Goal: Task Accomplishment & Management: Use online tool/utility

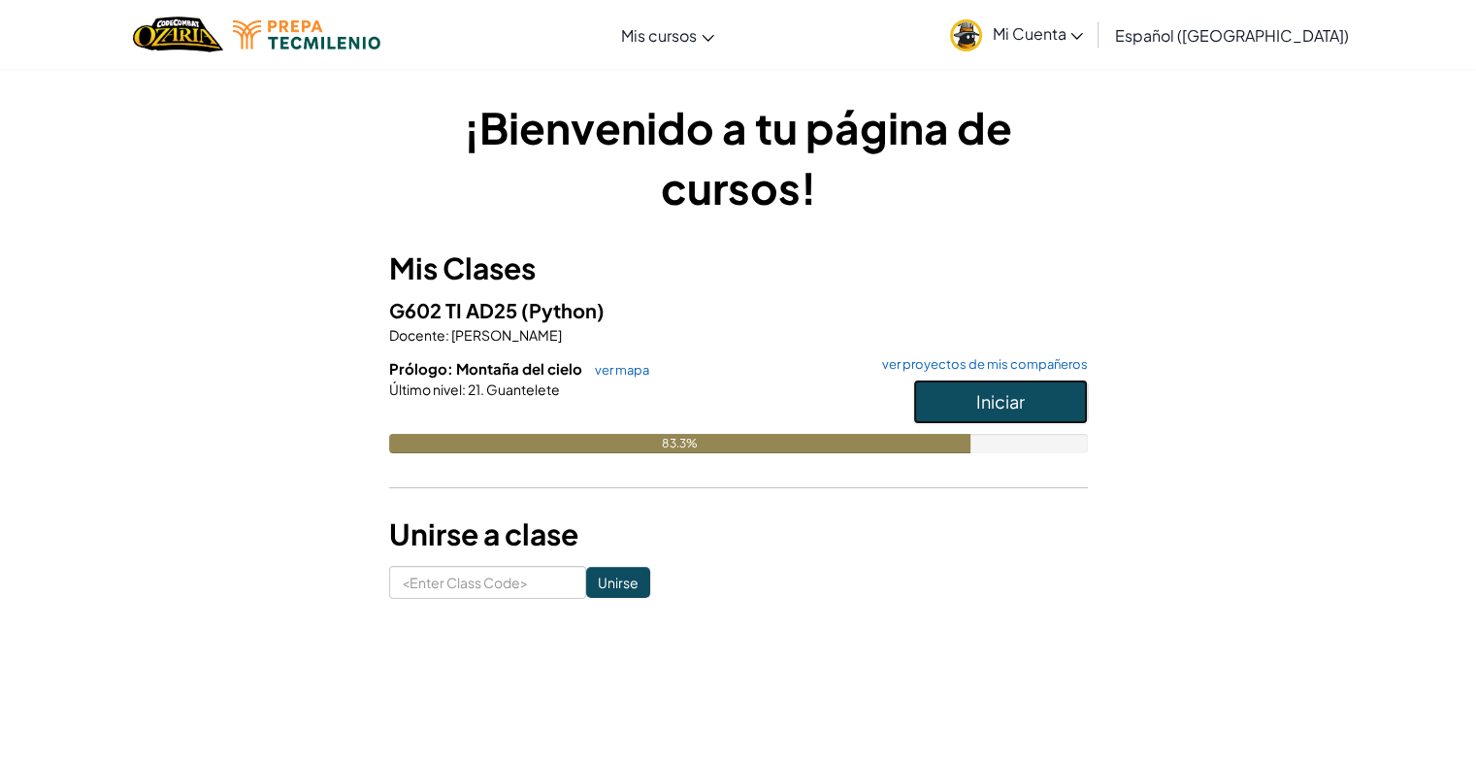
click at [984, 400] on span "Iniciar" at bounding box center [1000, 401] width 49 height 22
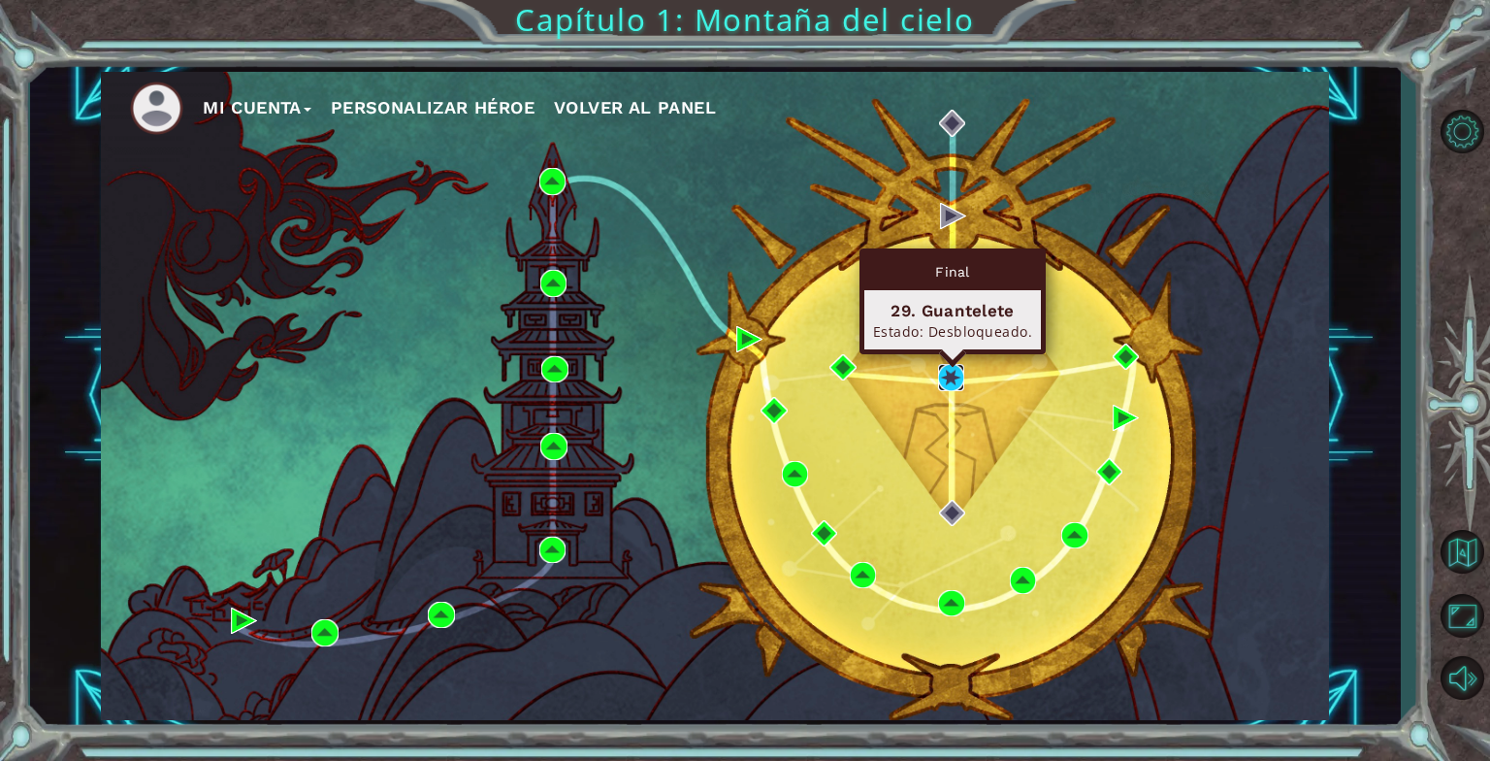
click at [945, 380] on img at bounding box center [951, 377] width 26 height 26
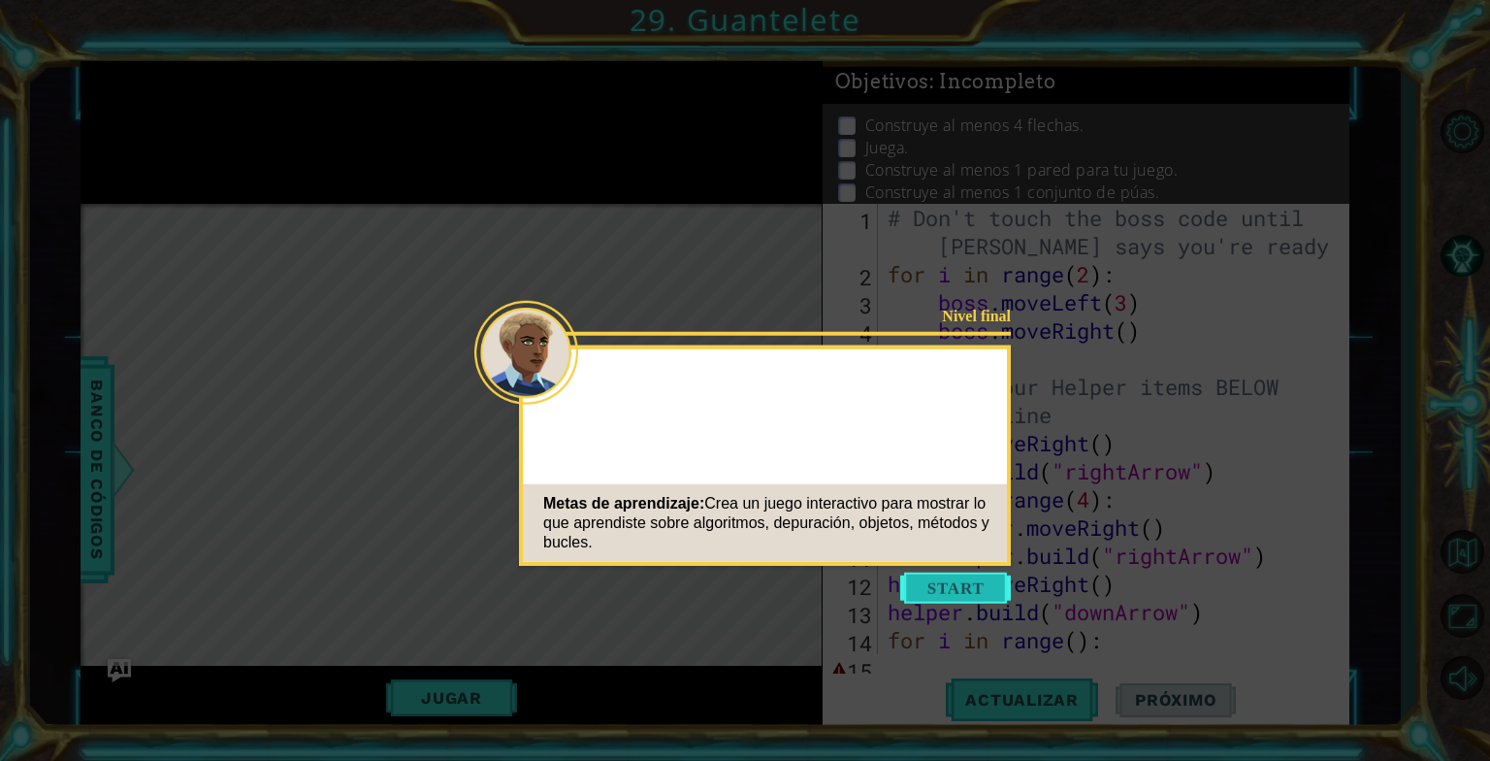
click at [971, 589] on button "Start" at bounding box center [955, 587] width 111 height 31
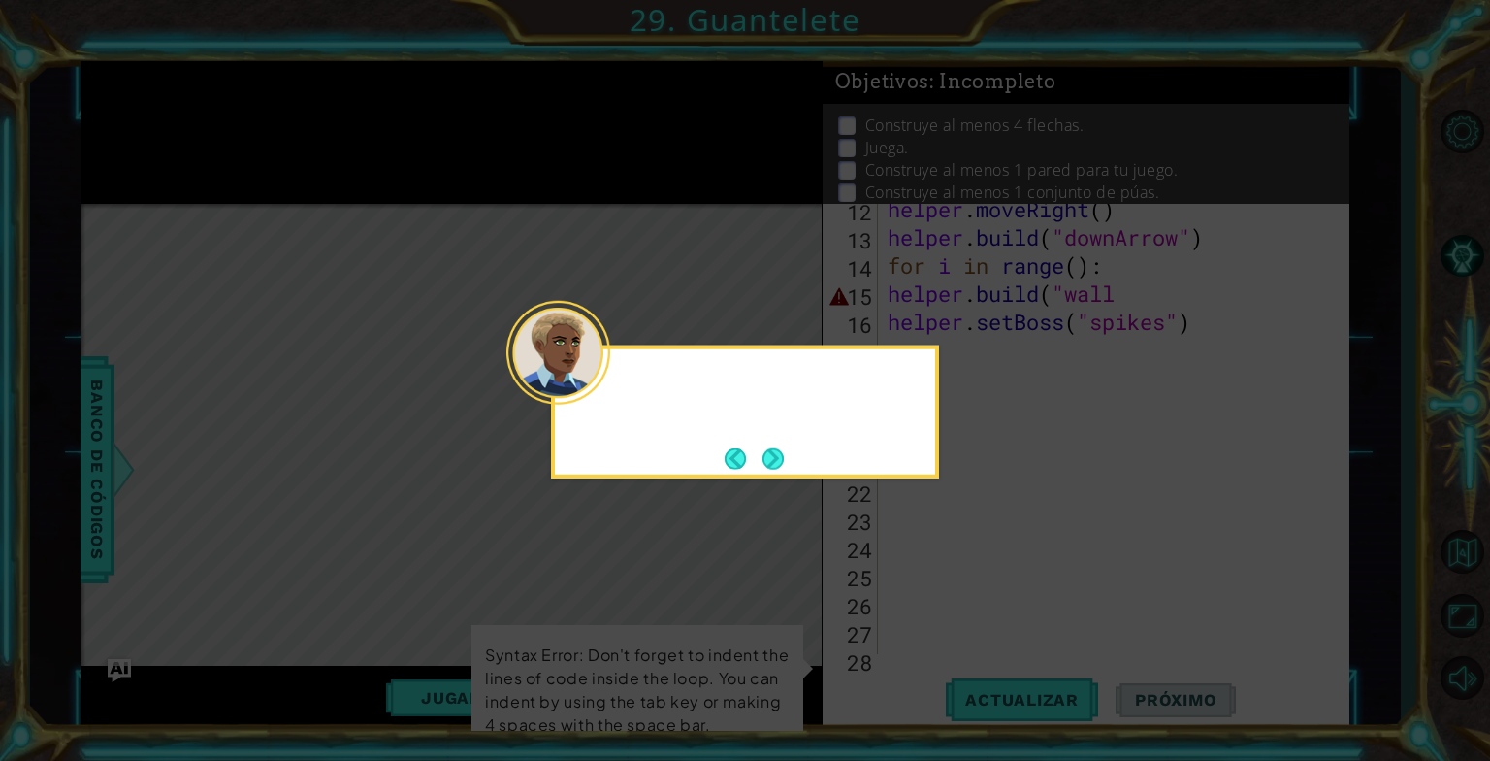
scroll to position [450, 0]
click at [788, 456] on button "Next" at bounding box center [773, 459] width 36 height 36
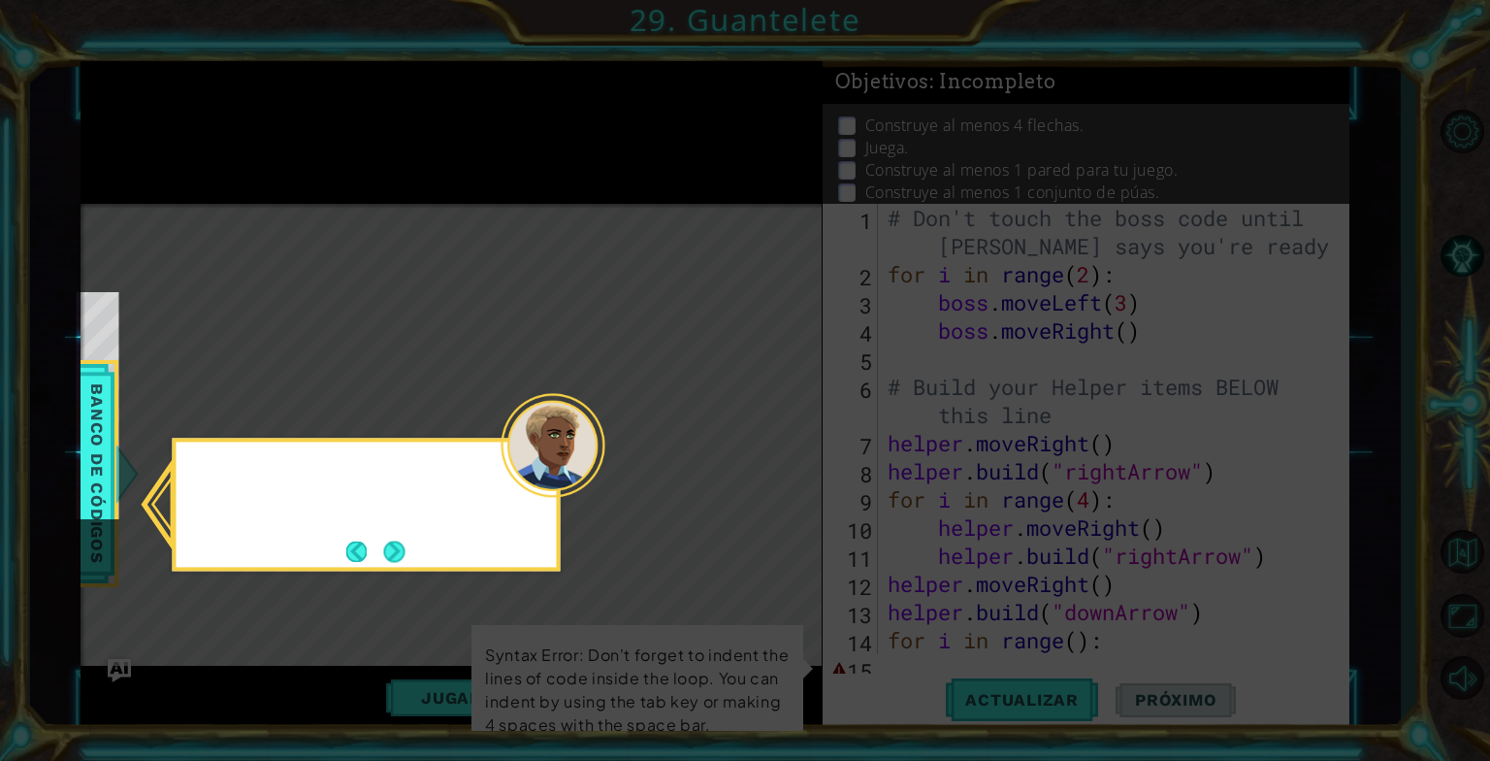
scroll to position [67, 0]
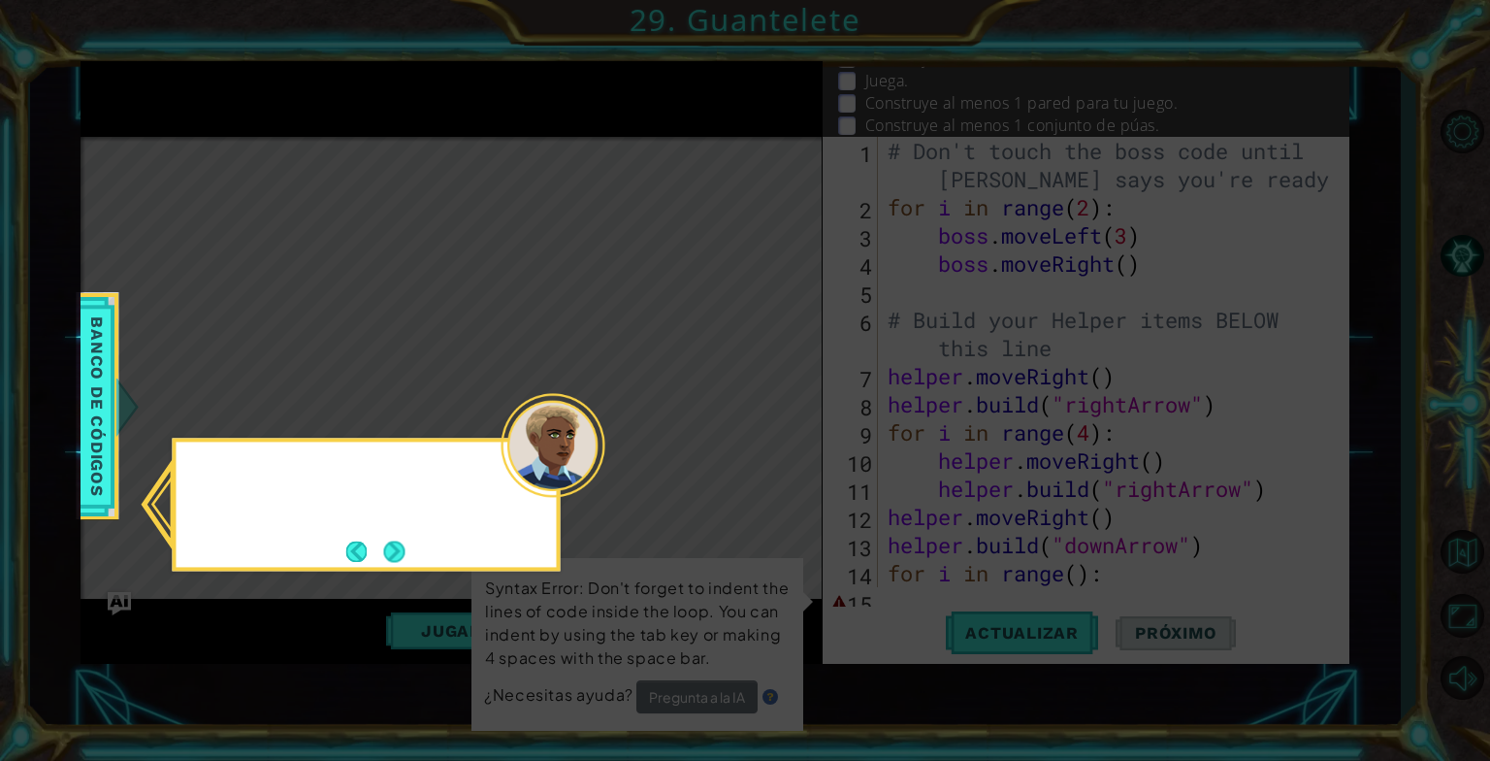
click at [788, 456] on icon at bounding box center [745, 380] width 1490 height 761
click at [378, 553] on button "Next" at bounding box center [394, 551] width 35 height 35
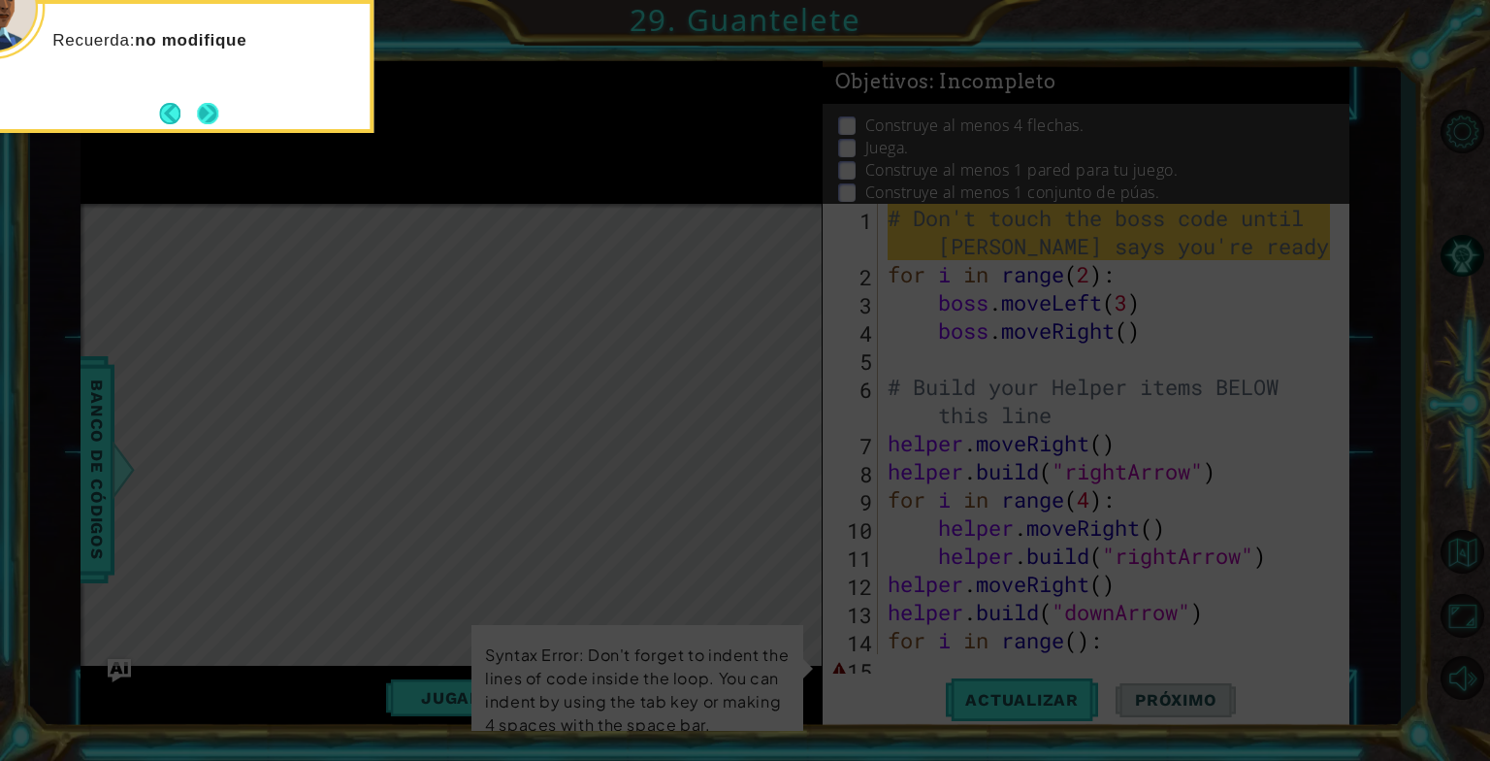
click at [213, 107] on button "Next" at bounding box center [207, 113] width 21 height 21
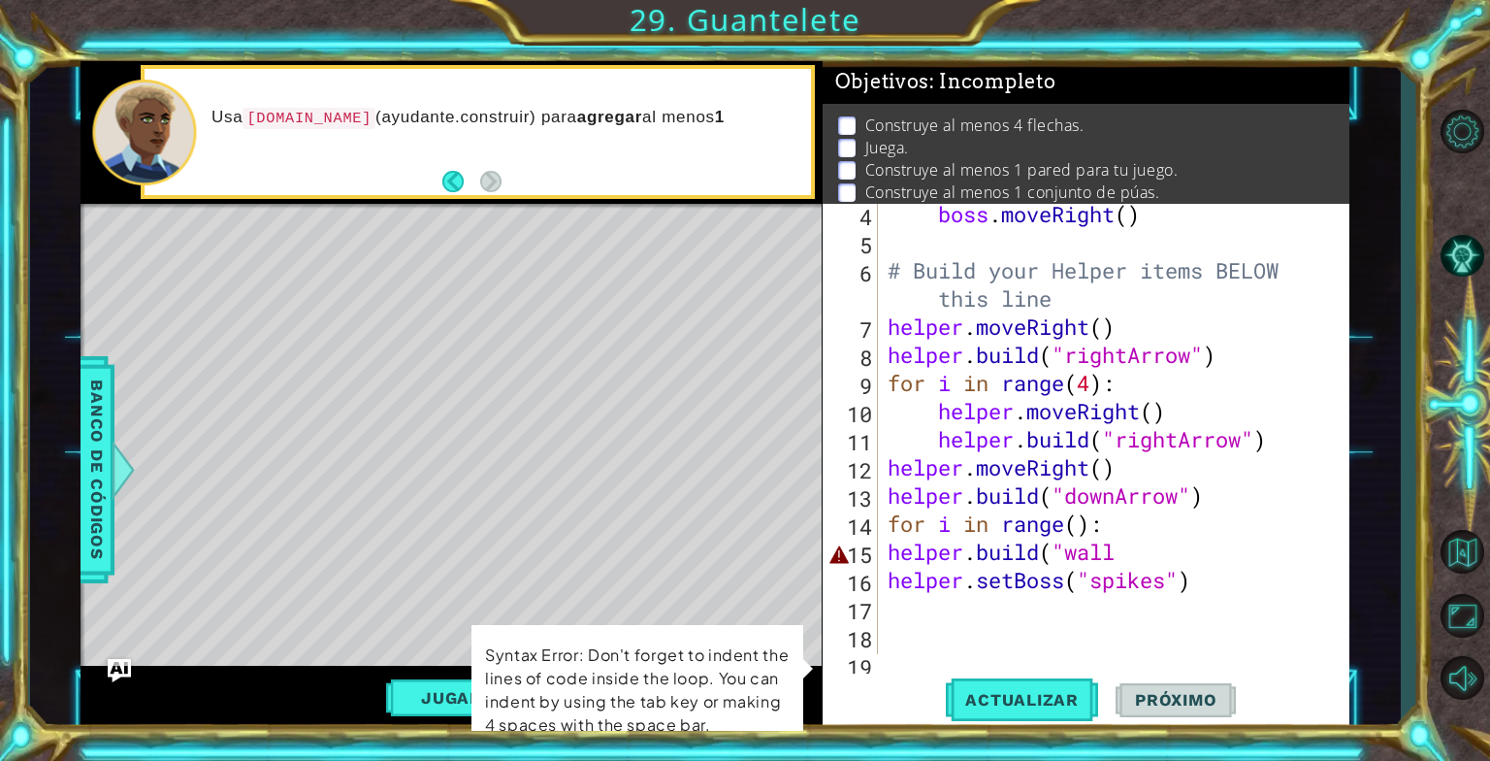
scroll to position [116, 0]
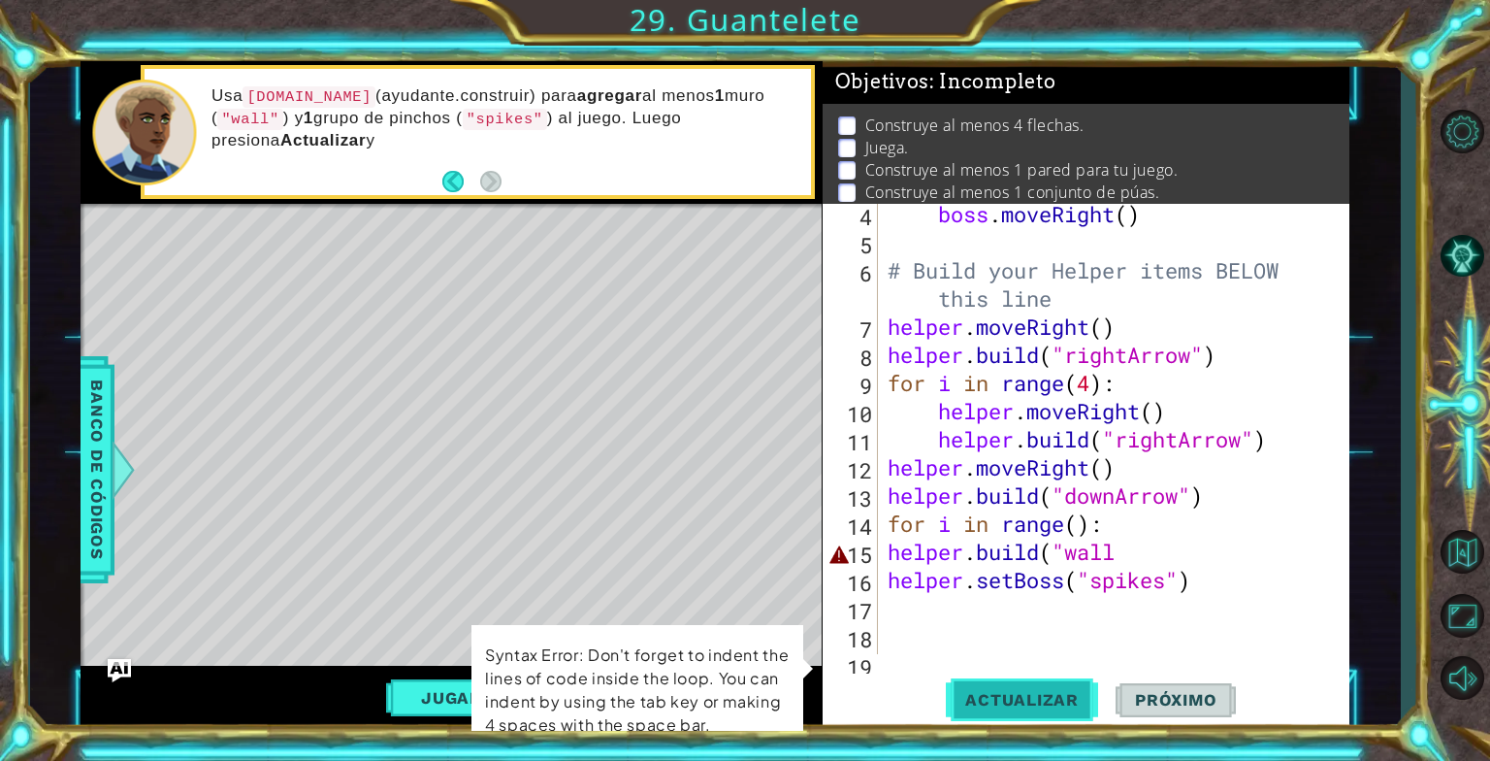
click at [1017, 708] on span "Actualizar" at bounding box center [1022, 699] width 152 height 19
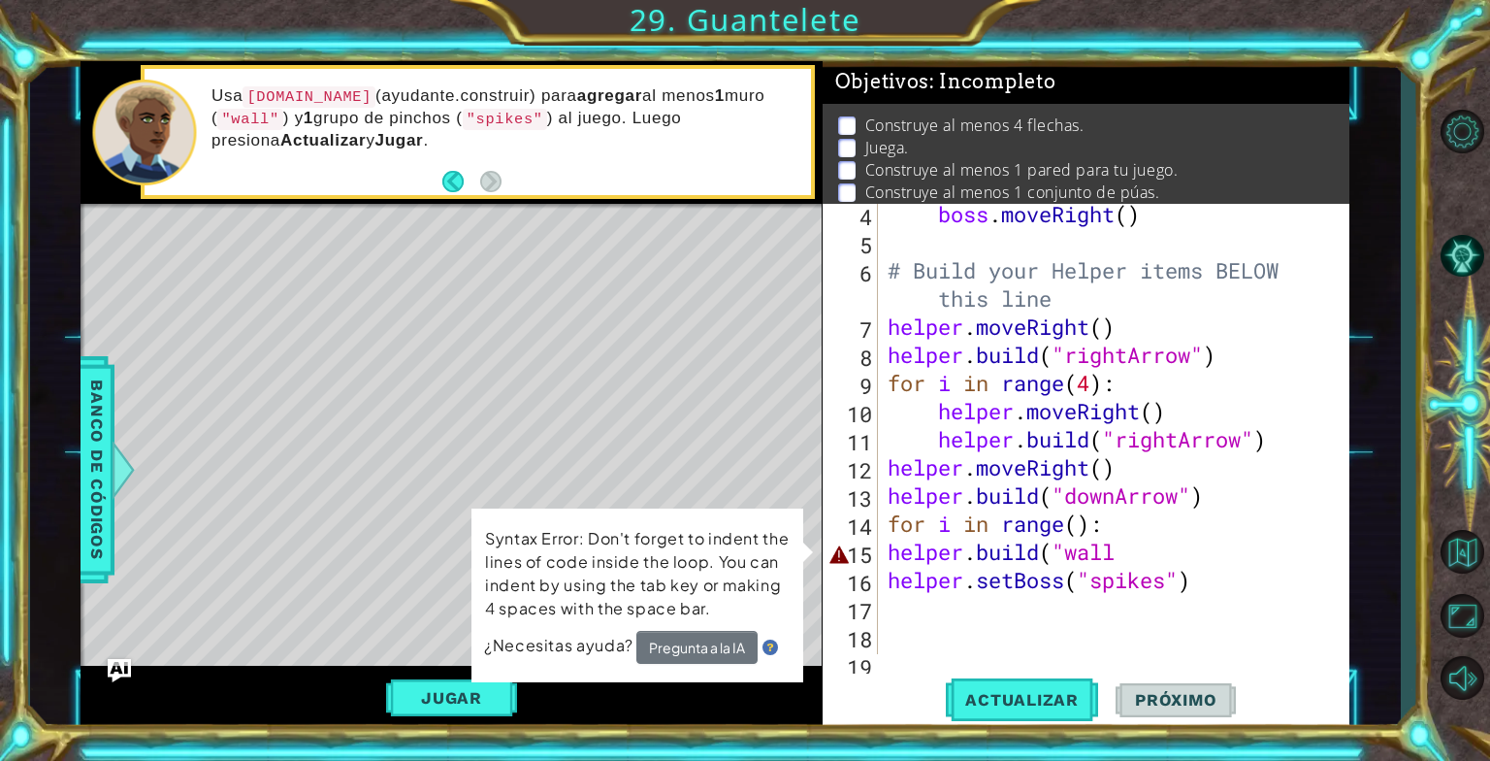
click at [1128, 563] on div "boss . moveRight ( ) # Build your Helper items BELOW this line helper . moveRig…" at bounding box center [1112, 453] width 456 height 507
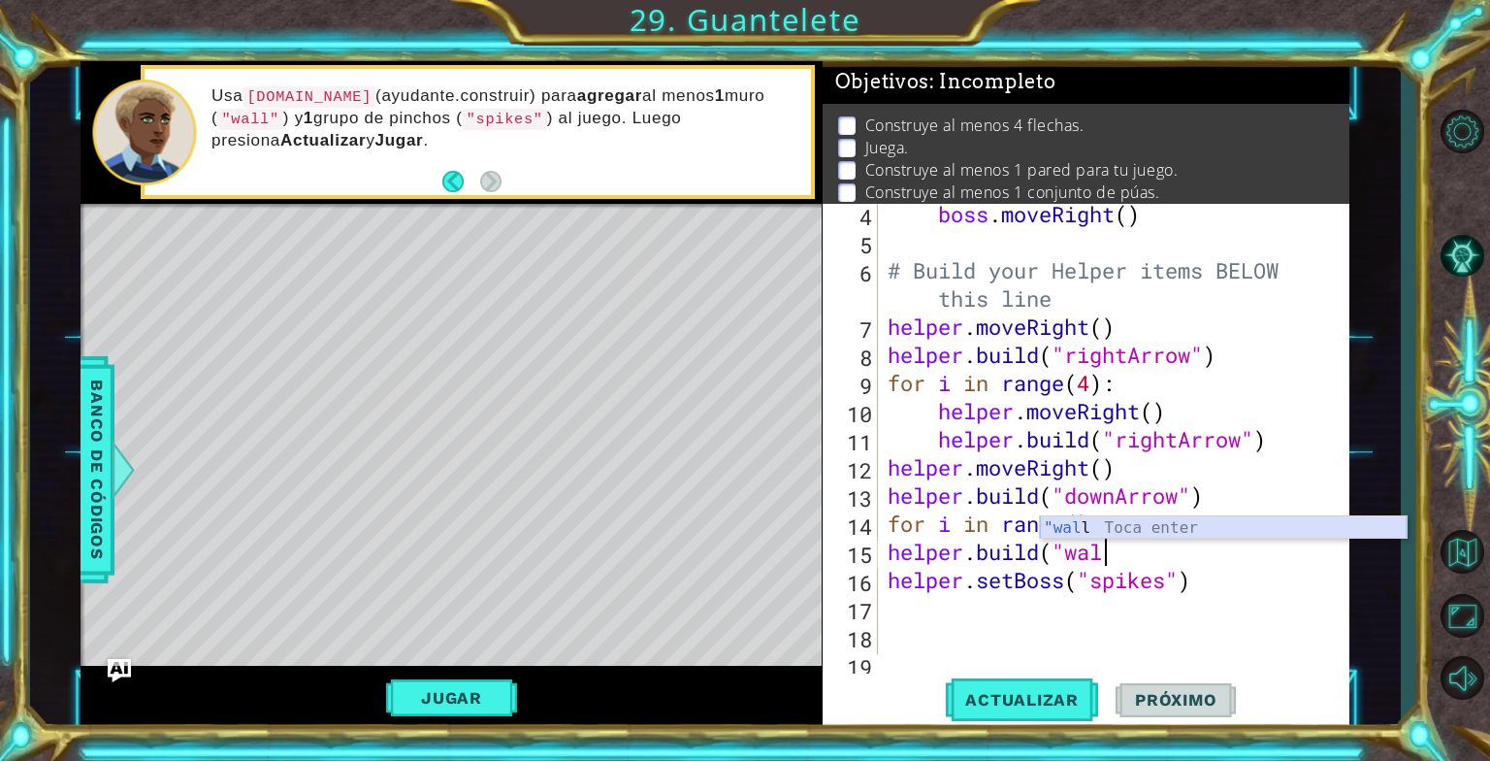
click at [1101, 521] on div ""wal l Toca enter" at bounding box center [1223, 551] width 367 height 70
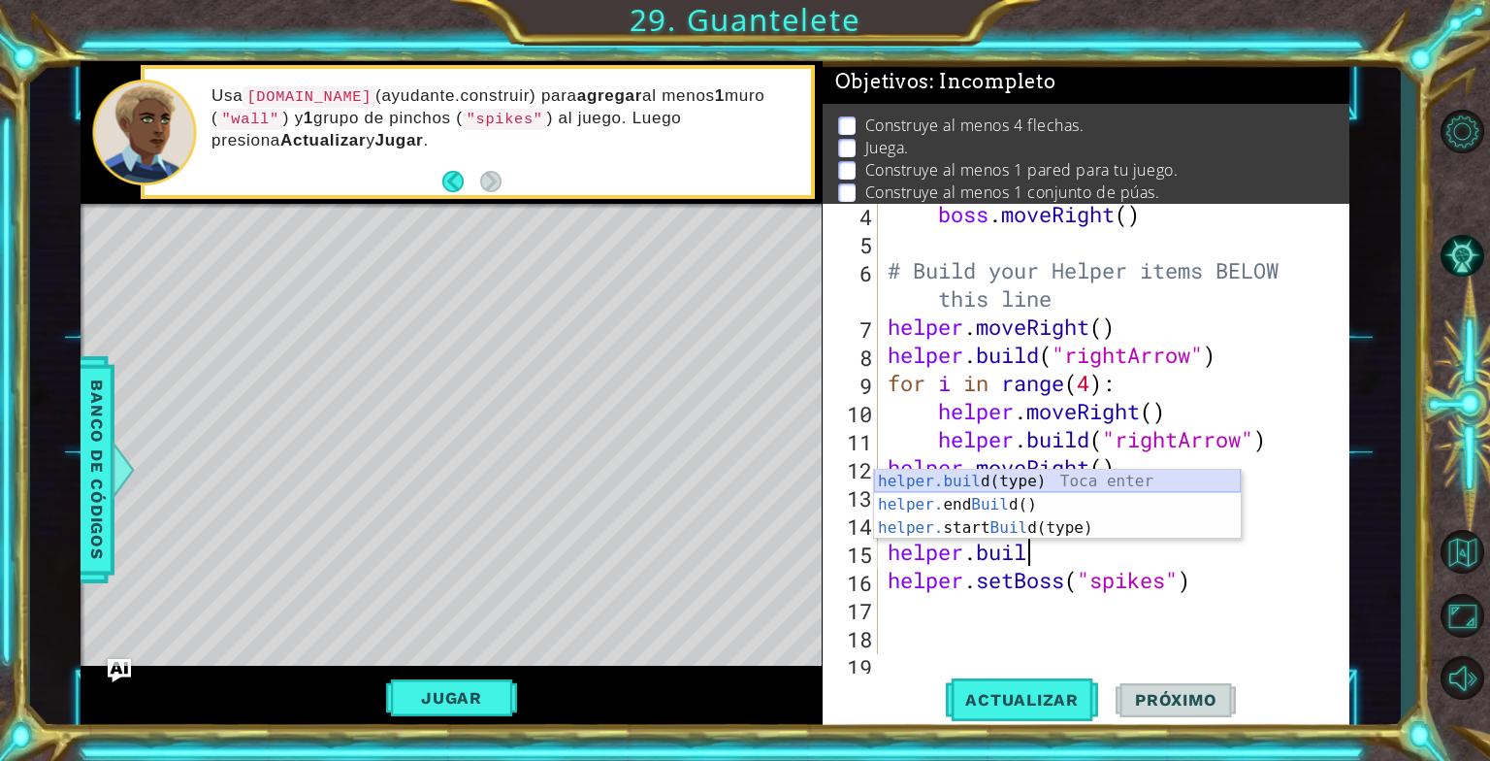
click at [1015, 472] on div "helper.buil d(type) Toca enter helper. end Buil d() Toca enter helper. start Bu…" at bounding box center [1057, 528] width 367 height 116
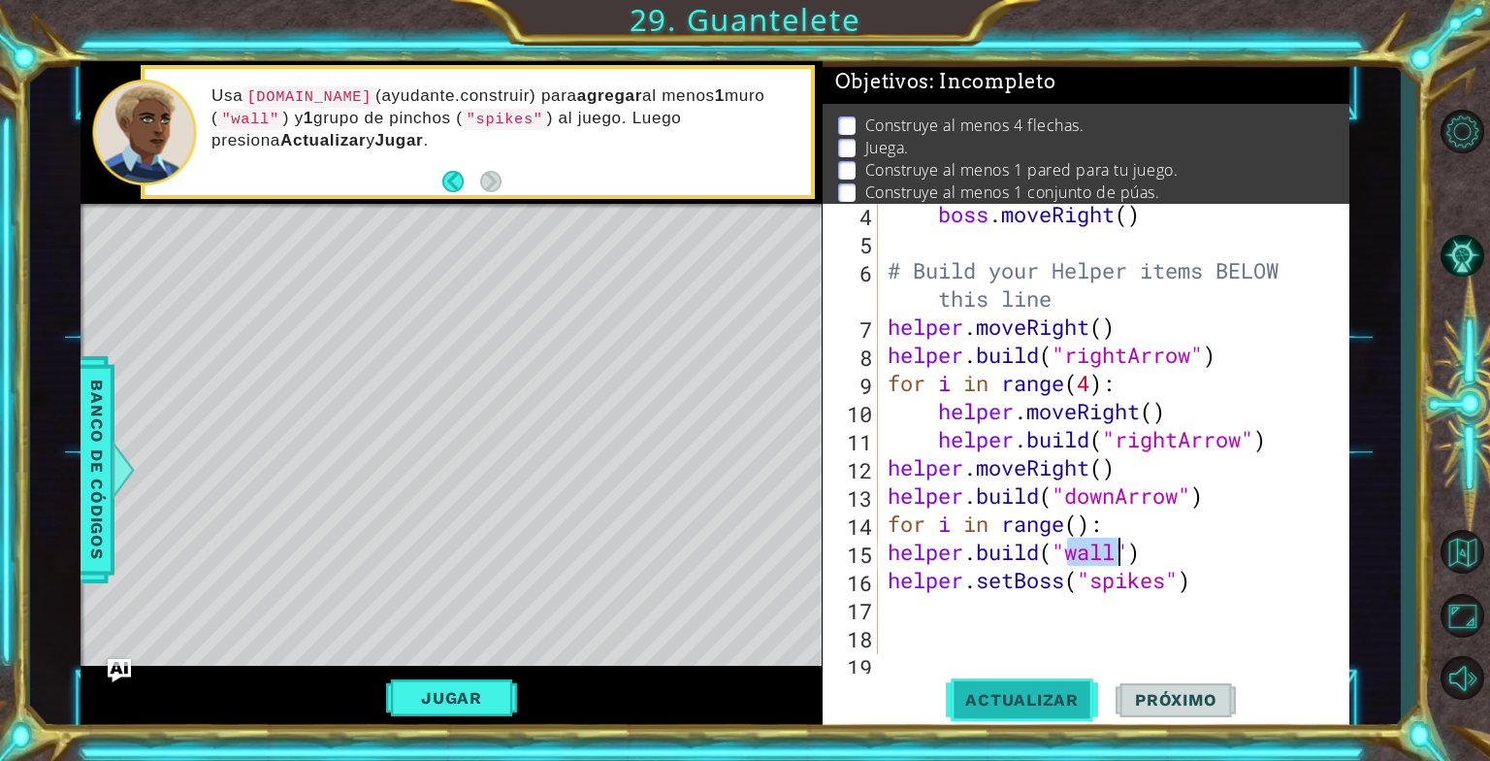
click at [1051, 718] on button "Actualizar" at bounding box center [1022, 699] width 152 height 52
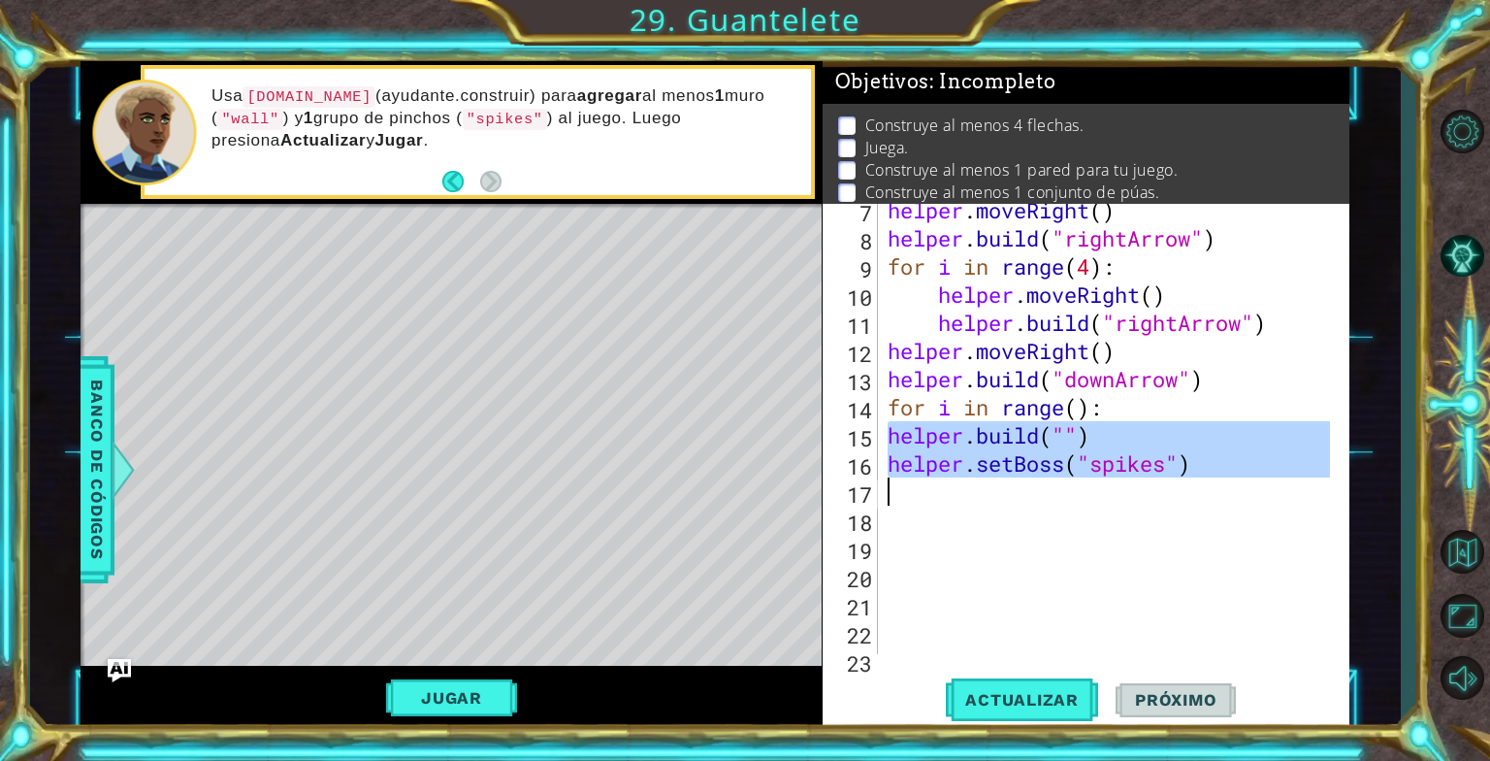
drag, startPoint x: 885, startPoint y: 436, endPoint x: 1228, endPoint y: 492, distance: 348.1
click at [1228, 492] on div "helper . moveRight ( ) helper . build ( "rightArrow" ) for i in range ( 4 ) : h…" at bounding box center [1112, 449] width 456 height 507
type textarea "helper.setBoss("spikes")"
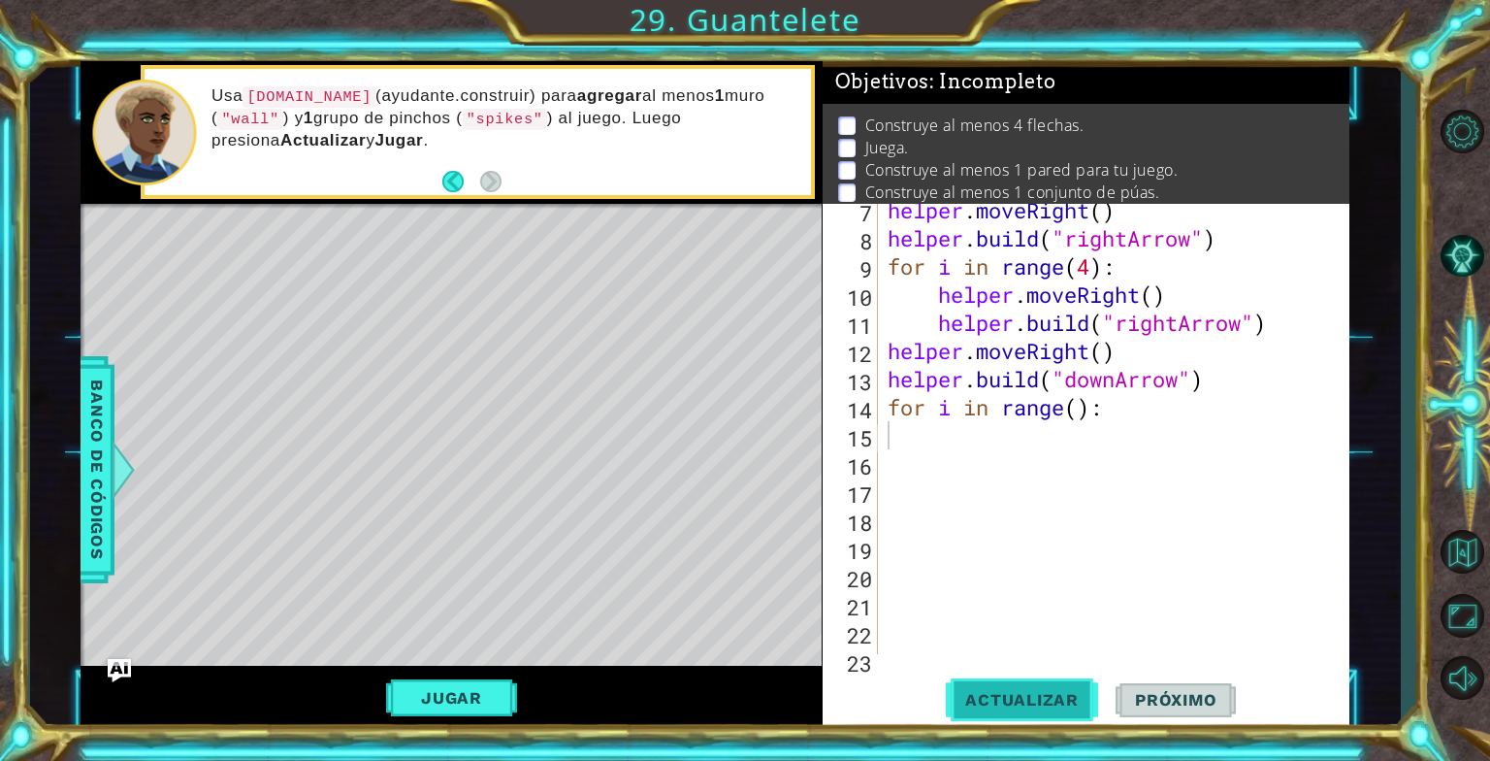
click at [996, 686] on button "Actualizar" at bounding box center [1022, 699] width 152 height 52
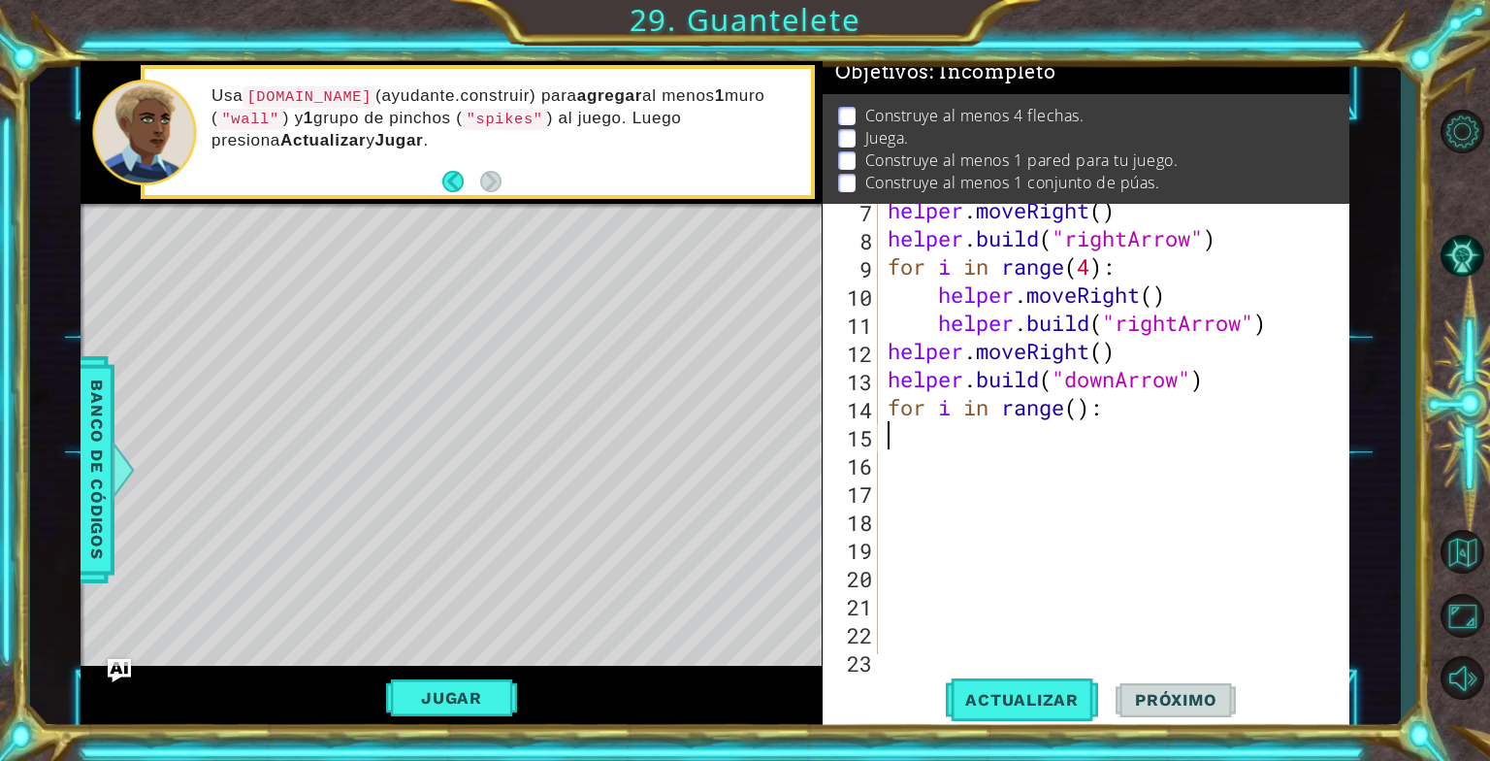
scroll to position [34, 0]
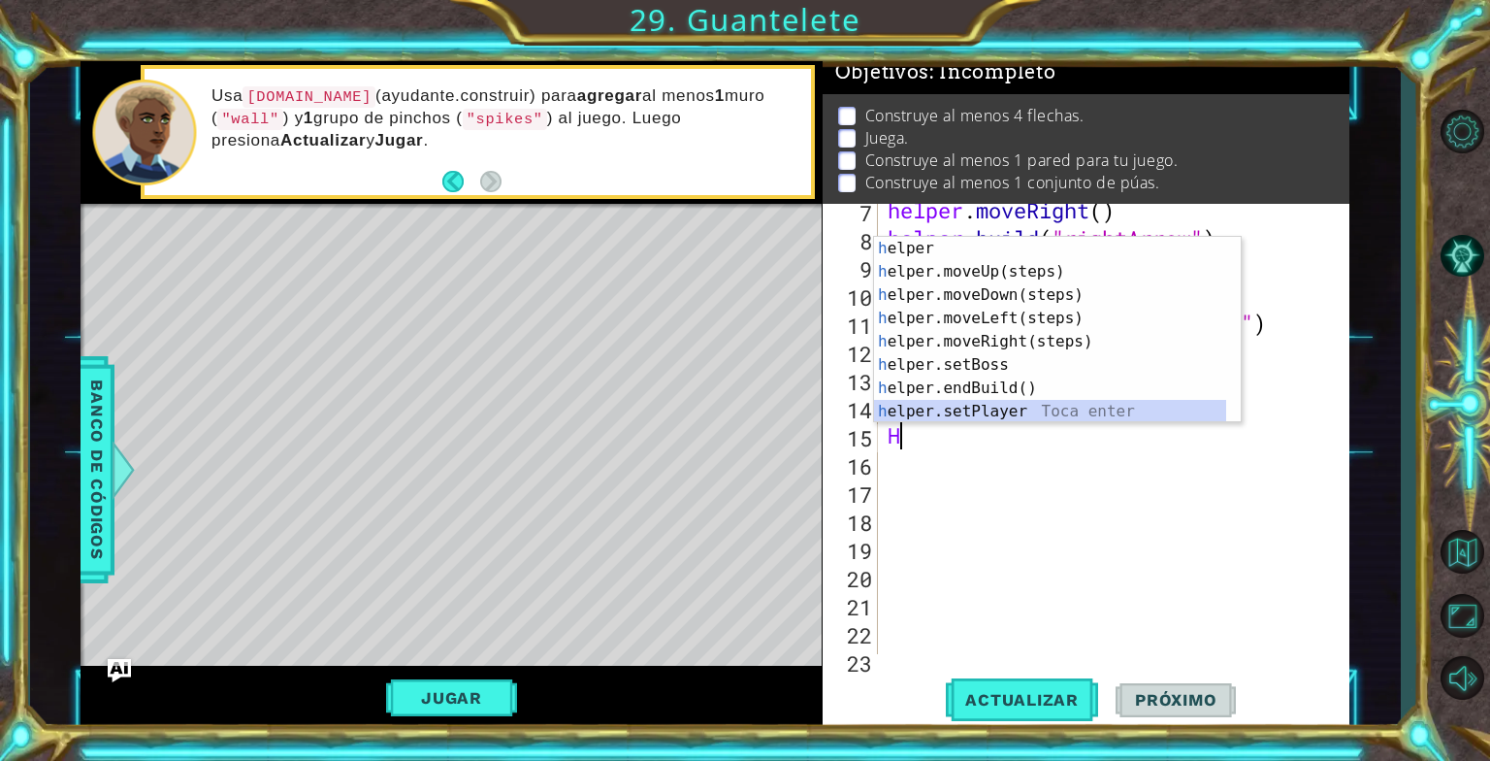
click at [1004, 414] on div "h elper Toca enter h elper.moveUp(steps) Toca enter h elper.moveDown(steps) Toc…" at bounding box center [1050, 353] width 352 height 233
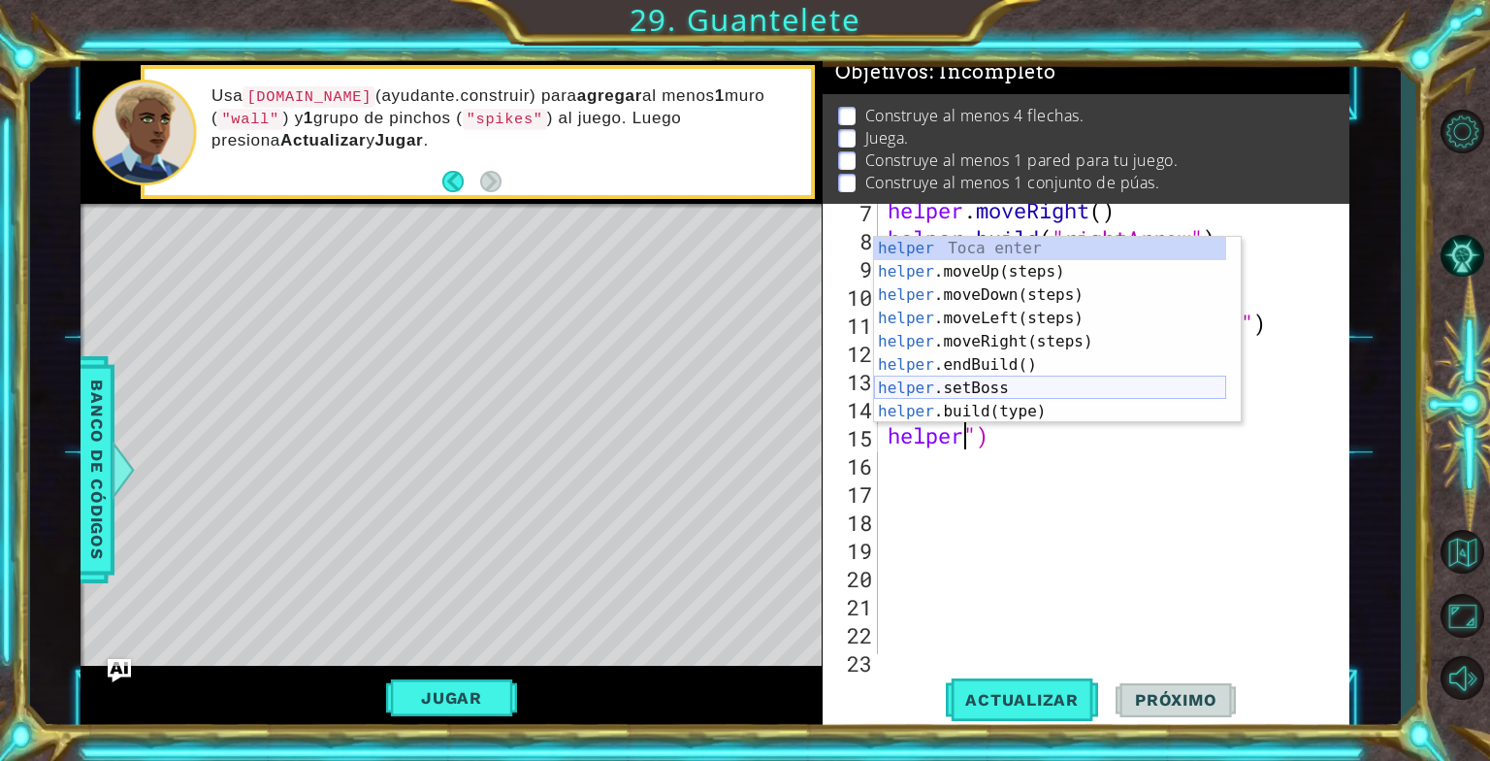
click at [997, 392] on div "helper Toca enter helper .moveUp(steps) Toca enter helper .moveDown(steps) Toca…" at bounding box center [1050, 353] width 352 height 233
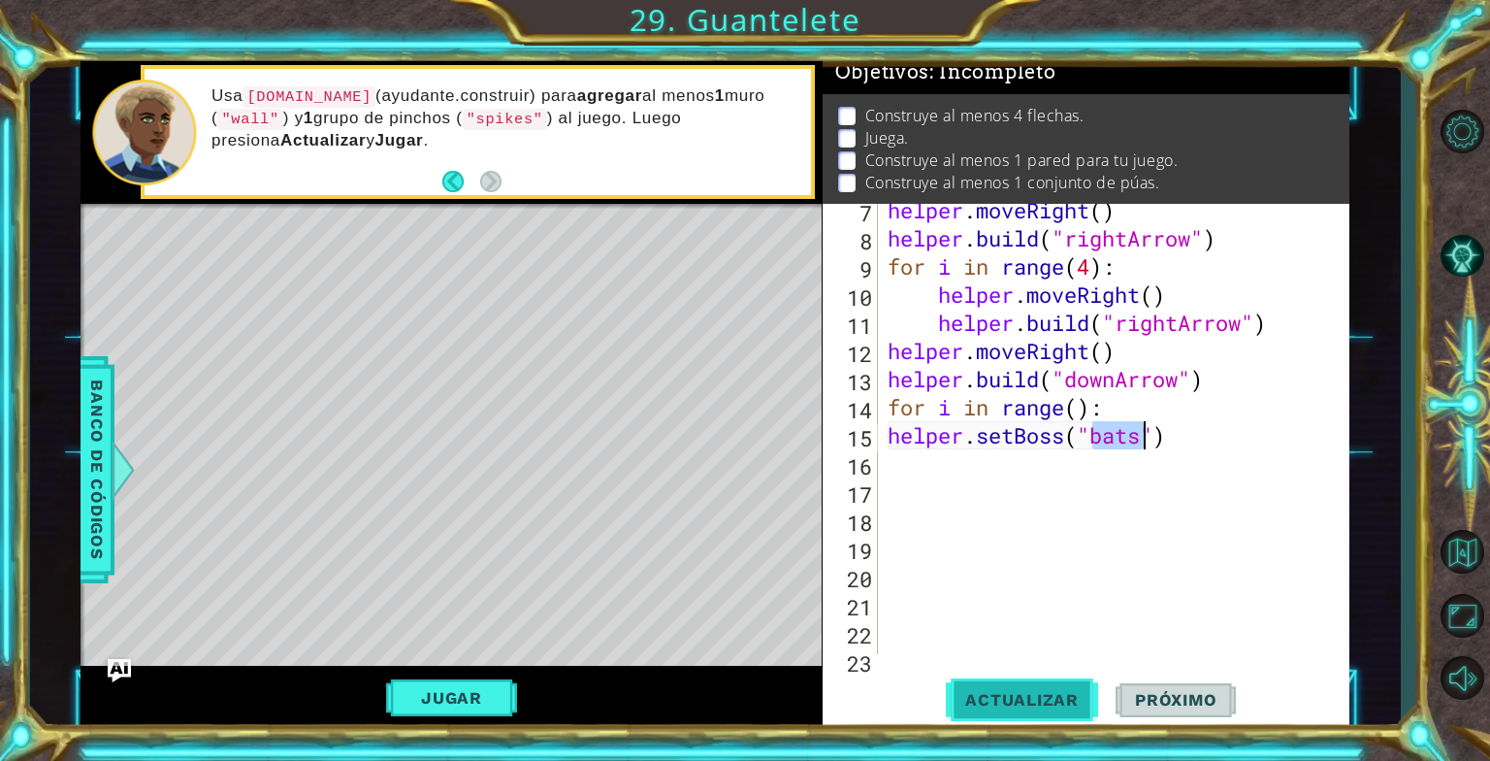
click at [1022, 719] on button "Actualizar" at bounding box center [1022, 699] width 152 height 52
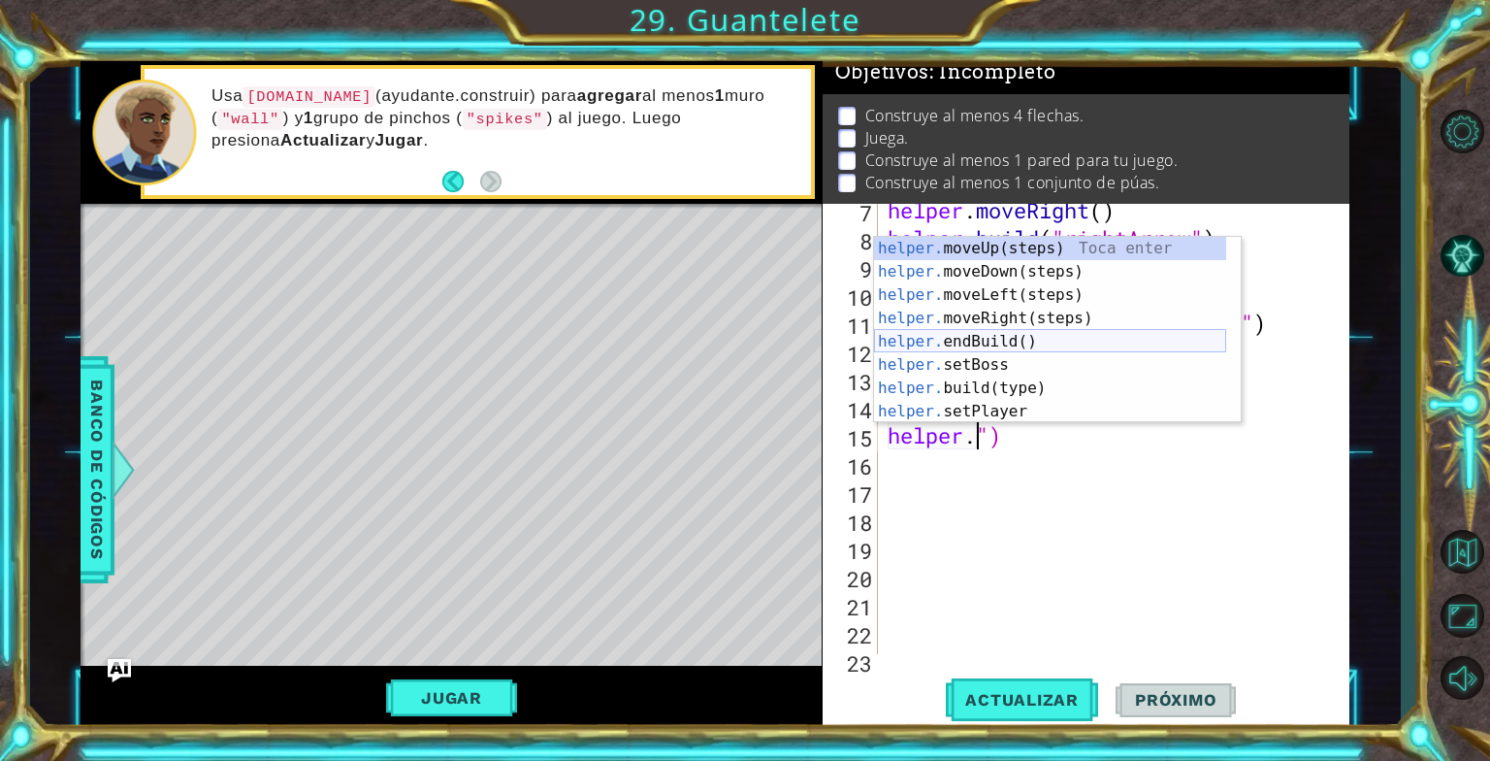
click at [998, 338] on div "helper. moveUp(steps) Toca enter helper. moveDown(steps) Toca enter helper. mov…" at bounding box center [1050, 353] width 352 height 233
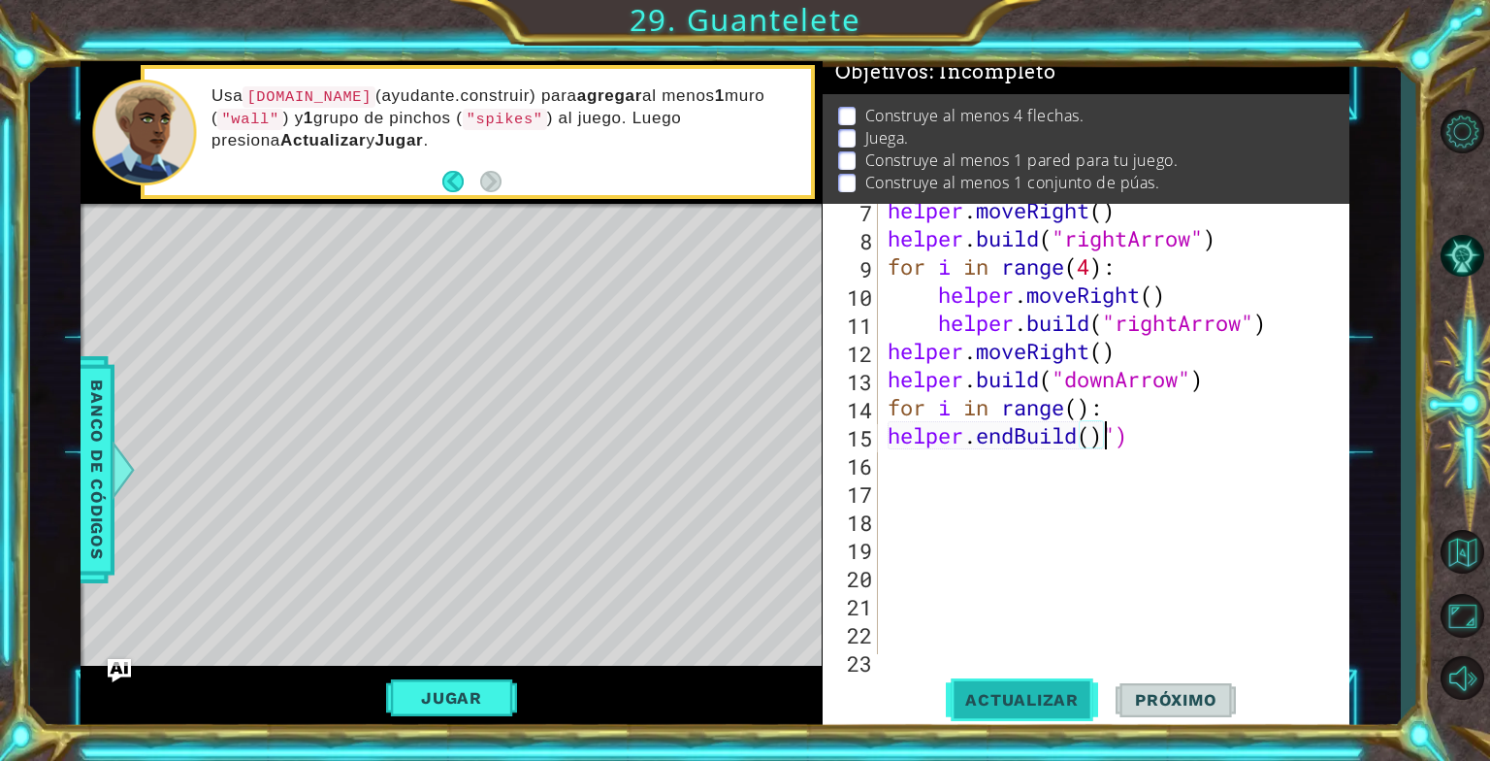
click at [984, 699] on span "Actualizar" at bounding box center [1022, 699] width 152 height 19
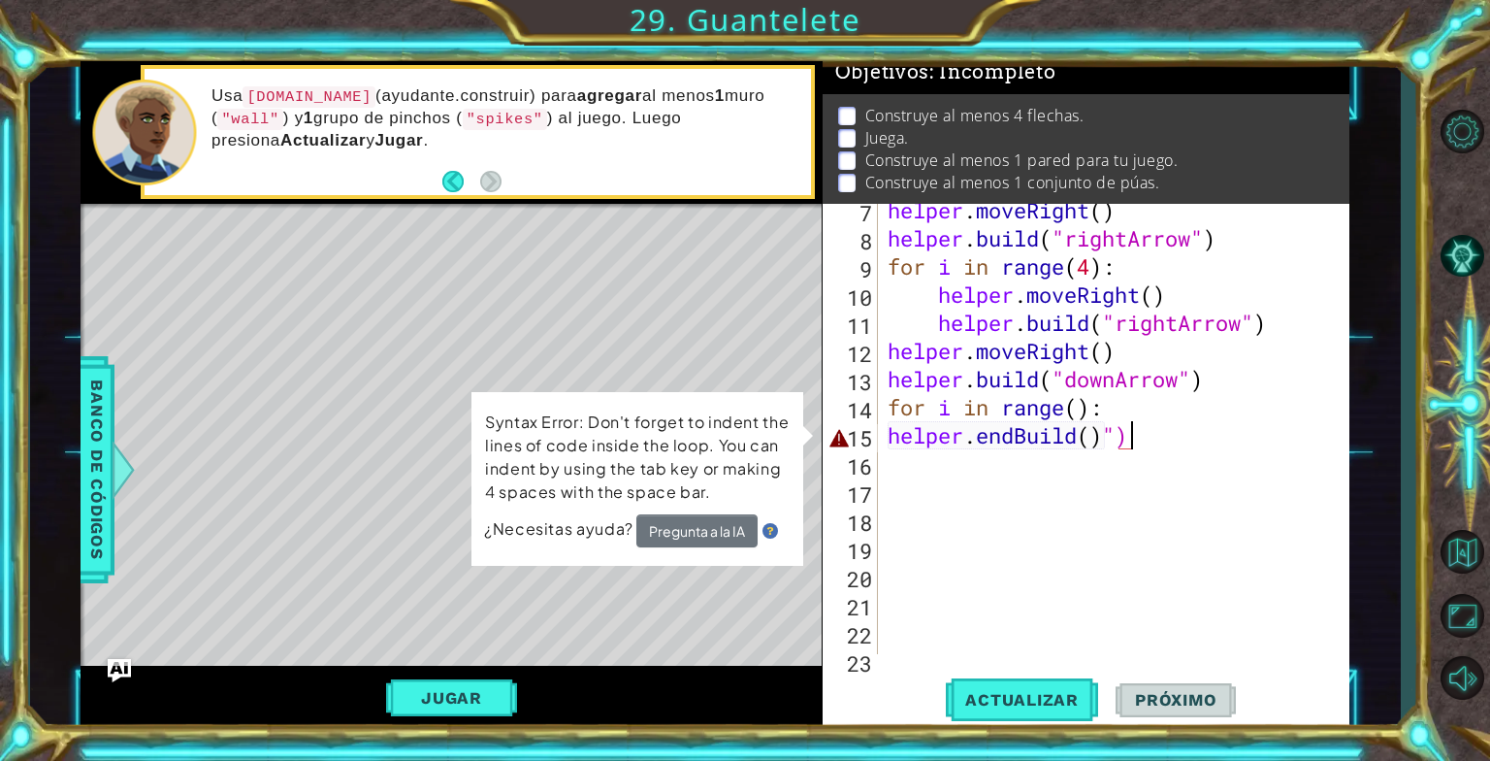
click at [1161, 446] on div "helper . moveRight ( ) helper . build ( "rightArrow" ) for i in range ( 4 ) : h…" at bounding box center [1112, 449] width 456 height 507
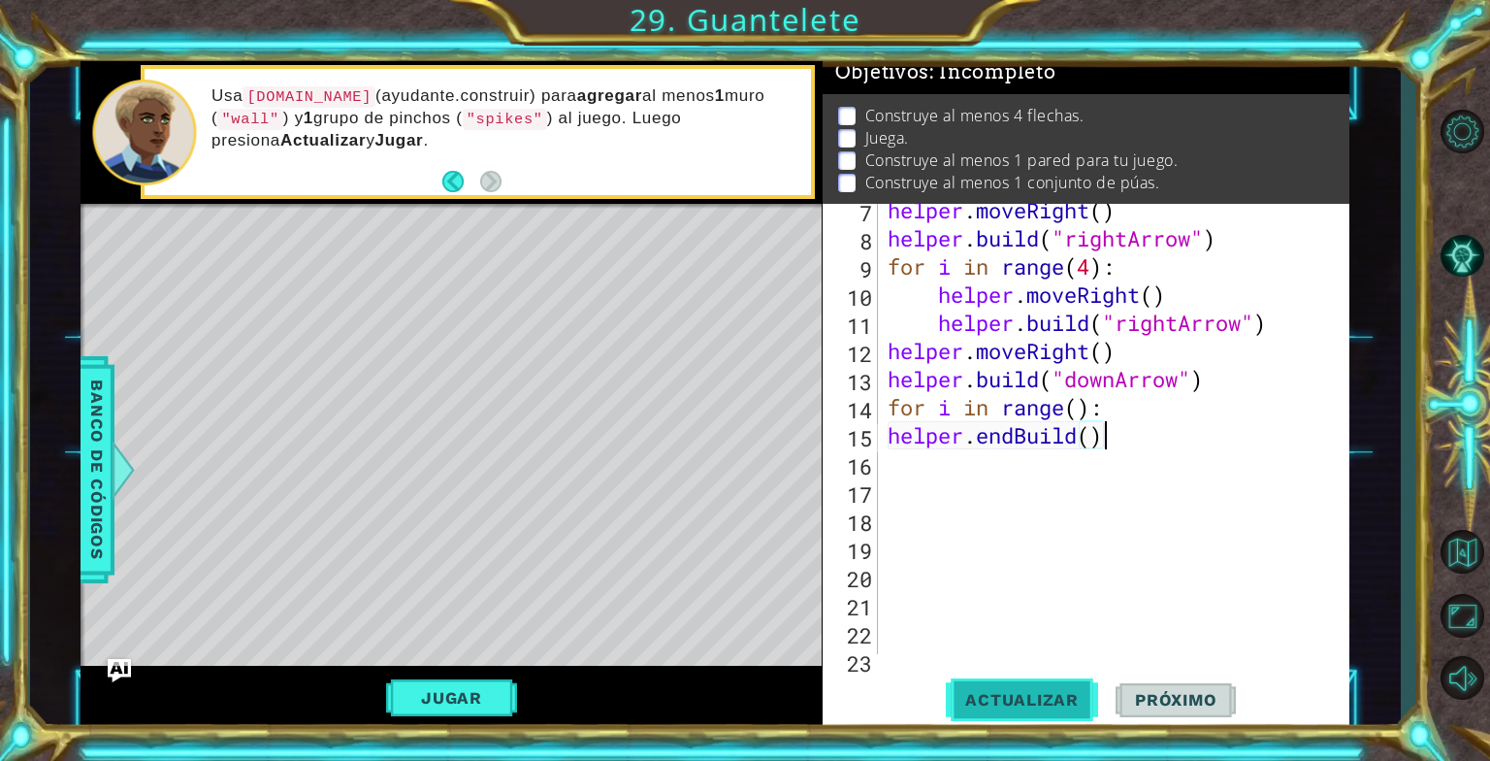
click at [1021, 691] on span "Actualizar" at bounding box center [1022, 699] width 152 height 19
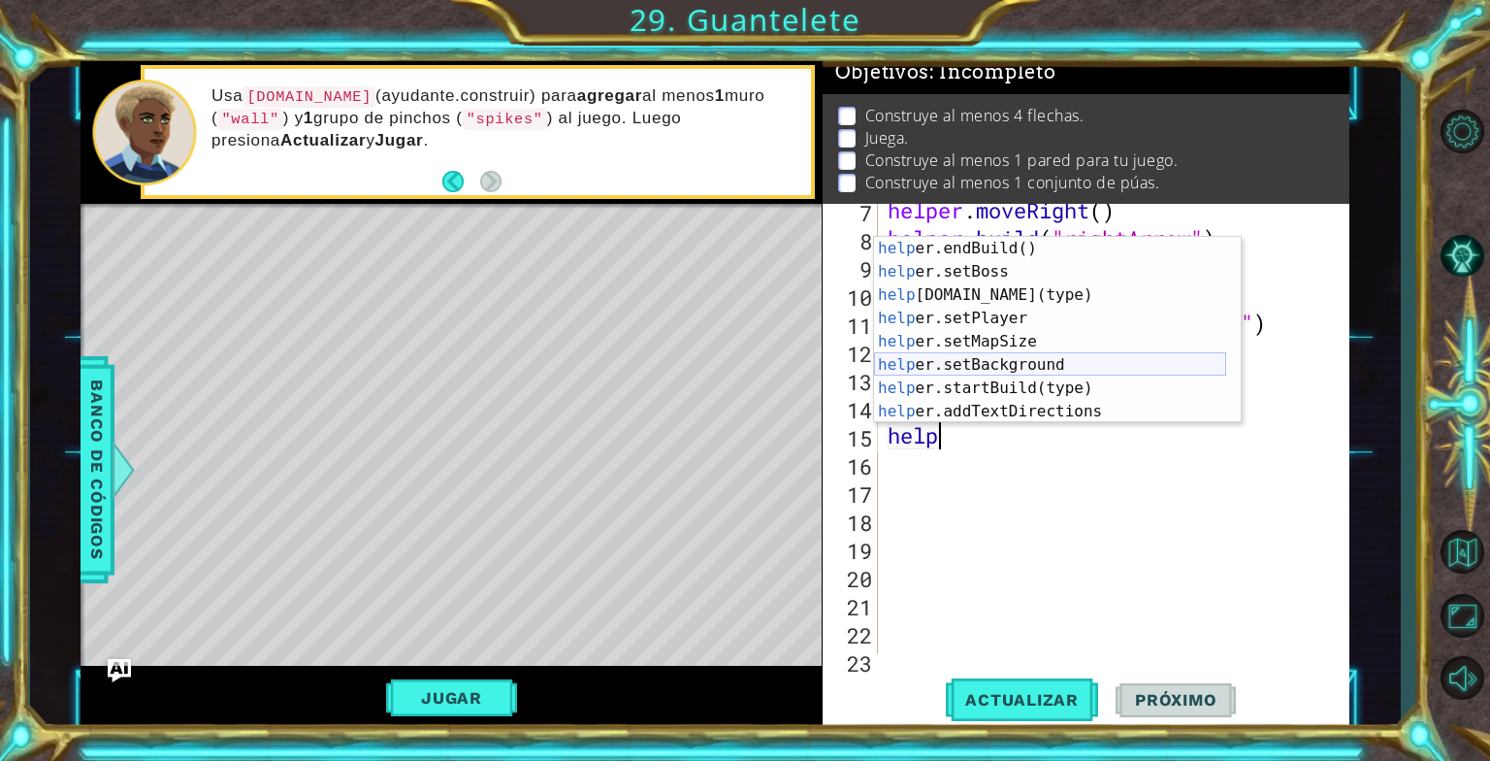
scroll to position [116, 0]
click at [990, 338] on div "help er.endBuild() Toca enter help er.setBoss Toca enter help [DOMAIN_NAME](typ…" at bounding box center [1050, 353] width 352 height 233
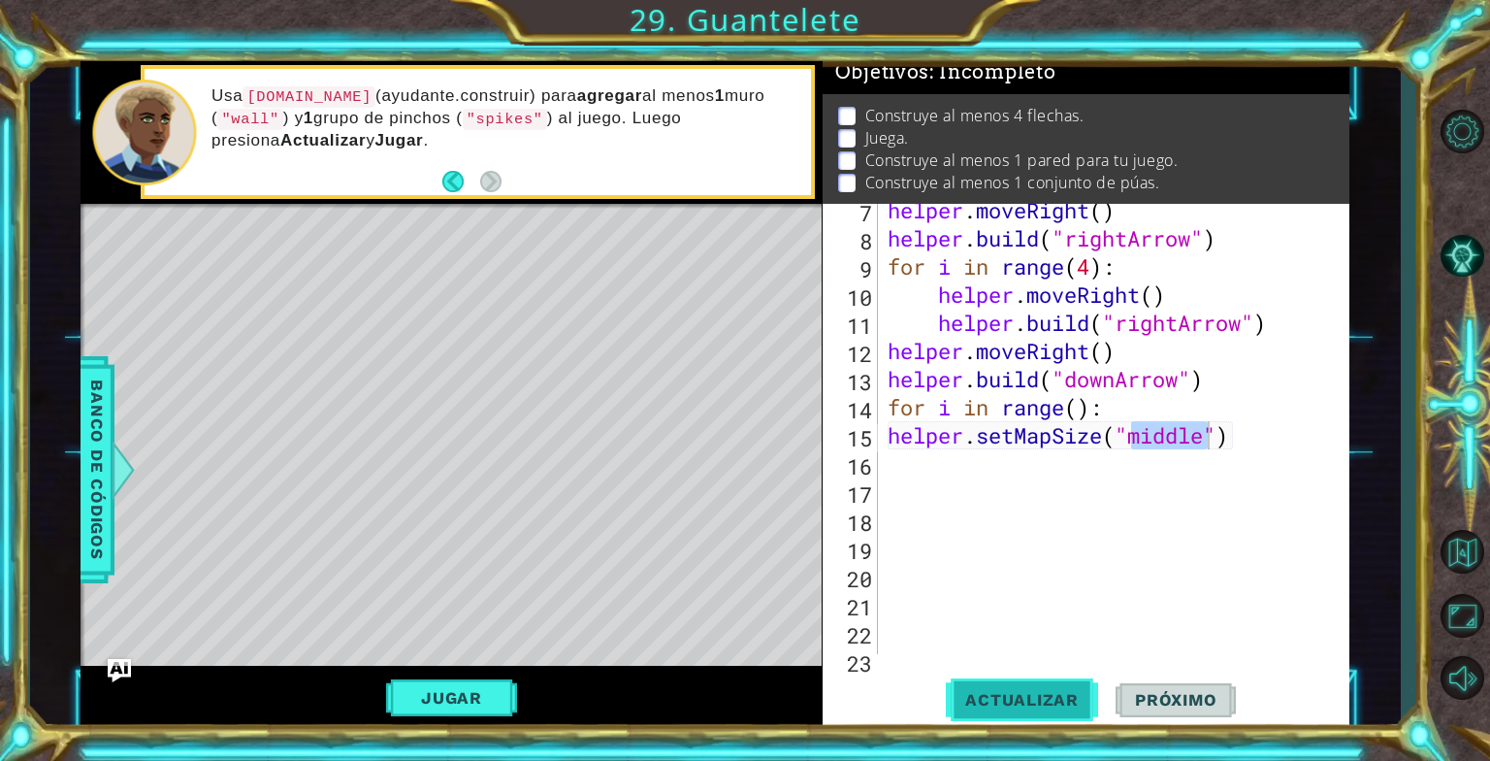
click at [1048, 688] on button "Actualizar" at bounding box center [1022, 699] width 152 height 52
click at [1242, 441] on div "helper . moveRight ( ) helper . build ( "rightArrow" ) for i in range ( 4 ) : h…" at bounding box center [1112, 449] width 456 height 507
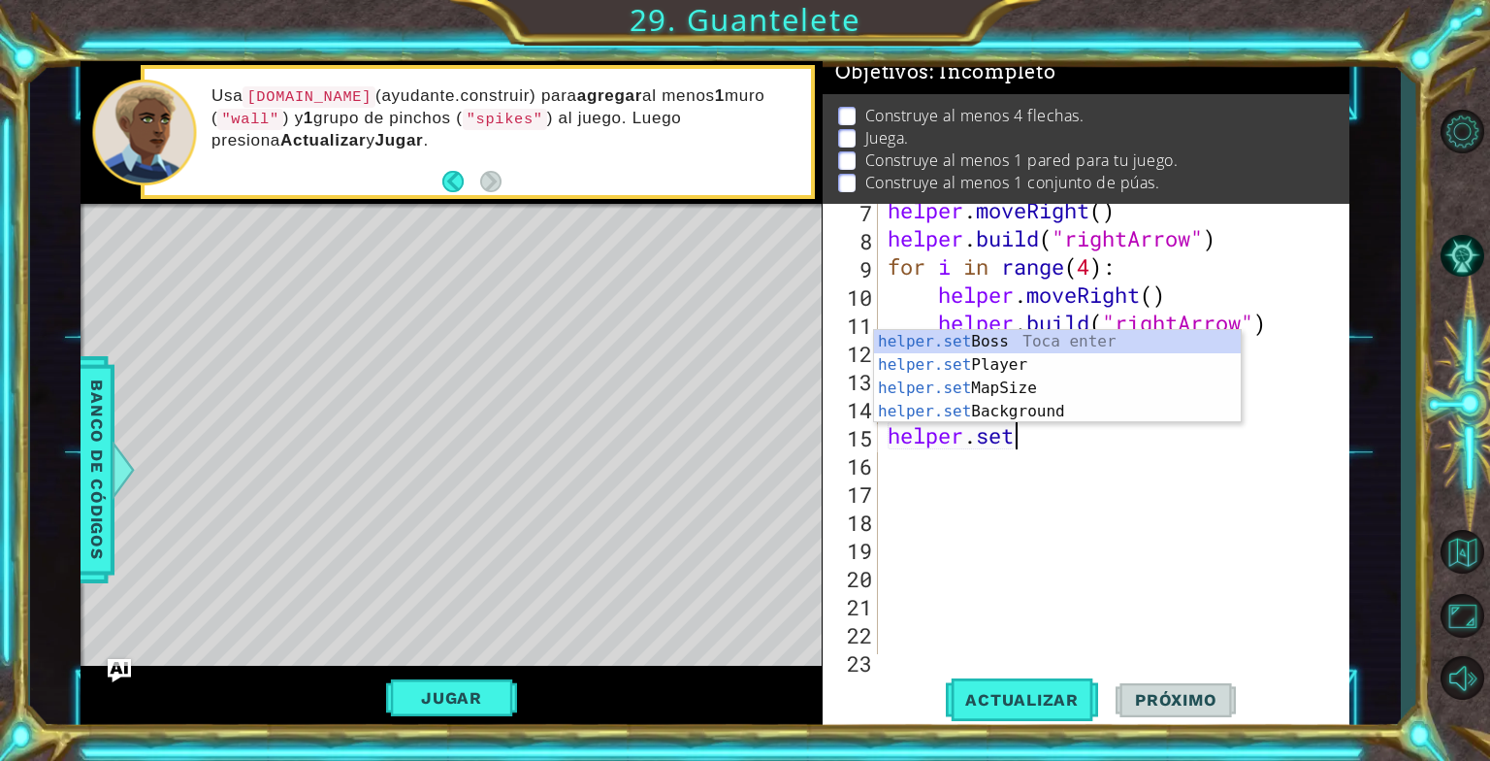
scroll to position [0, 0]
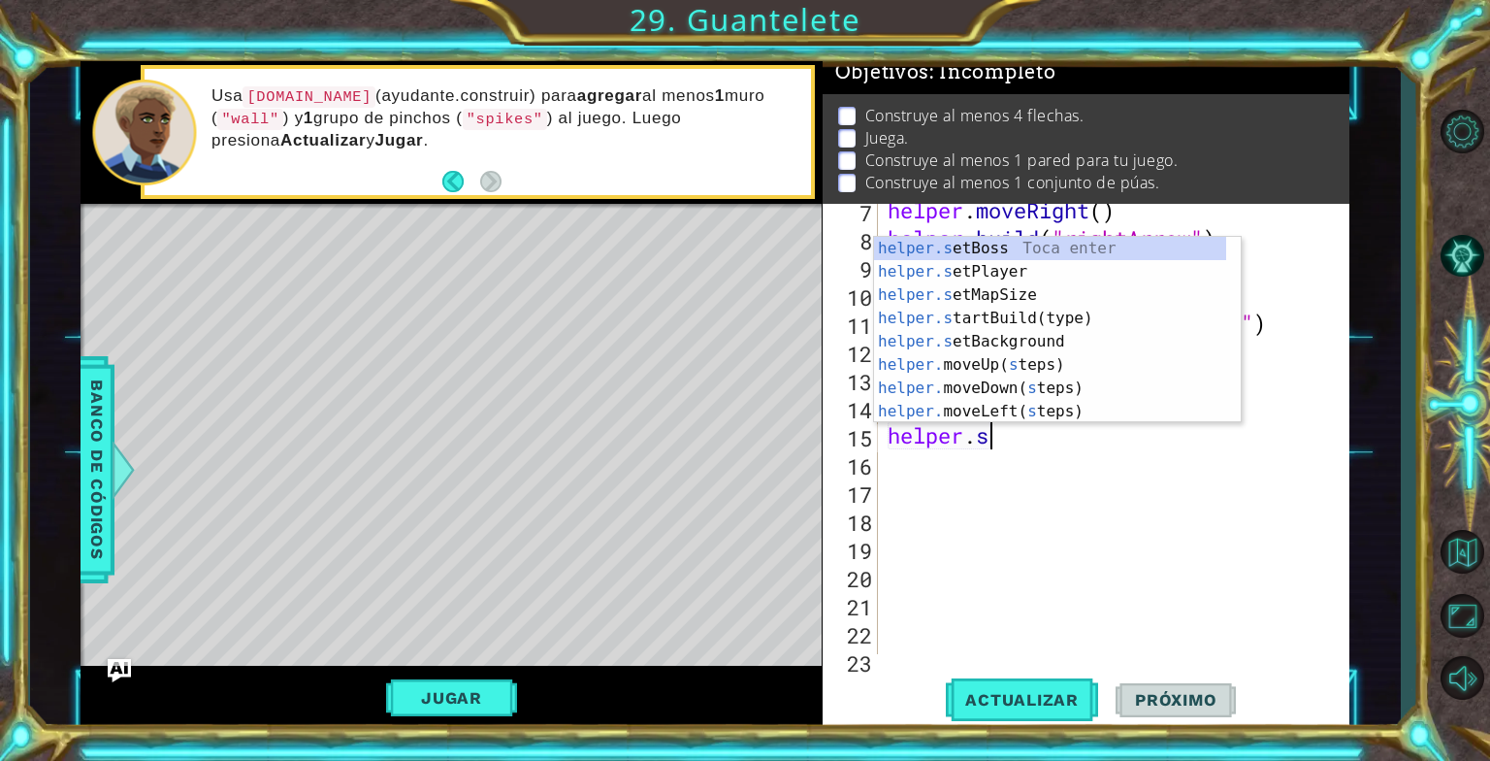
type textarea "helper."
click at [1090, 572] on div "helper . moveRight ( ) helper . build ( "rightArrow" ) for i in range ( 4 ) : h…" at bounding box center [1112, 449] width 456 height 507
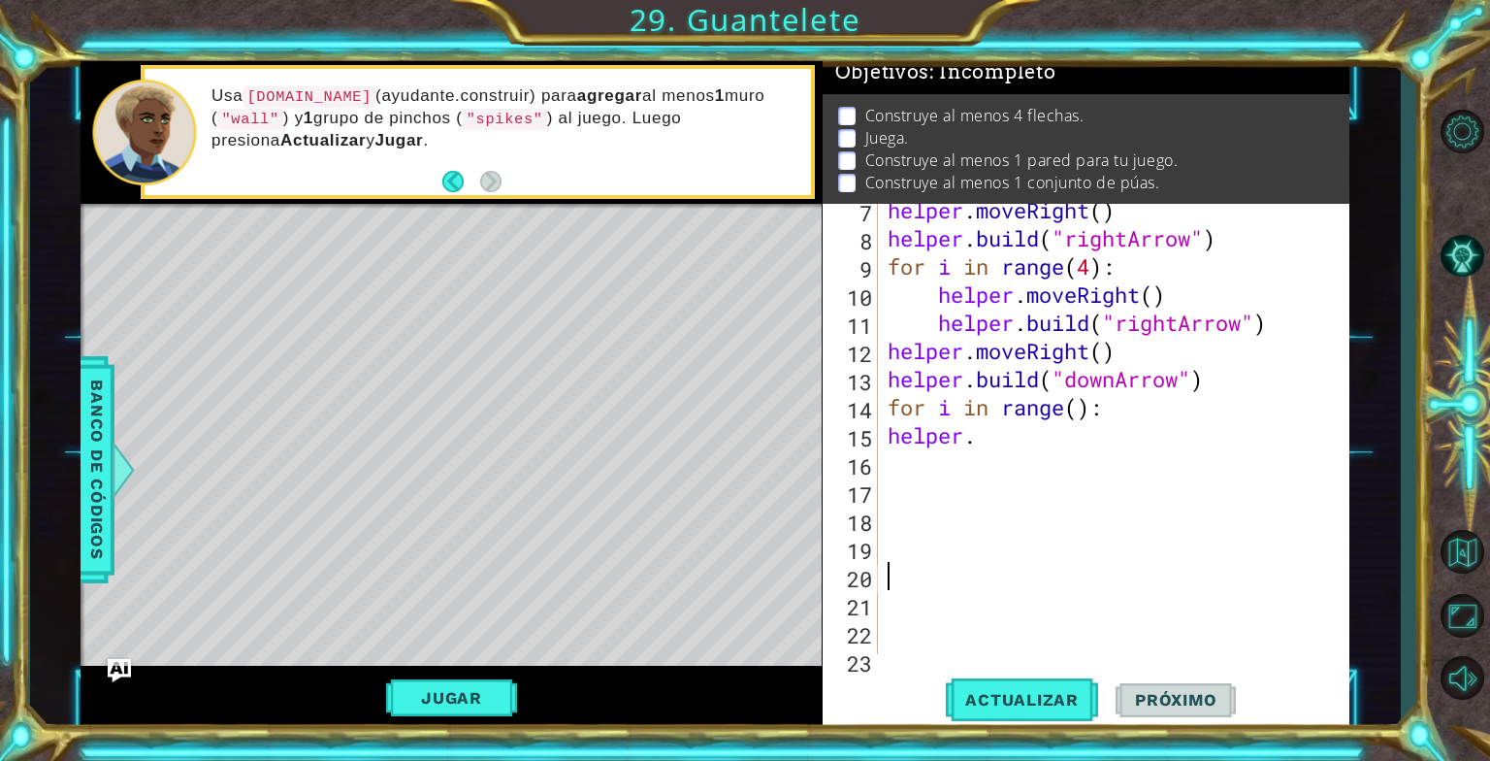
drag, startPoint x: 1044, startPoint y: 468, endPoint x: 1036, endPoint y: 450, distance: 19.1
click at [1044, 468] on div "helper . moveRight ( ) helper . build ( "rightArrow" ) for i in range ( 4 ) : h…" at bounding box center [1112, 449] width 456 height 507
click at [1035, 443] on div "helper . moveRight ( ) helper . build ( "rightArrow" ) for i in range ( 4 ) : h…" at bounding box center [1112, 449] width 456 height 507
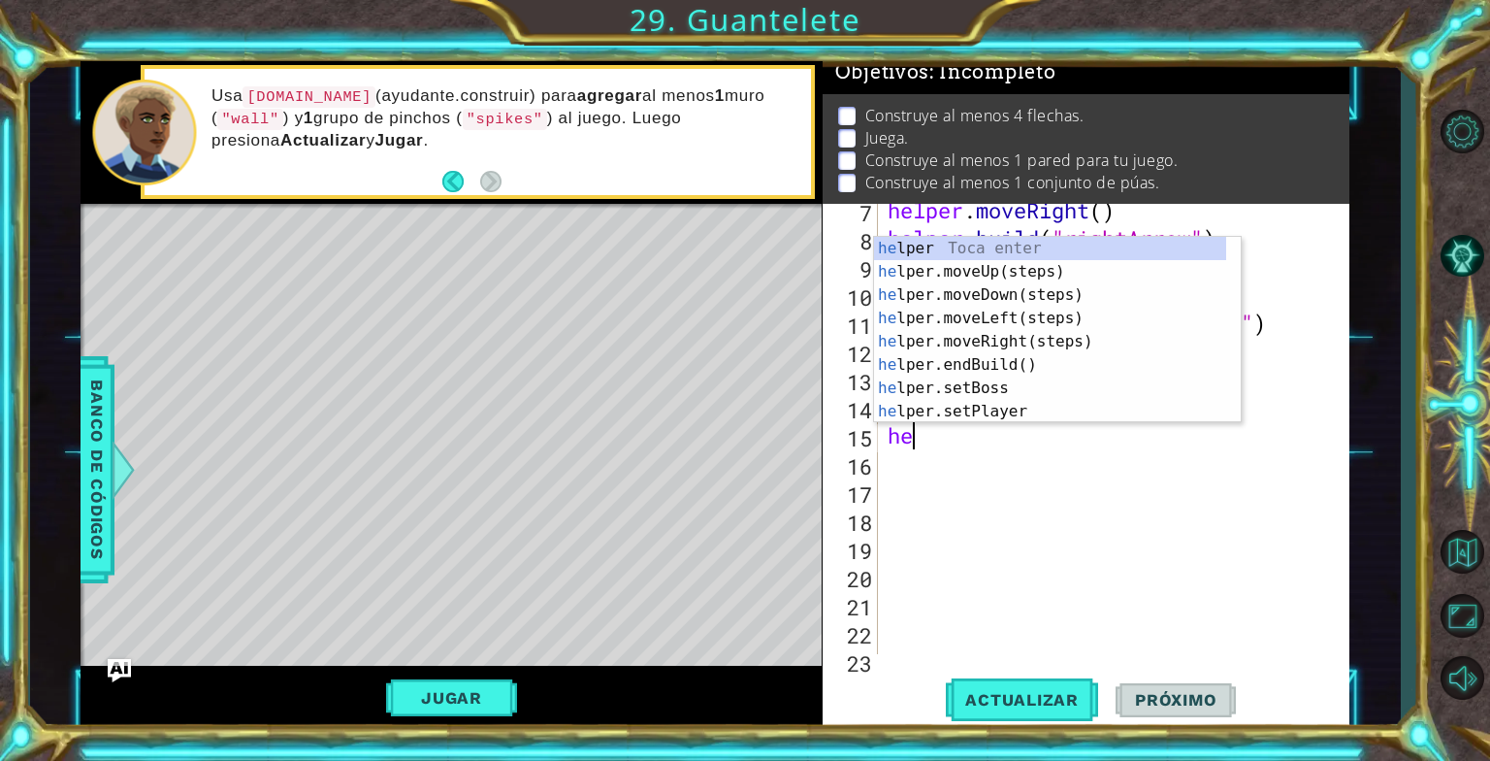
type textarea "h"
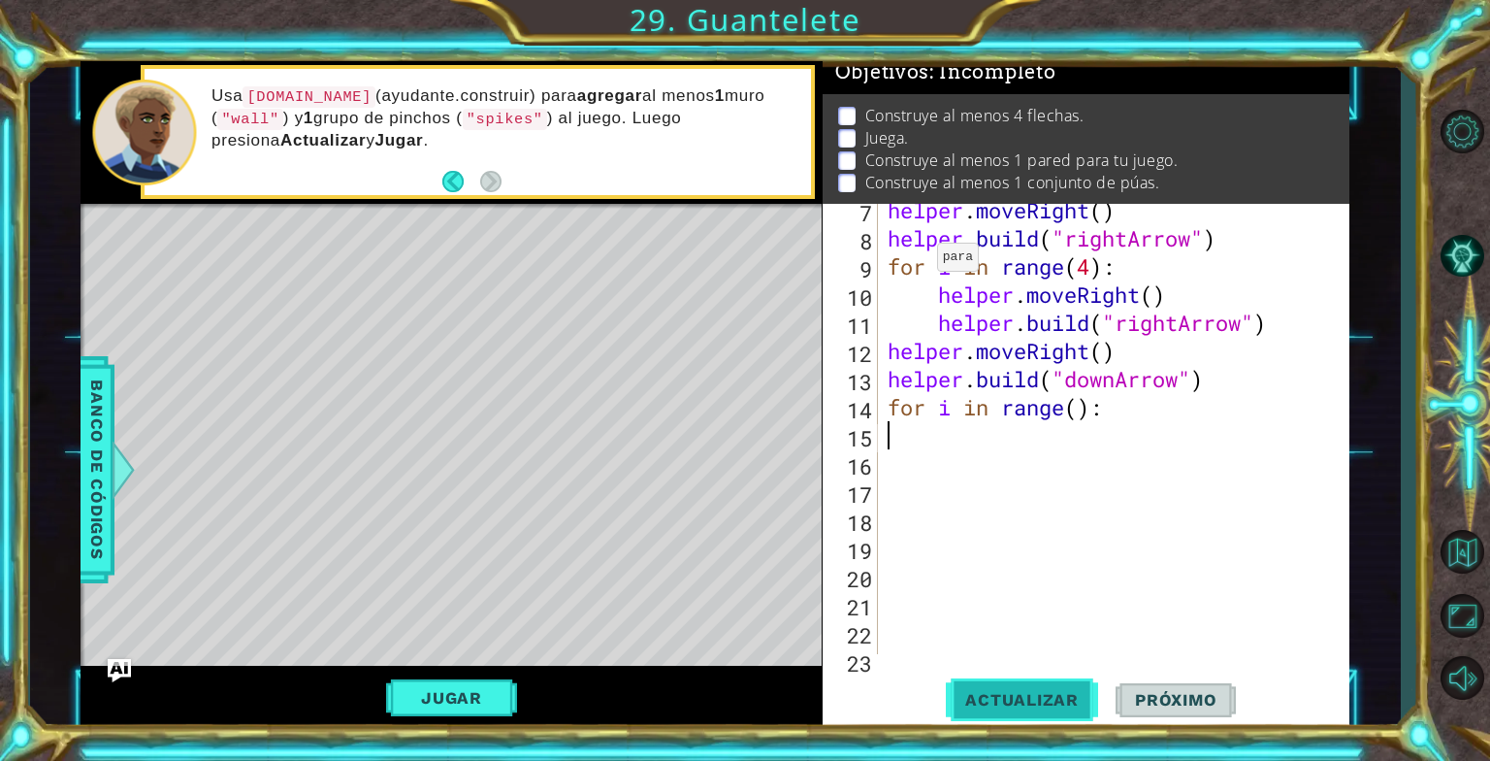
click at [1005, 699] on span "Actualizar" at bounding box center [1022, 699] width 152 height 19
click at [485, 703] on button "Jugar" at bounding box center [451, 697] width 131 height 37
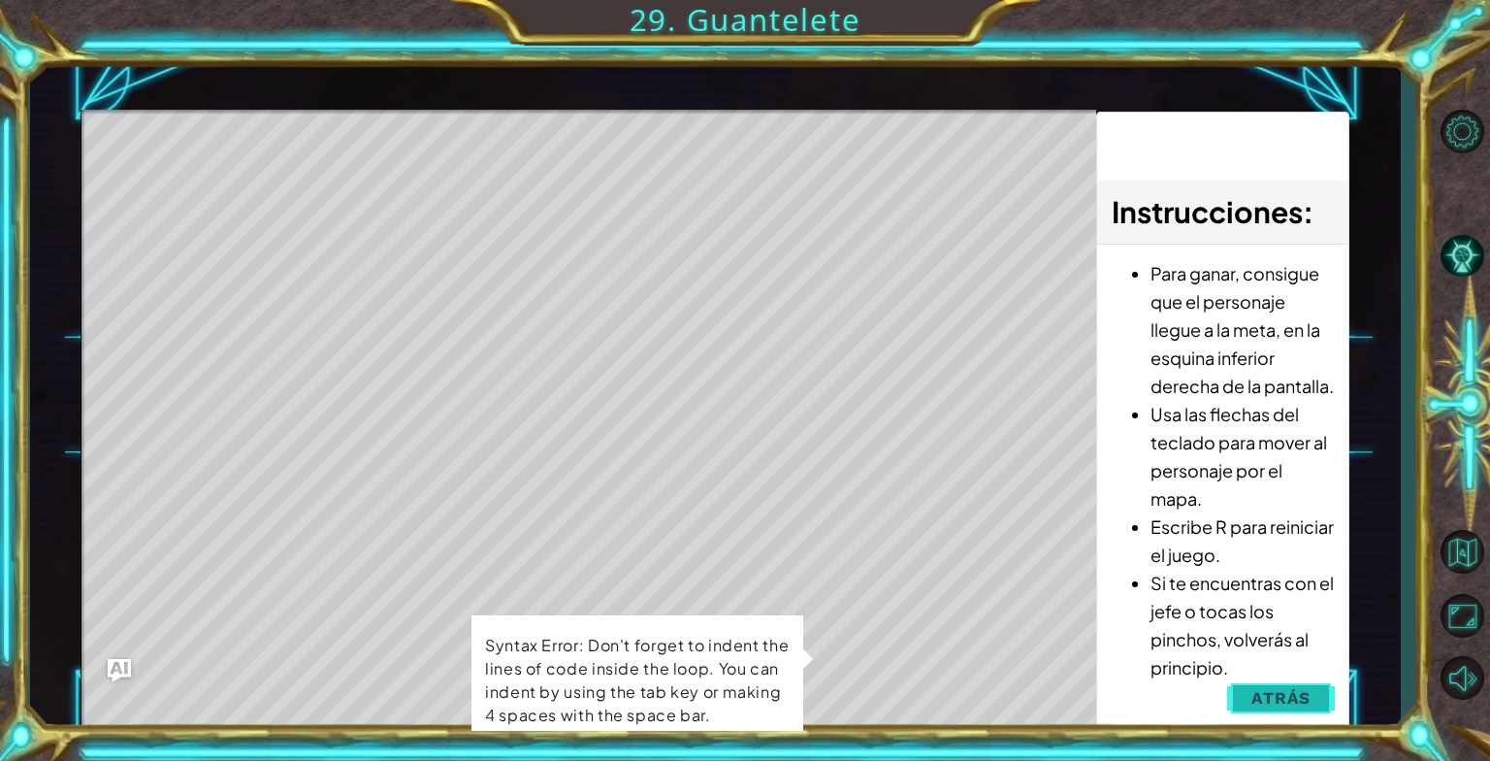
click at [1300, 699] on span "Atrás" at bounding box center [1281, 697] width 59 height 19
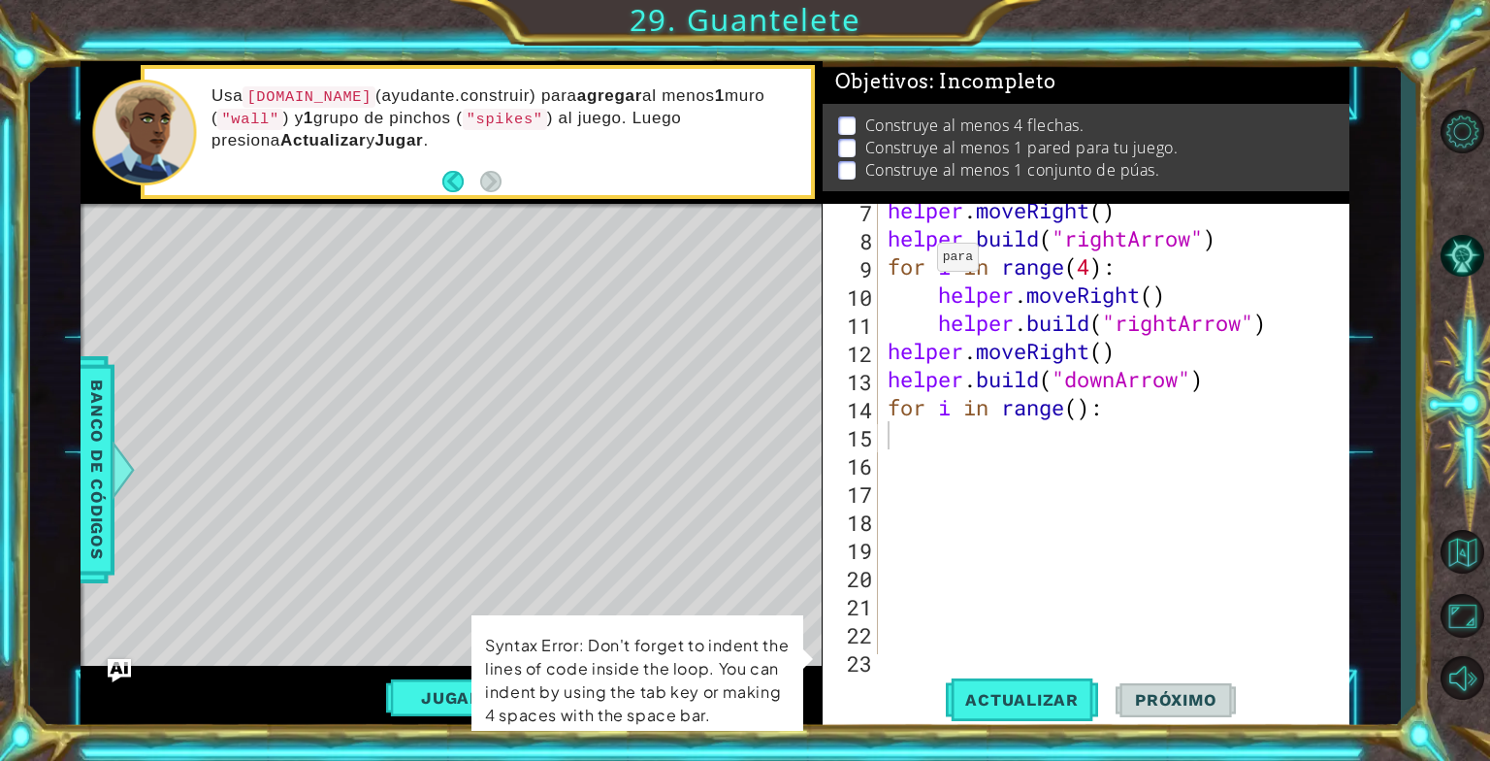
scroll to position [12, 0]
click at [941, 588] on div "helper . moveRight ( ) helper . build ( "rightArrow" ) for i in range ( 4 ) : h…" at bounding box center [1112, 449] width 456 height 507
click at [1041, 457] on div "helper . moveRight ( ) helper . build ( "rightArrow" ) for i in range ( 4 ) : h…" at bounding box center [1112, 449] width 456 height 507
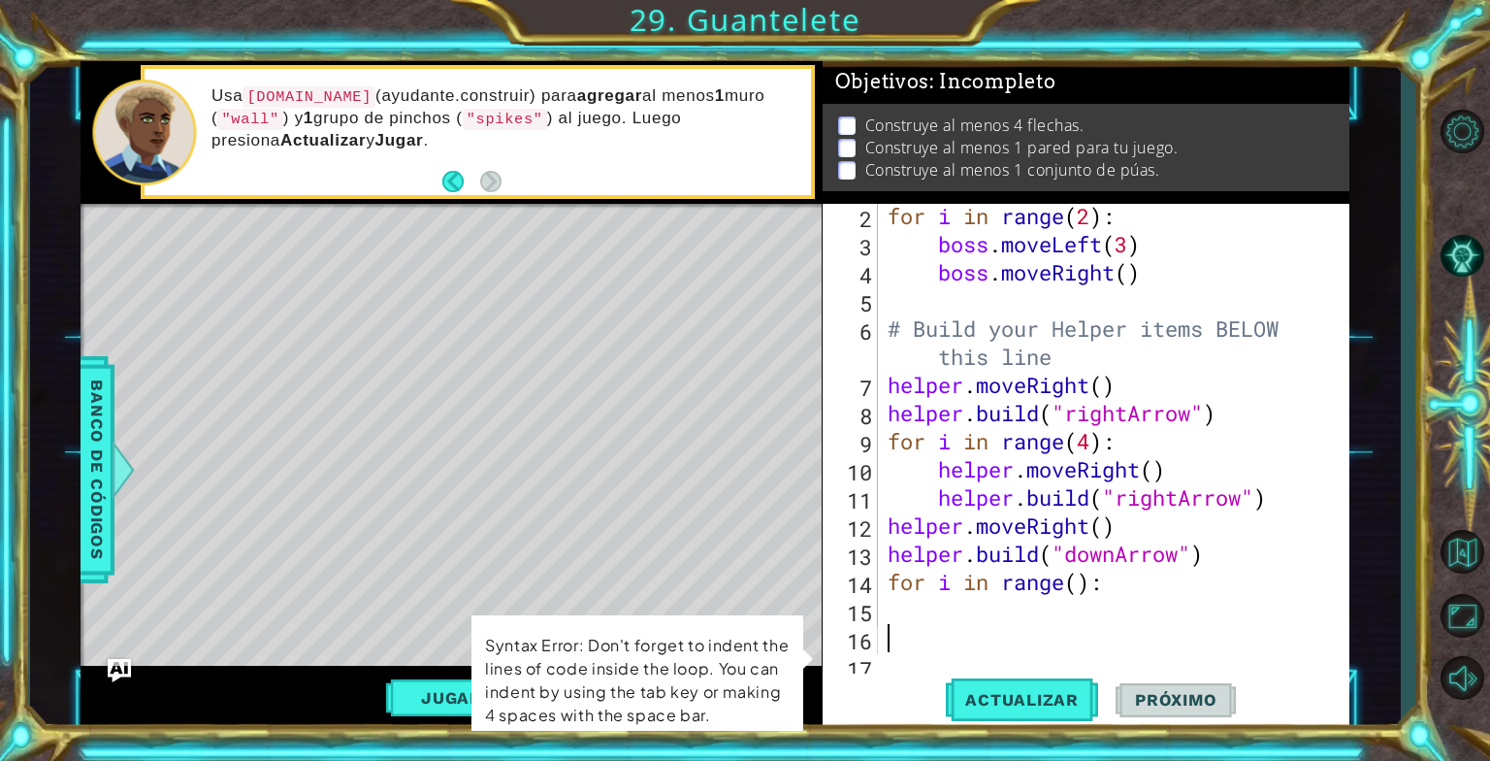
scroll to position [58, 0]
click at [1051, 622] on div "for i in range ( 2 ) : boss . moveLeft ( 3 ) boss . moveRight ( ) # Build your …" at bounding box center [1112, 455] width 456 height 507
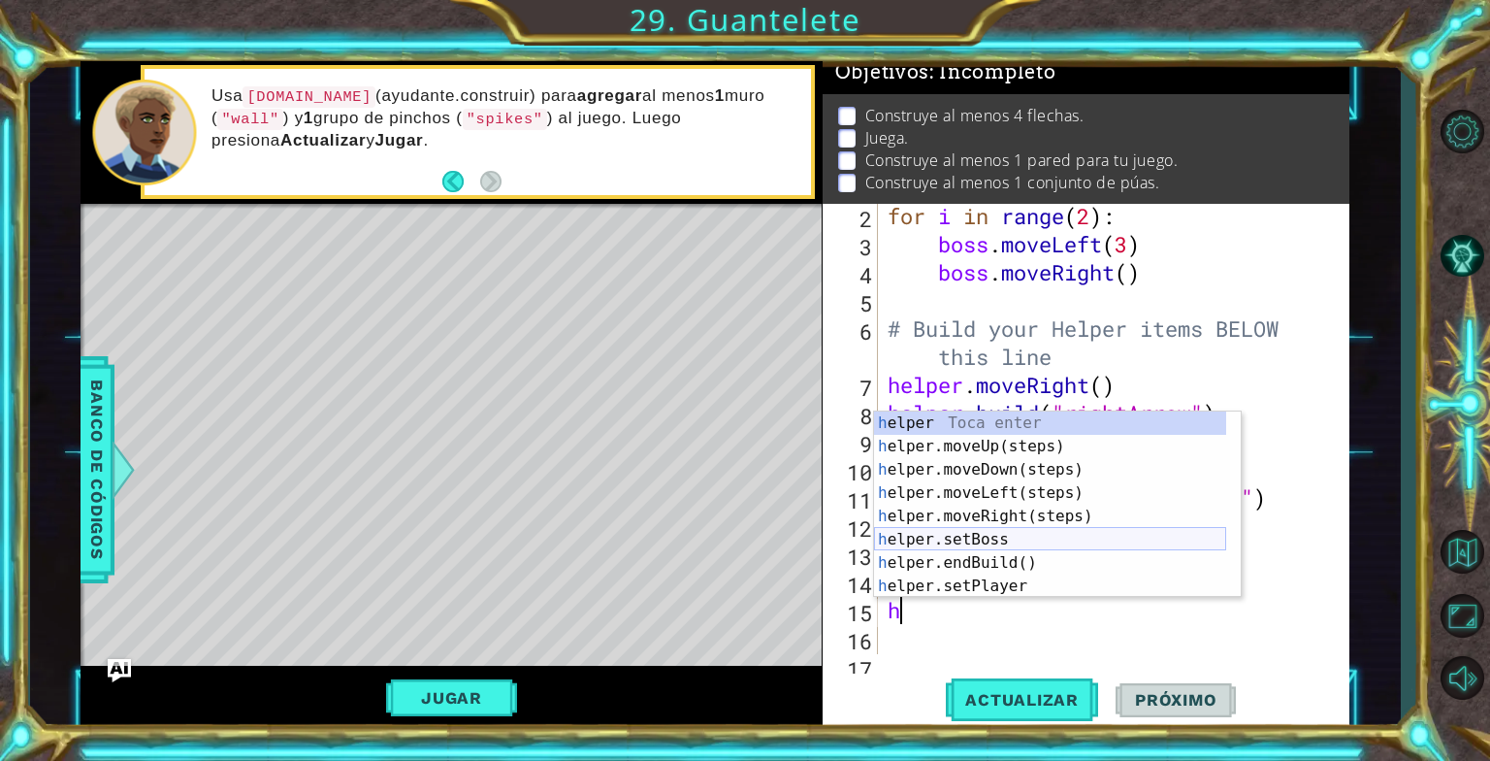
scroll to position [116, 0]
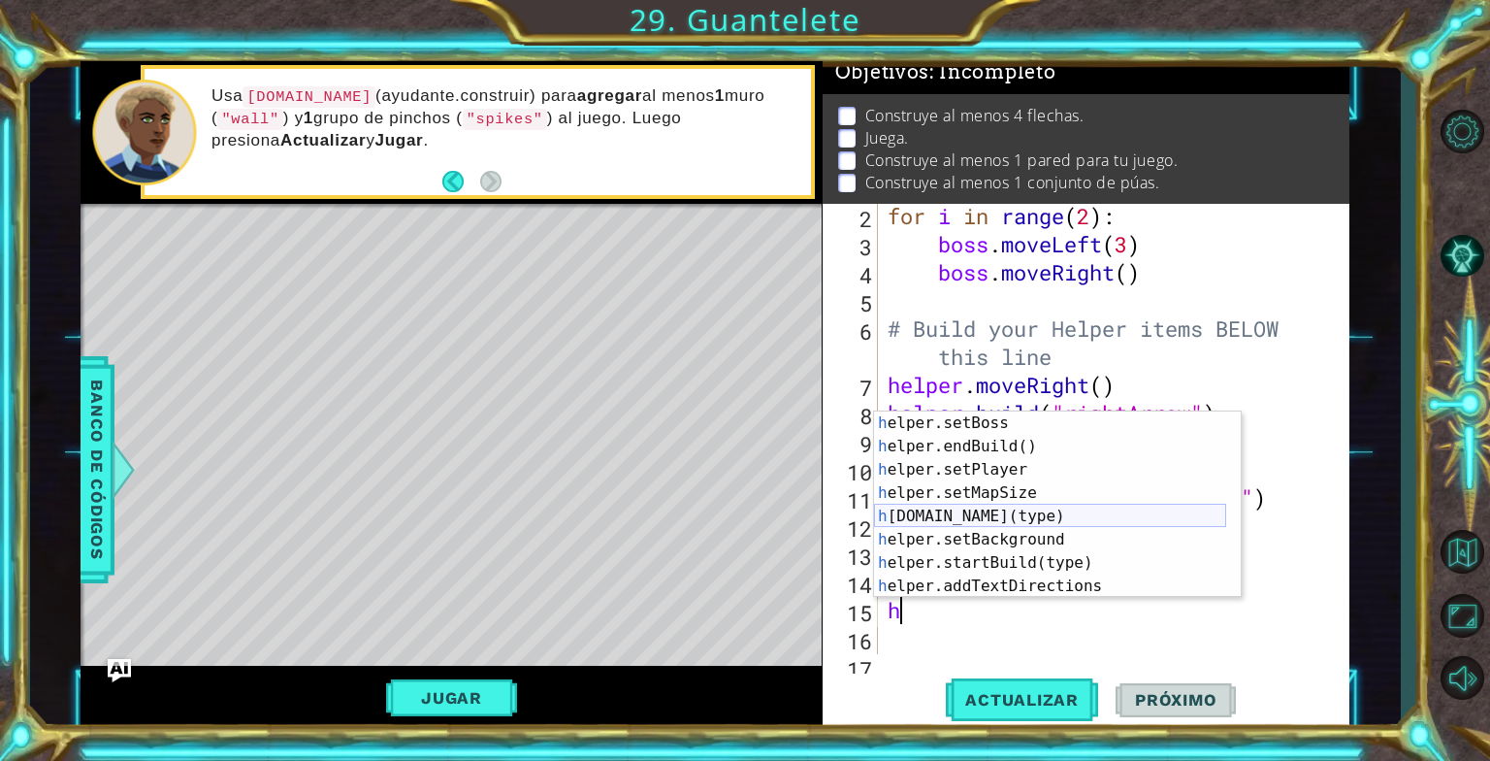
click at [996, 510] on div "h elper.setBoss Toca enter h elper.endBuild() Toca enter h elper.setPlayer Toca…" at bounding box center [1050, 527] width 352 height 233
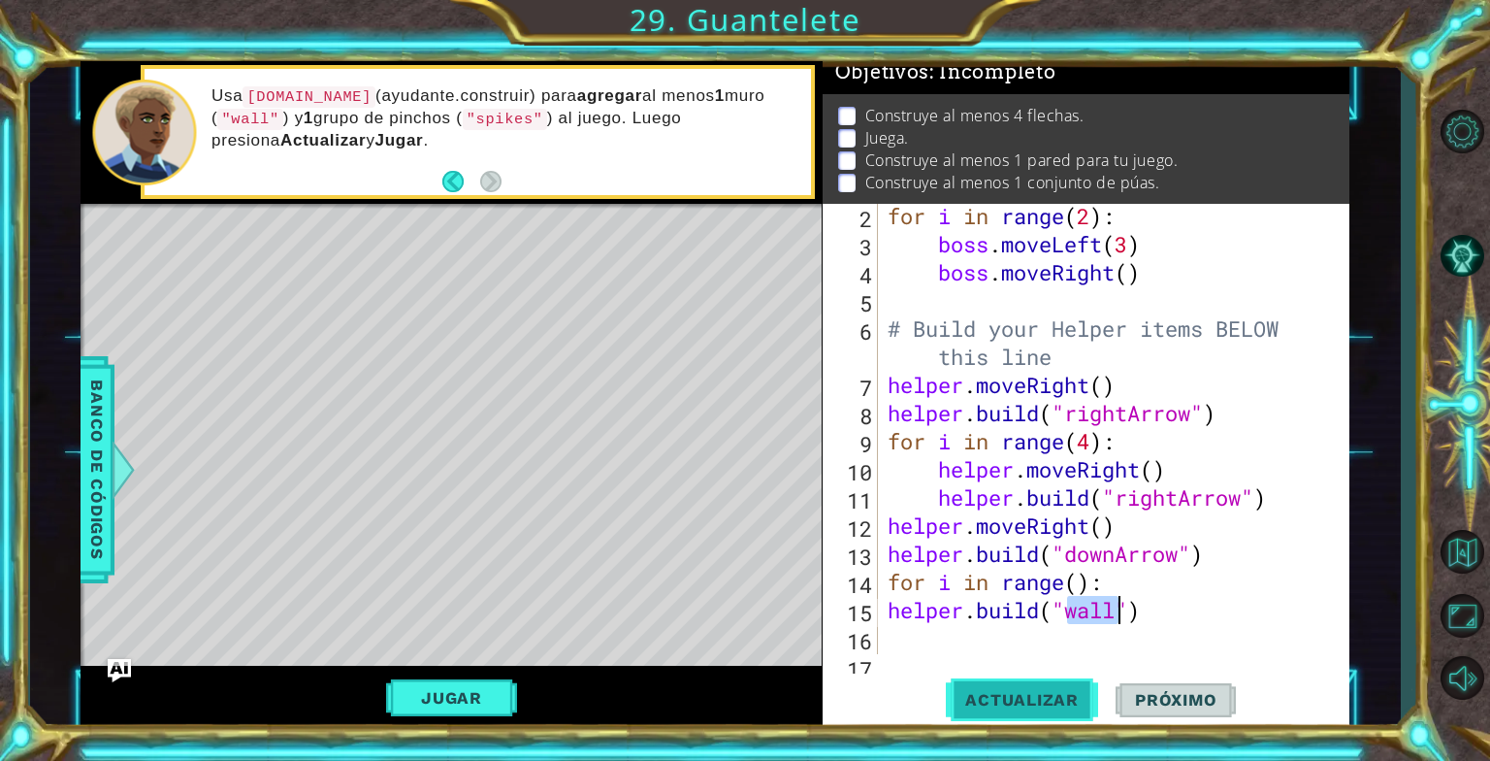
click at [1030, 684] on button "Actualizar" at bounding box center [1022, 699] width 152 height 52
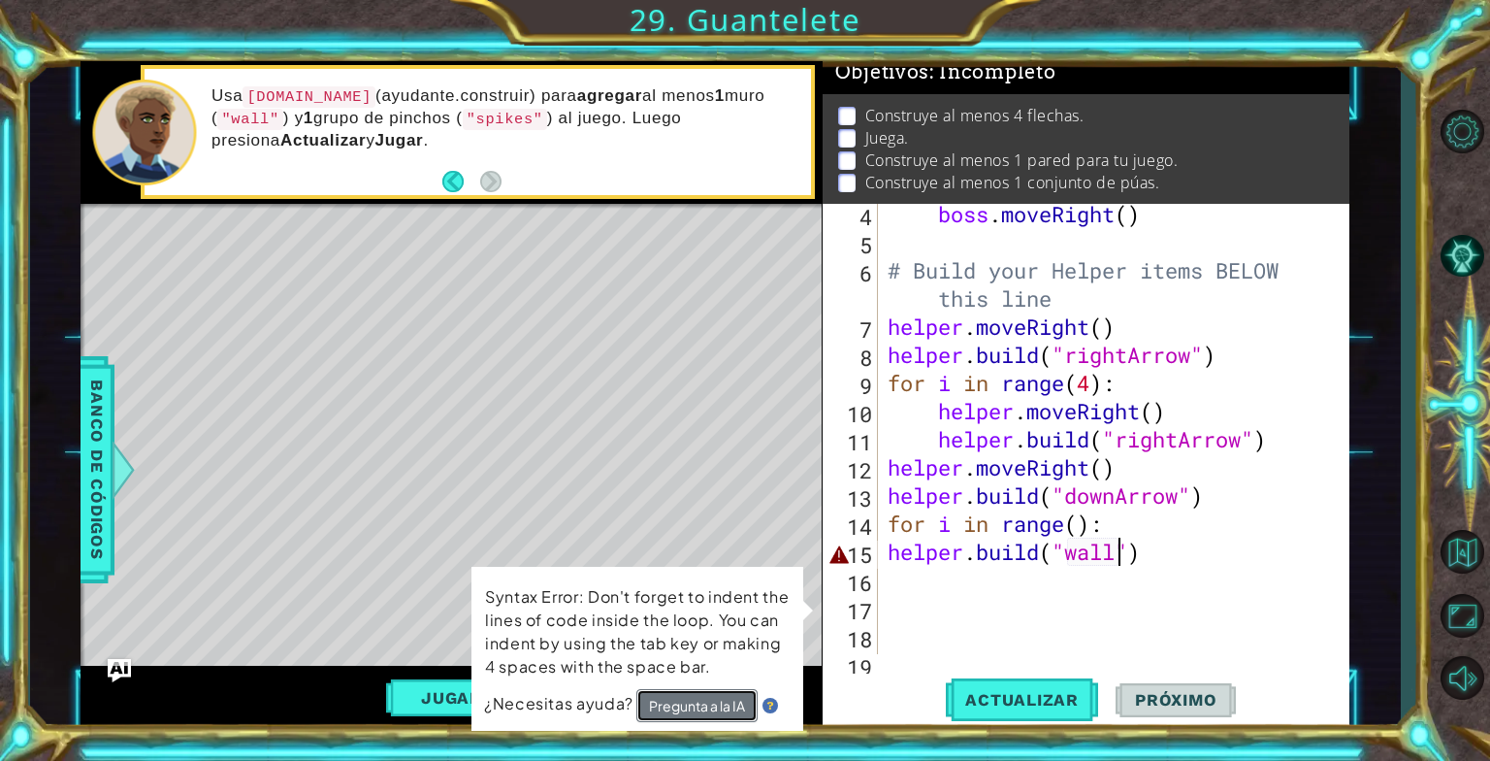
click at [721, 696] on button "Pregunta a la IA" at bounding box center [697, 705] width 121 height 33
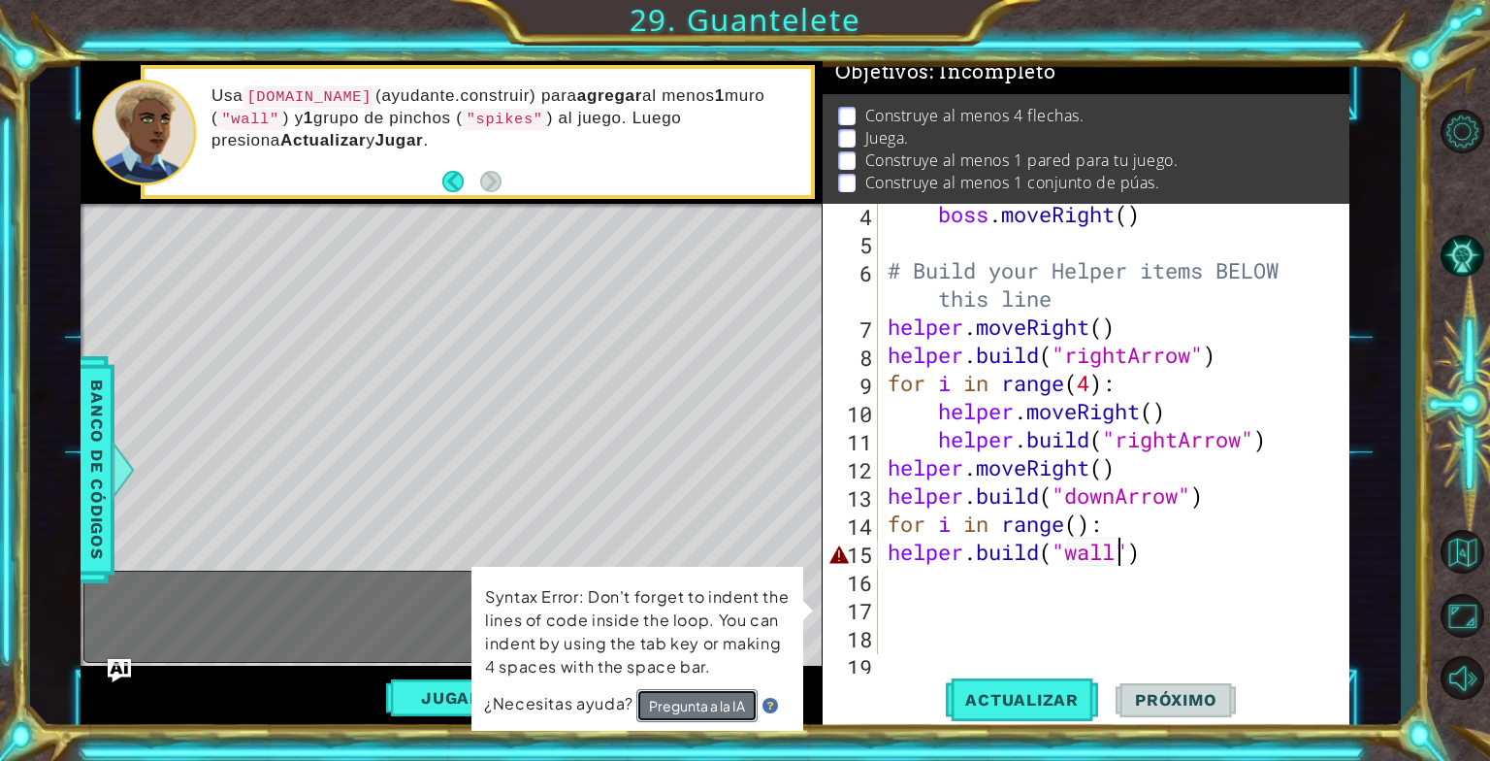
click at [688, 697] on button "Pregunta a la IA" at bounding box center [699, 704] width 122 height 35
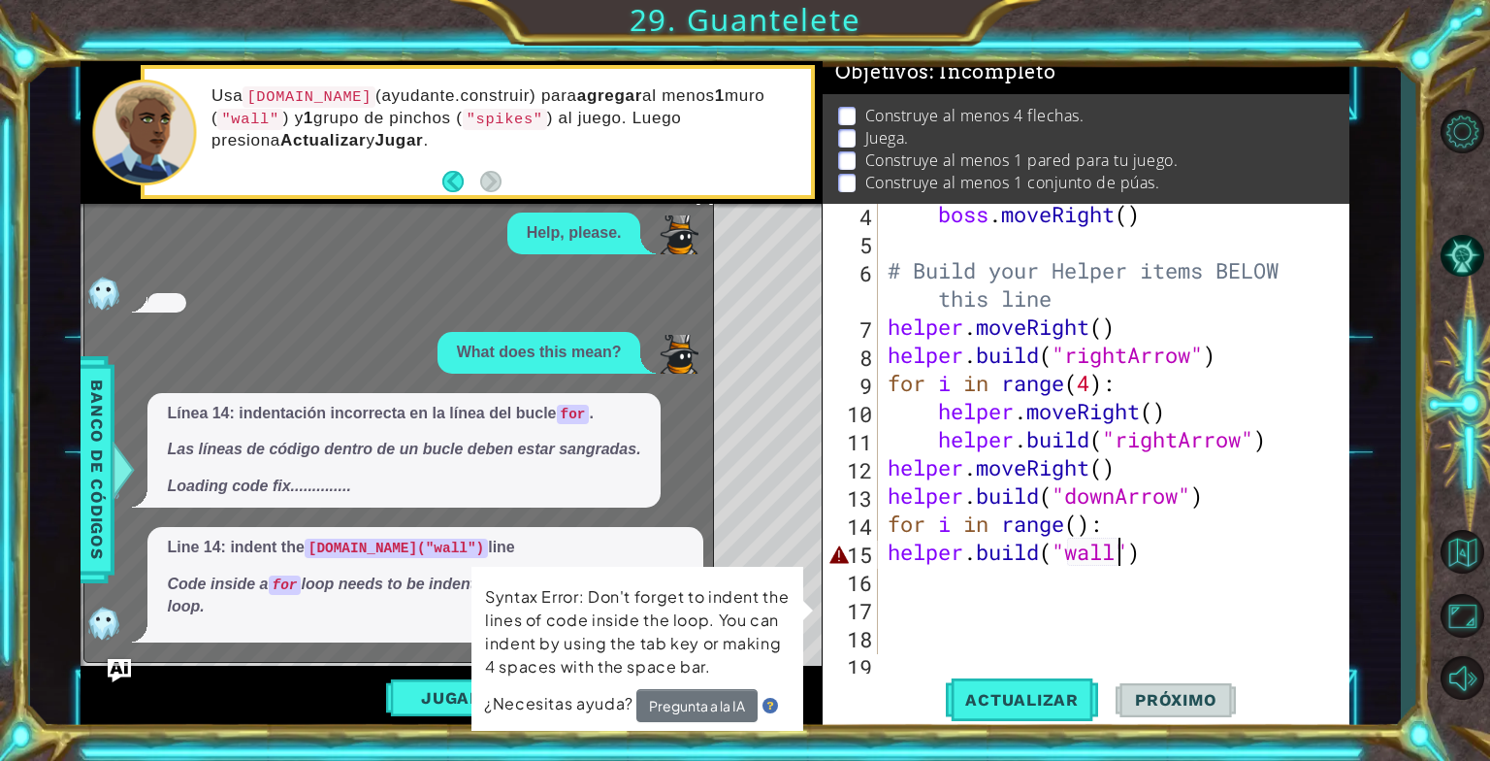
scroll to position [41, 0]
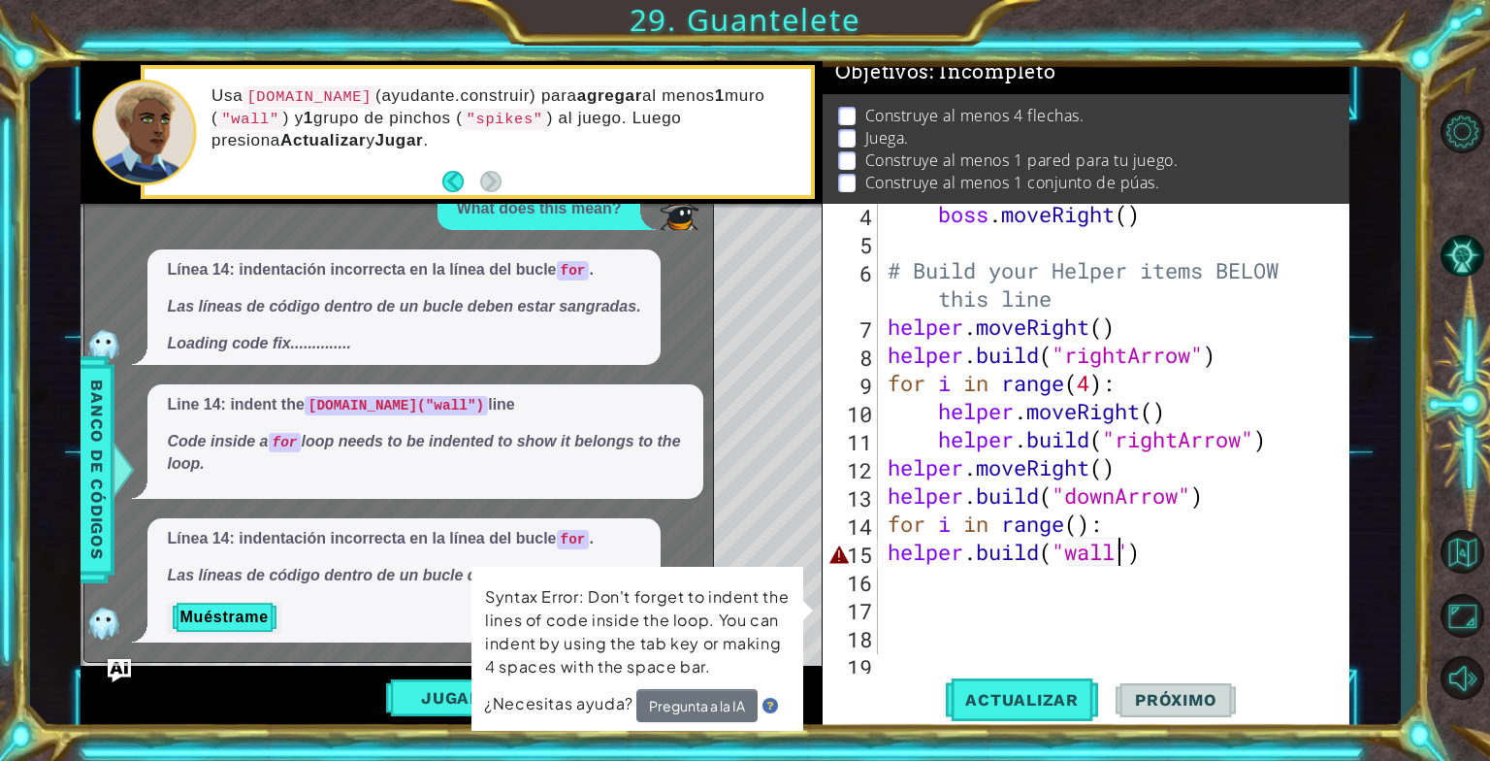
click at [1172, 554] on div "boss . moveRight ( ) # Build your Helper items BELOW this line helper . moveRig…" at bounding box center [1112, 453] width 456 height 507
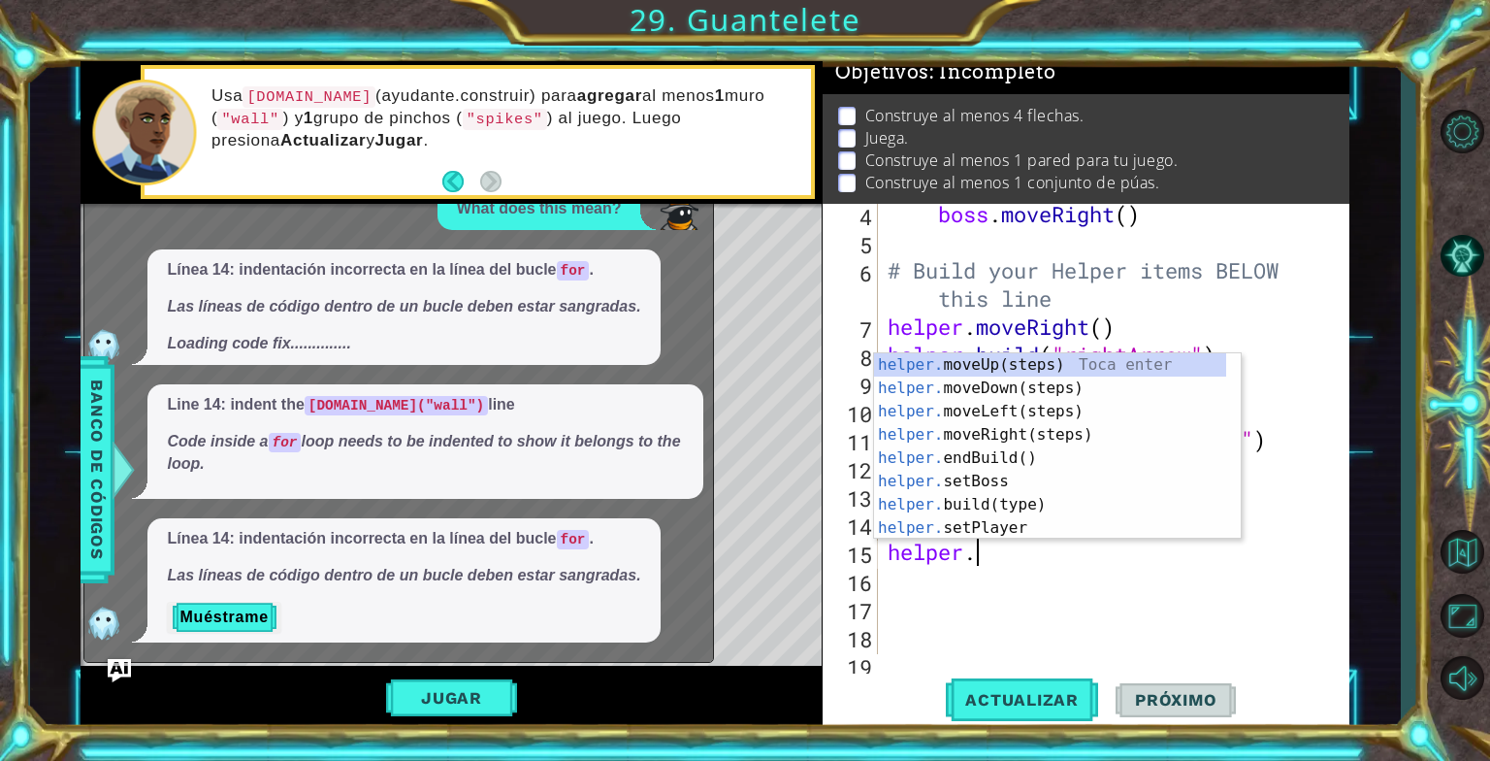
scroll to position [0, 0]
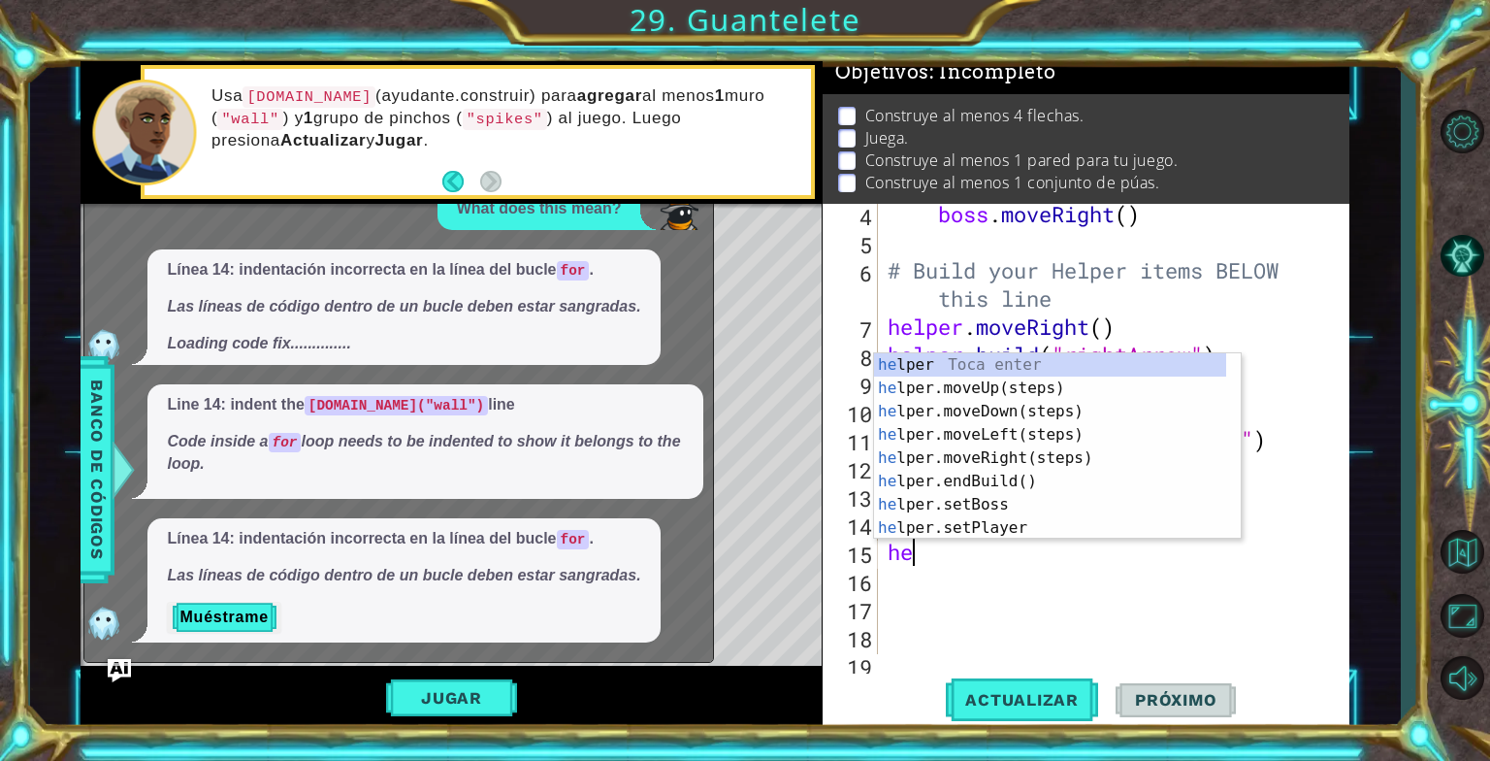
type textarea "h"
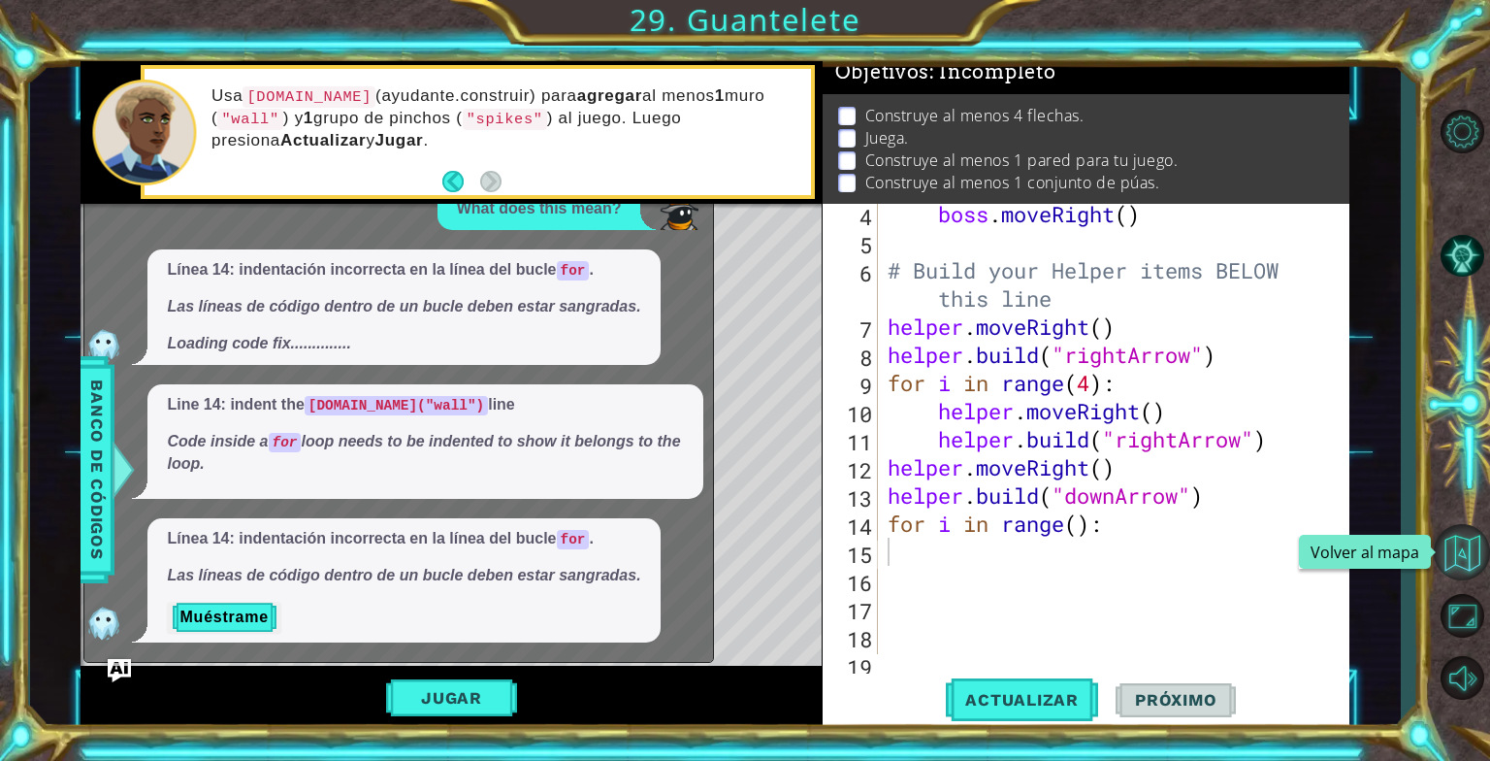
click at [1478, 540] on button "Volver al mapa" at bounding box center [1462, 552] width 56 height 56
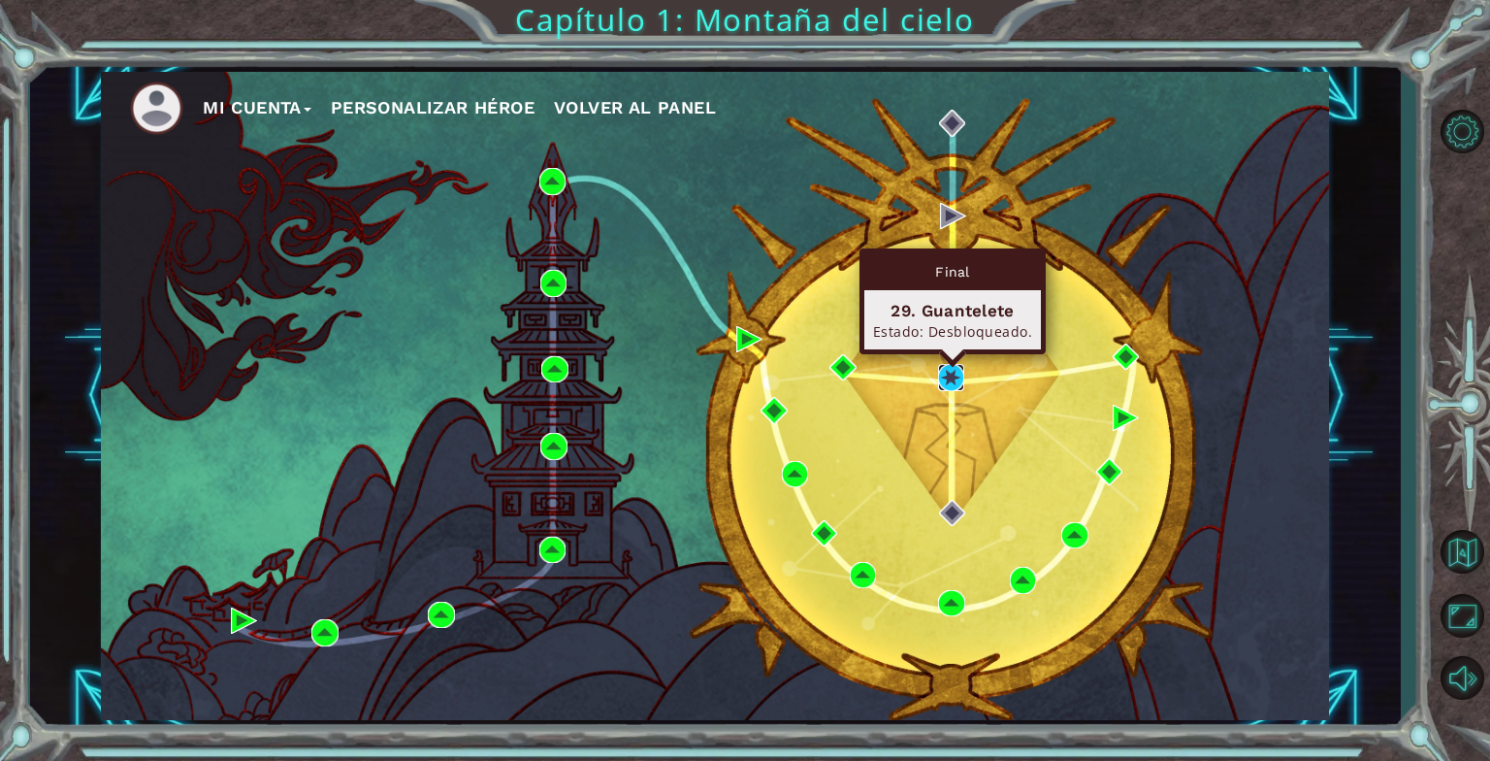
click at [945, 383] on img at bounding box center [951, 377] width 26 height 26
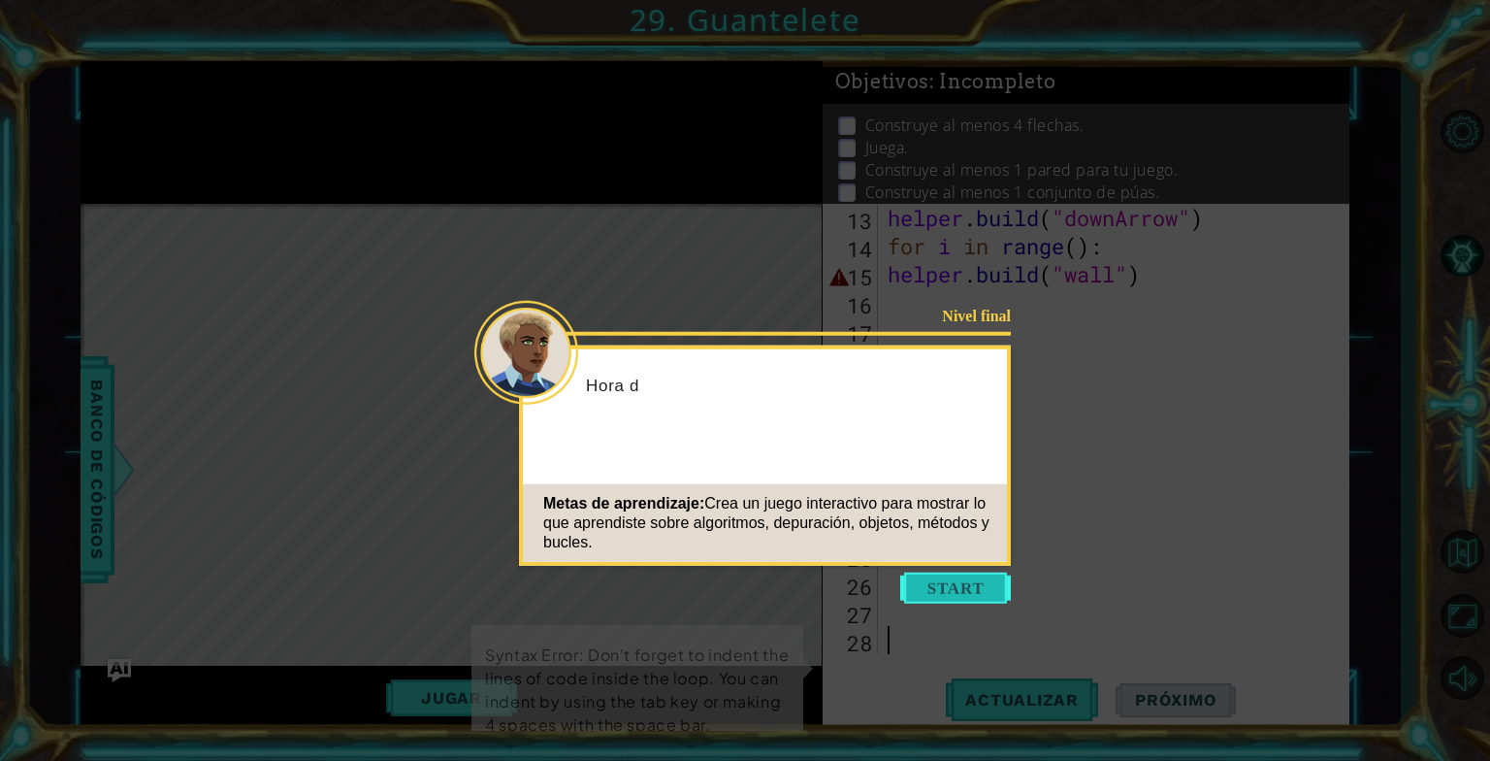
scroll to position [394, 0]
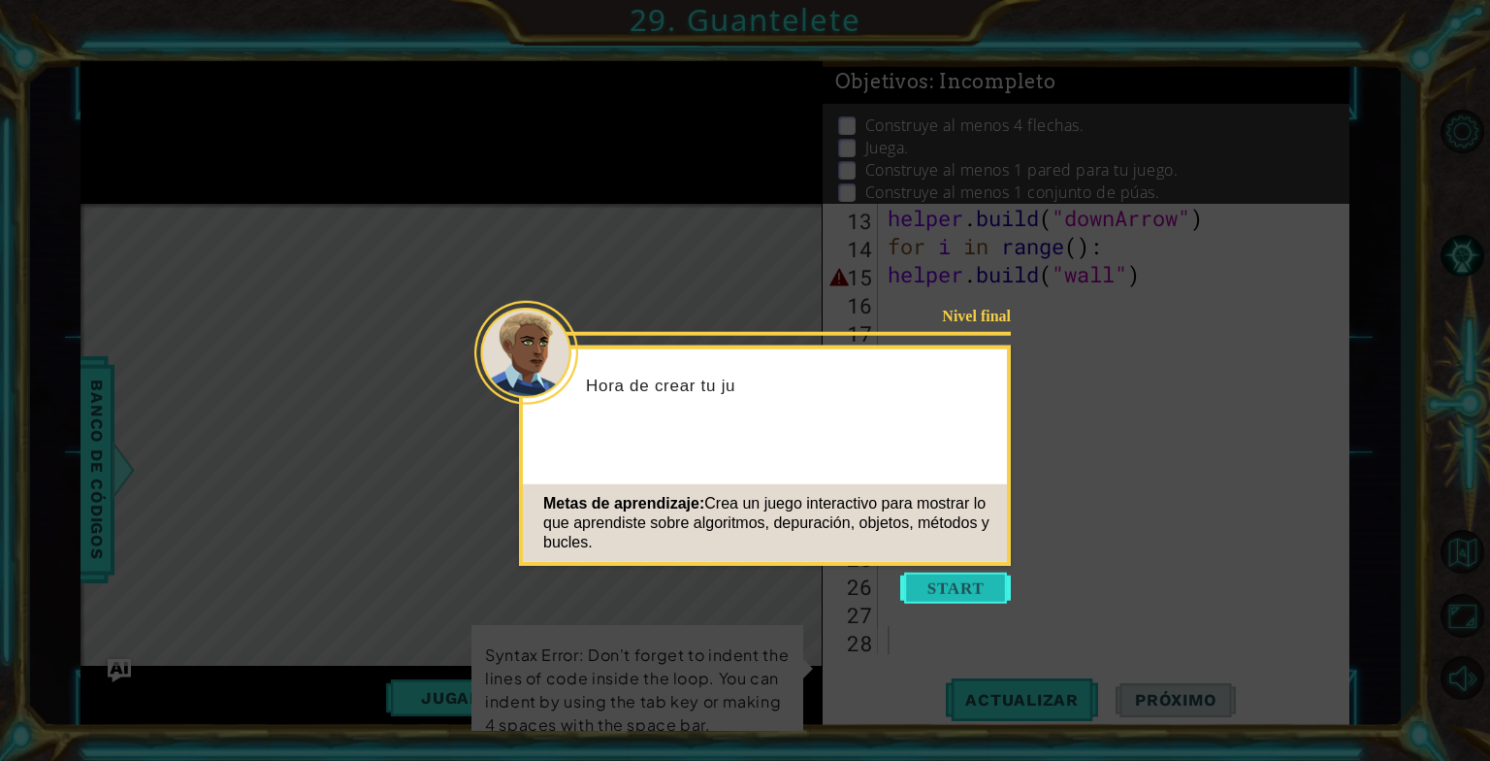
click at [929, 586] on button "Start" at bounding box center [955, 587] width 111 height 31
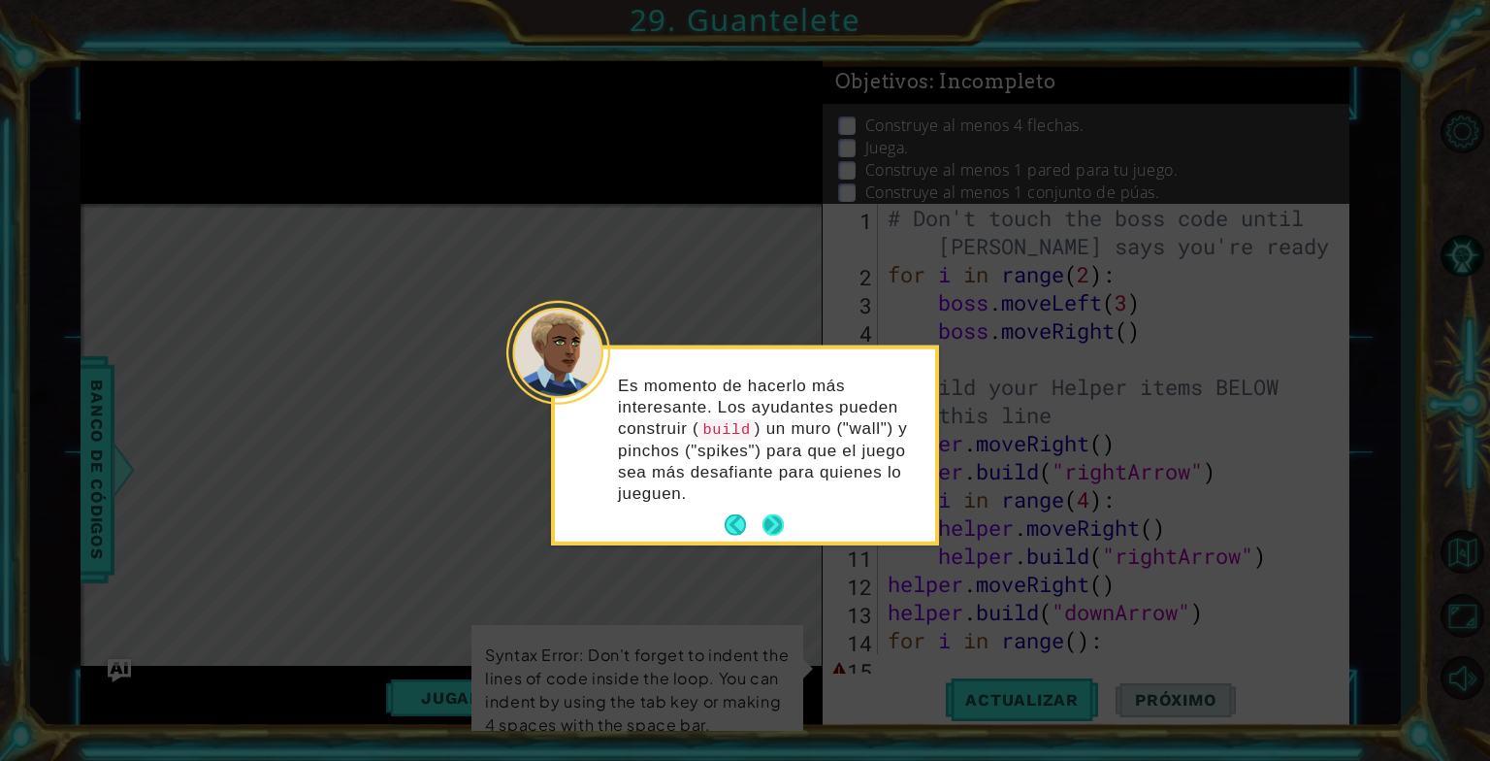
click at [773, 526] on button "Next" at bounding box center [773, 524] width 22 height 22
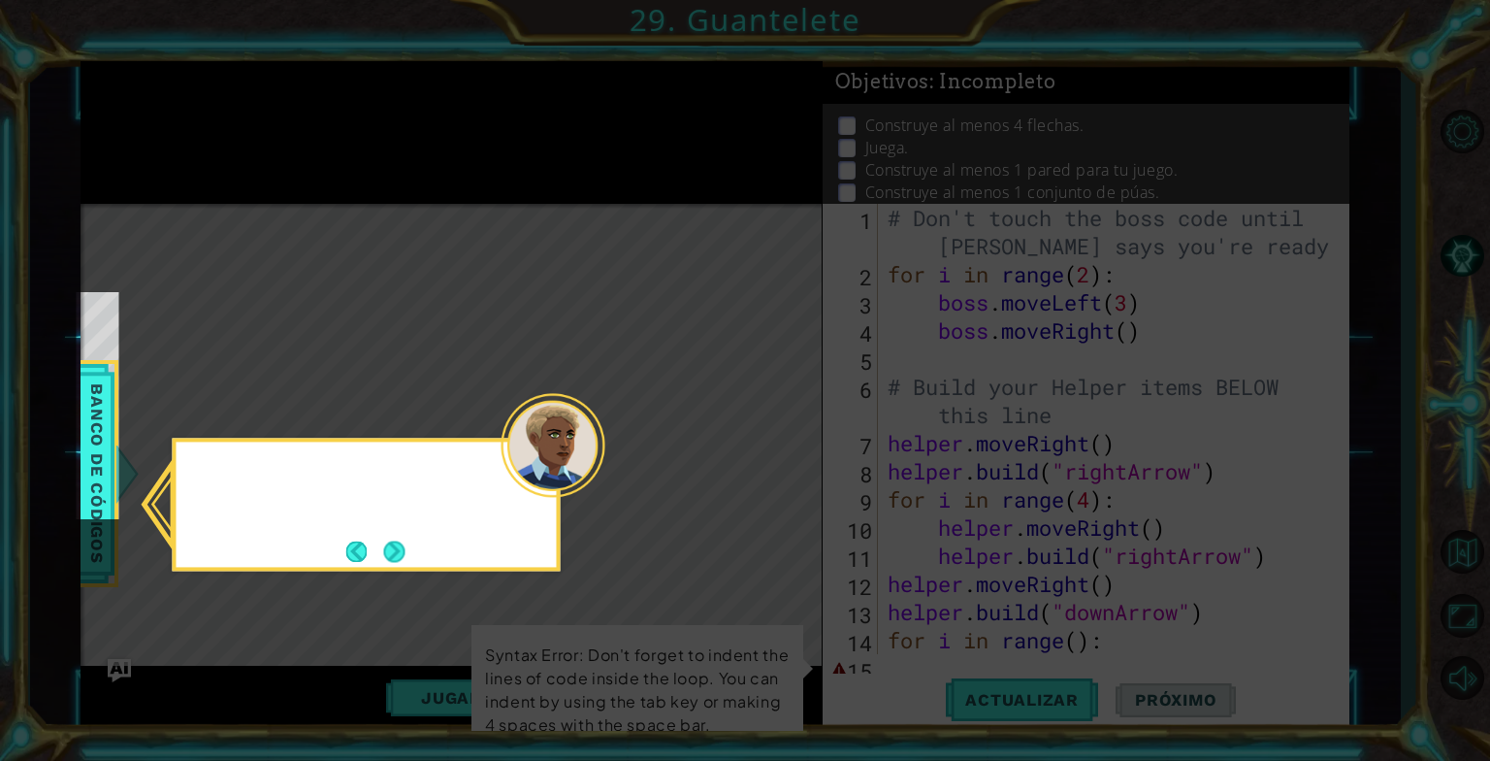
scroll to position [67, 0]
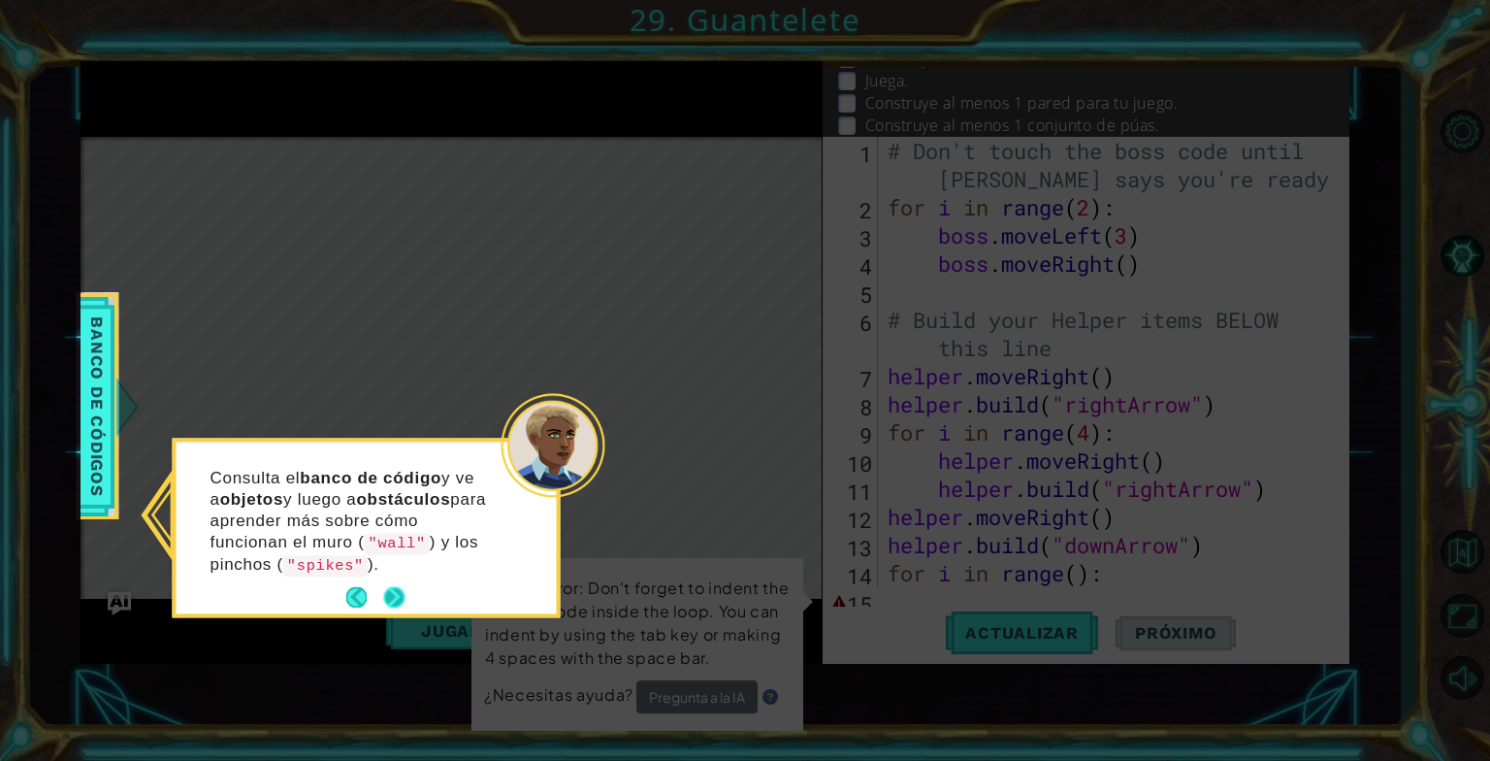
click at [385, 589] on button "Next" at bounding box center [394, 597] width 22 height 22
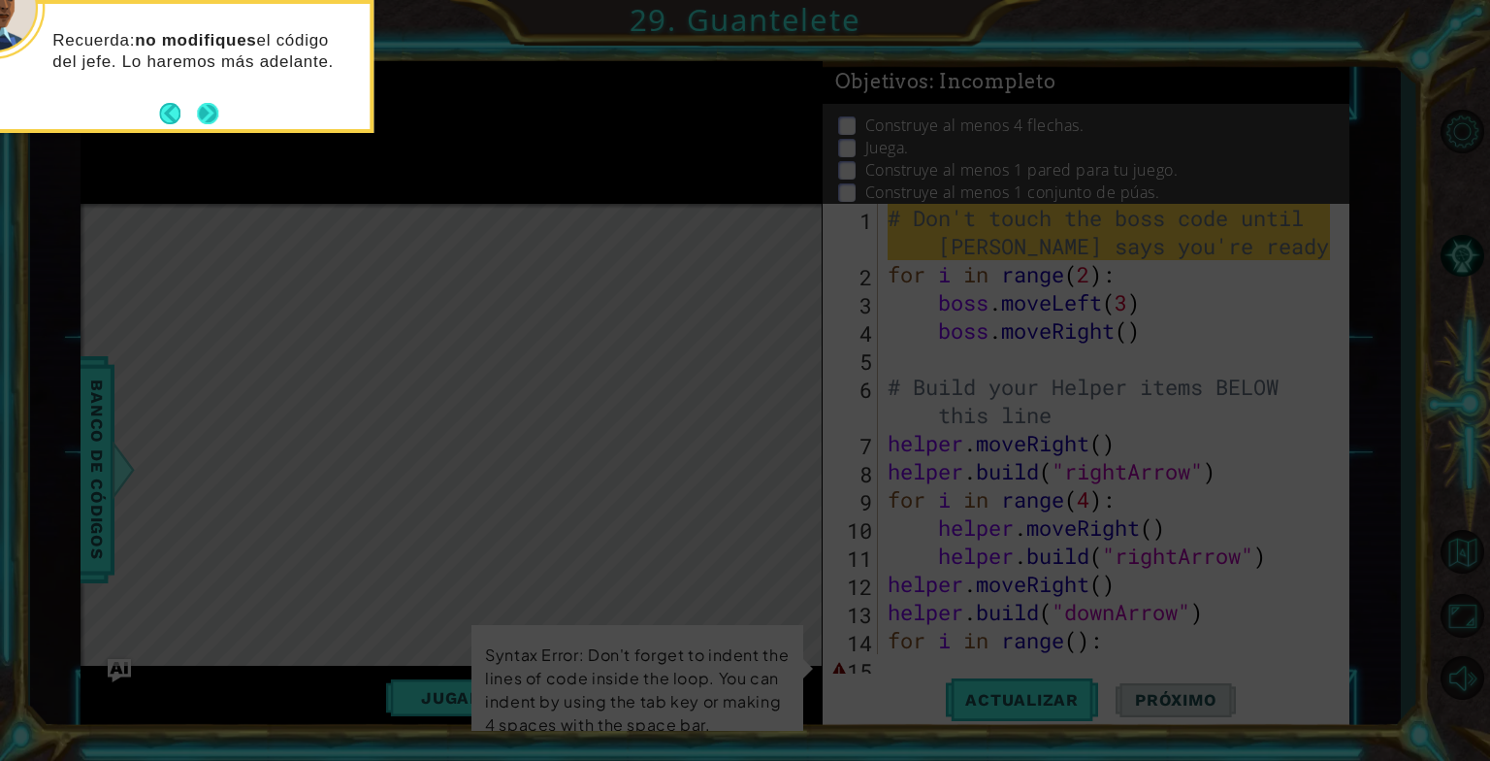
click at [209, 111] on button "Next" at bounding box center [207, 113] width 25 height 25
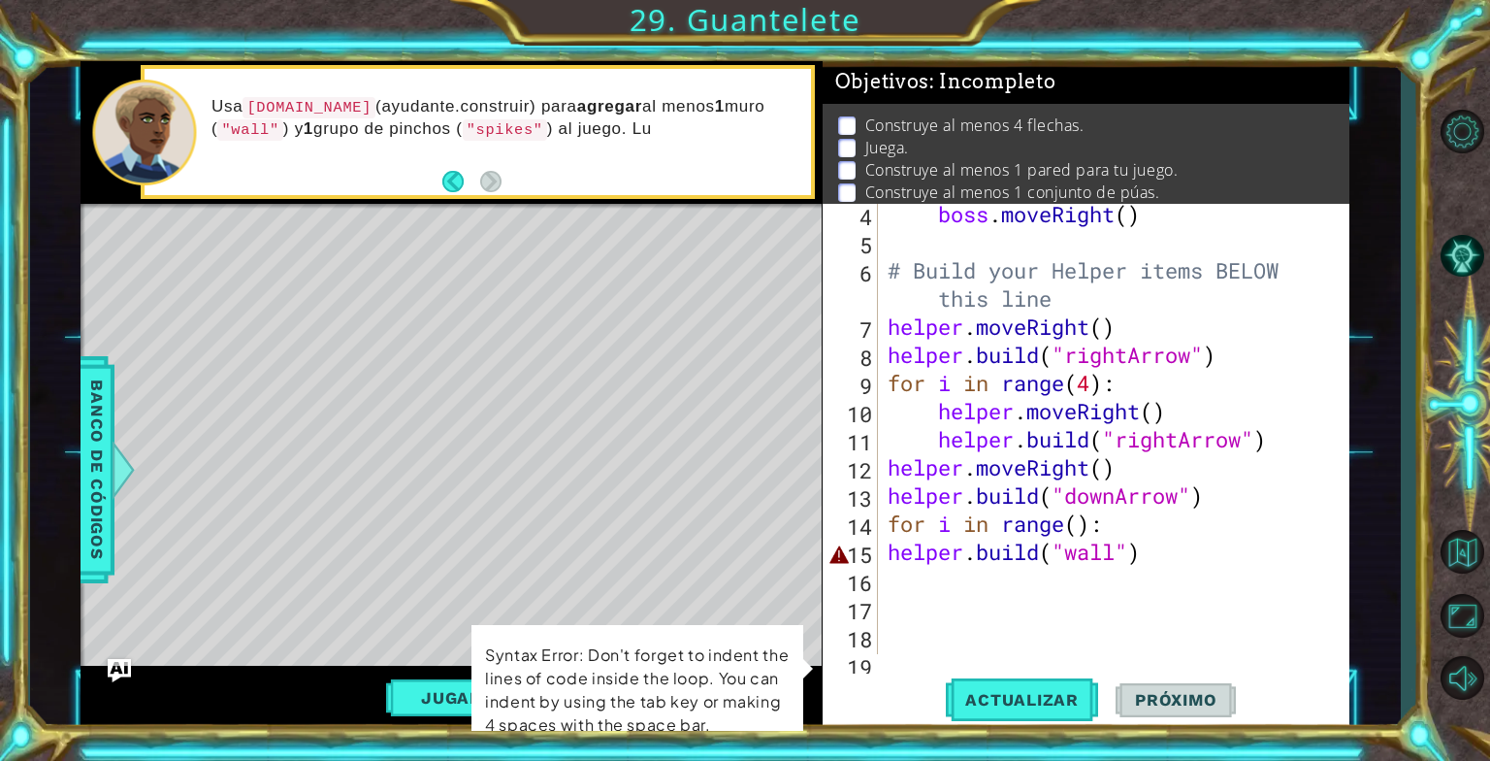
scroll to position [233, 0]
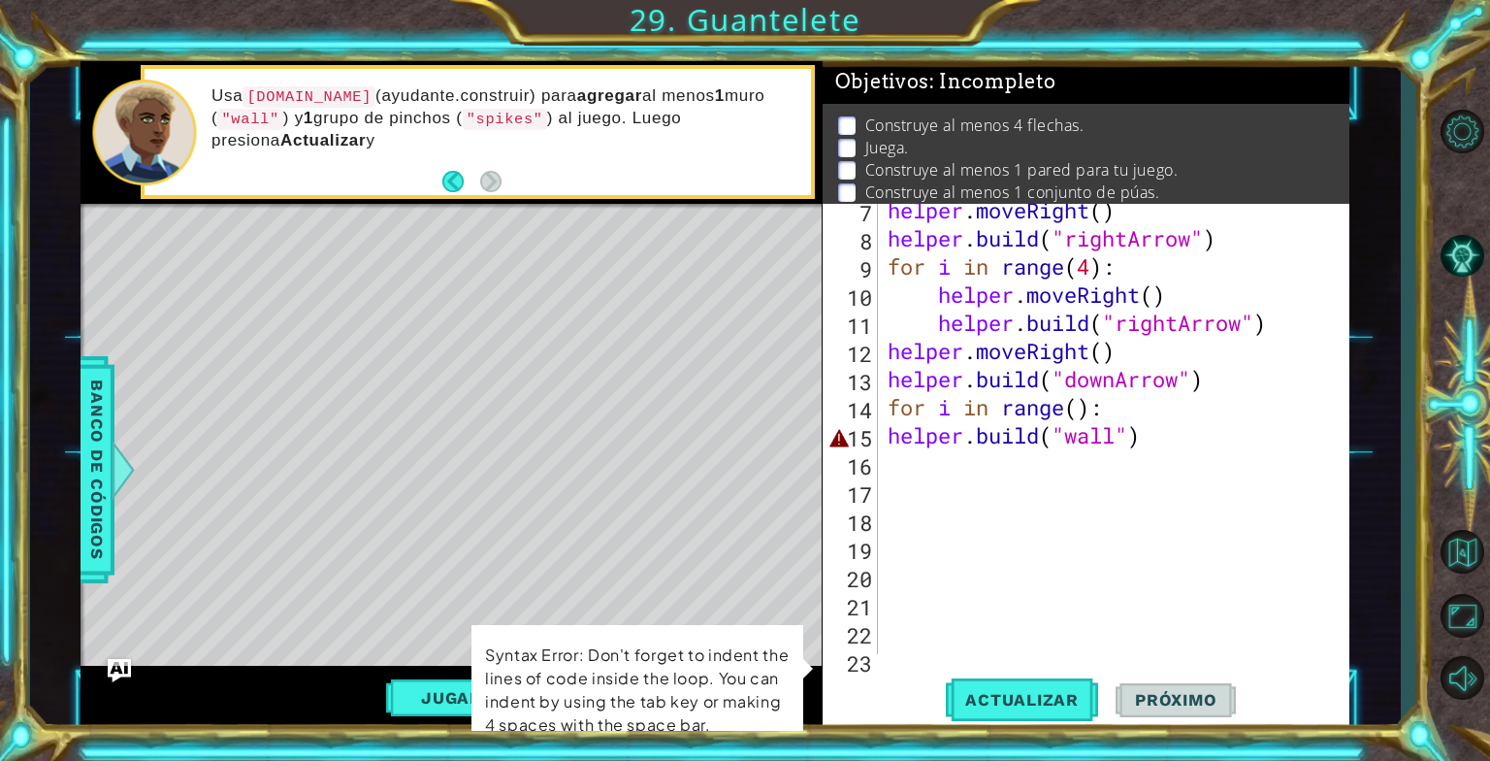
click at [961, 472] on div "helper . moveRight ( ) helper . build ( "rightArrow" ) for i in range ( 4 ) : h…" at bounding box center [1112, 449] width 456 height 507
click at [1133, 431] on div "helper . moveRight ( ) helper . build ( "rightArrow" ) for i in range ( 4 ) : h…" at bounding box center [1112, 449] width 456 height 507
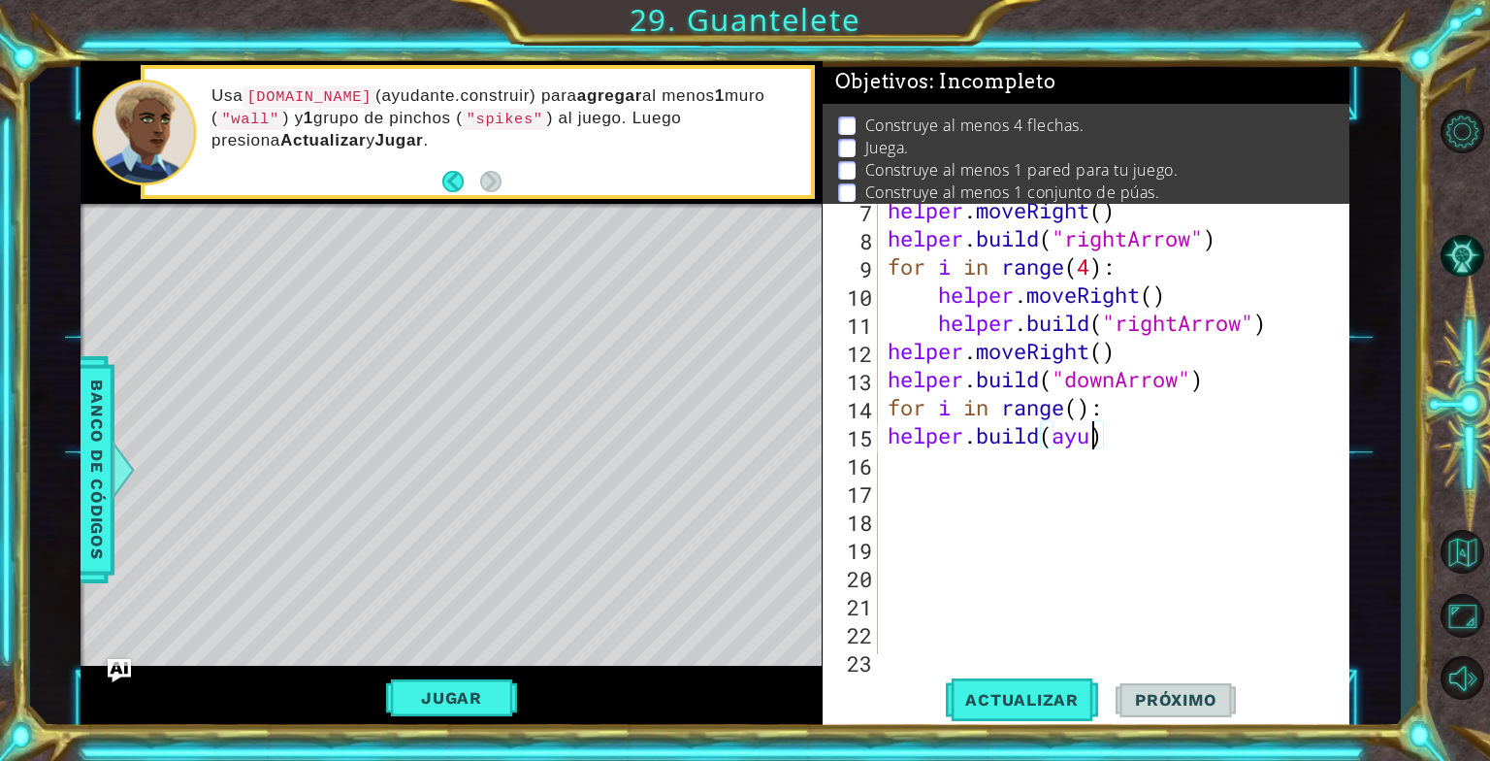
scroll to position [0, 8]
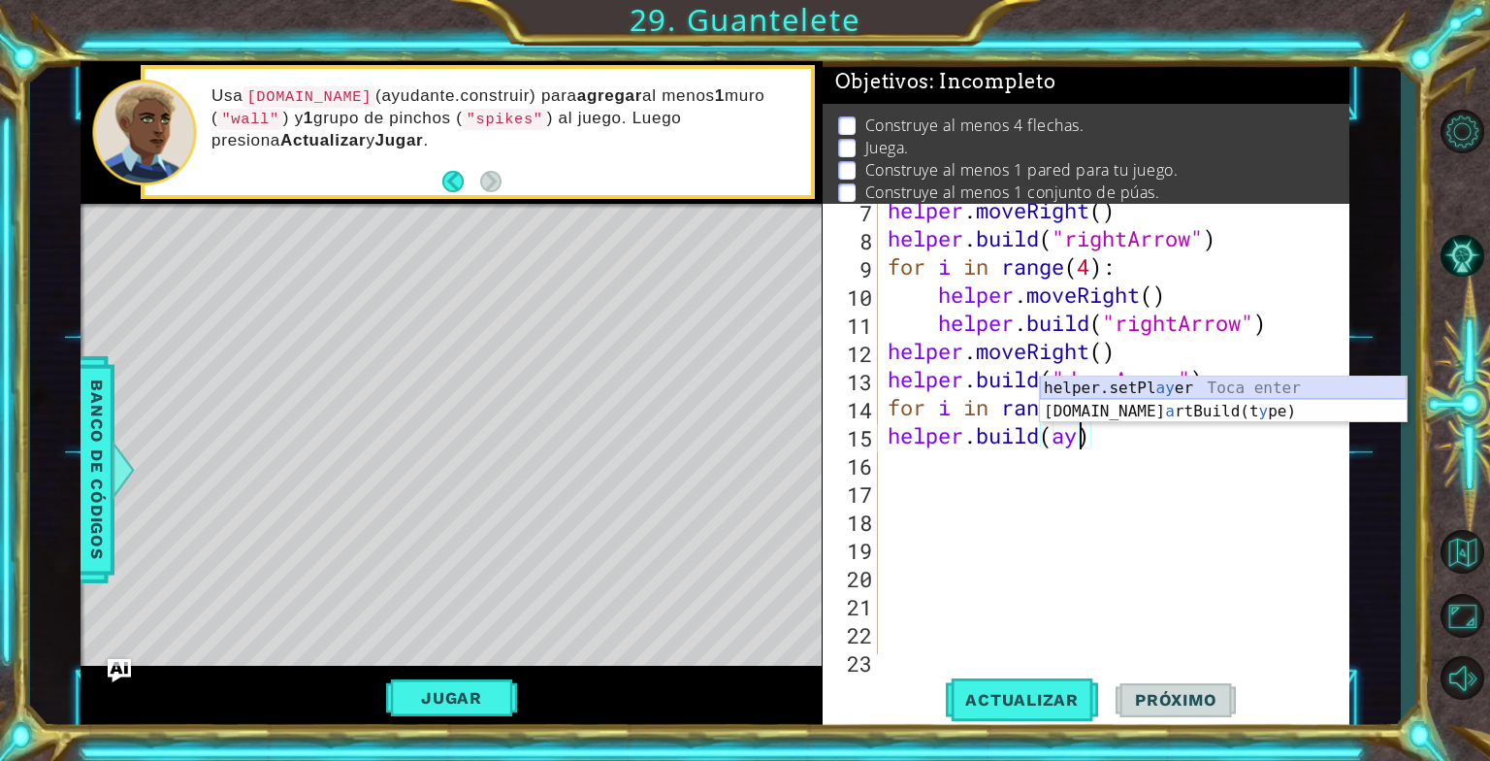
click at [1208, 389] on div "helper.setPl ay [PERSON_NAME] enter [DOMAIN_NAME] a rtBuild(t y pe) Toca enter" at bounding box center [1223, 422] width 367 height 93
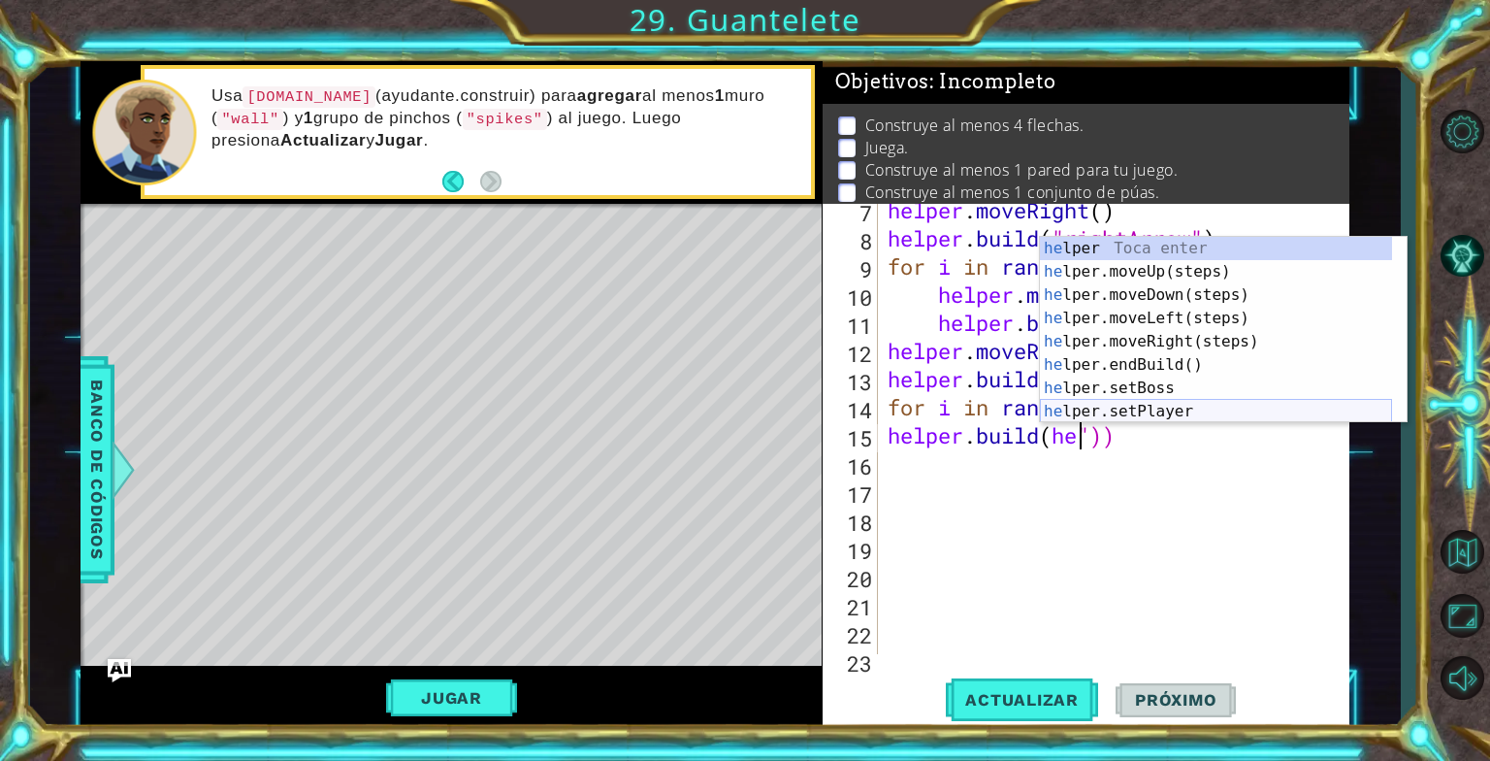
drag, startPoint x: 1144, startPoint y: 416, endPoint x: 1140, endPoint y: 442, distance: 26.5
click at [1138, 433] on body "1 ההההההההההההההההההההההההההההההההההההההההההההההההההההההההההההההההההההההההההההה…" at bounding box center [745, 380] width 1490 height 761
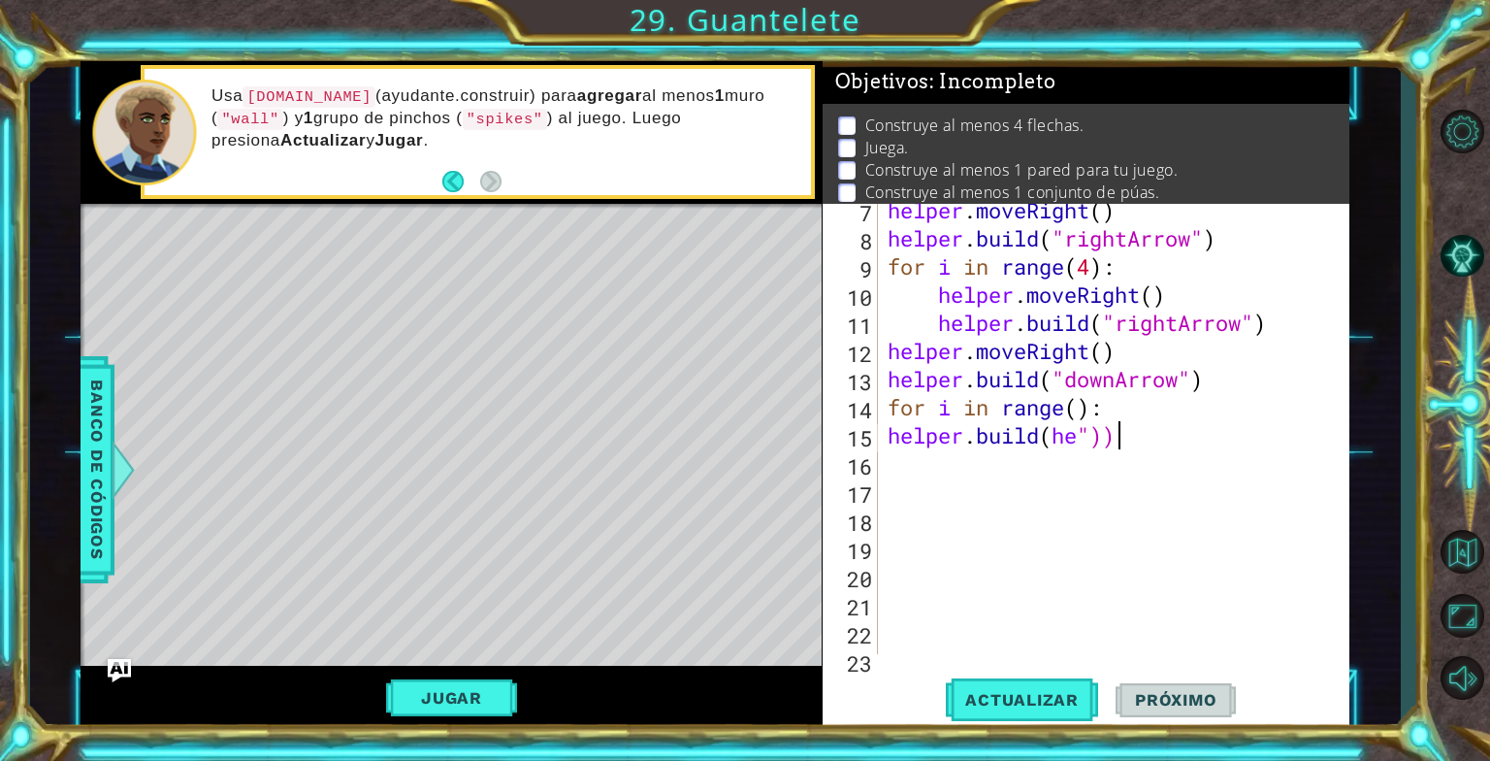
click at [1147, 441] on div "helper . moveRight ( ) helper . build ( "rightArrow" ) for i in range ( 4 ) : h…" at bounding box center [1112, 449] width 456 height 507
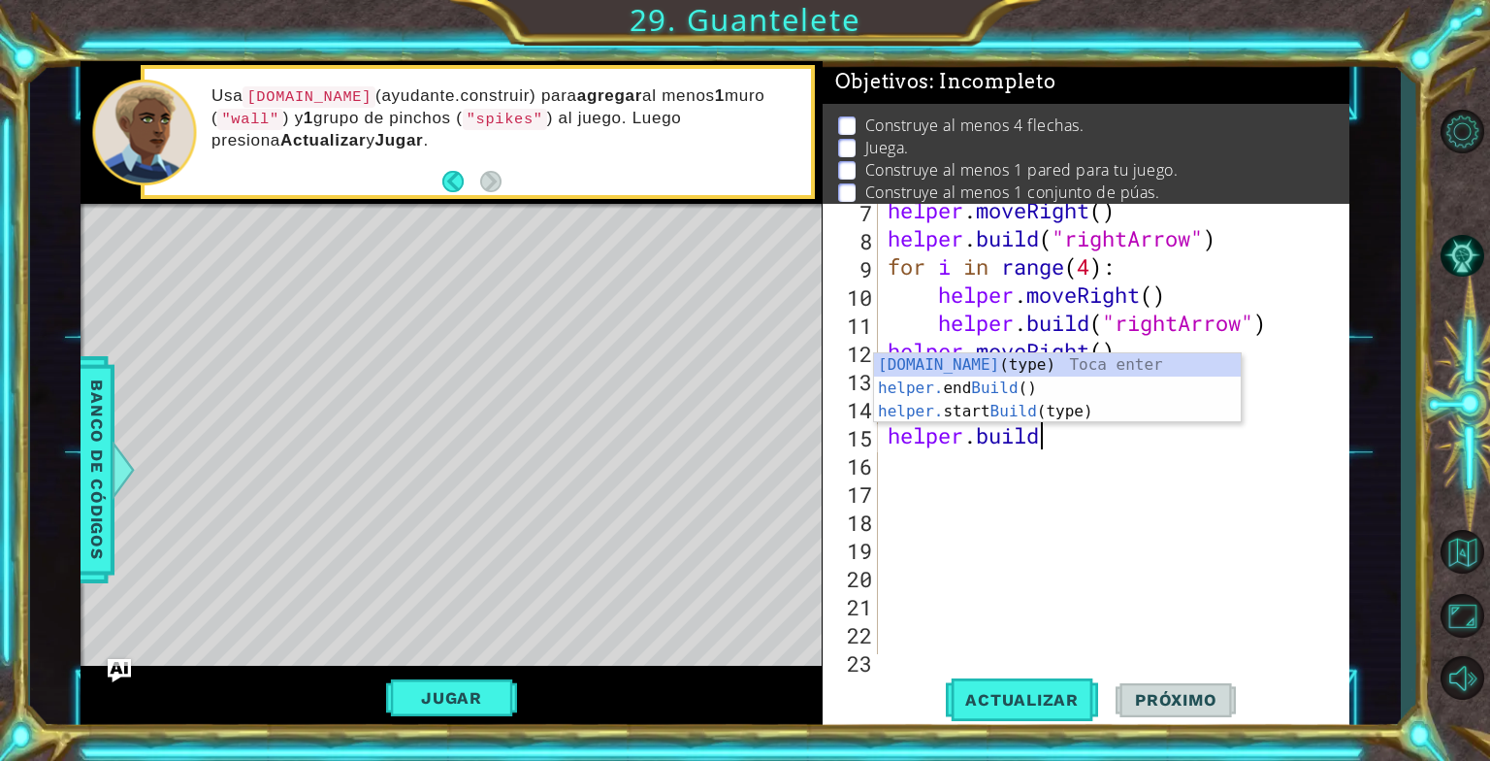
scroll to position [0, 5]
click at [1041, 361] on div "[DOMAIN_NAME] (type) Toca enter helper. end Build () Toca enter helper. start B…" at bounding box center [1057, 411] width 367 height 116
type textarea "[DOMAIN_NAME]("wall")"
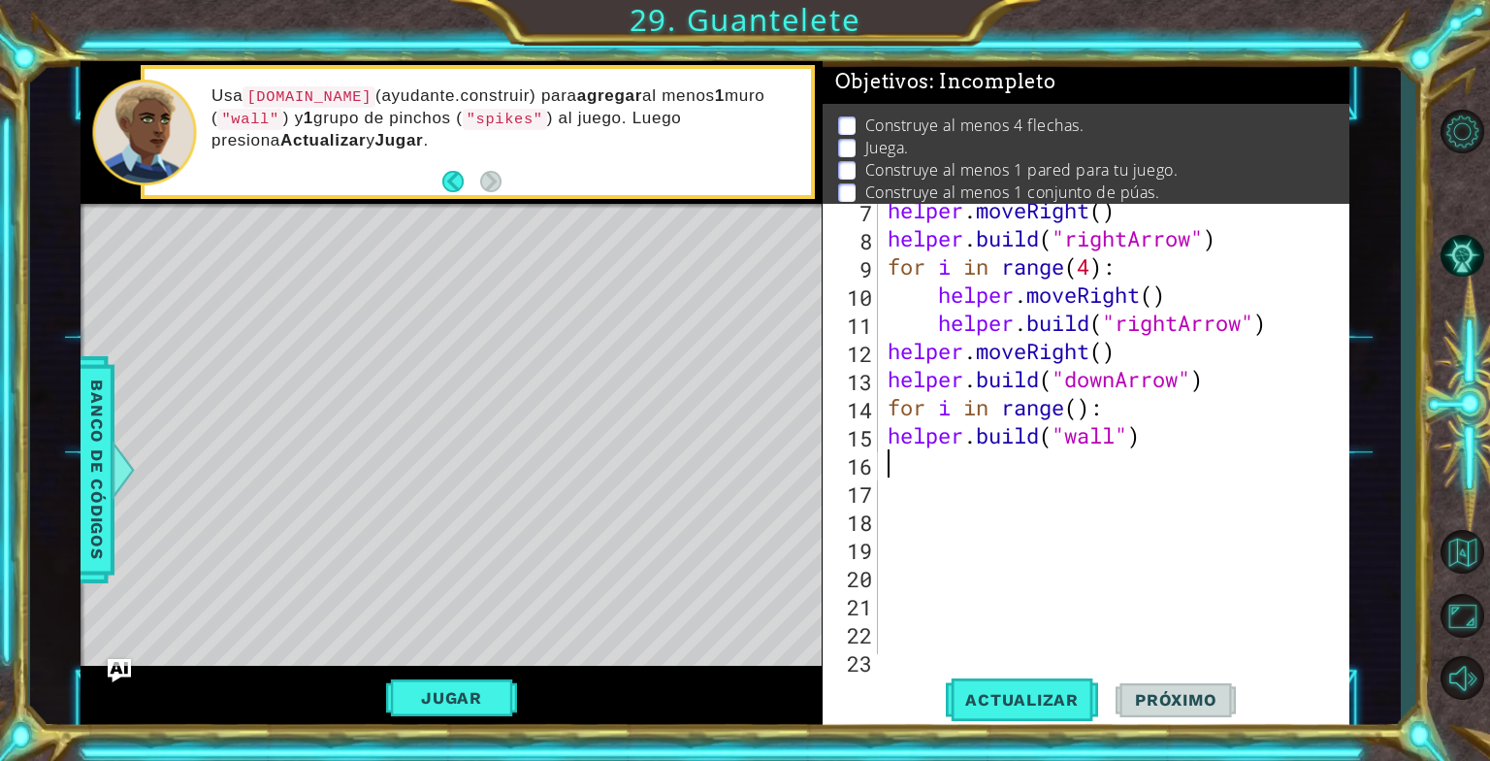
click at [1102, 470] on div "helper . moveRight ( ) helper . build ( "rightArrow" ) for i in range ( 4 ) : h…" at bounding box center [1112, 449] width 456 height 507
click at [955, 474] on div "helper . moveRight ( ) helper . build ( "rightArrow" ) for i in range ( 4 ) : h…" at bounding box center [1112, 449] width 456 height 507
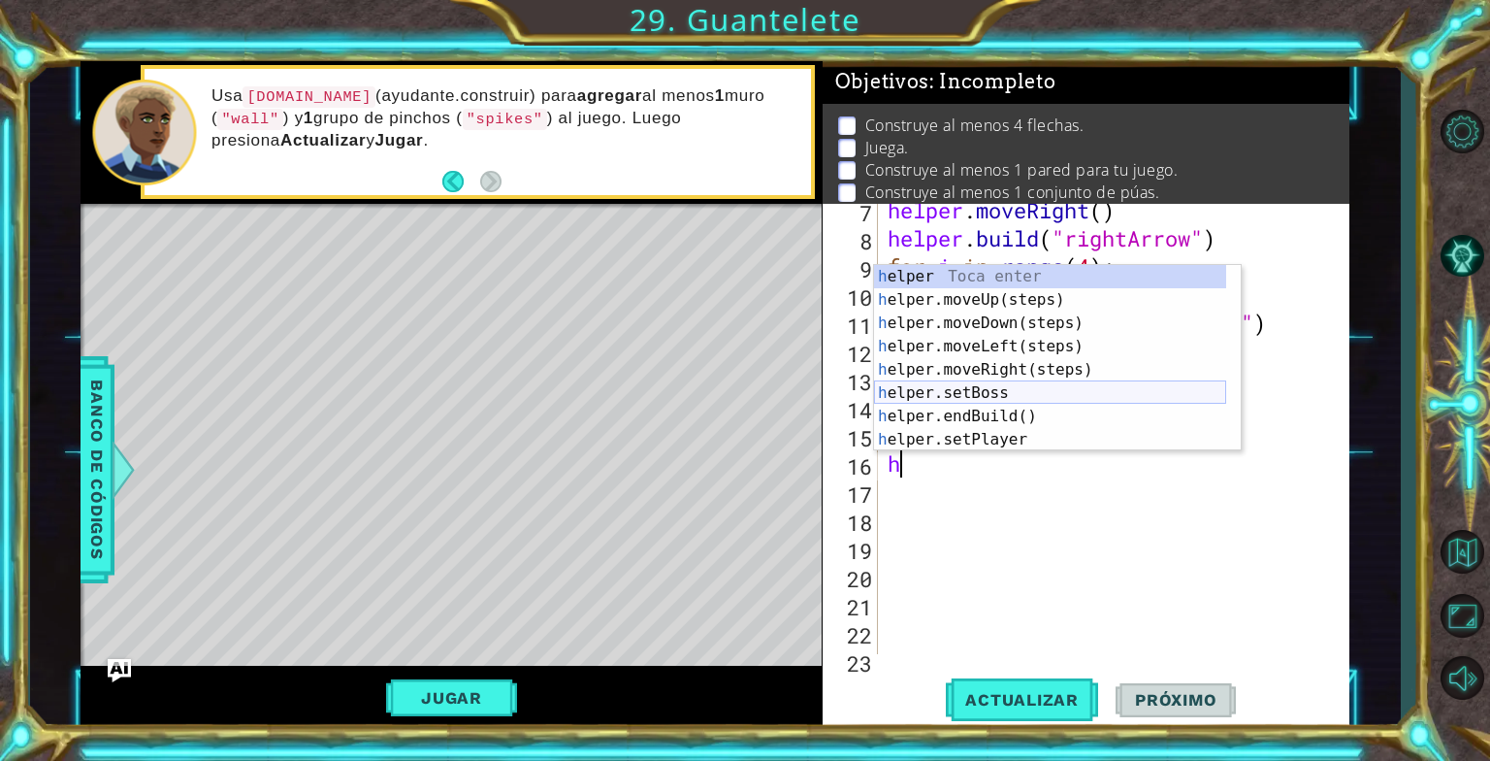
scroll to position [58, 0]
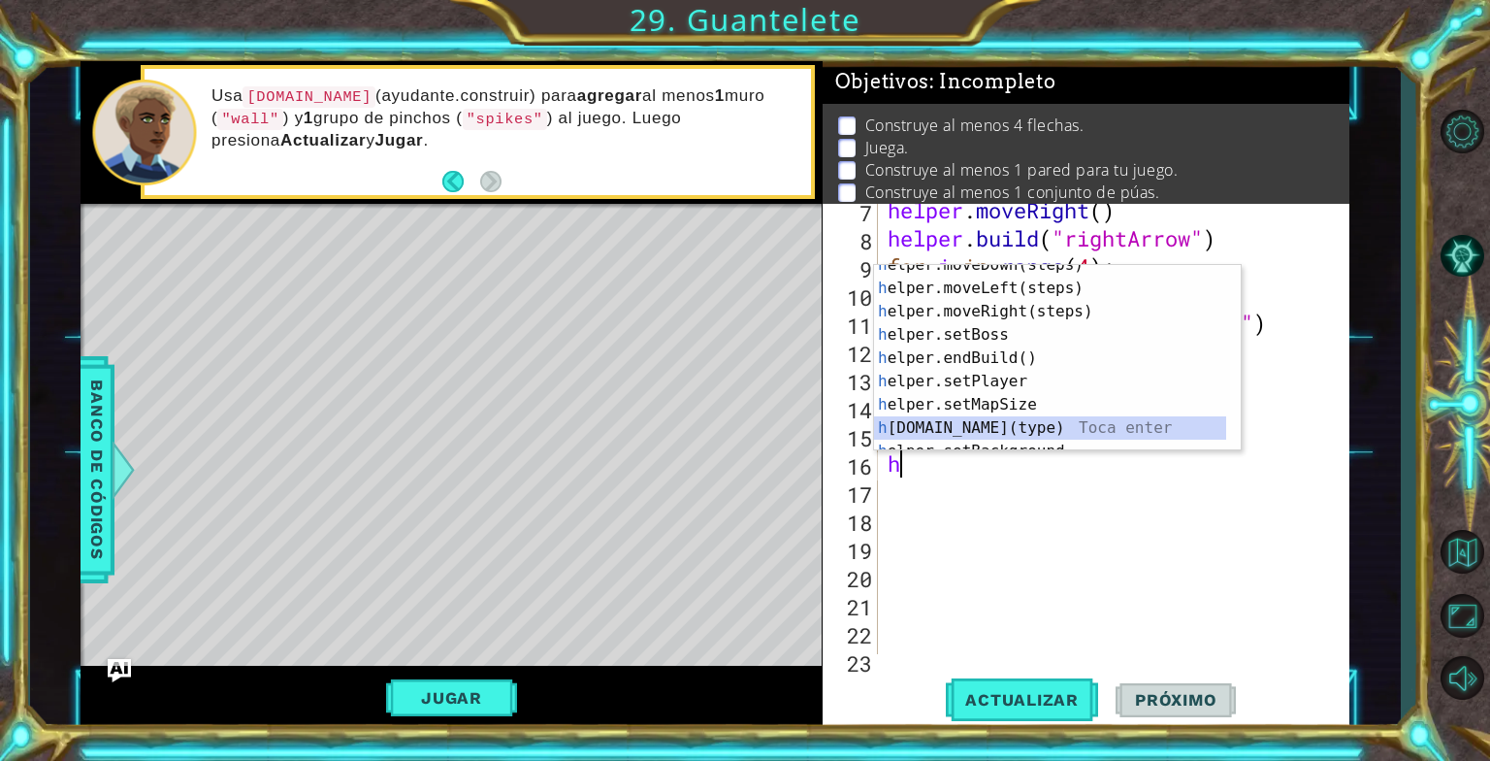
click at [990, 421] on div "h elper.moveDown(steps) Toca enter h elper.moveLeft(steps) Toca enter h elper.m…" at bounding box center [1050, 369] width 352 height 233
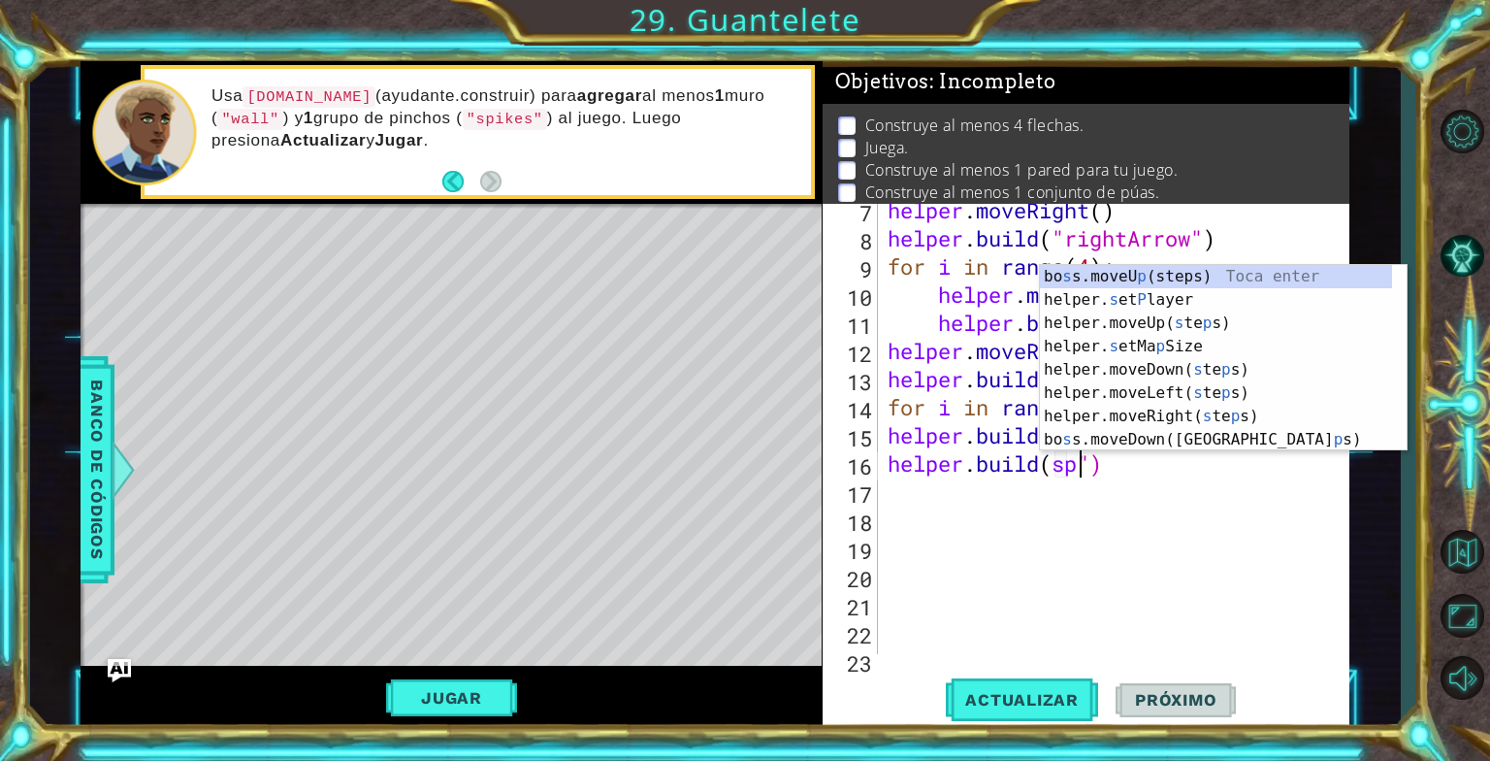
scroll to position [0, 8]
type textarea "[DOMAIN_NAME](spi")"
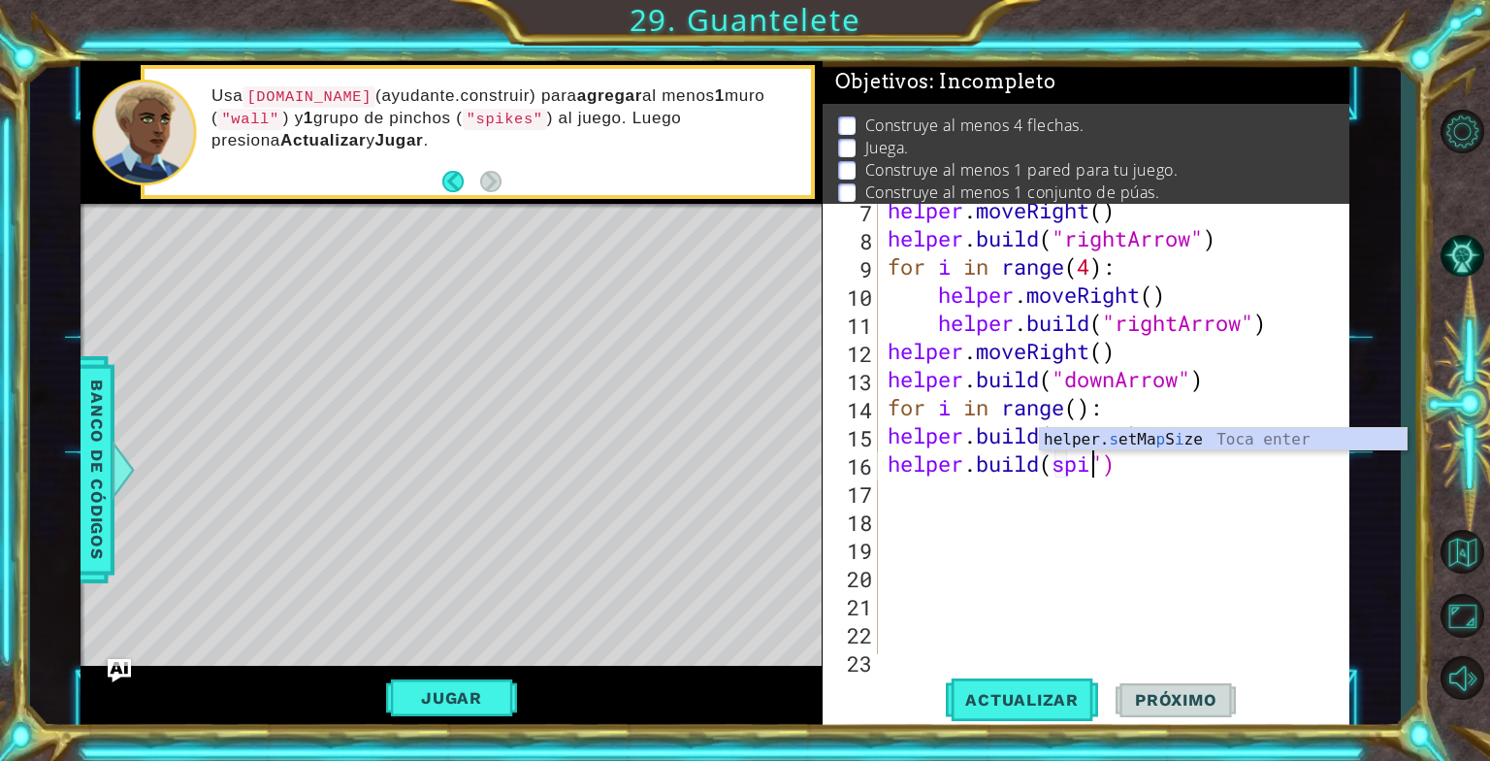
click at [1154, 477] on div "helper . moveRight ( ) helper . build ( "rightArrow" ) for i in range ( 4 ) : h…" at bounding box center [1112, 449] width 456 height 507
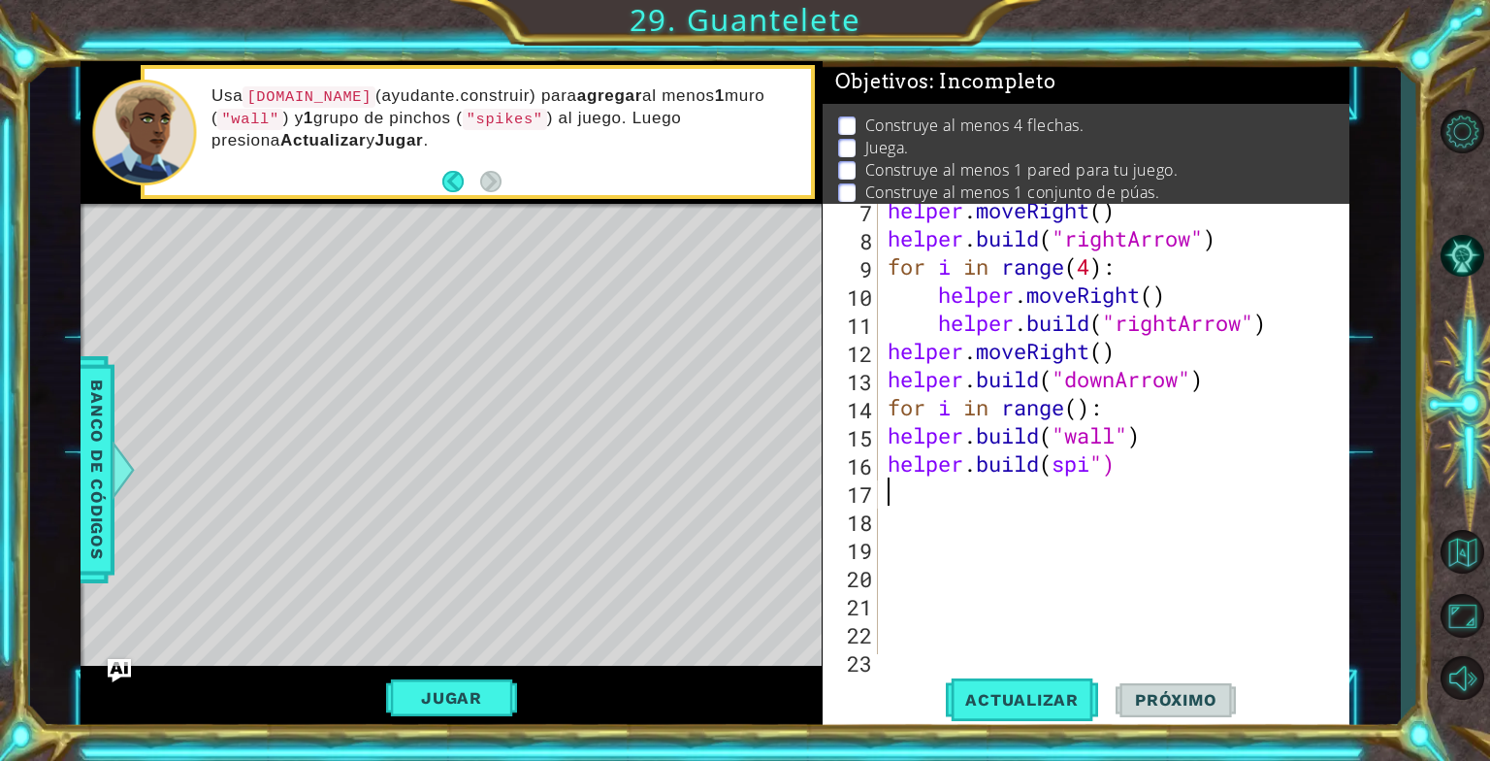
click at [1137, 459] on div "helper . moveRight ( ) helper . build ( "rightArrow" ) for i in range ( 4 ) : h…" at bounding box center [1112, 449] width 456 height 507
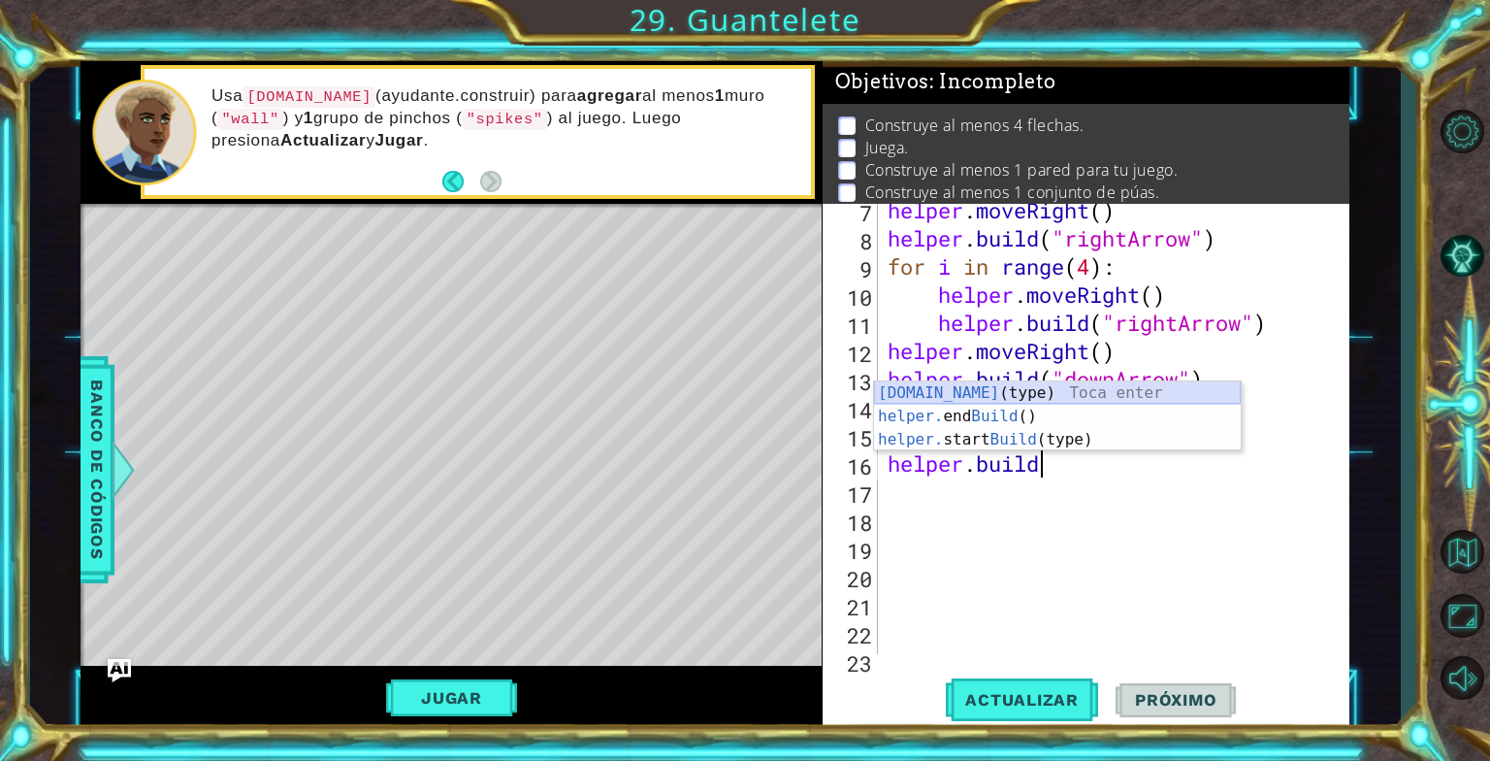
click at [1008, 394] on div "[DOMAIN_NAME] (type) Toca enter helper. end Build () Toca enter helper. start B…" at bounding box center [1057, 439] width 367 height 116
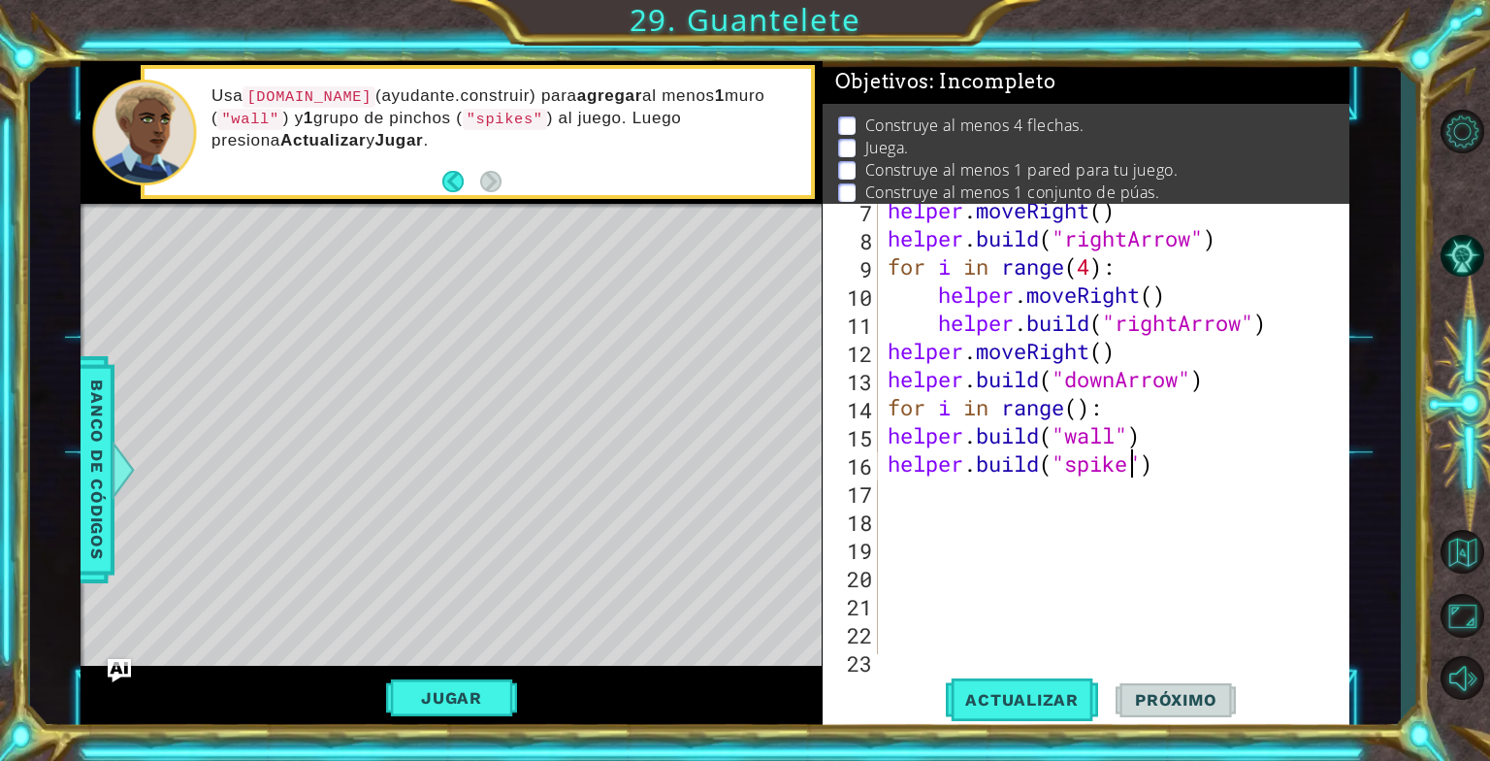
scroll to position [0, 11]
click at [1062, 708] on span "Actualizar" at bounding box center [1022, 699] width 152 height 19
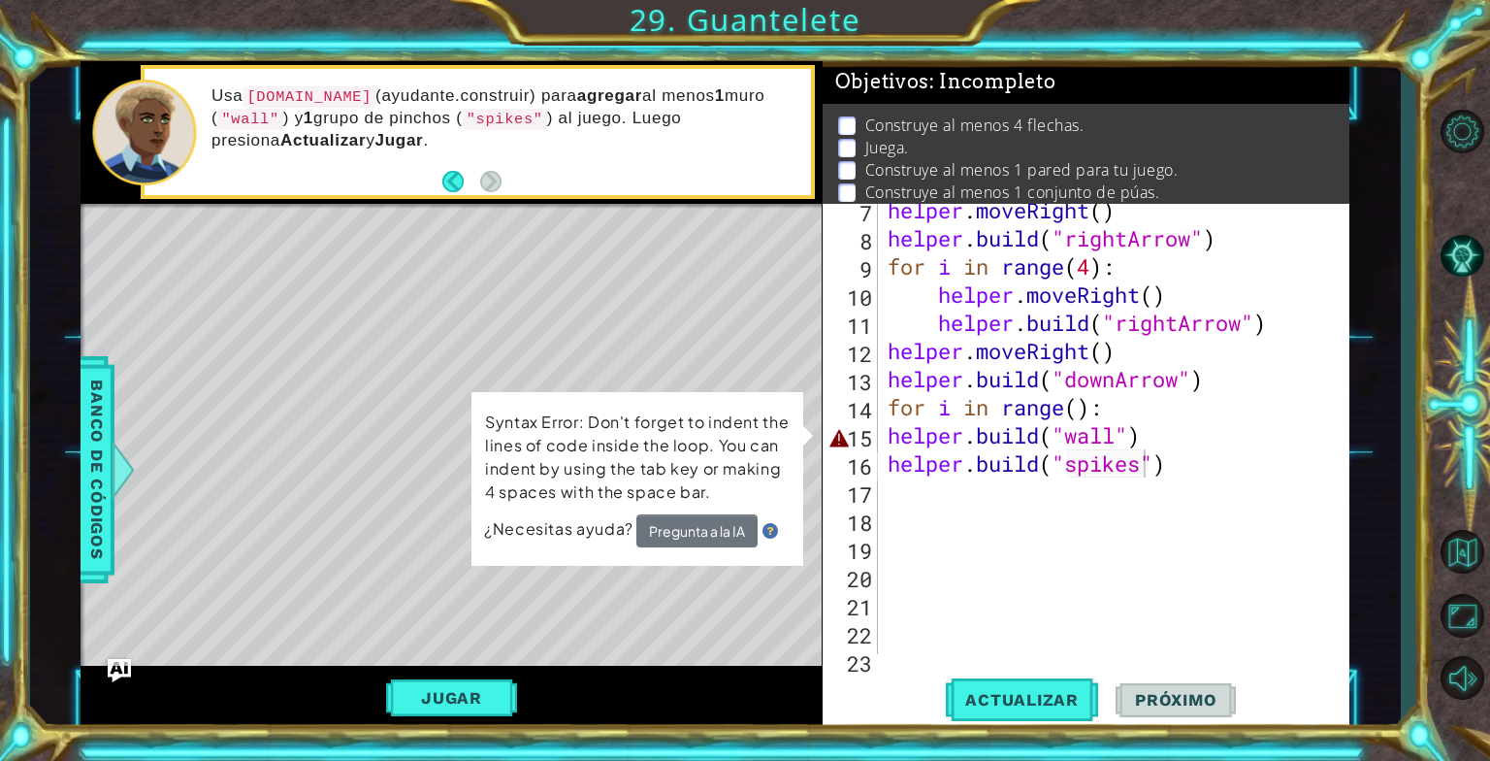
click at [473, 528] on div "Syntax Error: Don't forget to indent the lines of code inside the loop. You can…" at bounding box center [637, 478] width 333 height 177
click at [1146, 438] on div "helper . moveRight ( ) helper . build ( "rightArrow" ) for i in range ( 4 ) : h…" at bounding box center [1112, 449] width 456 height 507
type textarea "[DOMAIN_NAME]("wall")"
click at [1060, 562] on div "helper . moveRight ( ) helper . build ( "rightArrow" ) for i in range ( 4 ) : h…" at bounding box center [1112, 449] width 456 height 507
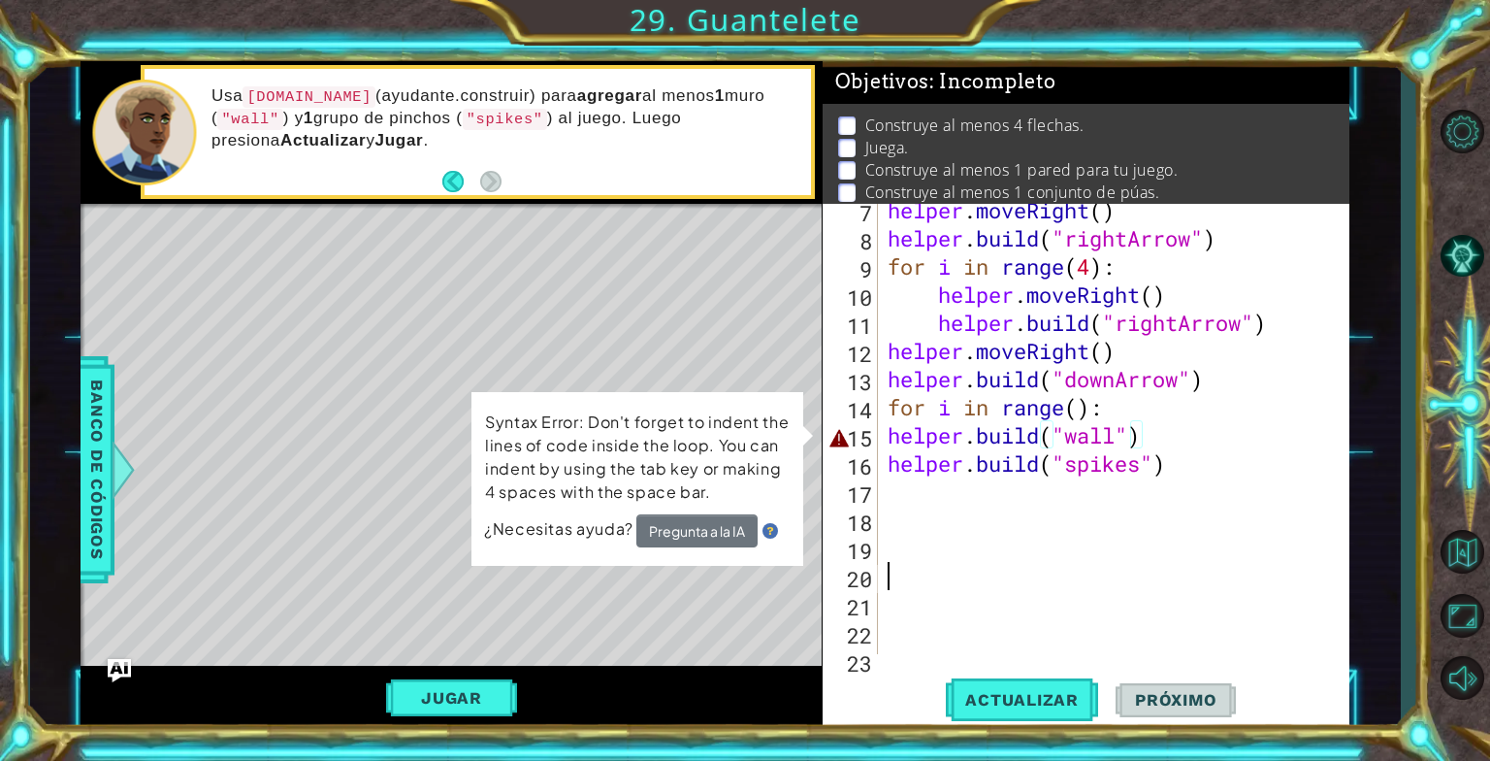
scroll to position [0, 0]
click at [885, 435] on div "helper . moveRight ( ) helper . build ( "rightArrow" ) for i in range ( 4 ) : h…" at bounding box center [1112, 449] width 456 height 507
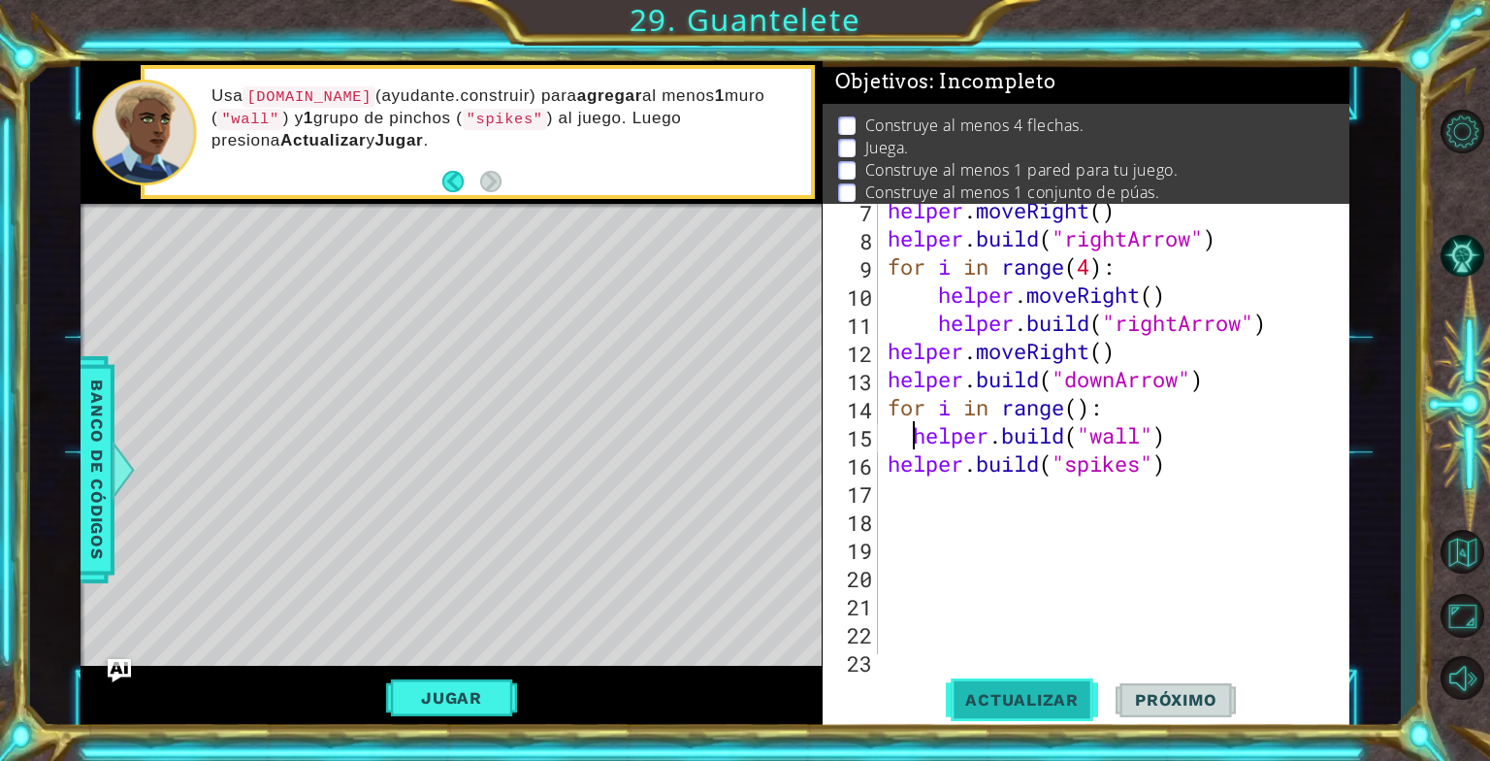
click at [1040, 711] on button "Actualizar" at bounding box center [1022, 699] width 152 height 52
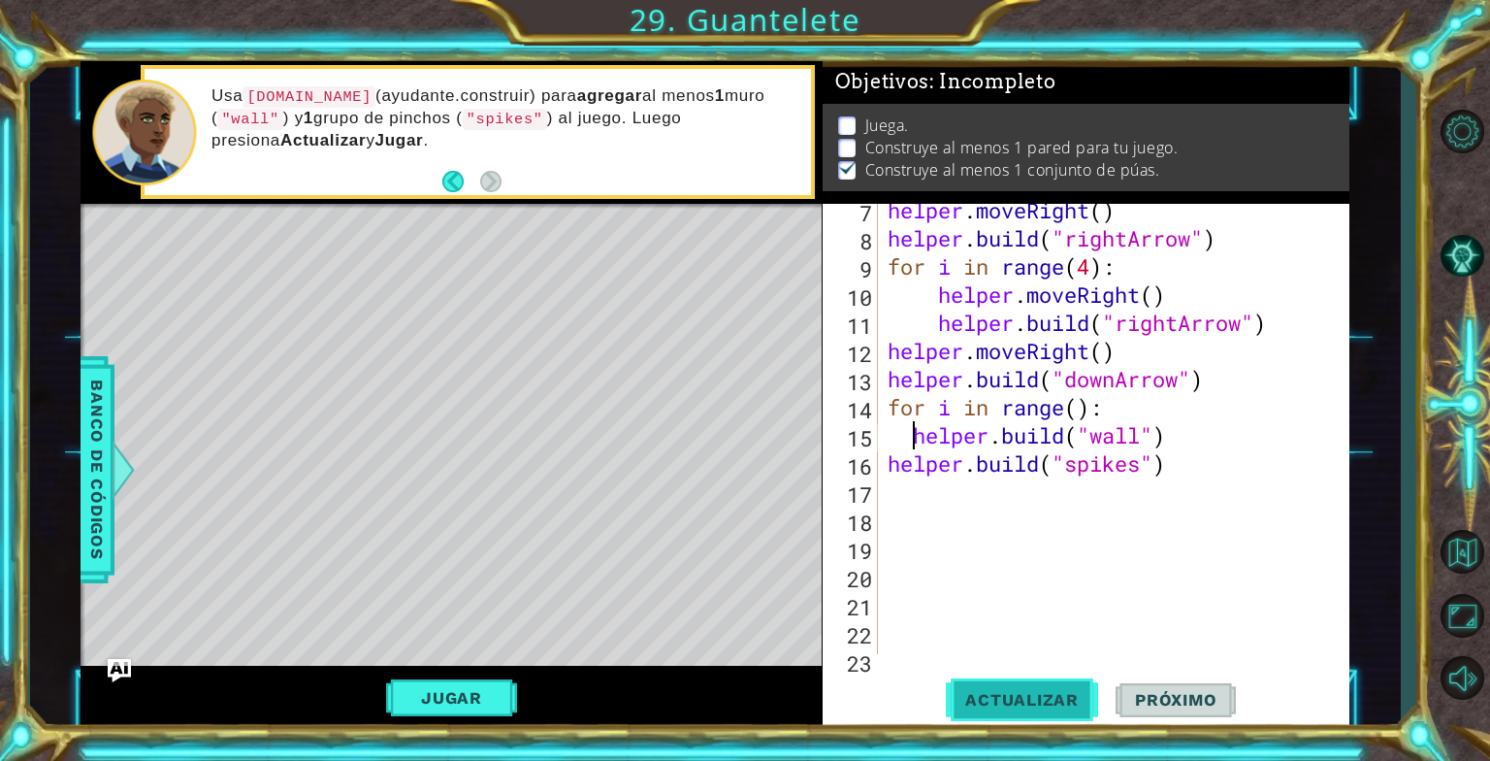
scroll to position [12, 0]
click at [884, 472] on div "helper . moveRight ( ) helper . build ( "rightArrow" ) for i in range ( 4 ) : h…" at bounding box center [1112, 449] width 456 height 507
type textarea "[DOMAIN_NAME]("spikes")"
click at [1037, 685] on button "Actualizar" at bounding box center [1022, 699] width 152 height 52
click at [1037, 686] on button "Actualizar" at bounding box center [1022, 699] width 152 height 52
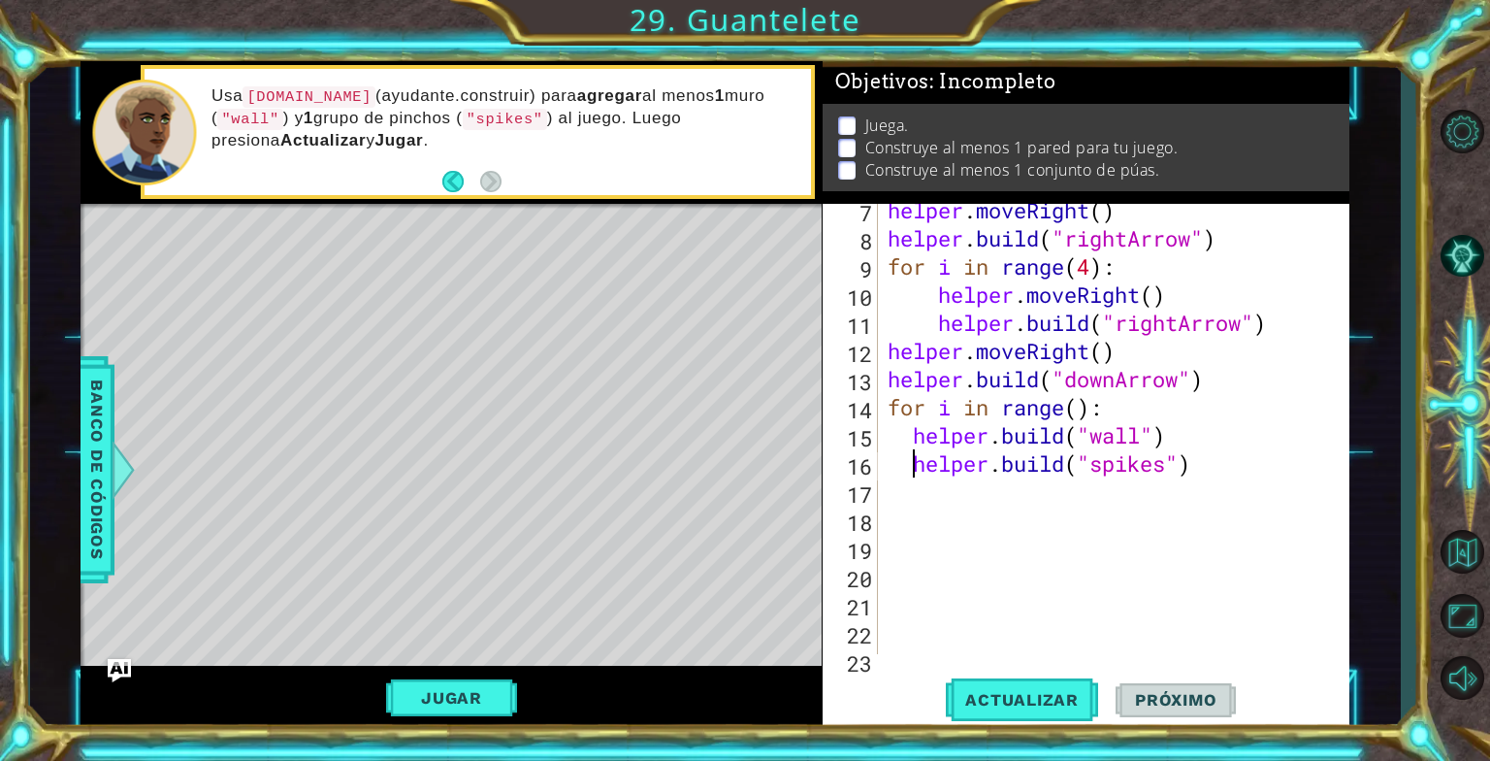
click at [960, 496] on div "helper . moveRight ( ) helper . build ( "rightArrow" ) for i in range ( 4 ) : h…" at bounding box center [1112, 449] width 456 height 507
click at [966, 499] on div "helper . moveRight ( ) helper . build ( "rightArrow" ) for i in range ( 4 ) : h…" at bounding box center [1112, 449] width 456 height 507
click at [873, 411] on div "14" at bounding box center [852, 410] width 51 height 28
click at [1000, 710] on button "Actualizar" at bounding box center [1022, 699] width 152 height 52
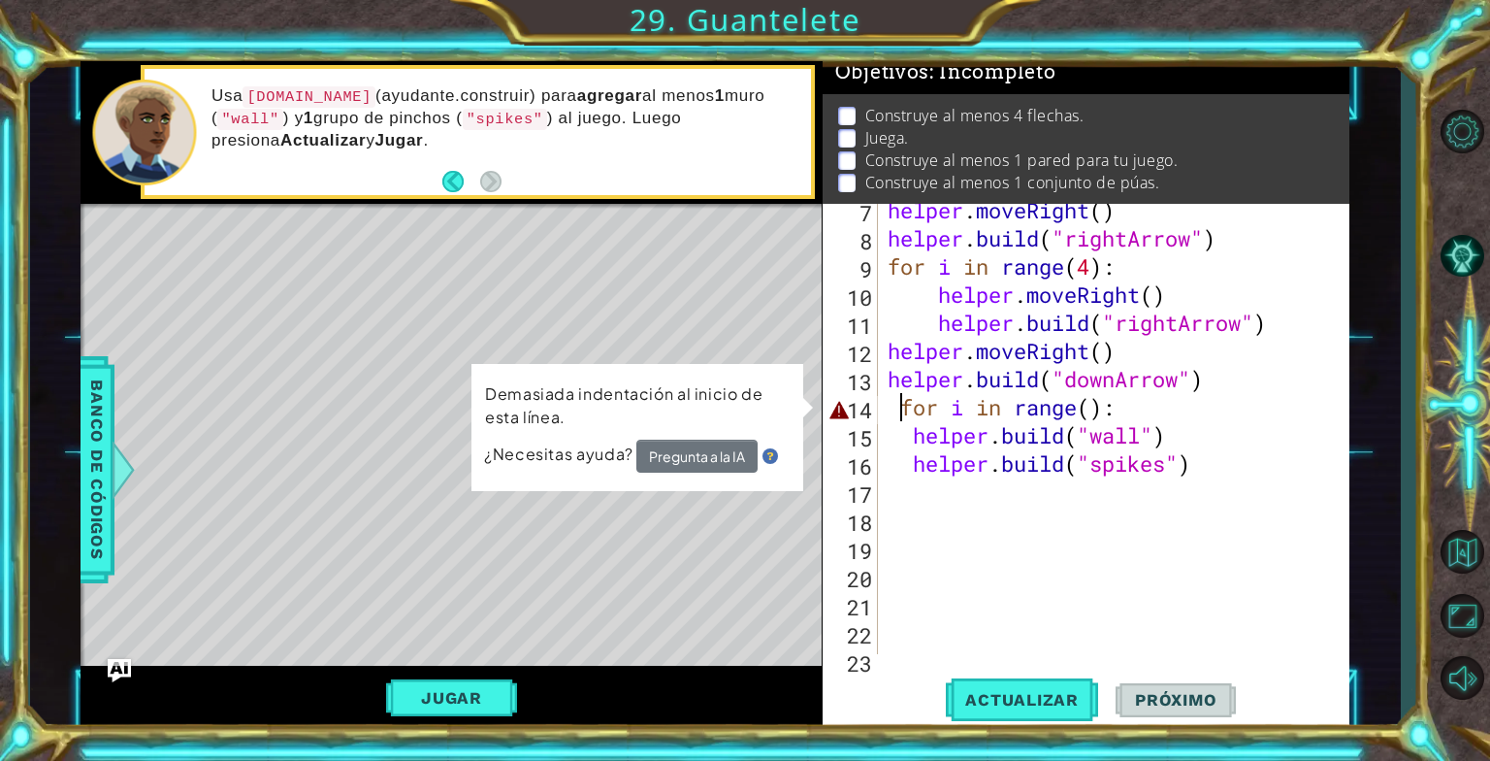
type textarea "for i in range():"
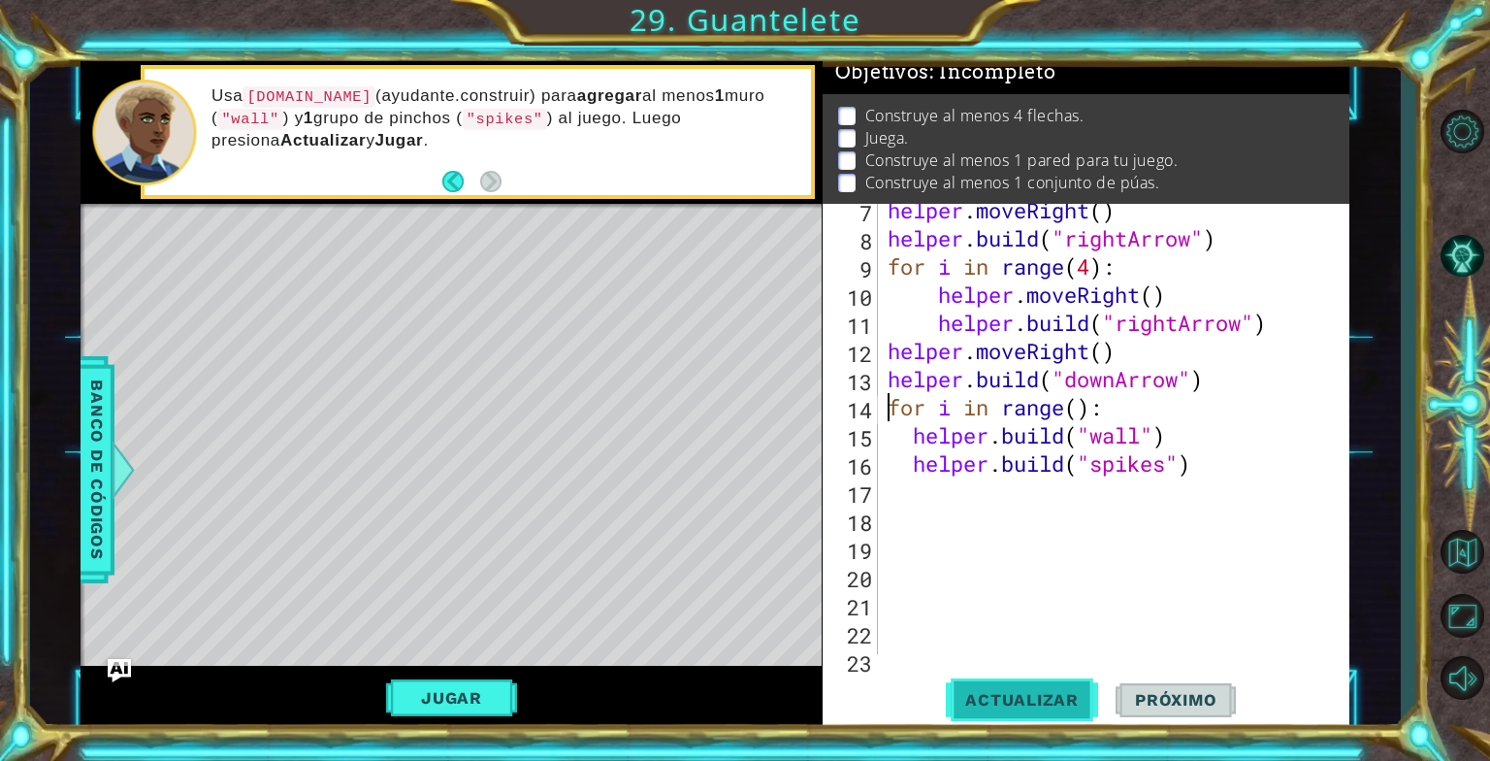
click at [982, 707] on span "Actualizar" at bounding box center [1022, 699] width 152 height 19
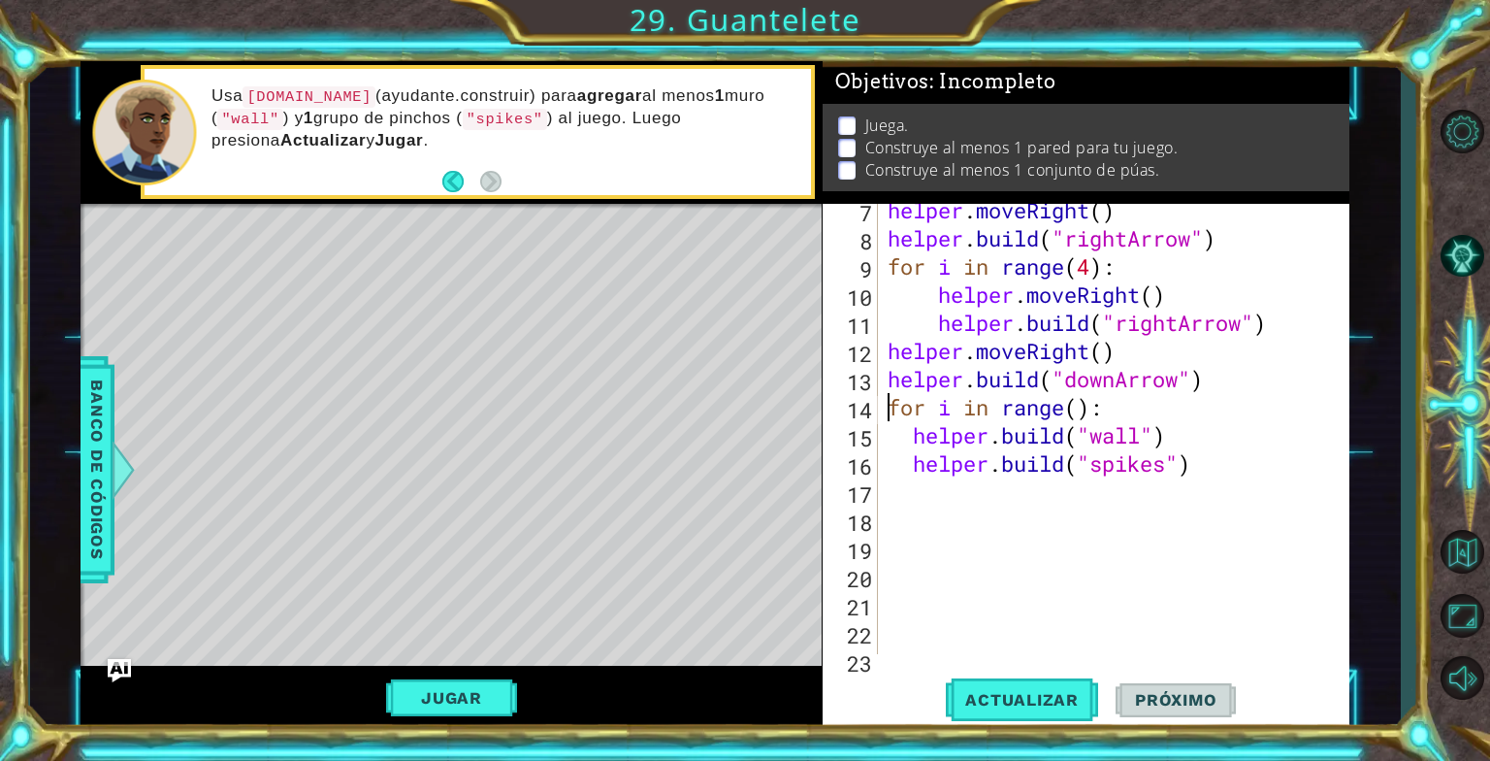
click at [999, 497] on div "helper . moveRight ( ) helper . build ( "rightArrow" ) for i in range ( 4 ) : h…" at bounding box center [1112, 449] width 456 height 507
type textarea "h"
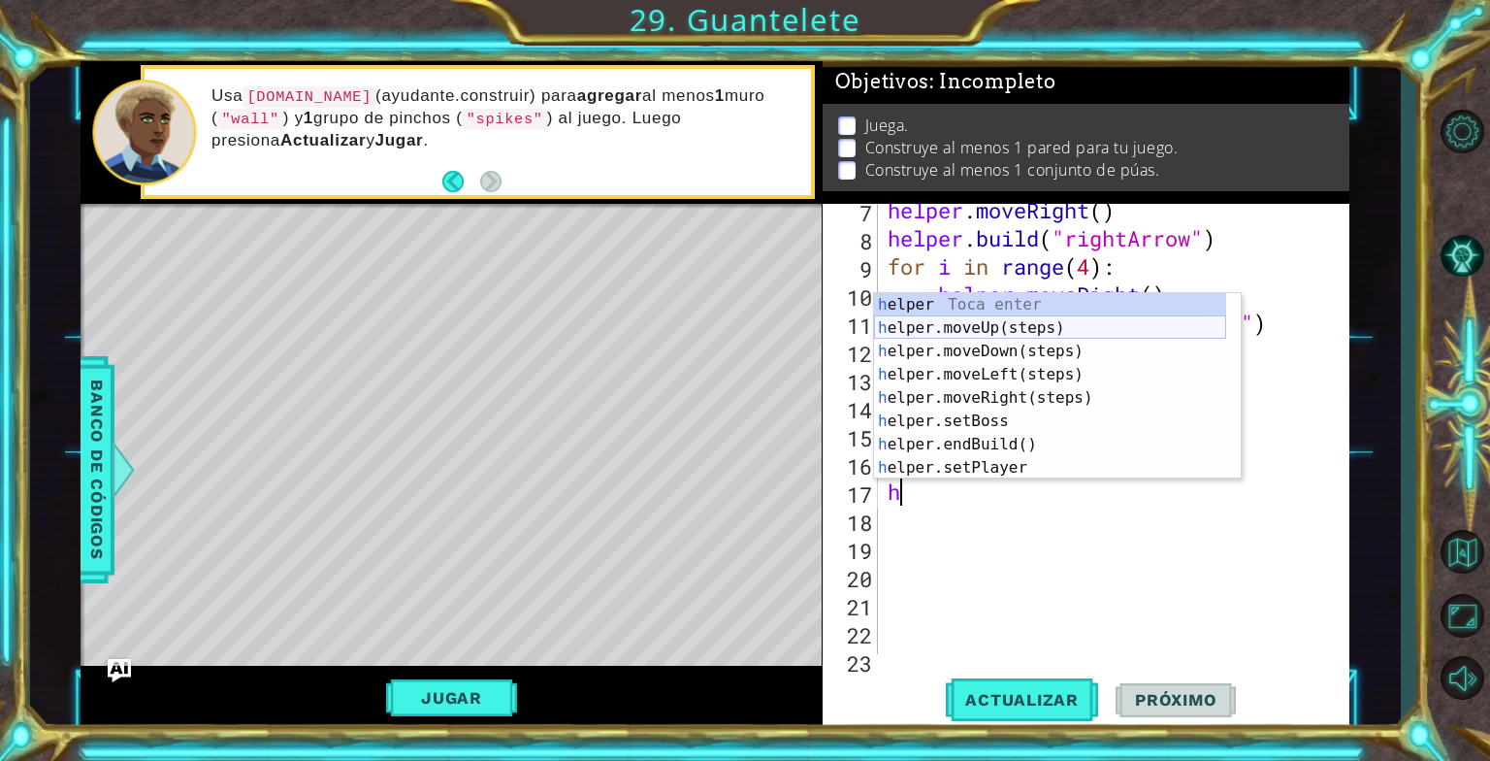
click at [982, 327] on div "h elper Toca enter h elper.moveUp(steps) Toca enter h elper.moveDown(steps) Toc…" at bounding box center [1050, 409] width 352 height 233
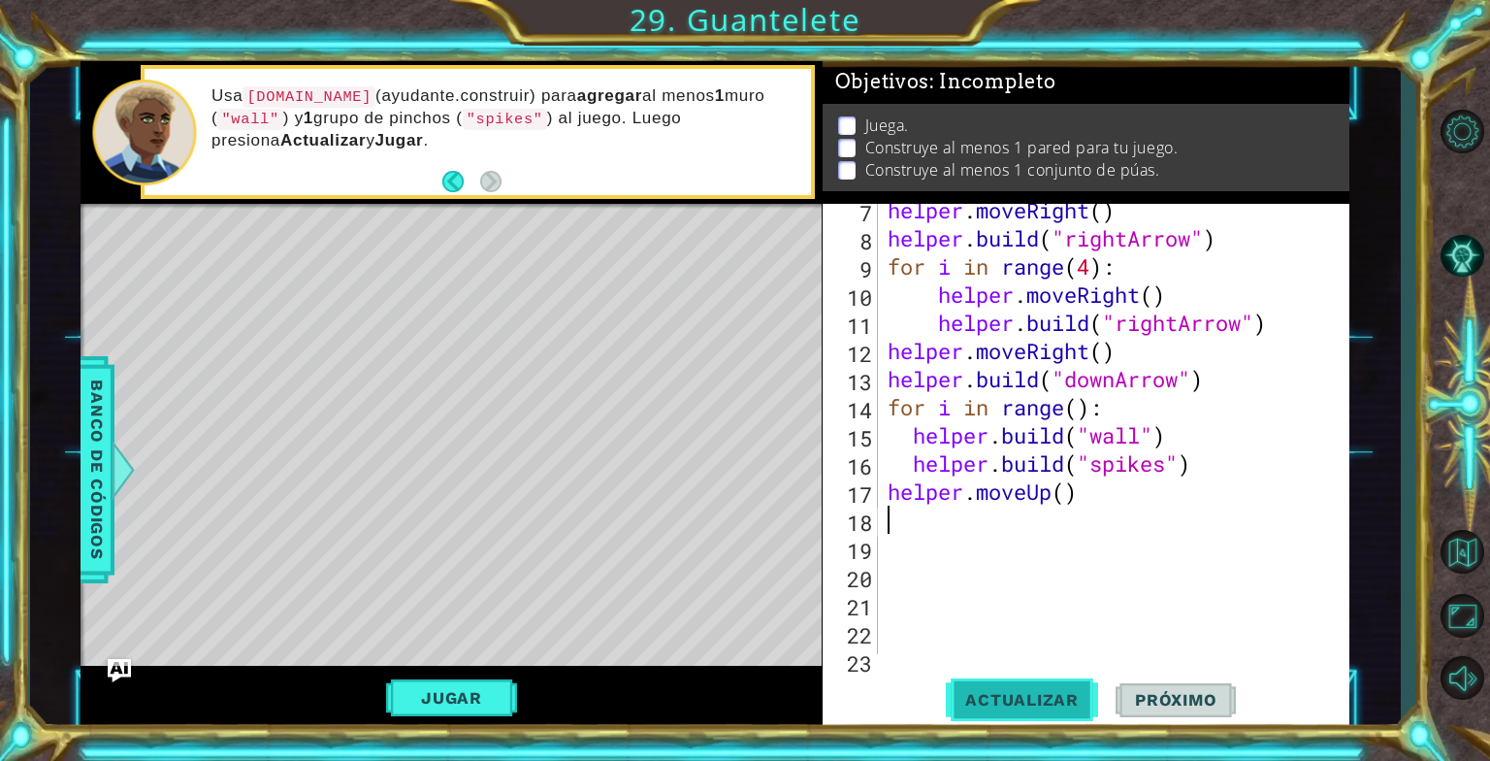
click at [1021, 682] on button "Actualizar" at bounding box center [1022, 699] width 152 height 52
click at [1021, 695] on span "Actualizar" at bounding box center [1022, 699] width 152 height 19
click at [1108, 493] on div "helper . moveRight ( ) helper . build ( "rightArrow" ) for i in range ( 4 ) : h…" at bounding box center [1112, 449] width 456 height 507
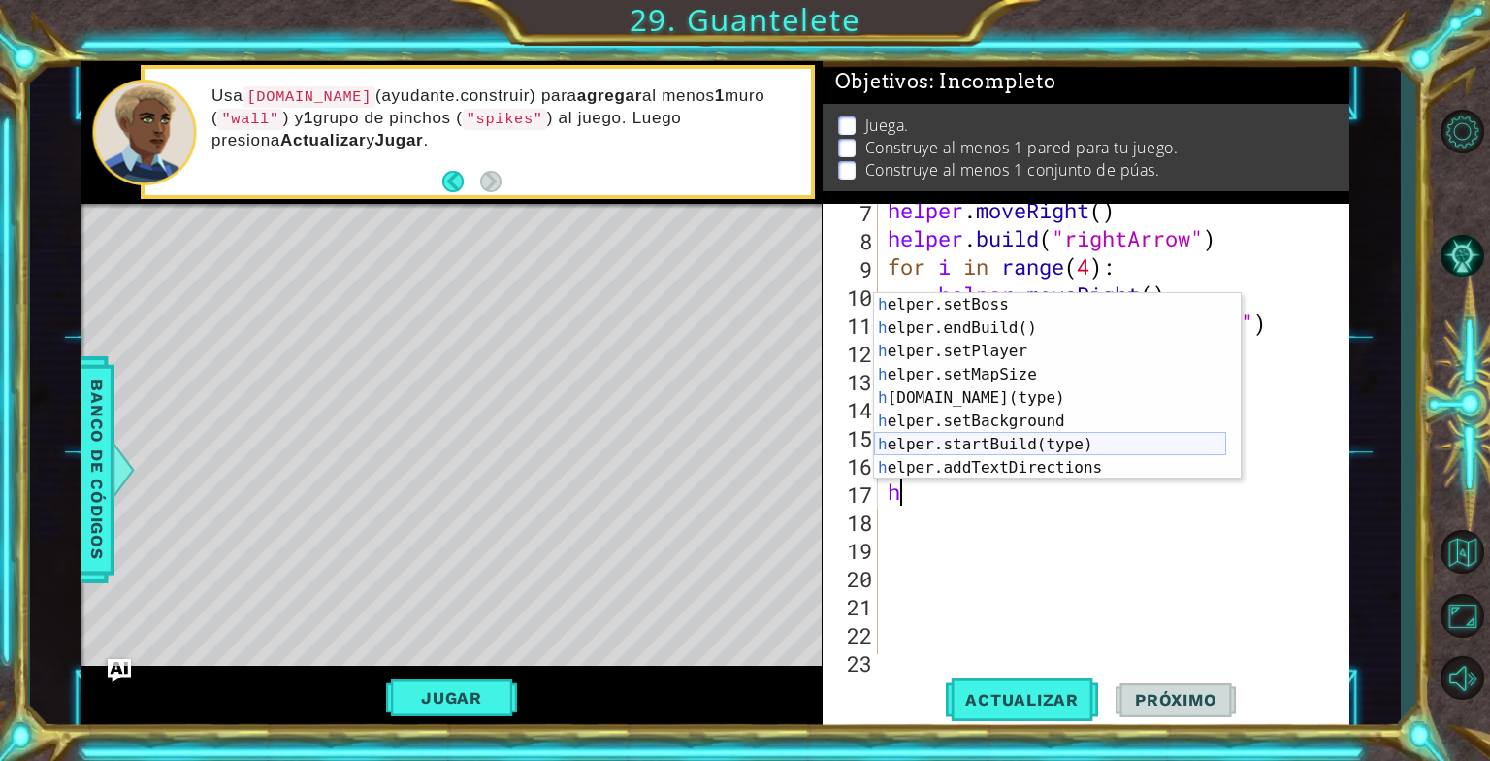
scroll to position [116, 0]
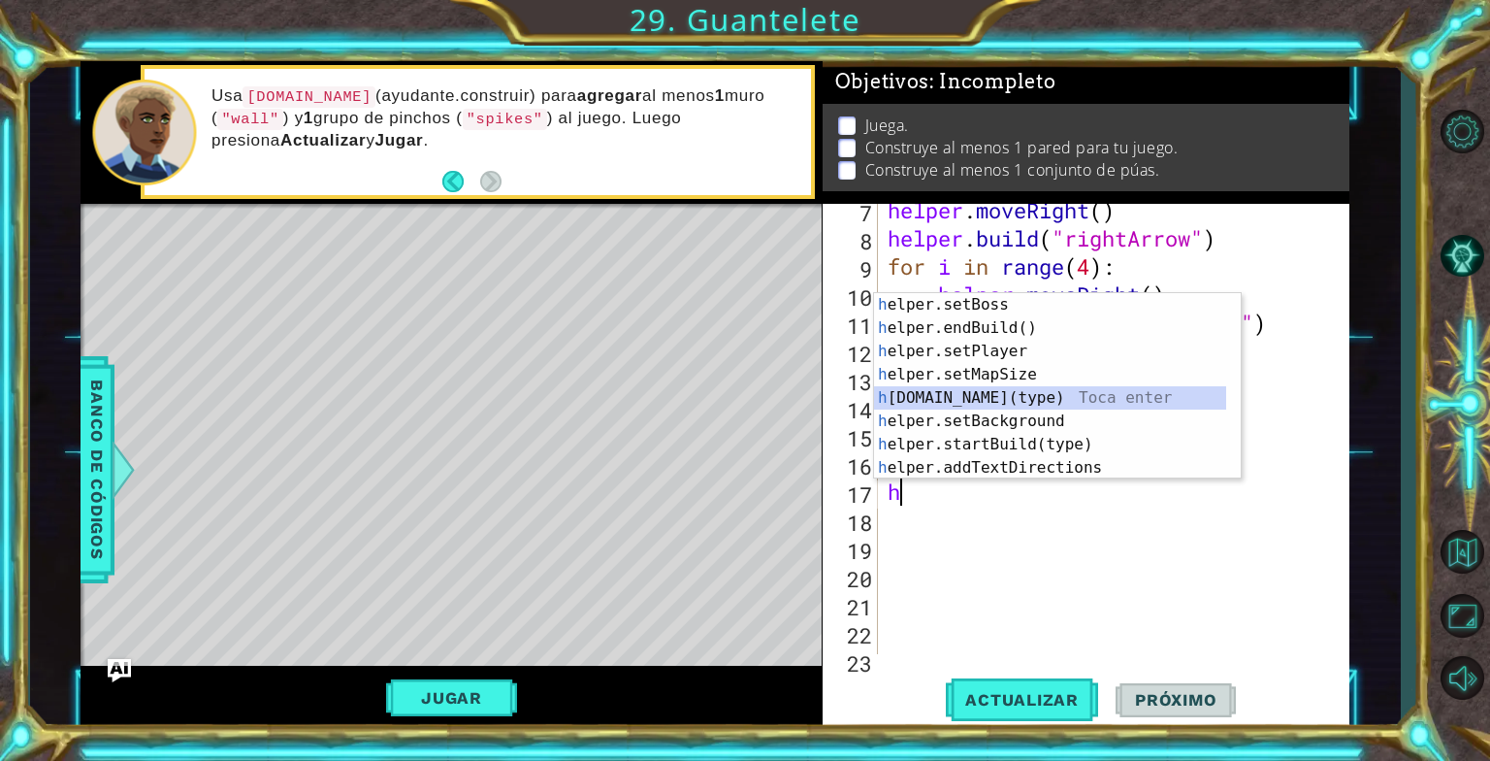
click at [998, 396] on div "h elper.setBoss Toca enter h elper.endBuild() Toca enter h elper.setPlayer Toca…" at bounding box center [1050, 409] width 352 height 233
type textarea "[DOMAIN_NAME]("wall")"
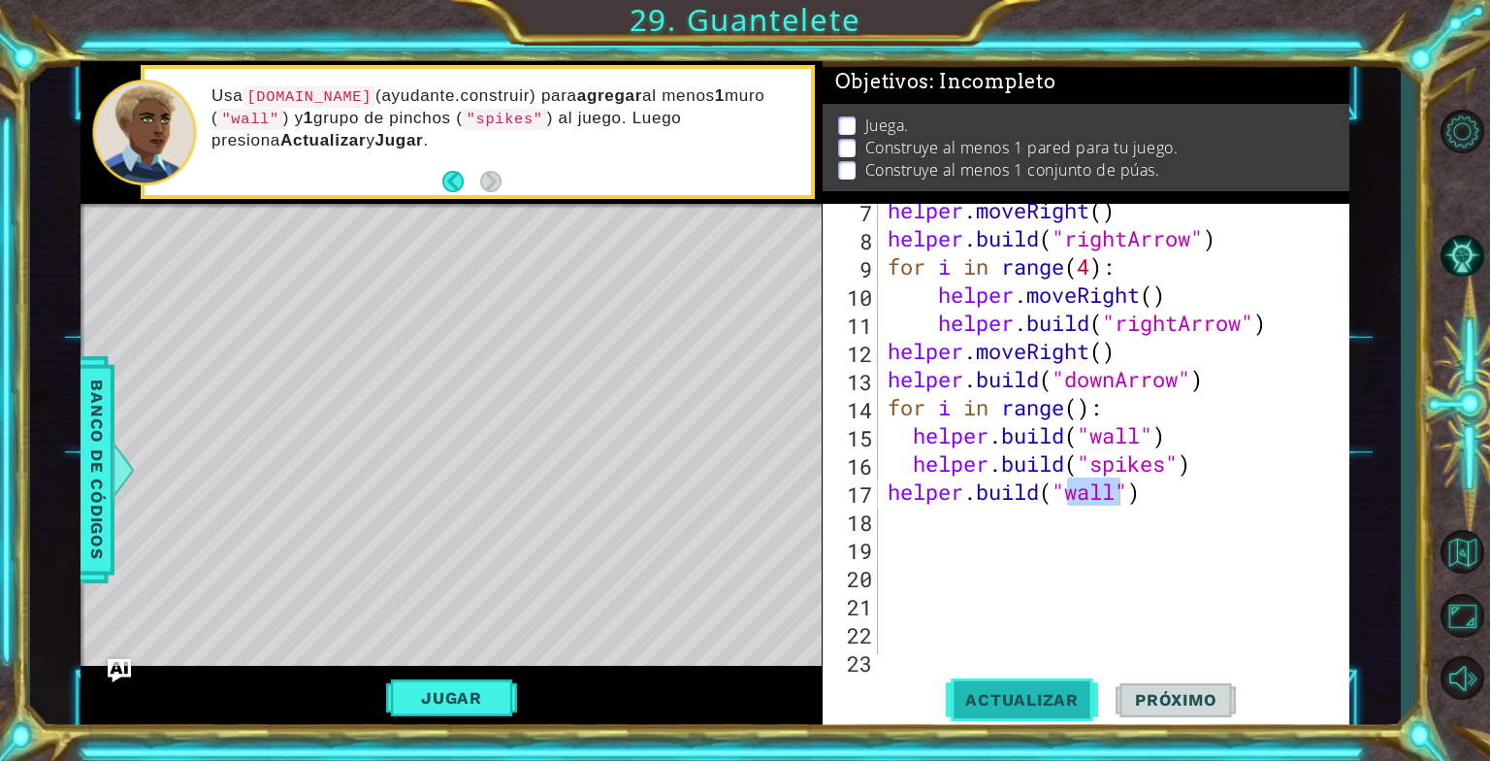
click at [1040, 710] on button "Actualizar" at bounding box center [1022, 699] width 152 height 52
click at [927, 532] on div "helper . moveRight ( ) helper . build ( "rightArrow" ) for i in range ( 4 ) : h…" at bounding box center [1112, 449] width 456 height 507
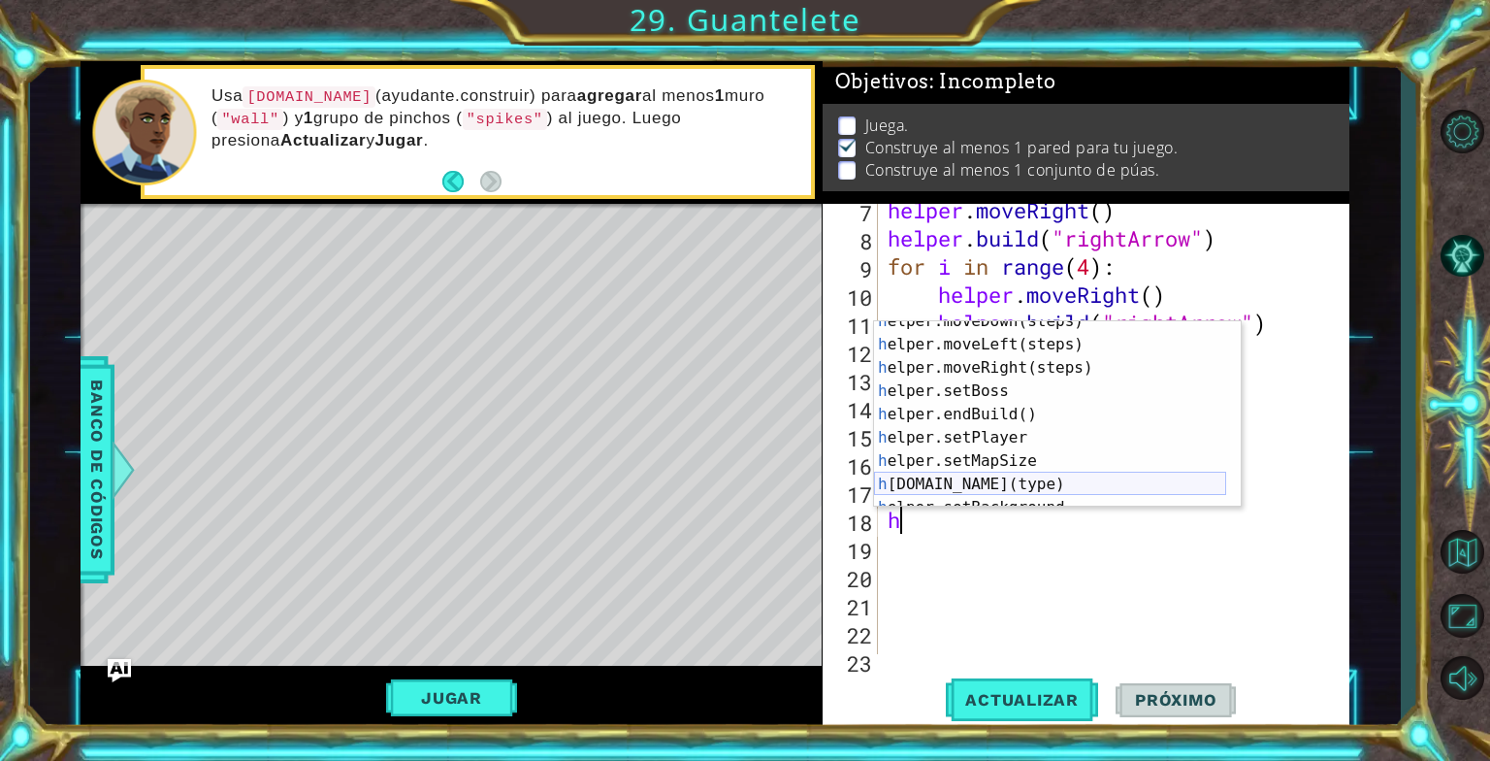
scroll to position [58, 0]
click at [998, 485] on div "h elper.moveDown(steps) Toca enter h elper.moveLeft(steps) Toca enter h elper.m…" at bounding box center [1050, 426] width 352 height 233
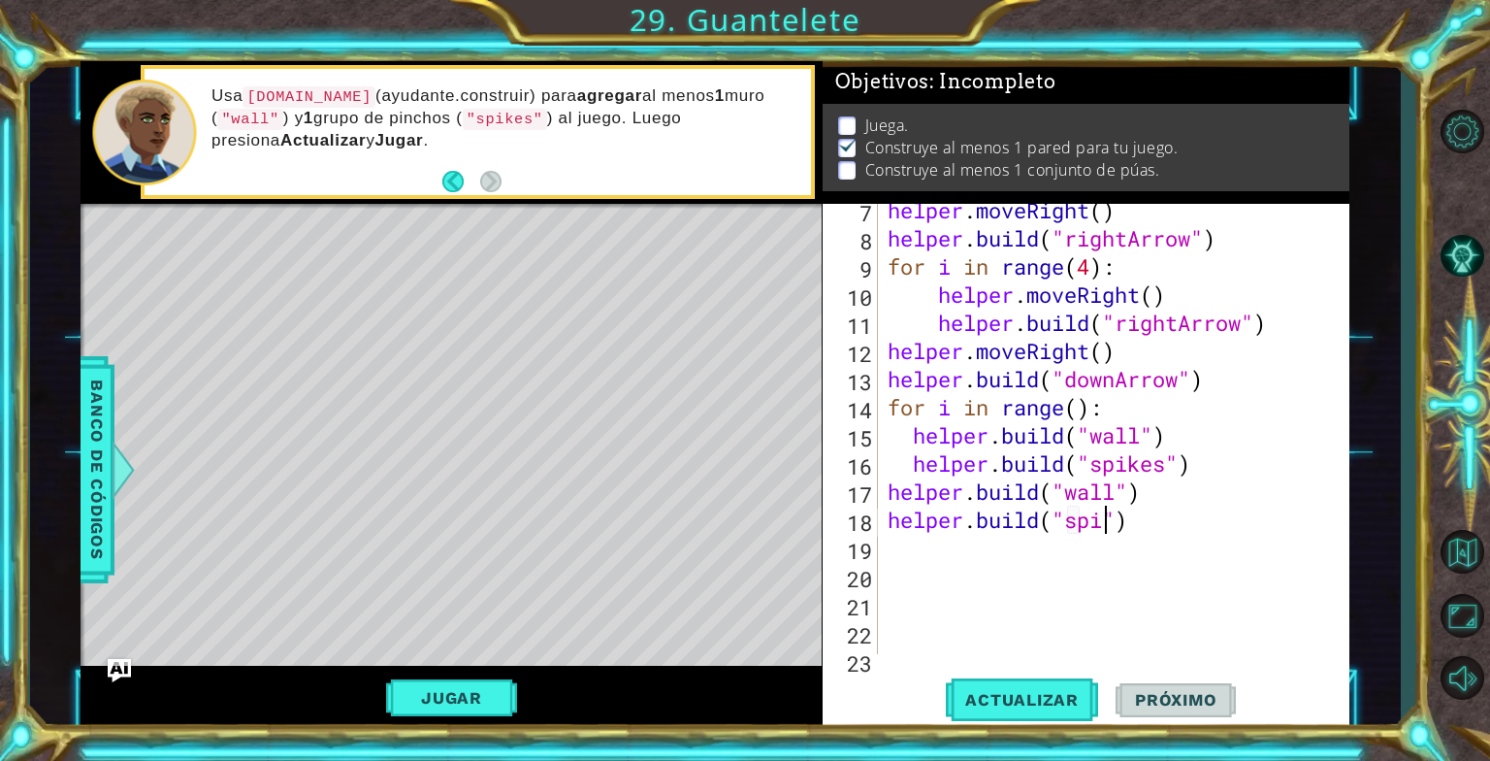
scroll to position [0, 11]
click at [965, 691] on span "Actualizar" at bounding box center [1022, 699] width 152 height 19
click at [404, 680] on button "Jugar" at bounding box center [451, 697] width 131 height 37
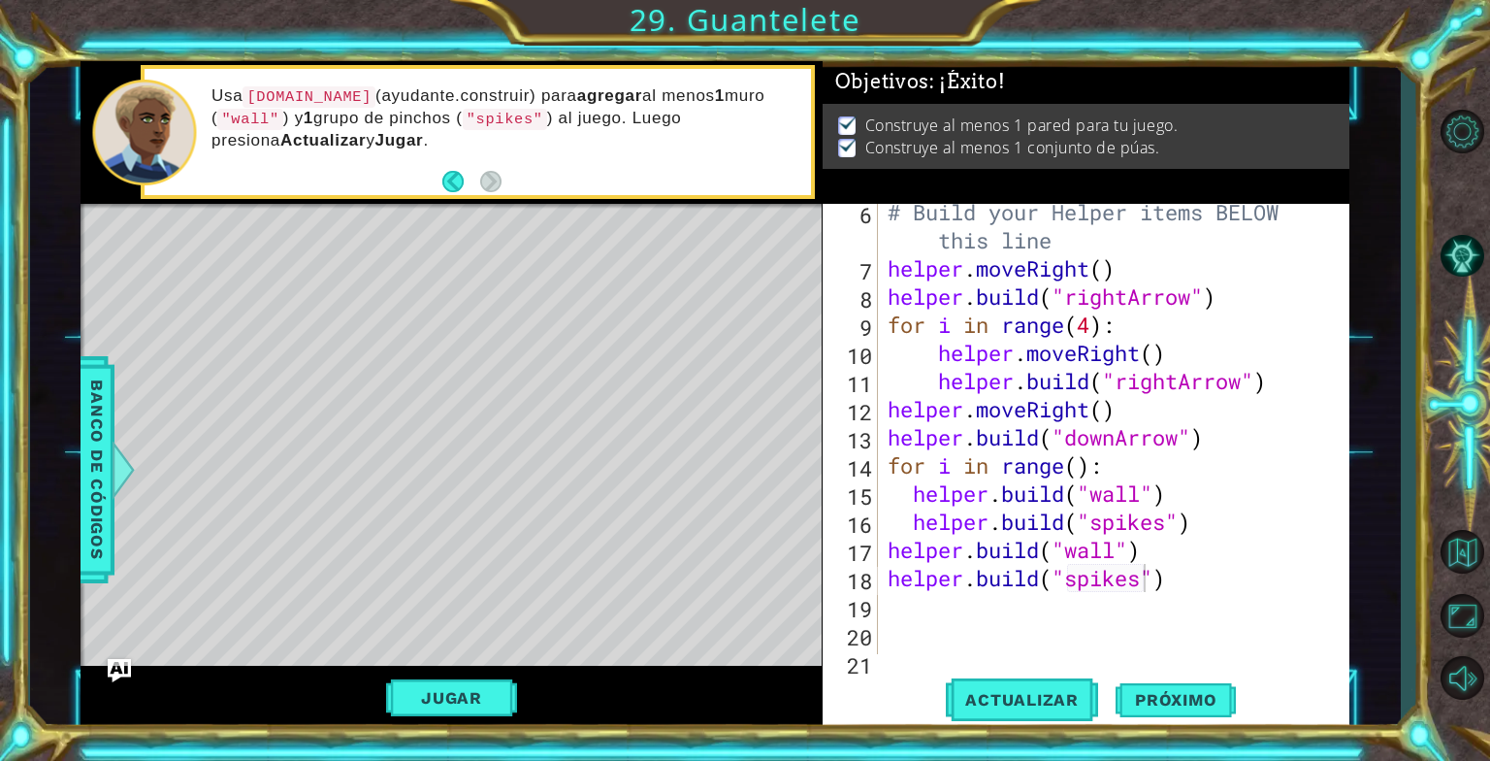
scroll to position [175, 0]
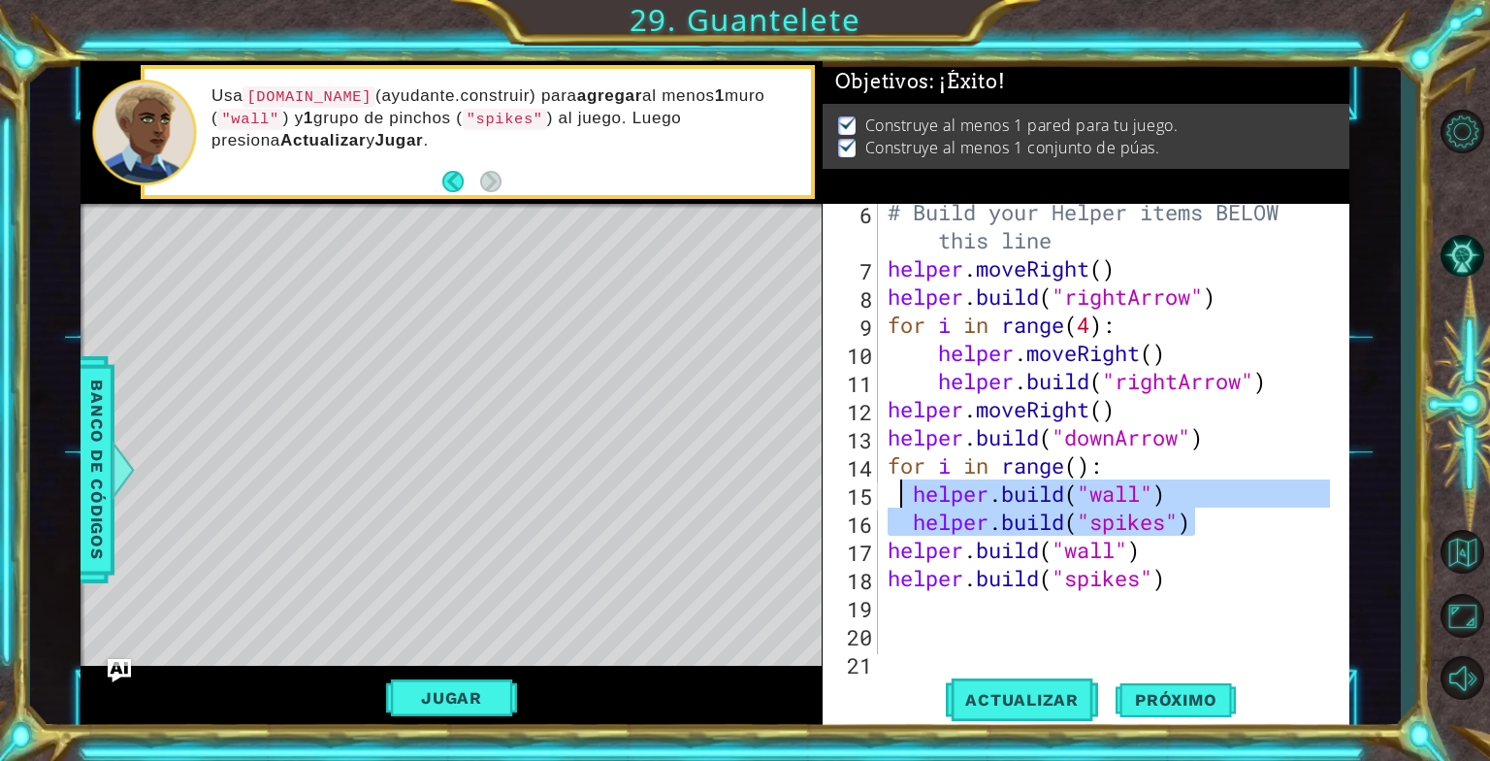
drag, startPoint x: 1206, startPoint y: 516, endPoint x: 877, endPoint y: 507, distance: 329.1
click at [877, 507] on div "[DOMAIN_NAME]("spikes") 6 7 8 9 10 11 12 13 14 15 16 17 18 19 20 21 22 # Build …" at bounding box center [1084, 429] width 522 height 450
type textarea "[DOMAIN_NAME]("wall") [DOMAIN_NAME]("spikes")"
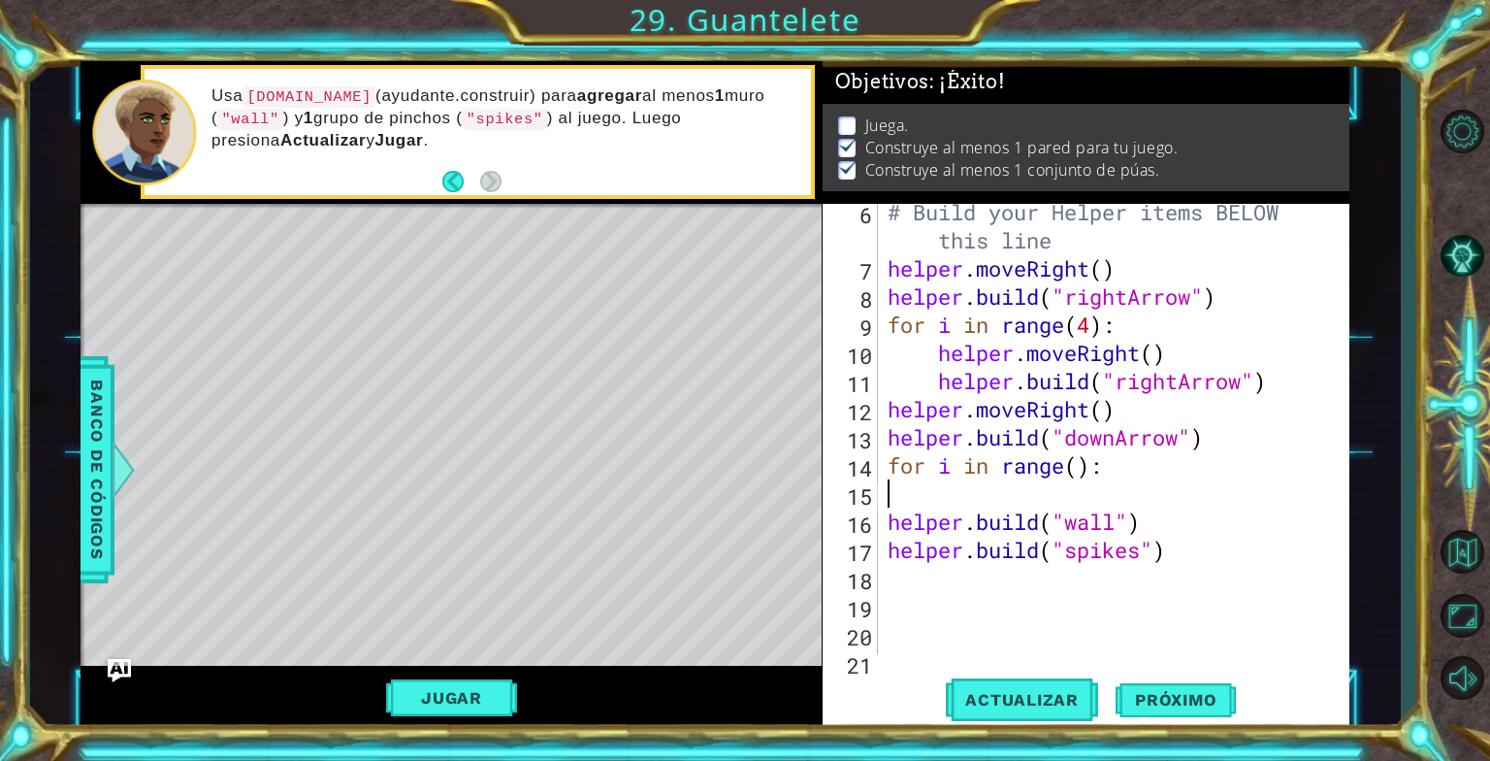
scroll to position [0, 0]
click at [1032, 700] on span "Actualizar" at bounding box center [1022, 699] width 152 height 19
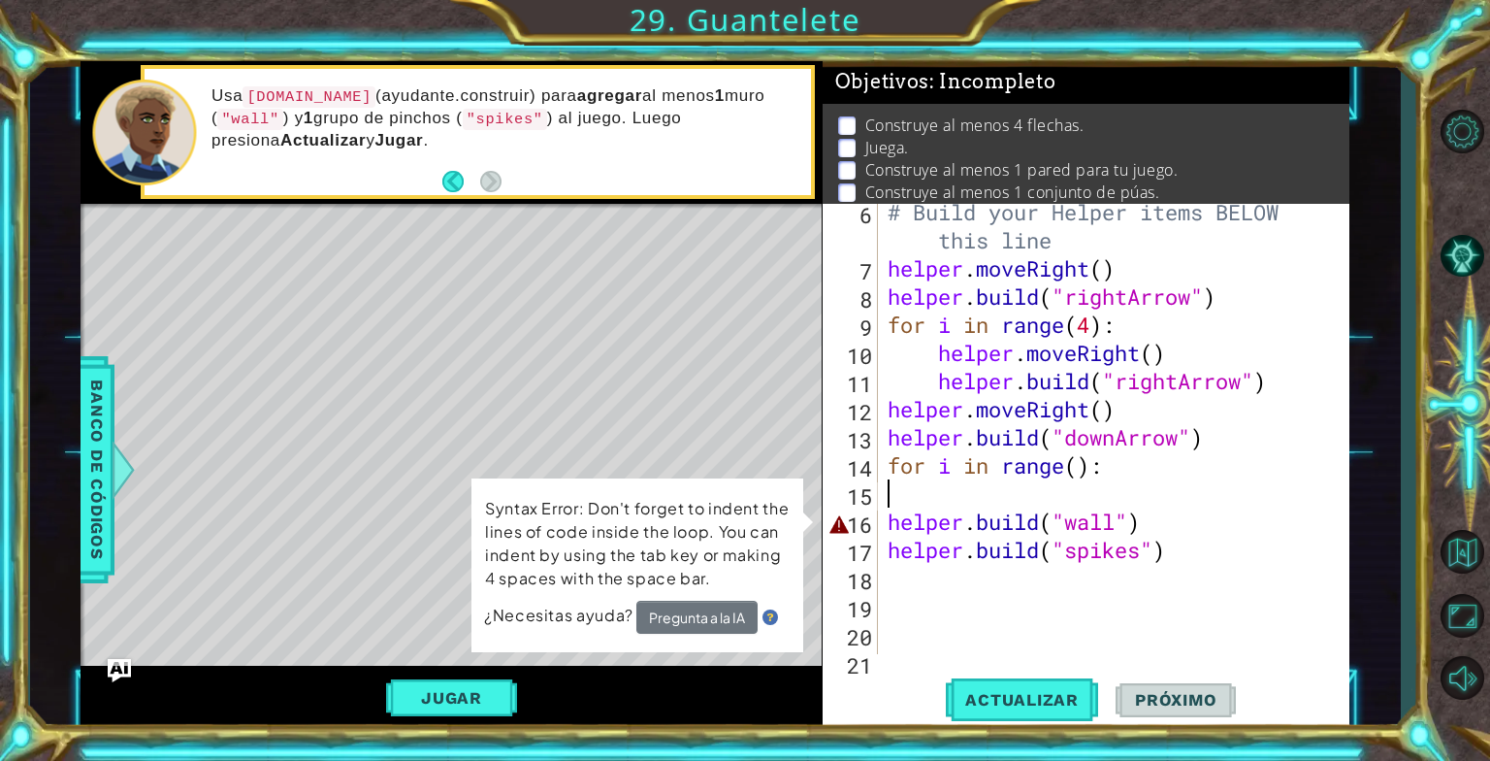
click at [888, 530] on div "# Build your Helper items BELOW this line helper . moveRight ( ) helper . build…" at bounding box center [1112, 465] width 456 height 535
type textarea "[DOMAIN_NAME]("wall")"
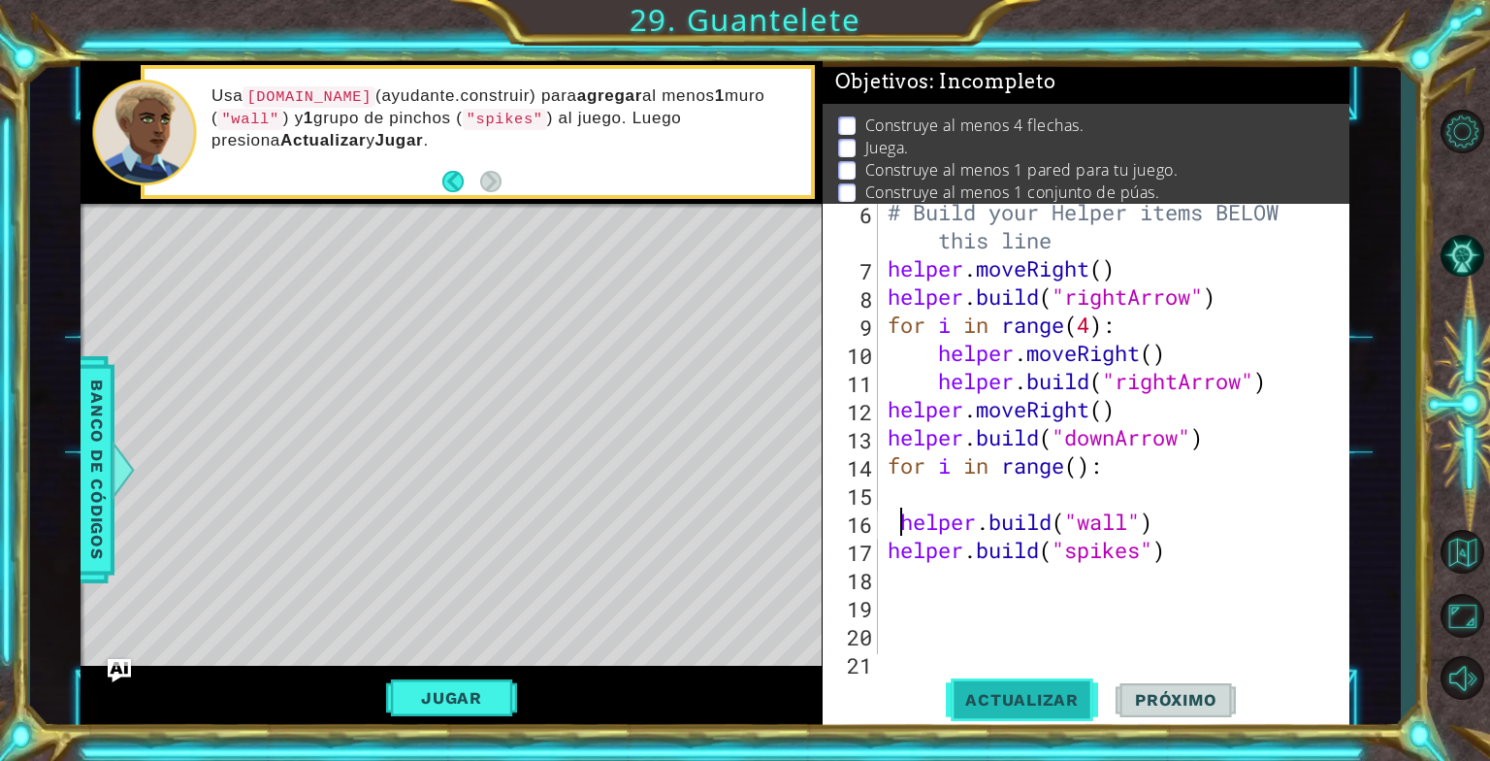
click at [1017, 696] on span "Actualizar" at bounding box center [1022, 699] width 152 height 19
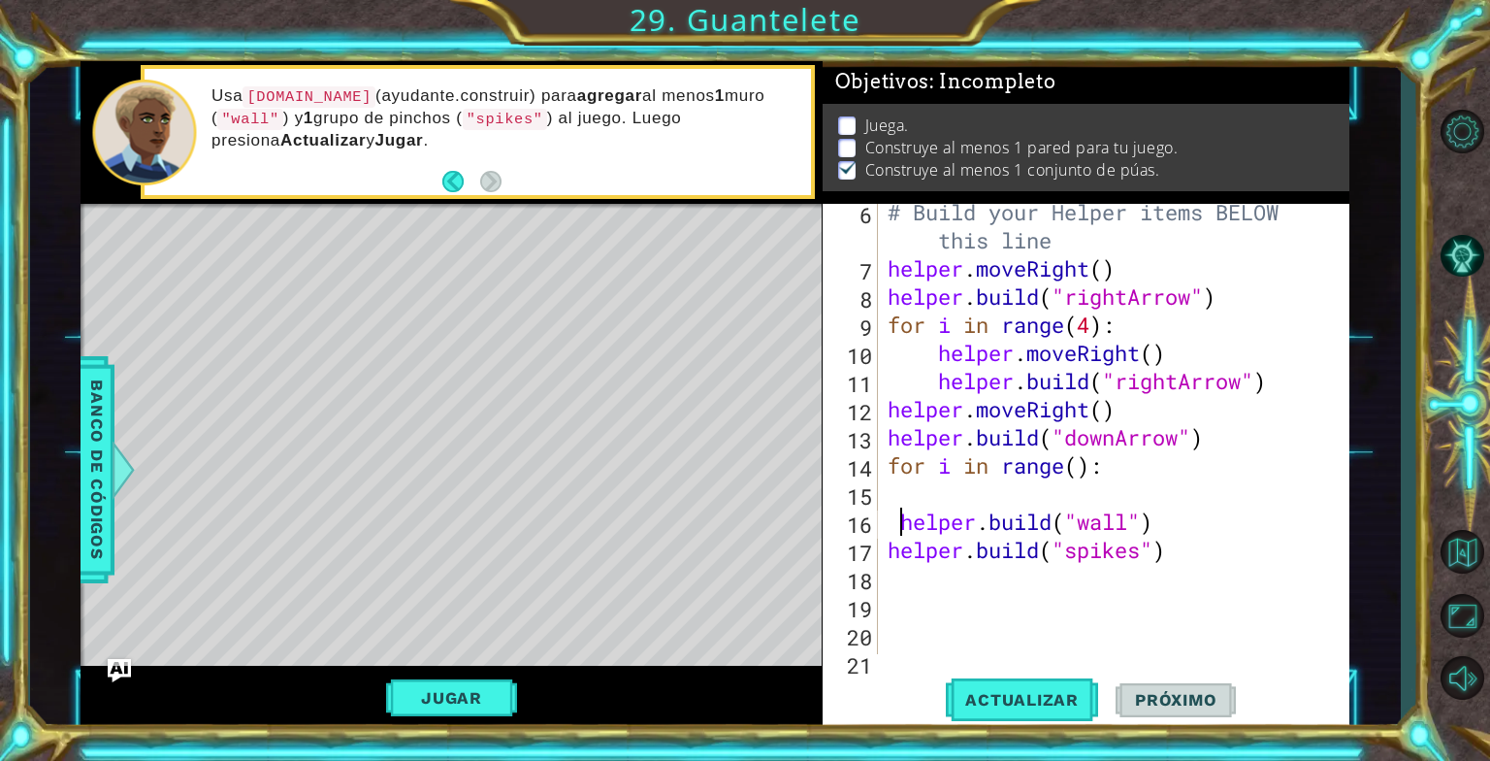
scroll to position [12, 0]
click at [978, 620] on div "# Build your Helper items BELOW this line helper . moveRight ( ) helper . build…" at bounding box center [1112, 465] width 456 height 535
click at [891, 489] on div "# Build your Helper items BELOW this line helper . moveRight ( ) helper . build…" at bounding box center [1112, 465] width 456 height 535
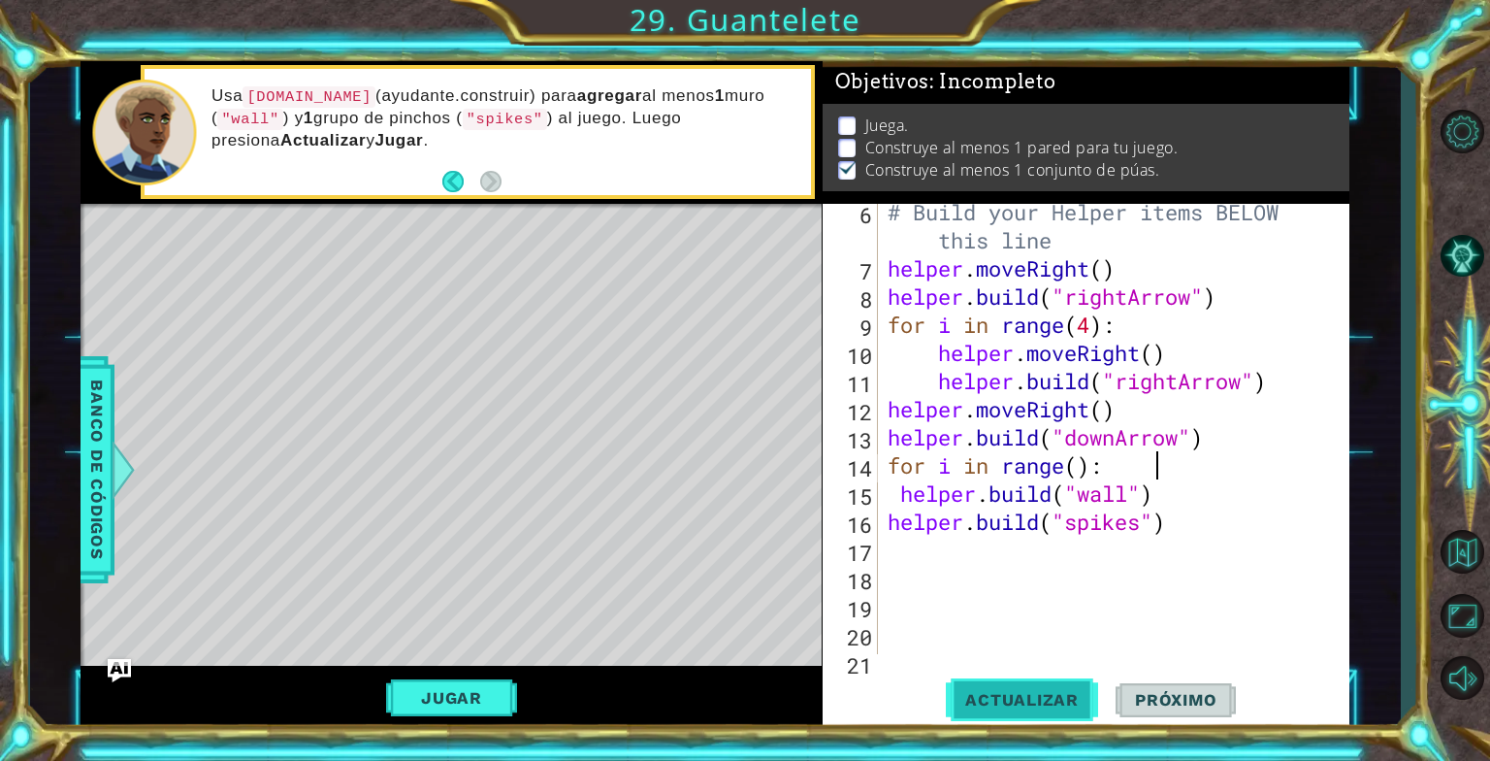
click at [1040, 710] on button "Actualizar" at bounding box center [1022, 699] width 152 height 52
click at [879, 532] on div "for i in range(): 6 7 8 9 10 11 12 13 14 15 16 17 18 19 20 21 22 # Build your H…" at bounding box center [1084, 429] width 522 height 450
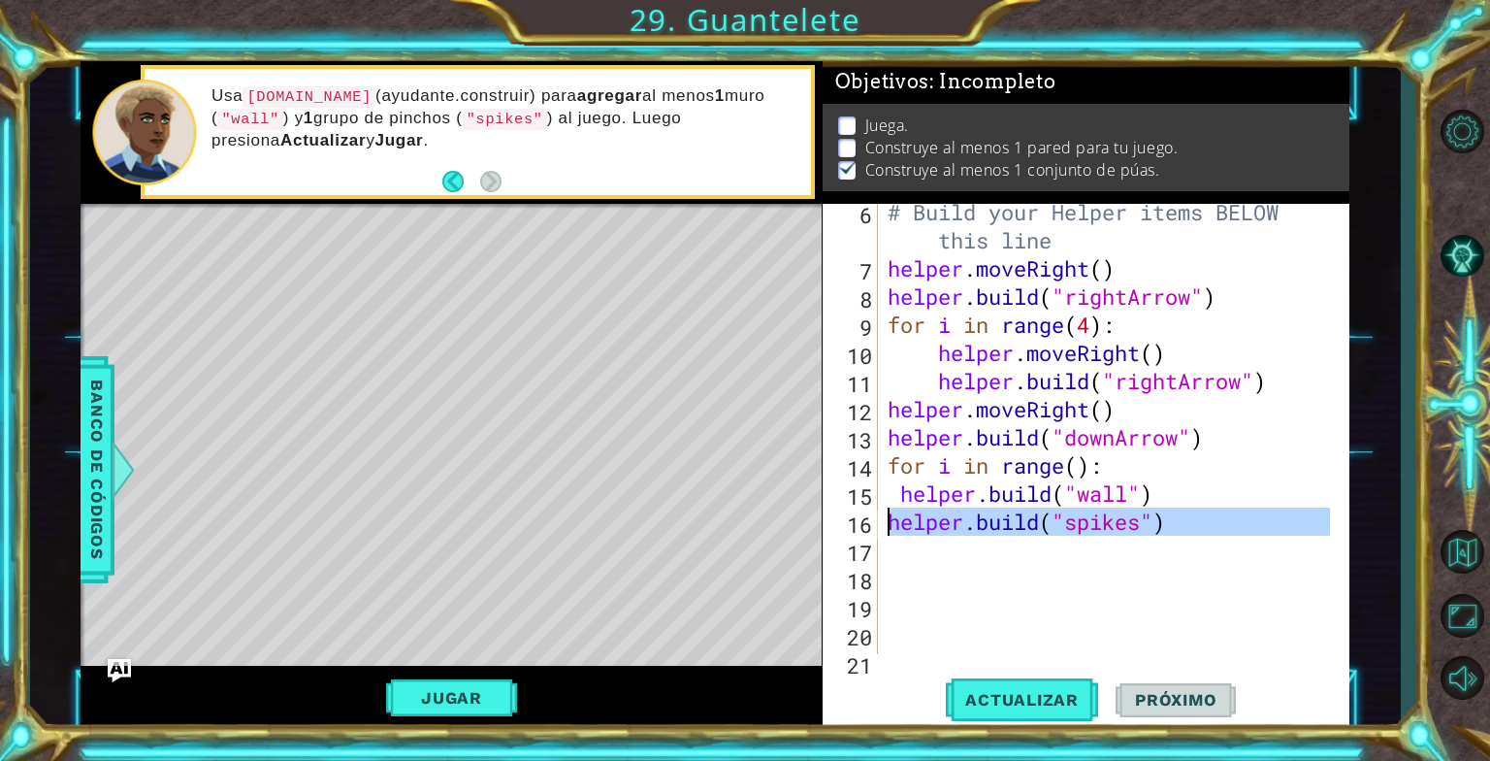
click at [877, 528] on div "16" at bounding box center [852, 524] width 51 height 28
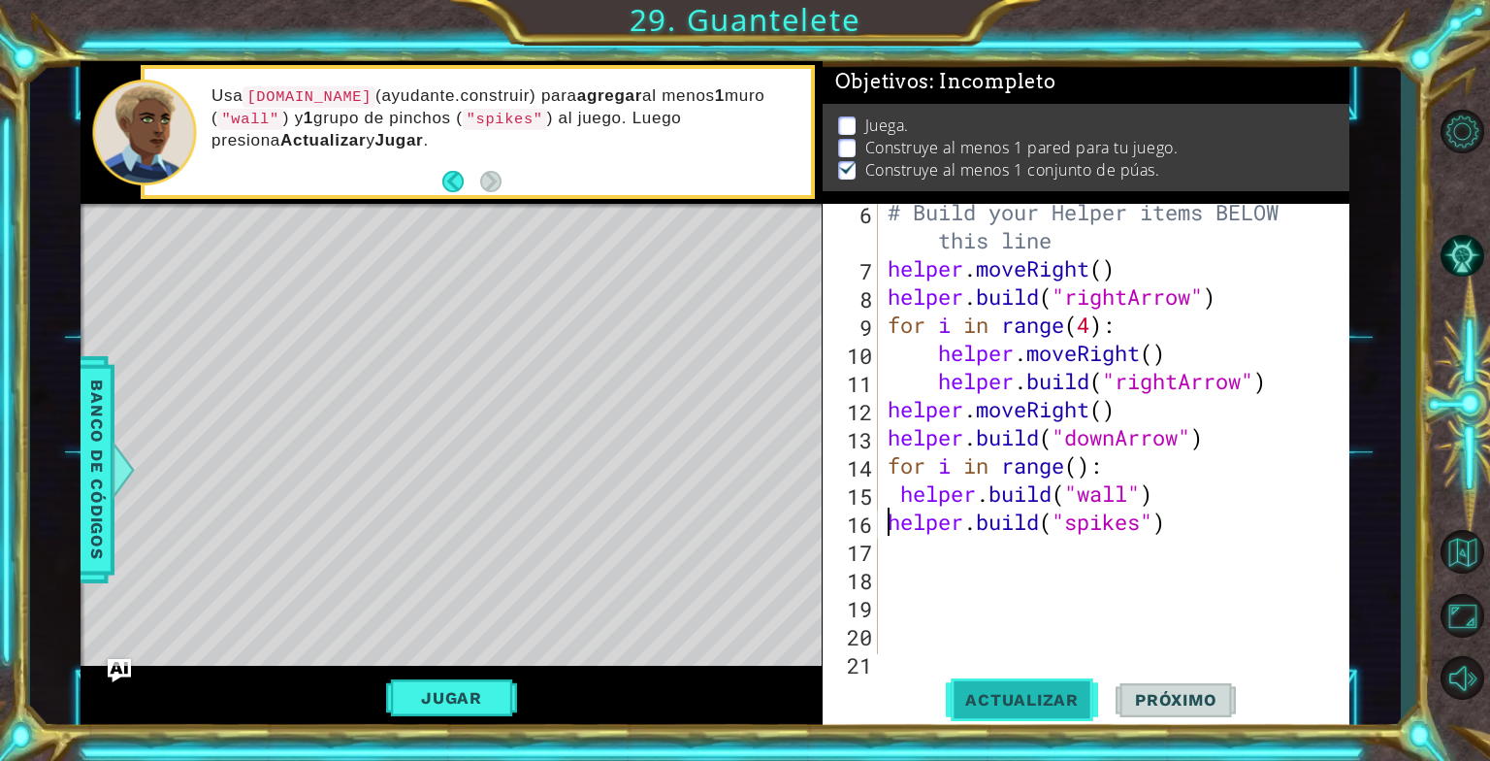
click at [982, 710] on button "Actualizar" at bounding box center [1022, 699] width 152 height 52
click at [994, 678] on button "Actualizar" at bounding box center [1022, 699] width 152 height 52
click at [994, 693] on span "Actualizar" at bounding box center [1022, 699] width 152 height 19
click at [985, 683] on button "Actualizar" at bounding box center [1022, 699] width 152 height 52
click at [971, 679] on button "Actualizar" at bounding box center [1022, 699] width 152 height 52
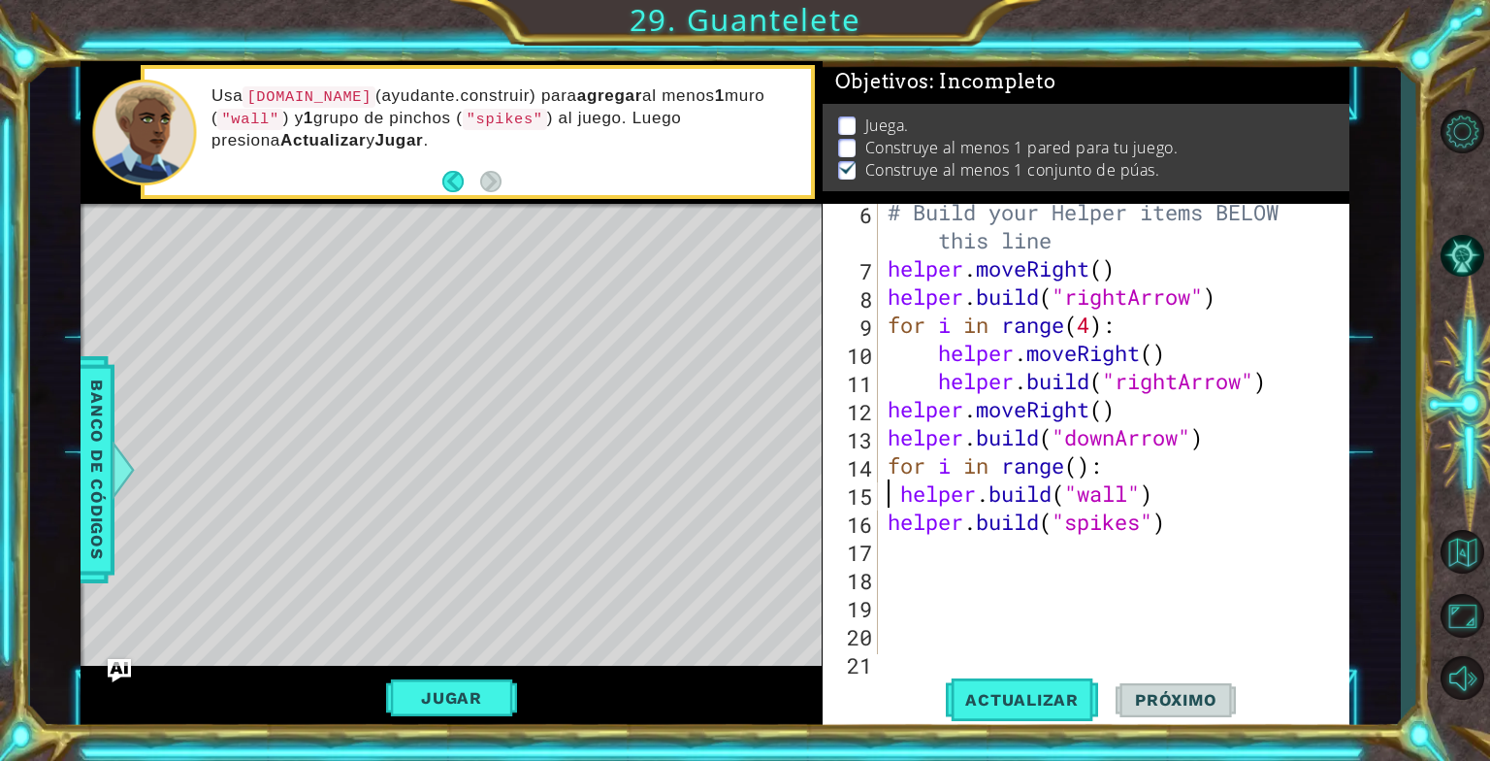
click at [893, 490] on div "# Build your Helper items BELOW this line helper . moveRight ( ) helper . build…" at bounding box center [1112, 465] width 456 height 535
type textarea "for i in range(): [DOMAIN_NAME]("wall")"
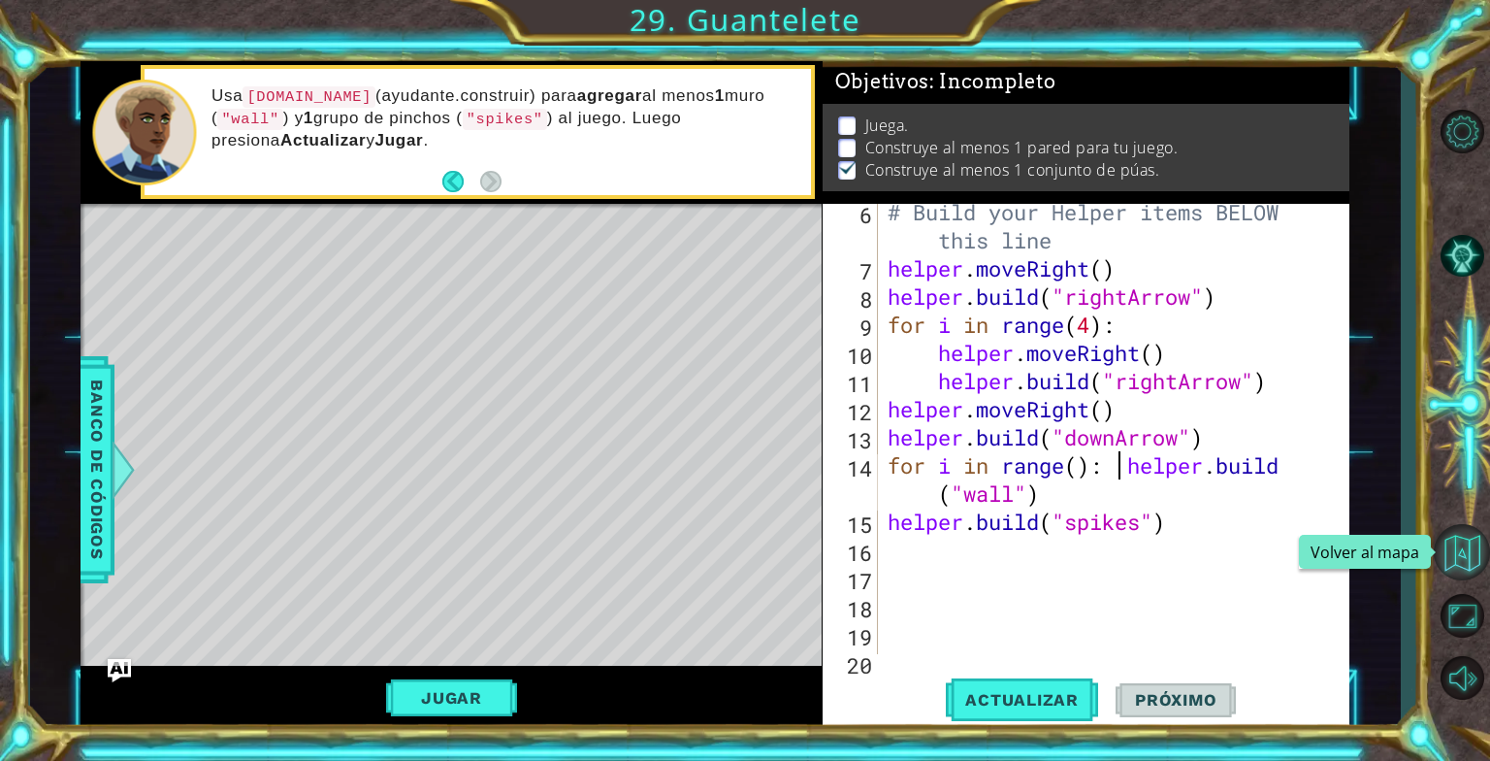
click at [1471, 545] on button "Volver al mapa" at bounding box center [1462, 552] width 56 height 56
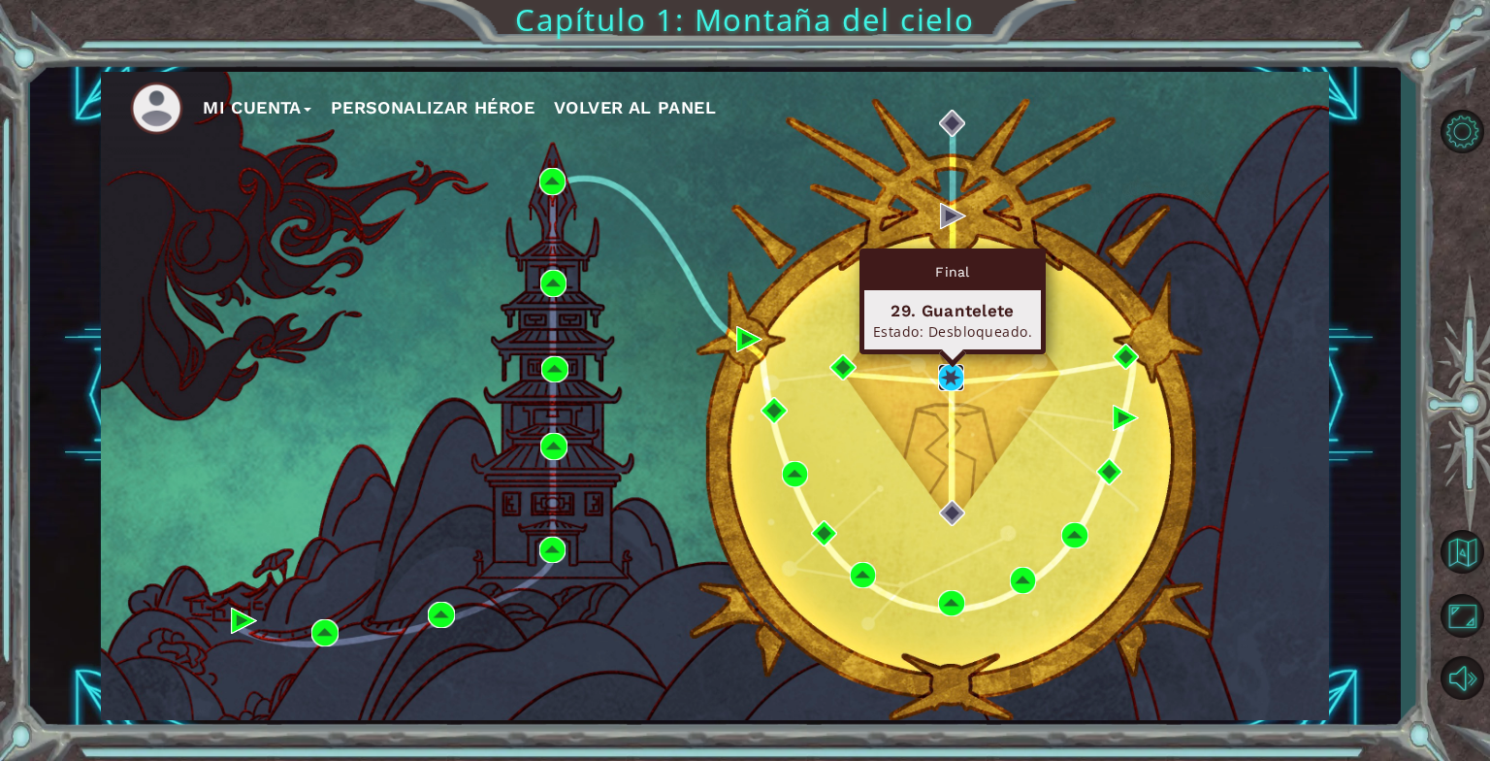
click at [951, 373] on img at bounding box center [951, 377] width 26 height 26
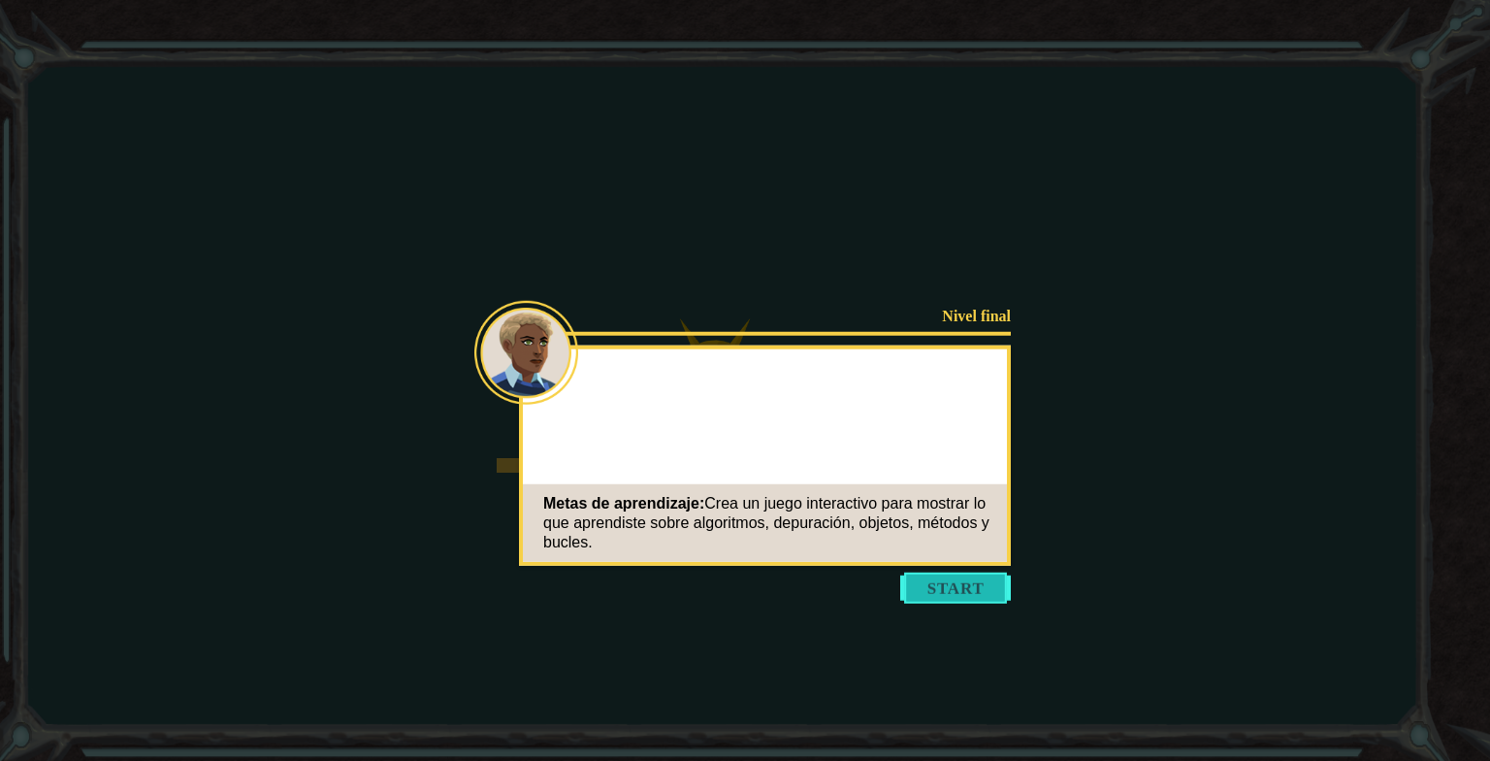
click at [955, 601] on body "Goals Error cargando del servidor Deberás unirte a un curso para jugar a este n…" at bounding box center [745, 380] width 1490 height 761
click at [959, 593] on button "Start" at bounding box center [955, 587] width 111 height 31
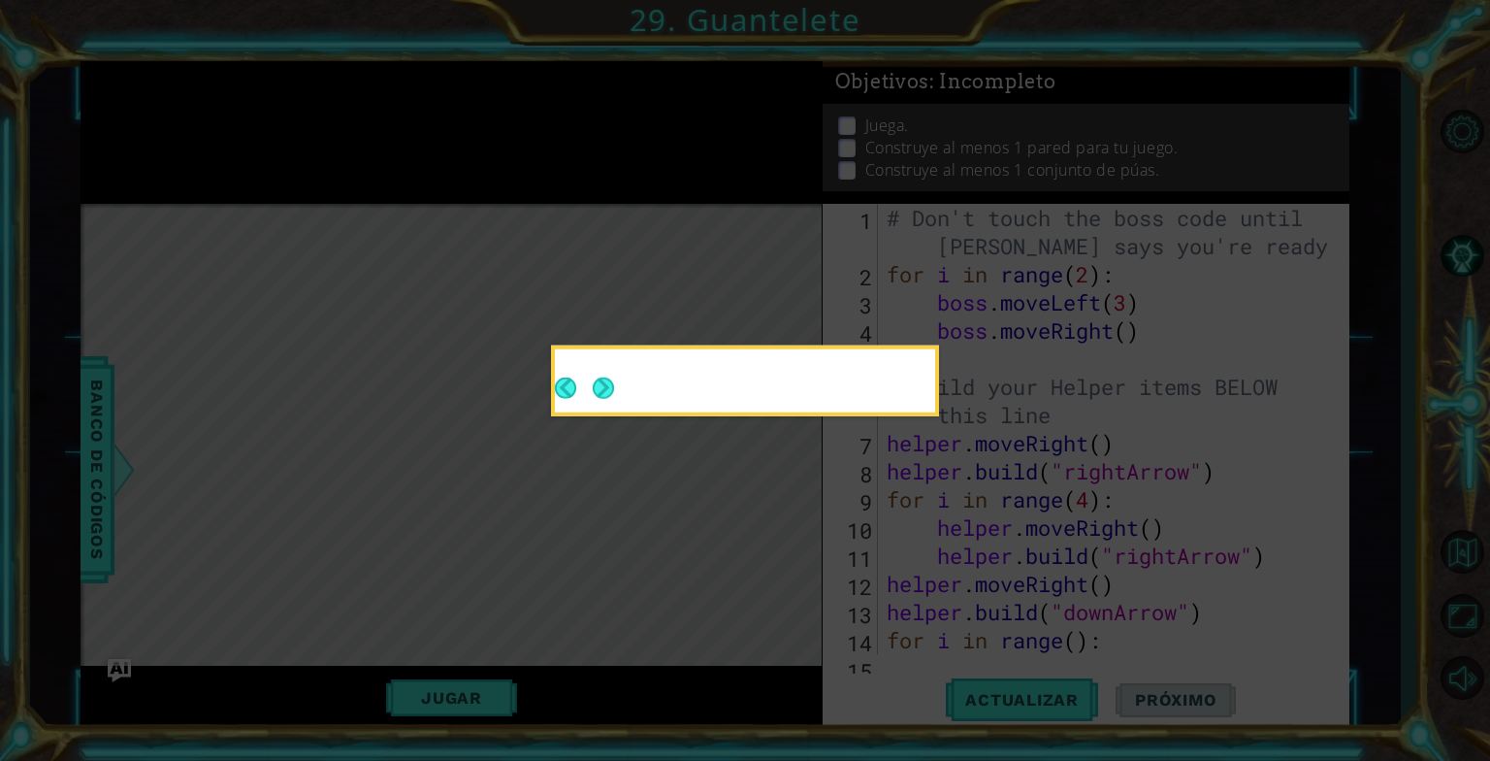
click at [604, 387] on button "Next" at bounding box center [604, 388] width 32 height 32
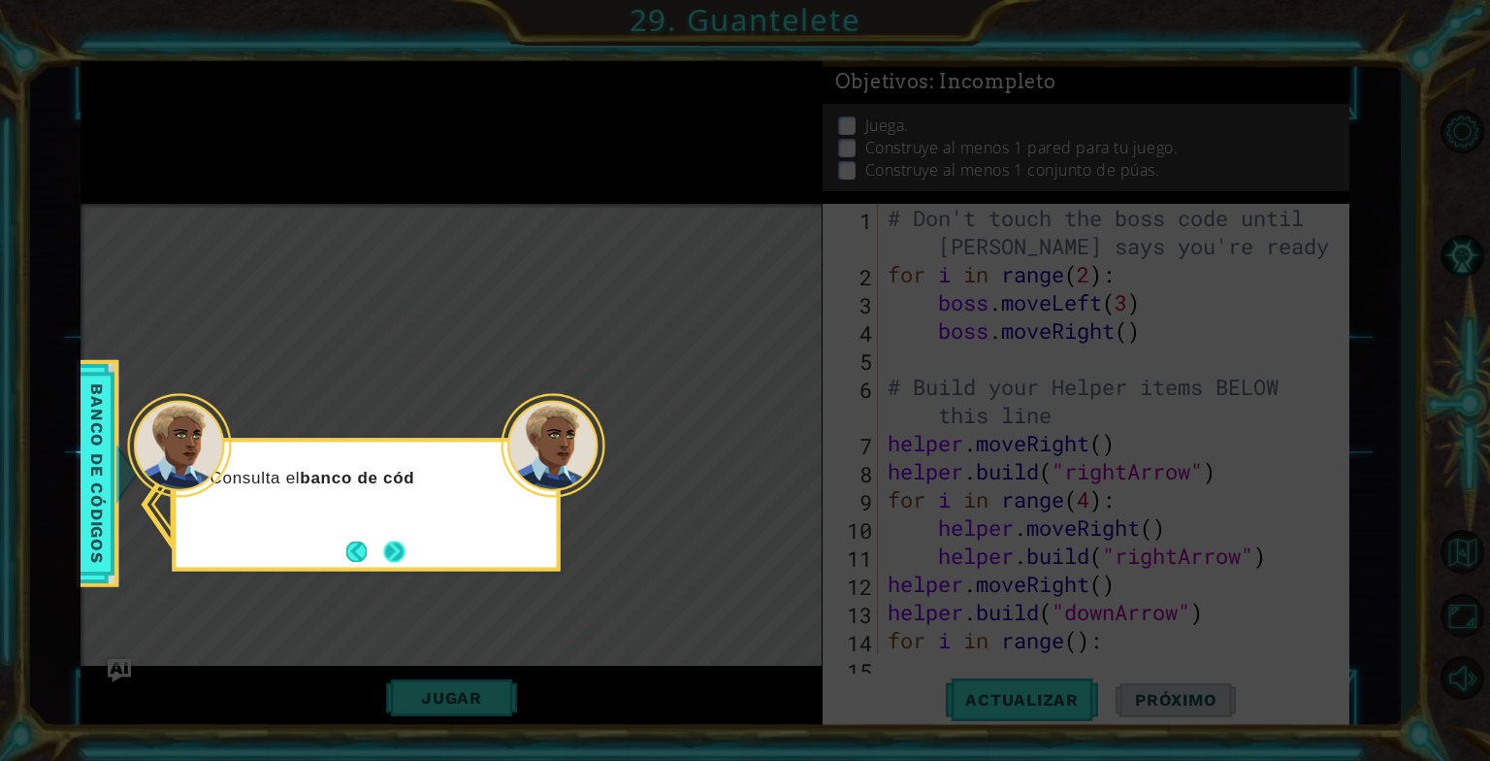
click at [406, 550] on button "Next" at bounding box center [393, 551] width 23 height 23
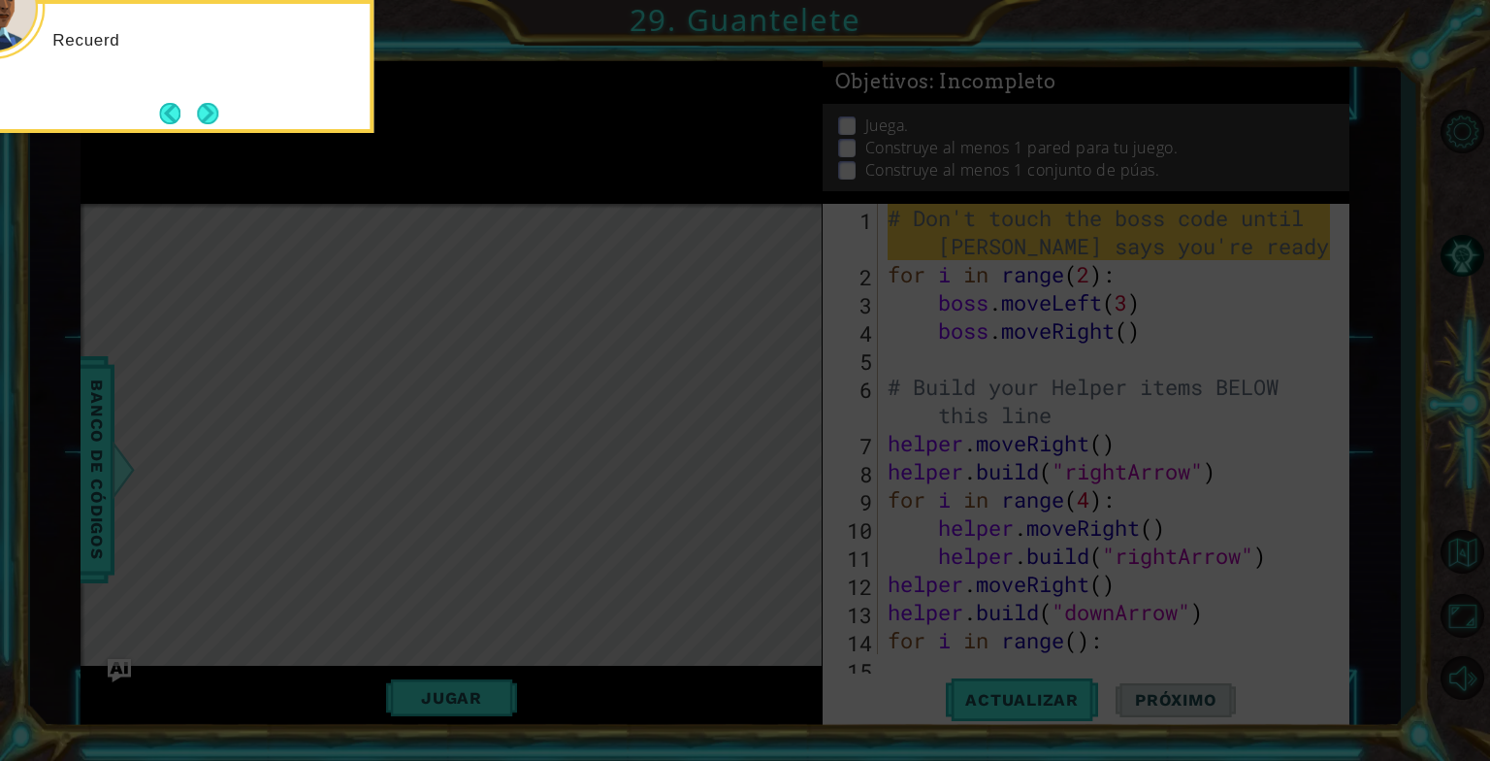
click at [593, 358] on icon at bounding box center [745, 113] width 1490 height 1293
click at [213, 114] on button "Next" at bounding box center [207, 113] width 33 height 33
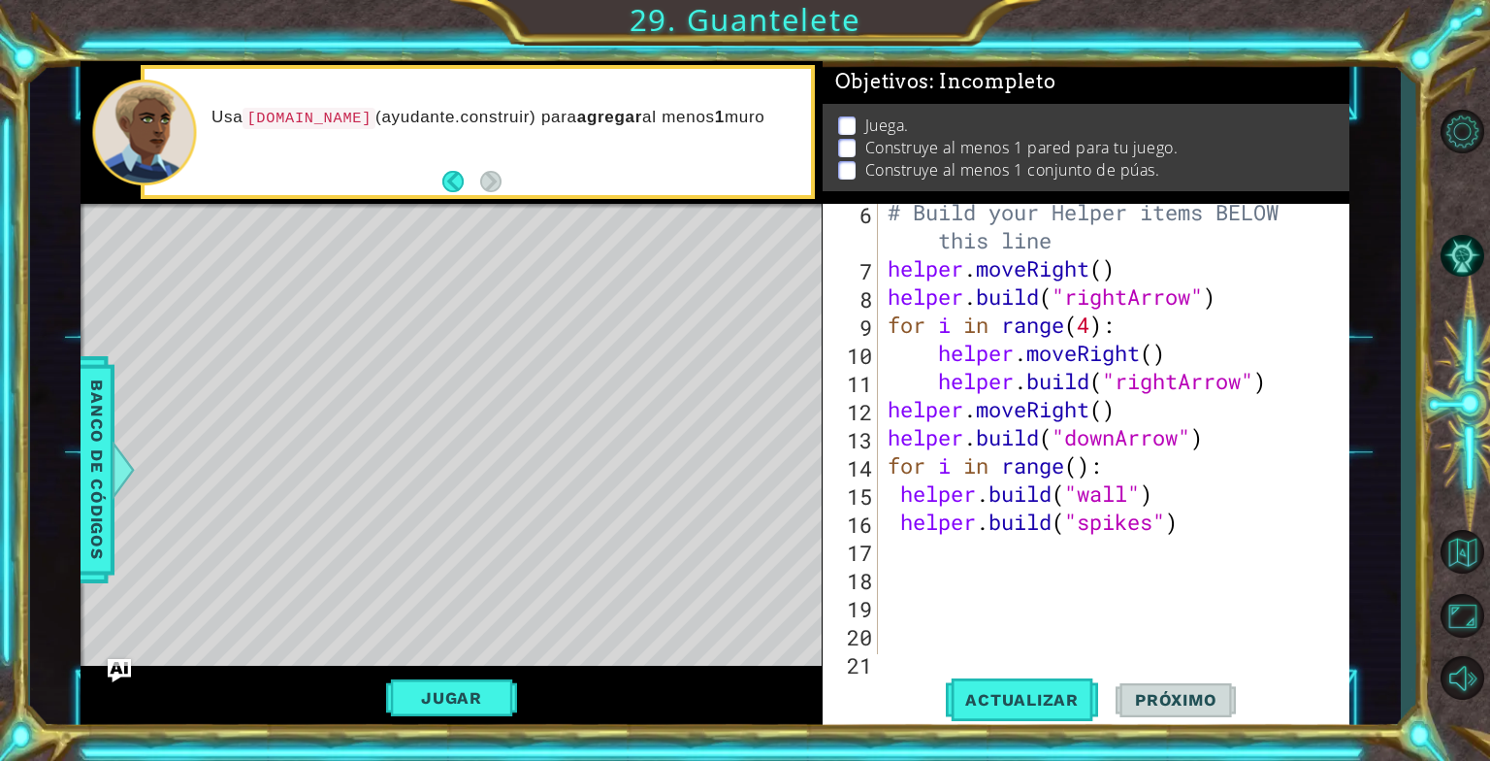
scroll to position [175, 0]
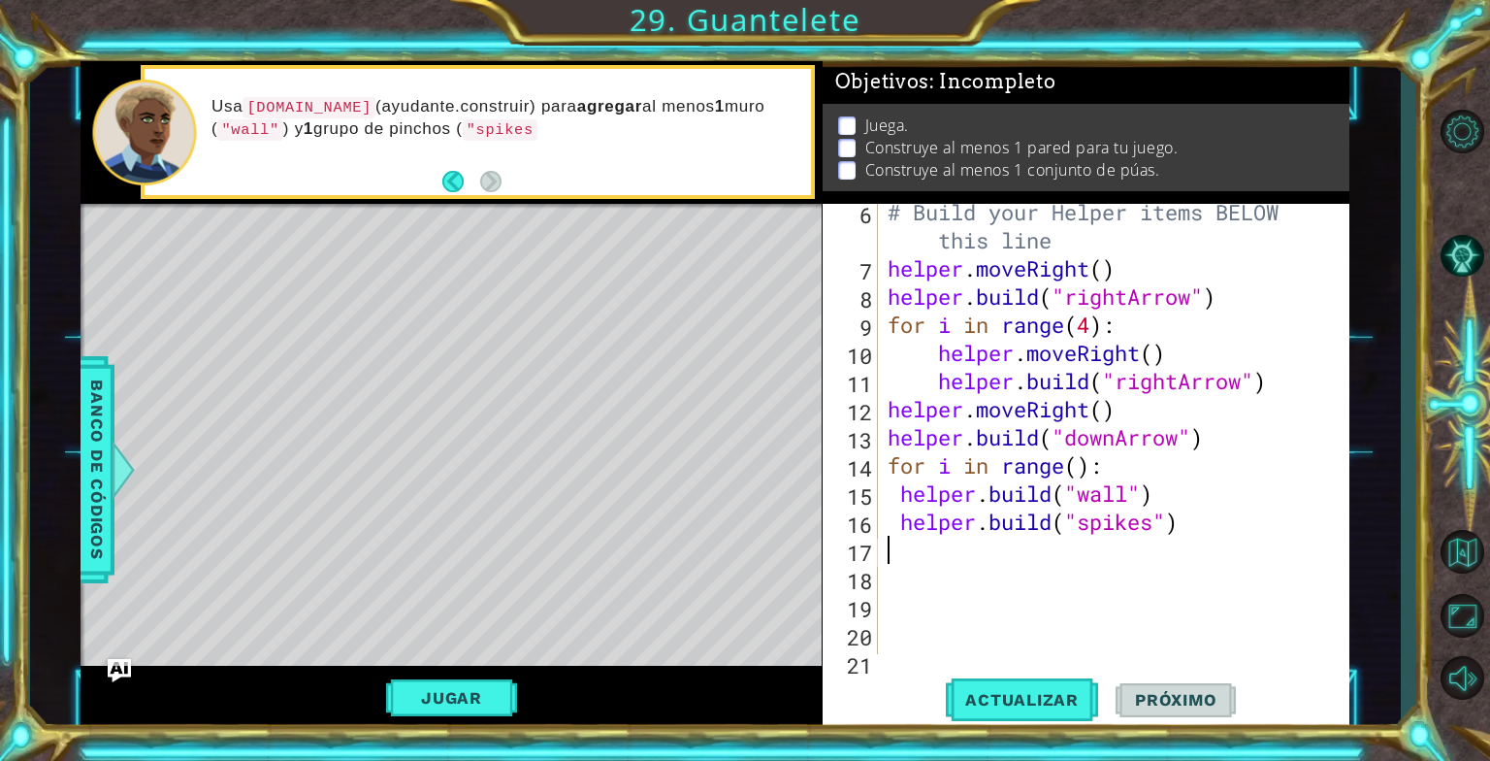
click at [912, 559] on div "# Build your Helper items BELOW this line helper . moveRight ( ) helper . build…" at bounding box center [1112, 465] width 456 height 535
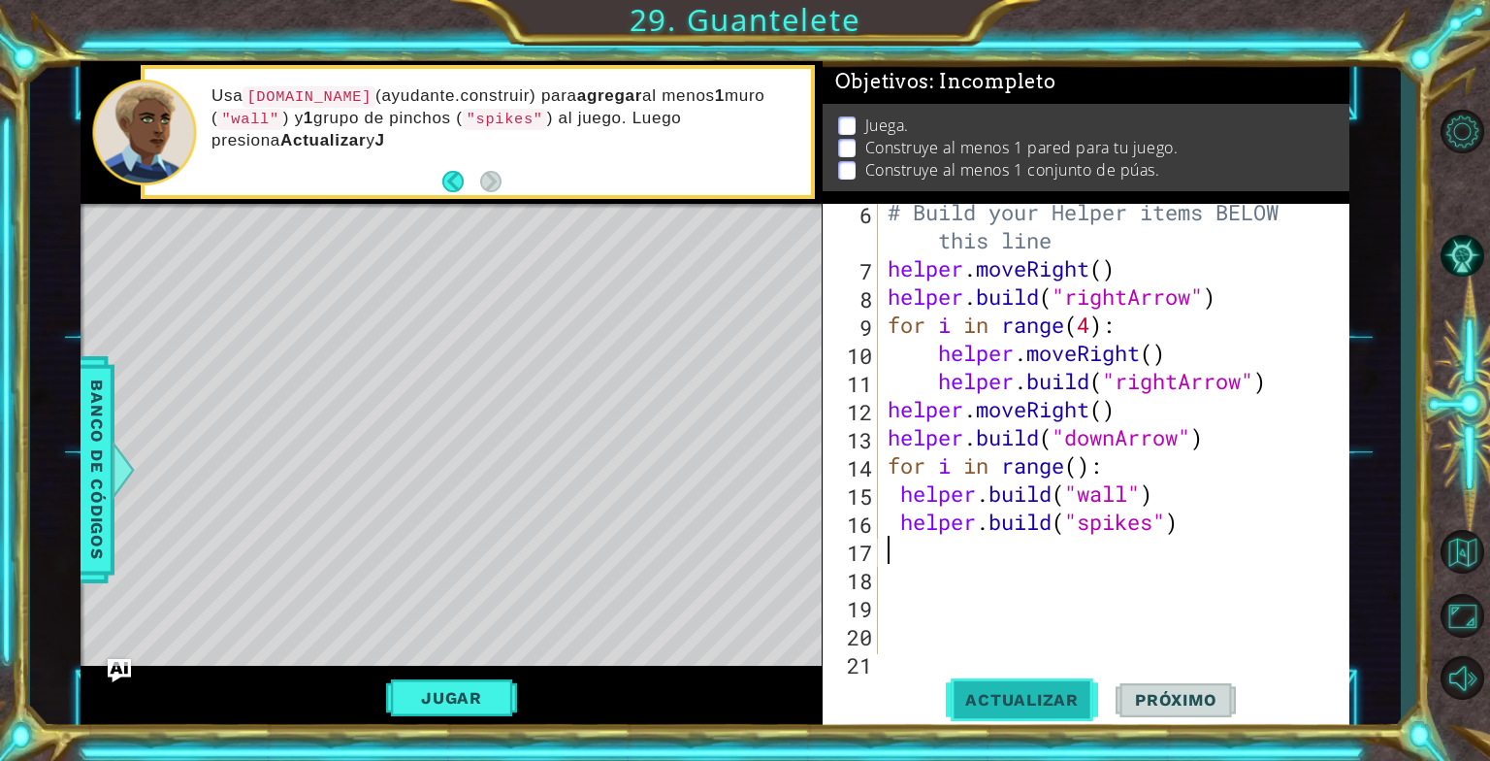
click at [987, 695] on span "Actualizar" at bounding box center [1022, 699] width 152 height 19
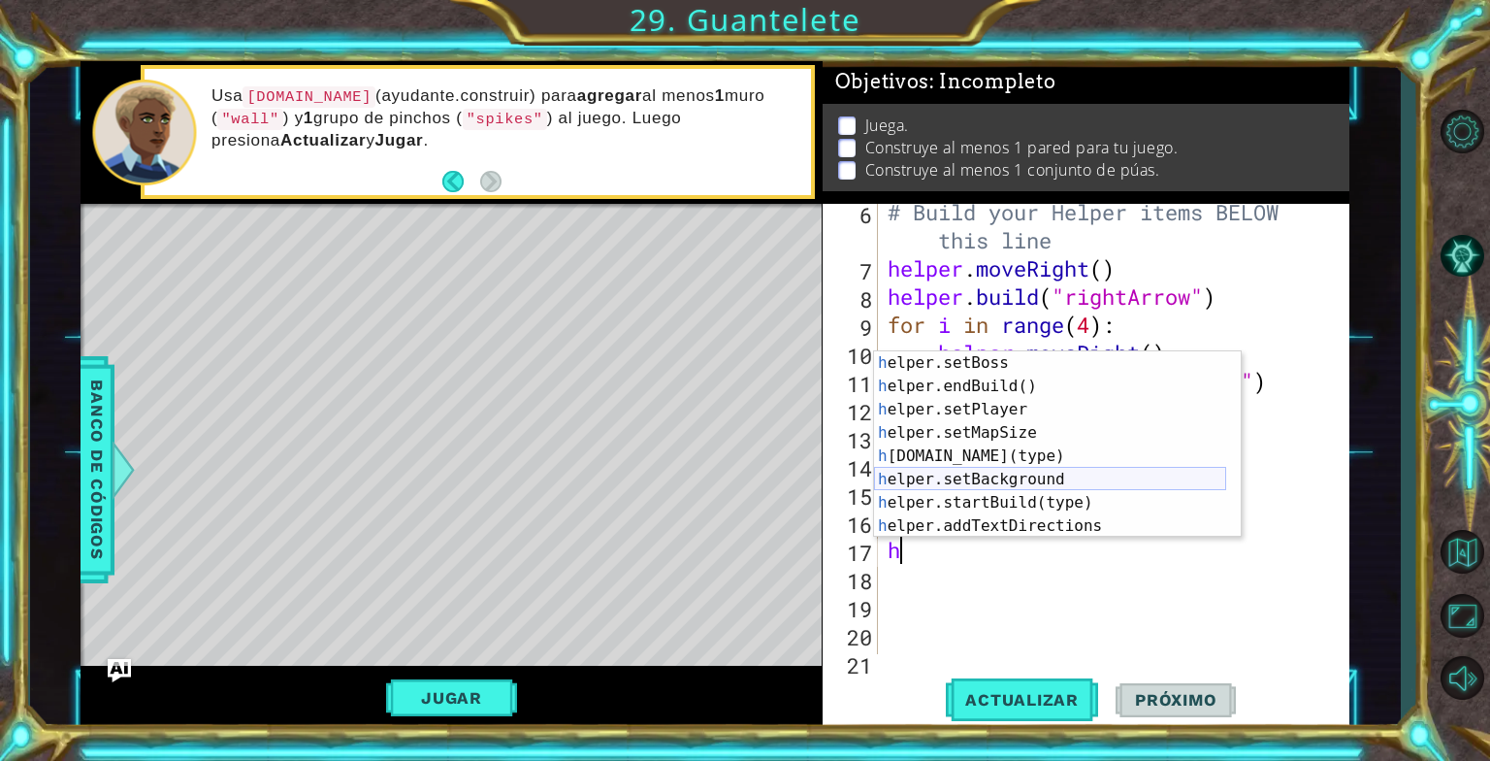
scroll to position [116, 0]
click at [986, 461] on div "h elper.setBoss Toca enter h elper.endBuild() Toca enter h elper.setPlayer Toca…" at bounding box center [1050, 467] width 352 height 233
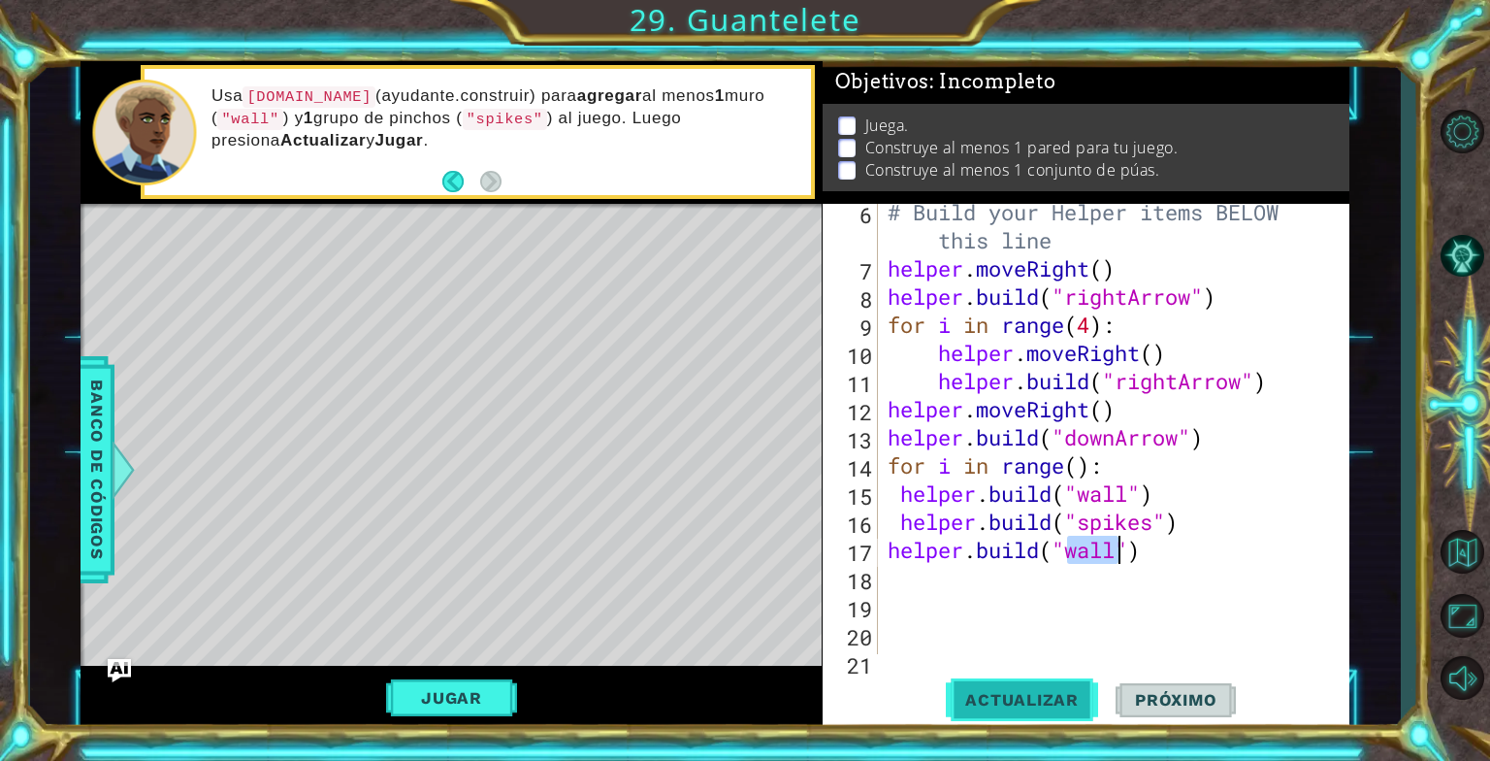
type textarea "[DOMAIN_NAME]("wall")"
click at [1073, 712] on button "Actualizar" at bounding box center [1022, 699] width 152 height 52
click at [914, 575] on div "# Build your Helper items BELOW this line helper . moveRight ( ) helper . build…" at bounding box center [1112, 465] width 456 height 535
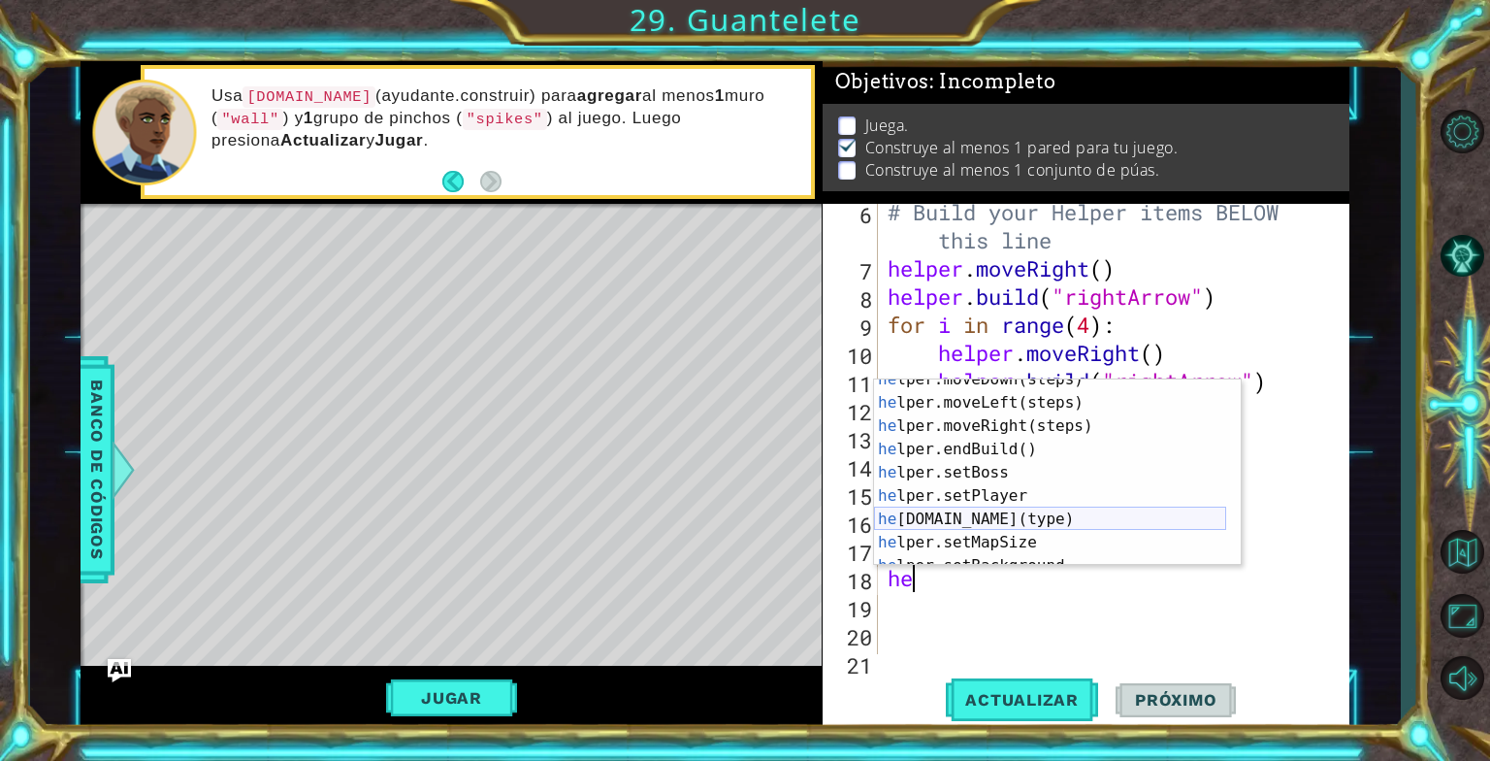
scroll to position [58, 0]
click at [982, 523] on div "he lper.moveDown(steps) Toca enter he lper.moveLeft(steps) Toca enter he lper.m…" at bounding box center [1050, 484] width 352 height 233
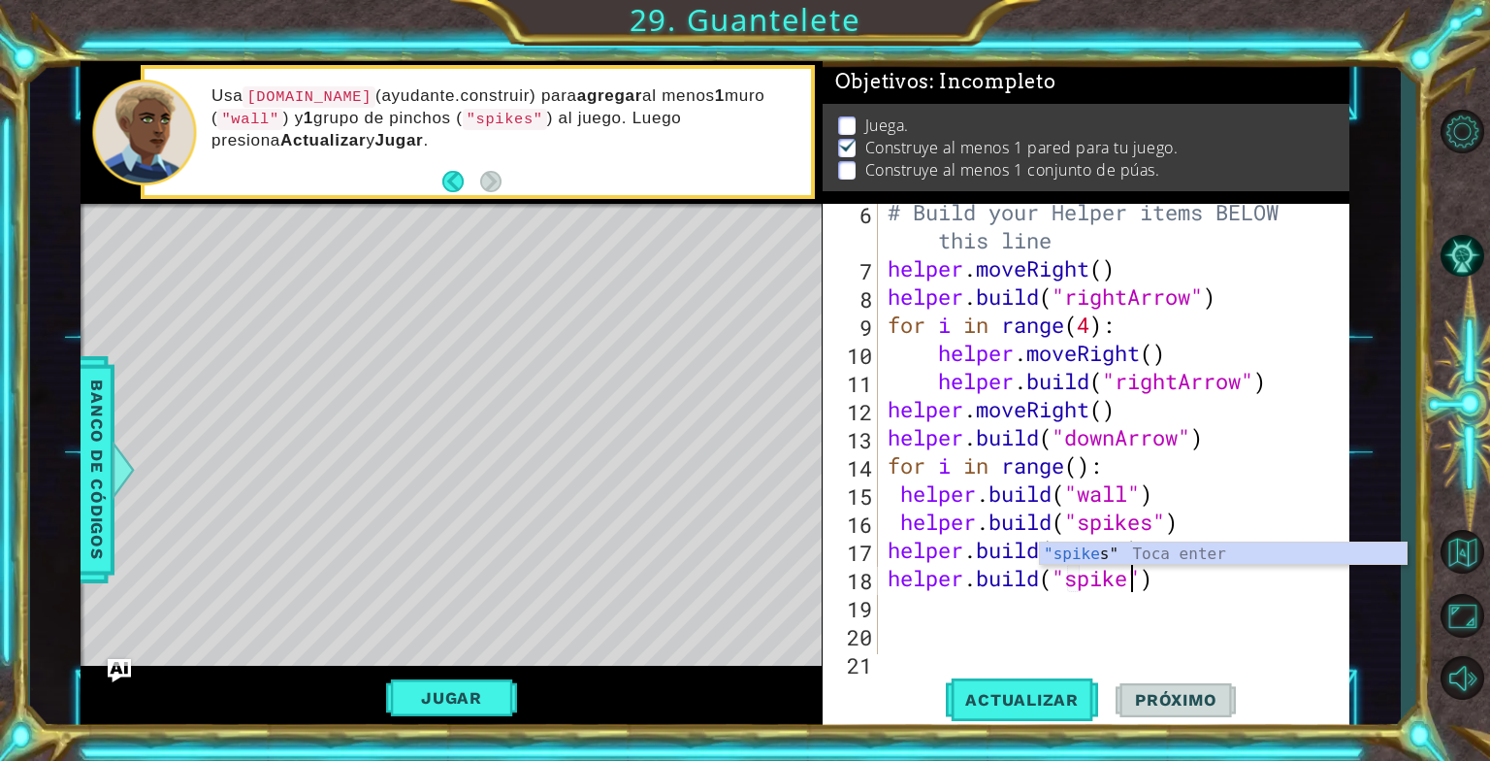
scroll to position [0, 11]
click at [1059, 704] on span "Actualizar" at bounding box center [1022, 699] width 152 height 19
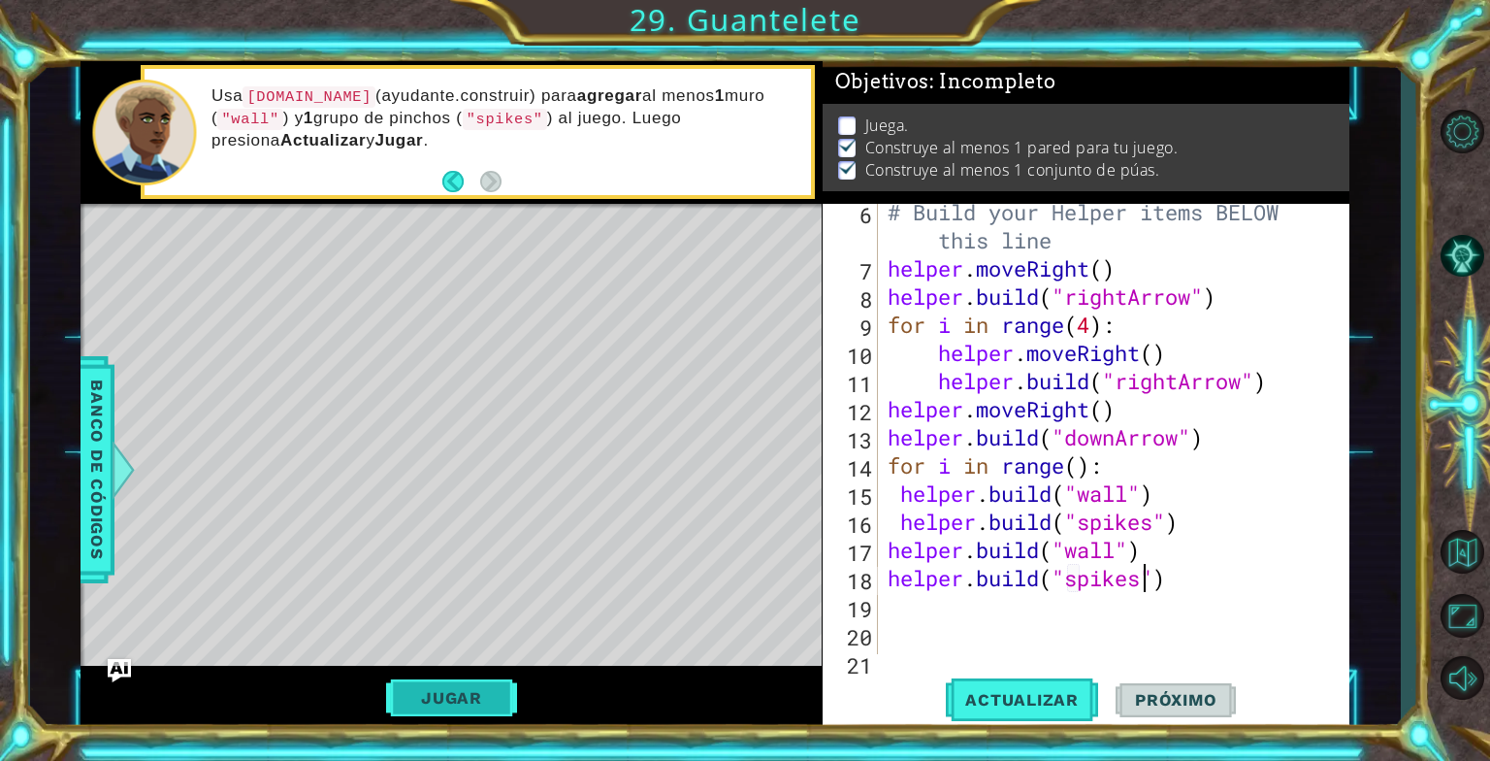
click at [446, 685] on button "Jugar" at bounding box center [451, 697] width 131 height 37
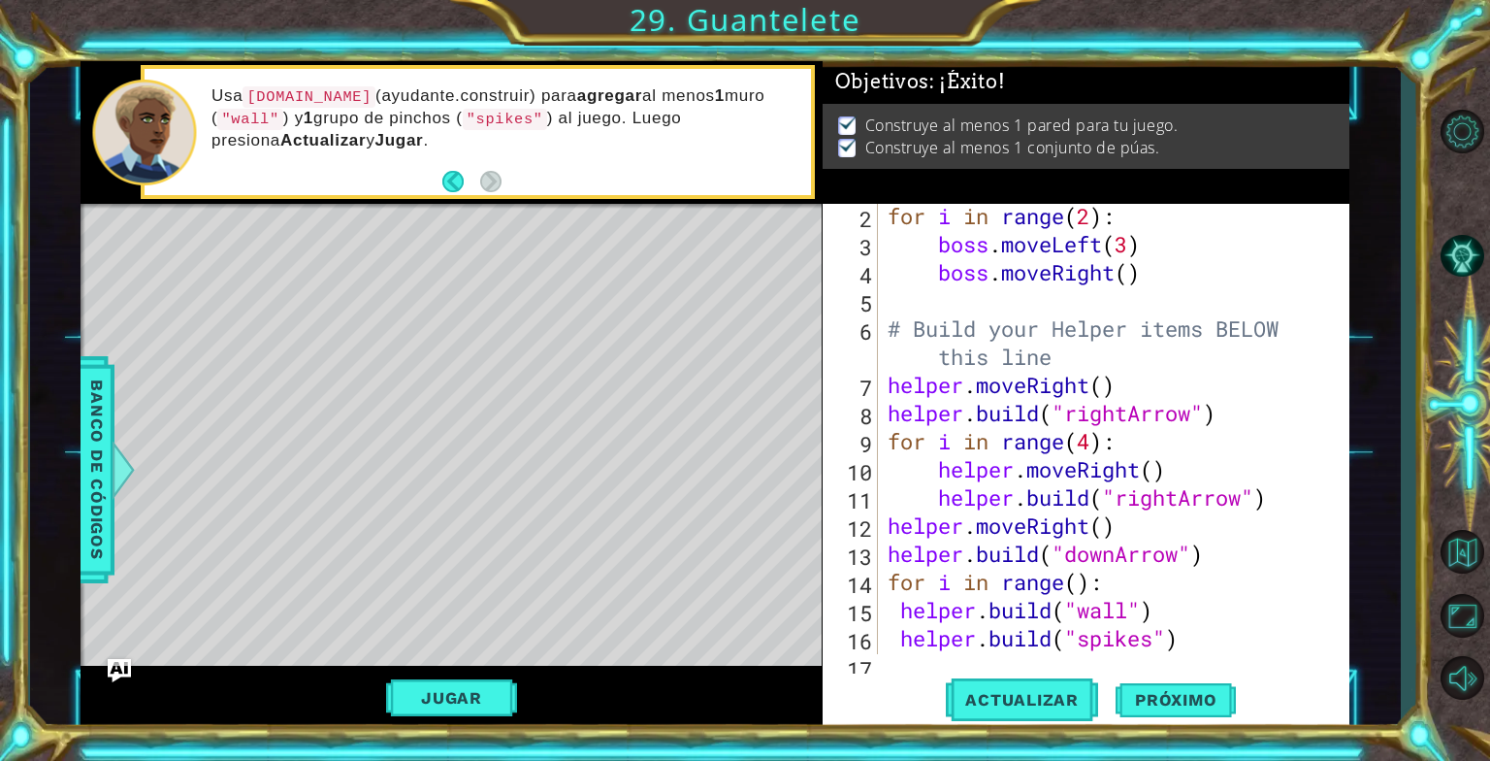
scroll to position [0, 0]
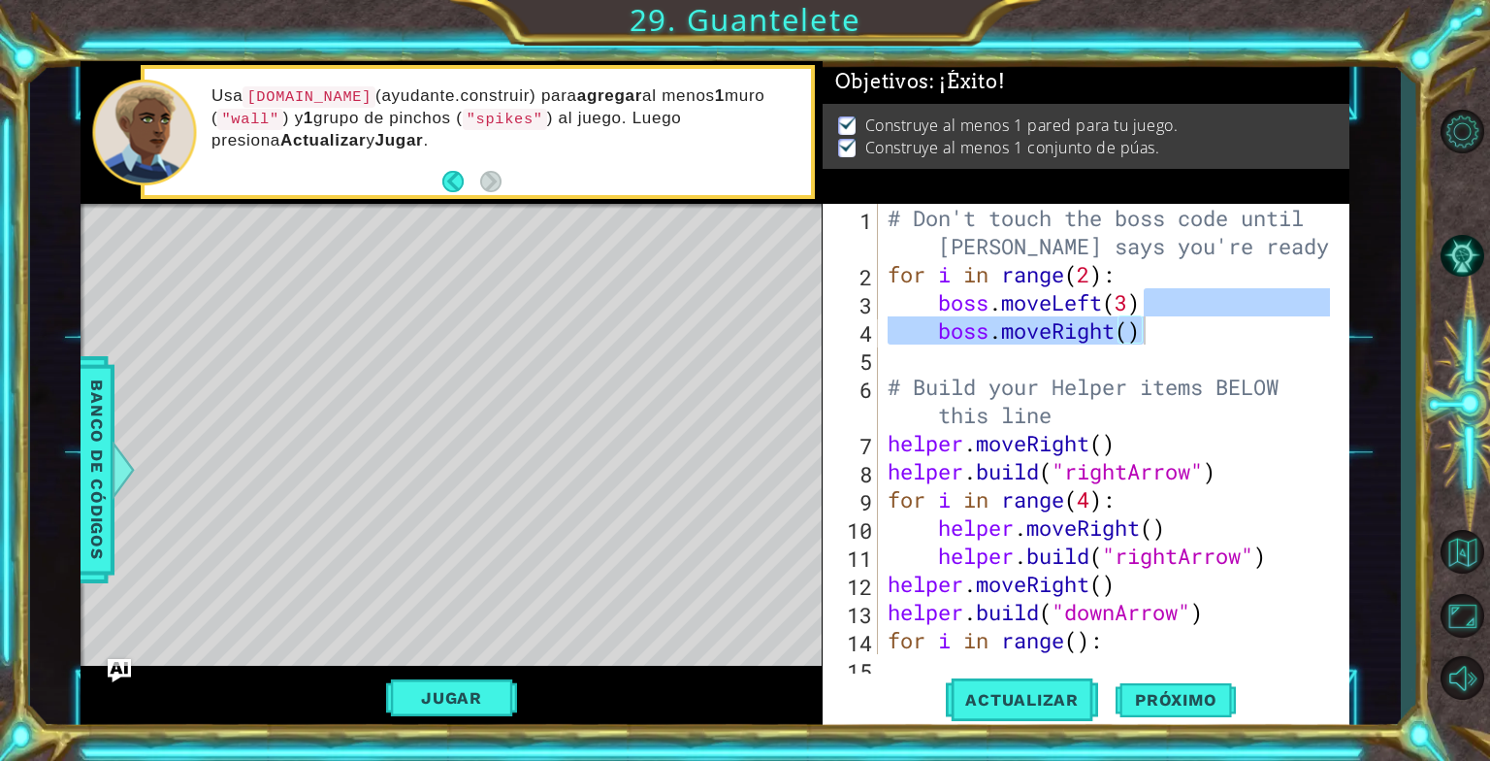
drag, startPoint x: 1325, startPoint y: 291, endPoint x: 1331, endPoint y: 345, distance: 54.6
click at [1331, 345] on div at bounding box center [1334, 429] width 19 height 450
type textarea "boss.moveRight()"
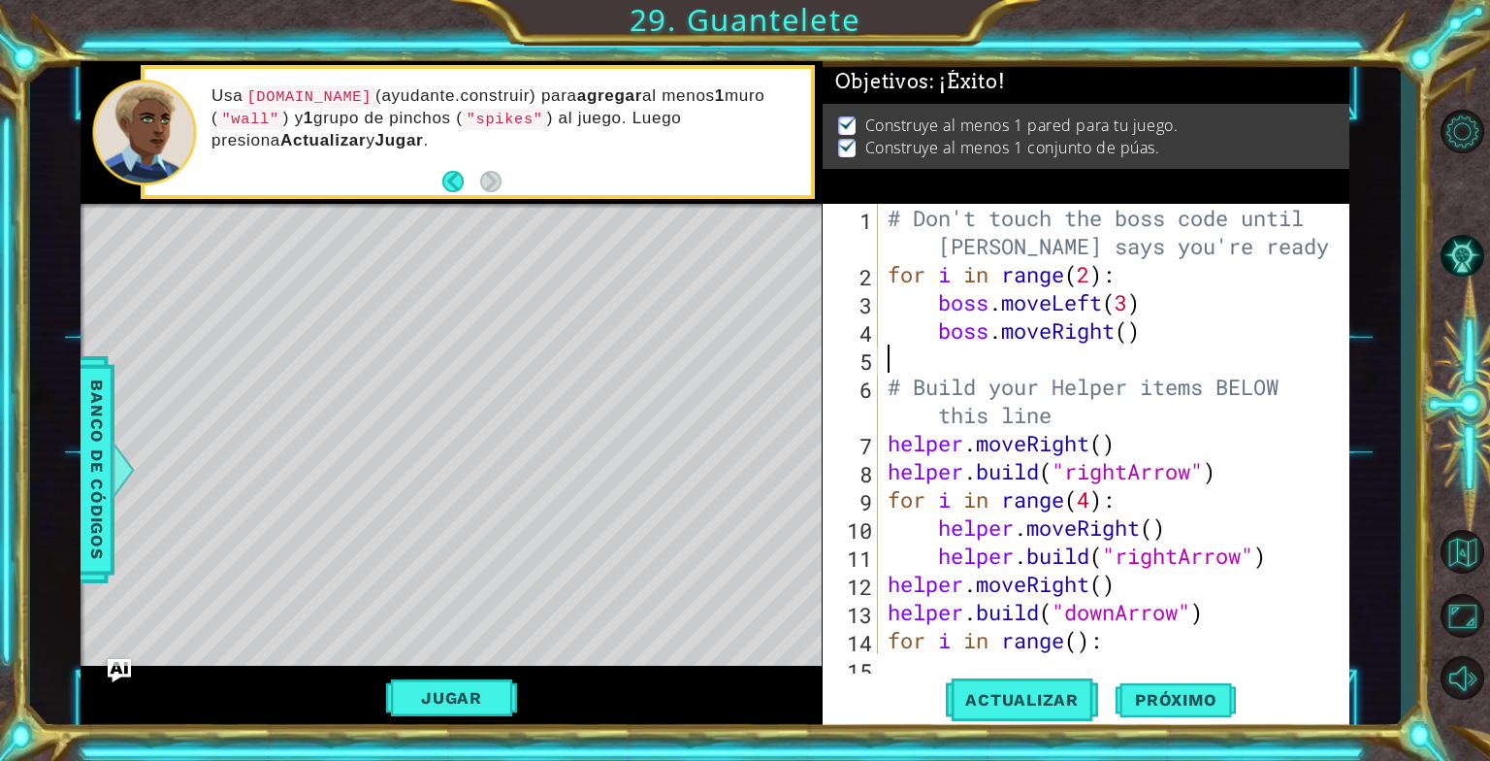
click at [1279, 584] on div "# Don't touch the boss code until [PERSON_NAME] says you're ready! for i in ran…" at bounding box center [1112, 471] width 456 height 535
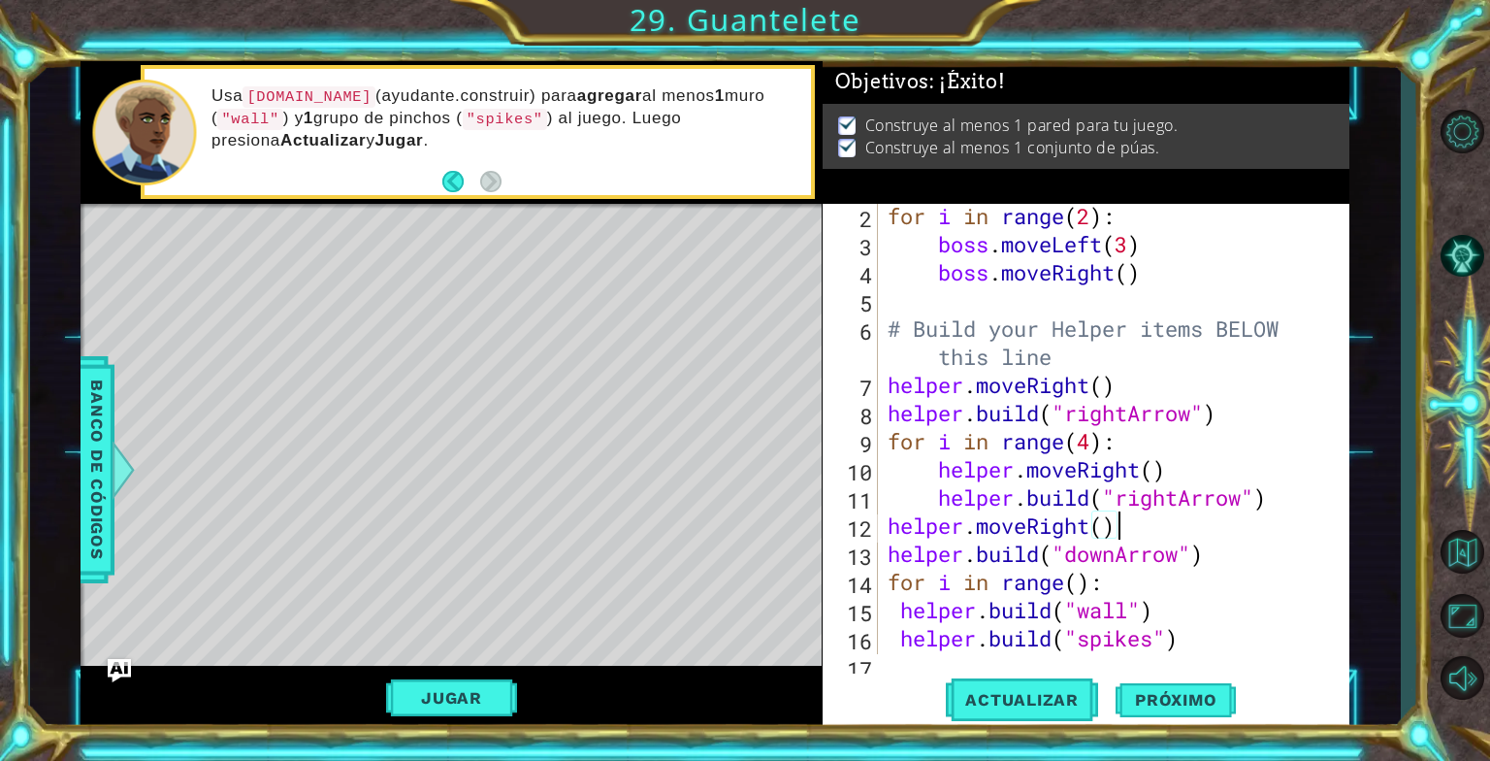
scroll to position [175, 0]
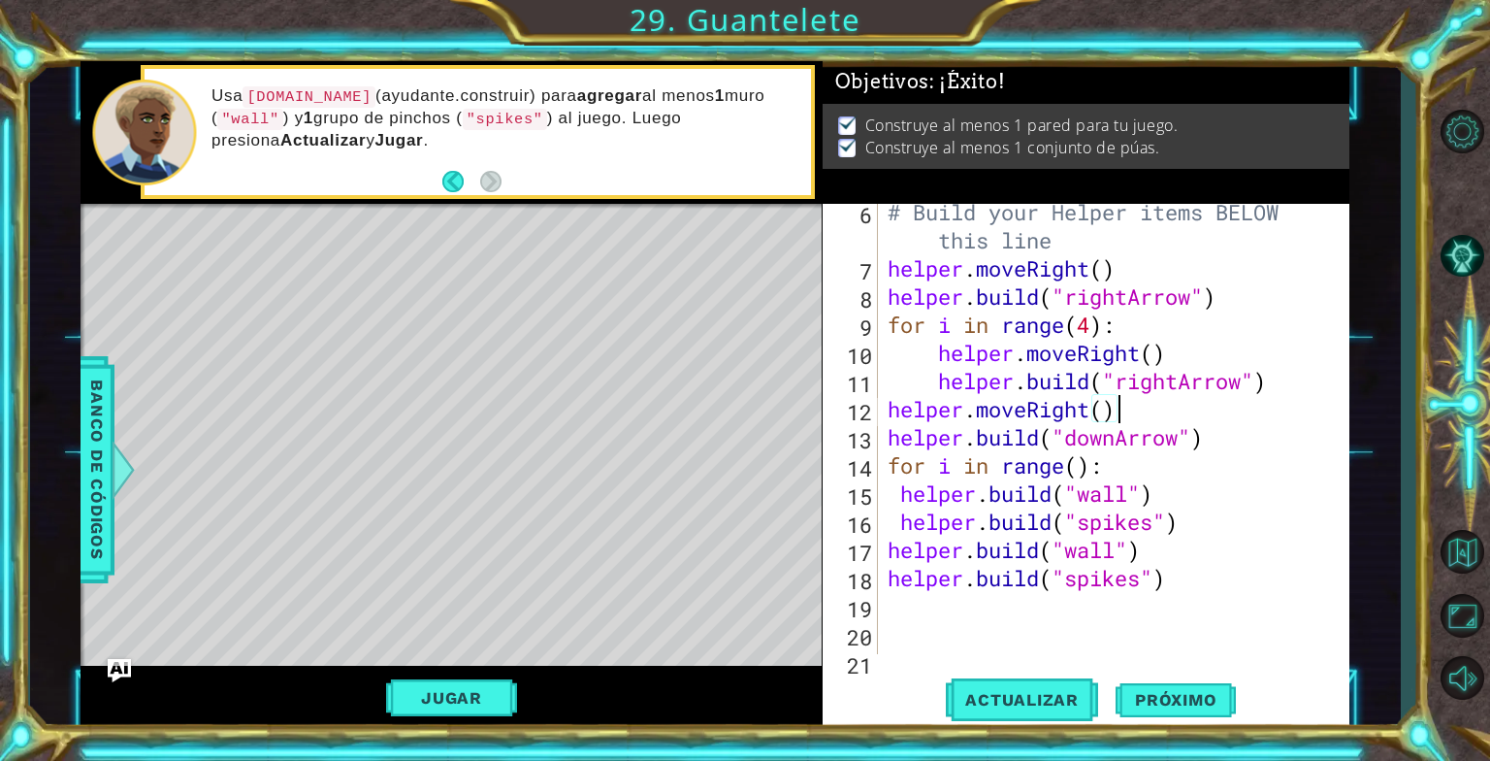
click at [1242, 545] on div "# Build your Helper items BELOW this line helper . moveRight ( ) helper . build…" at bounding box center [1112, 465] width 456 height 535
type textarea "[DOMAIN_NAME]("wall")"
click at [1386, 507] on div "1 ההההההההההההההההההההההההההההההההההההההההההההההההההההההההההההההההההההההההההההה…" at bounding box center [715, 396] width 1371 height 670
click at [1210, 708] on span "Próximo" at bounding box center [1176, 703] width 120 height 19
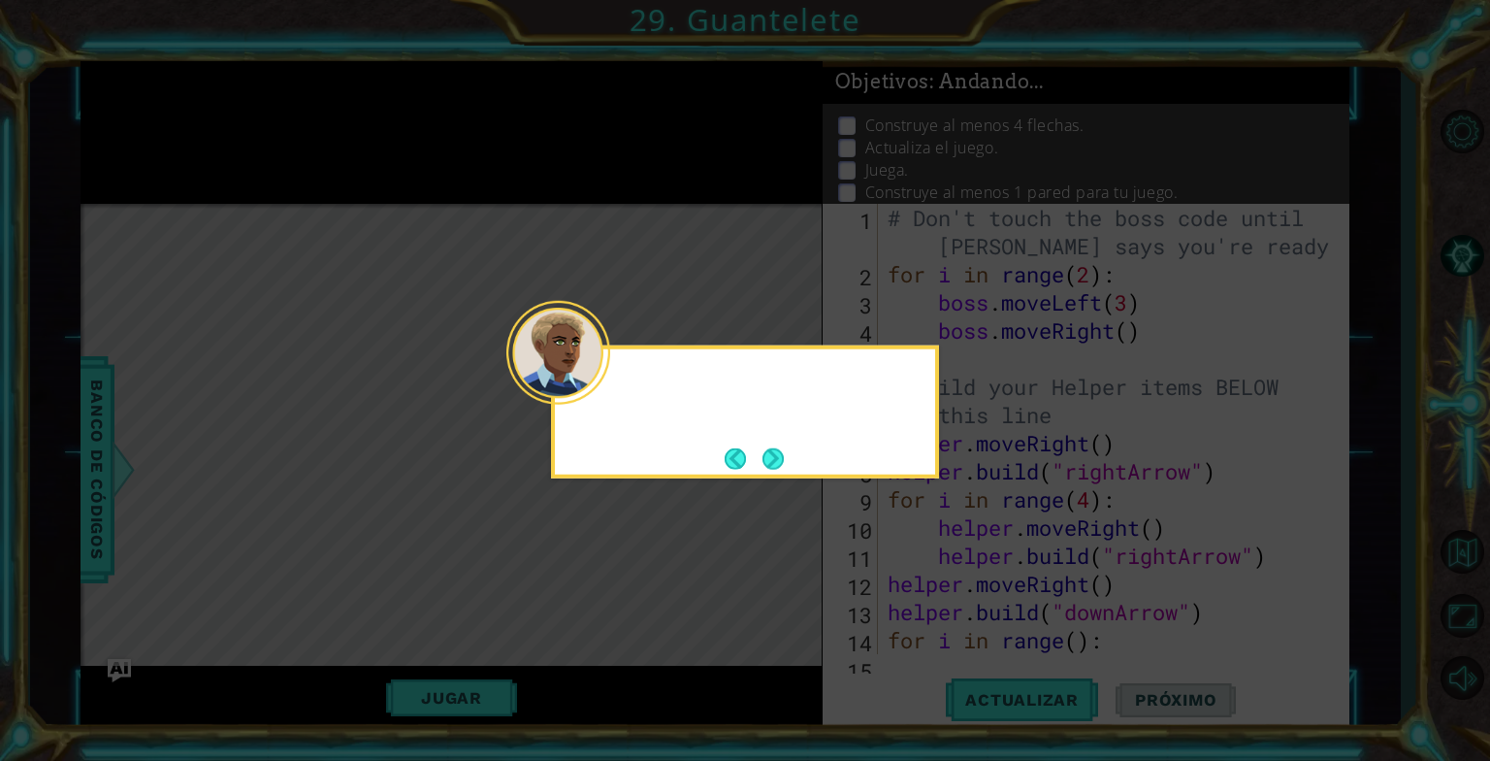
scroll to position [0, 0]
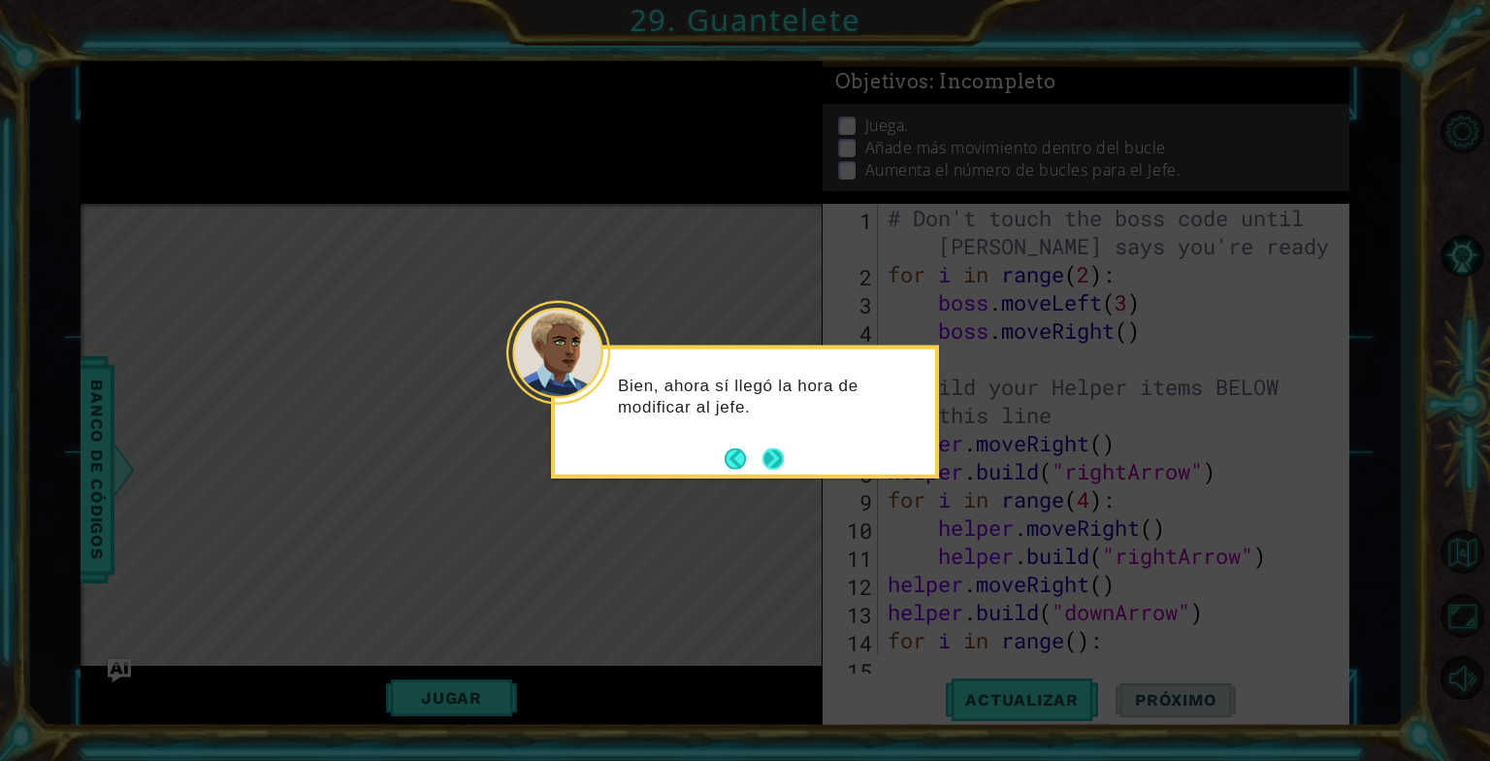
click at [768, 457] on button "Next" at bounding box center [773, 458] width 30 height 30
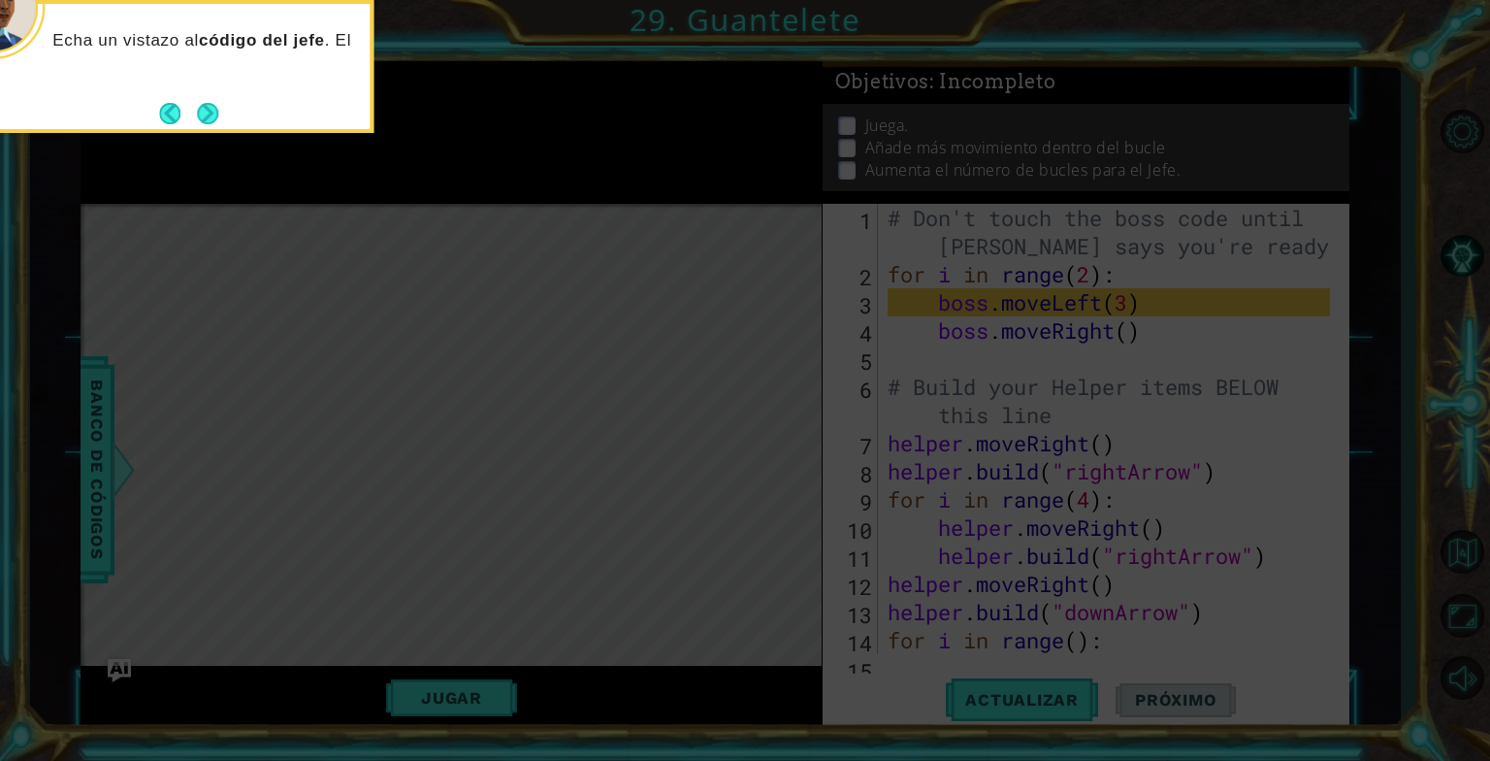
click at [210, 105] on button "Next" at bounding box center [208, 113] width 36 height 36
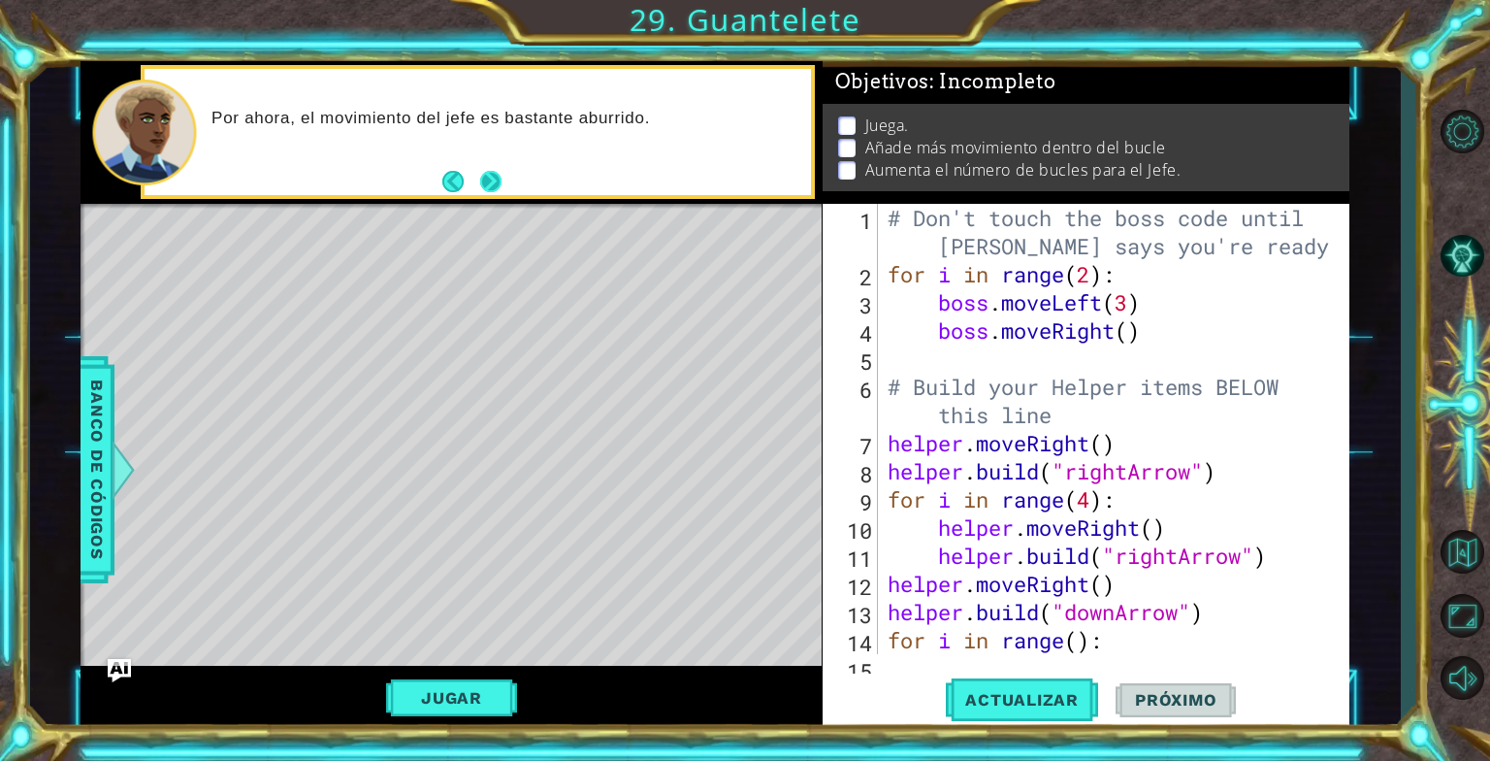
click at [482, 186] on button "Next" at bounding box center [491, 181] width 35 height 35
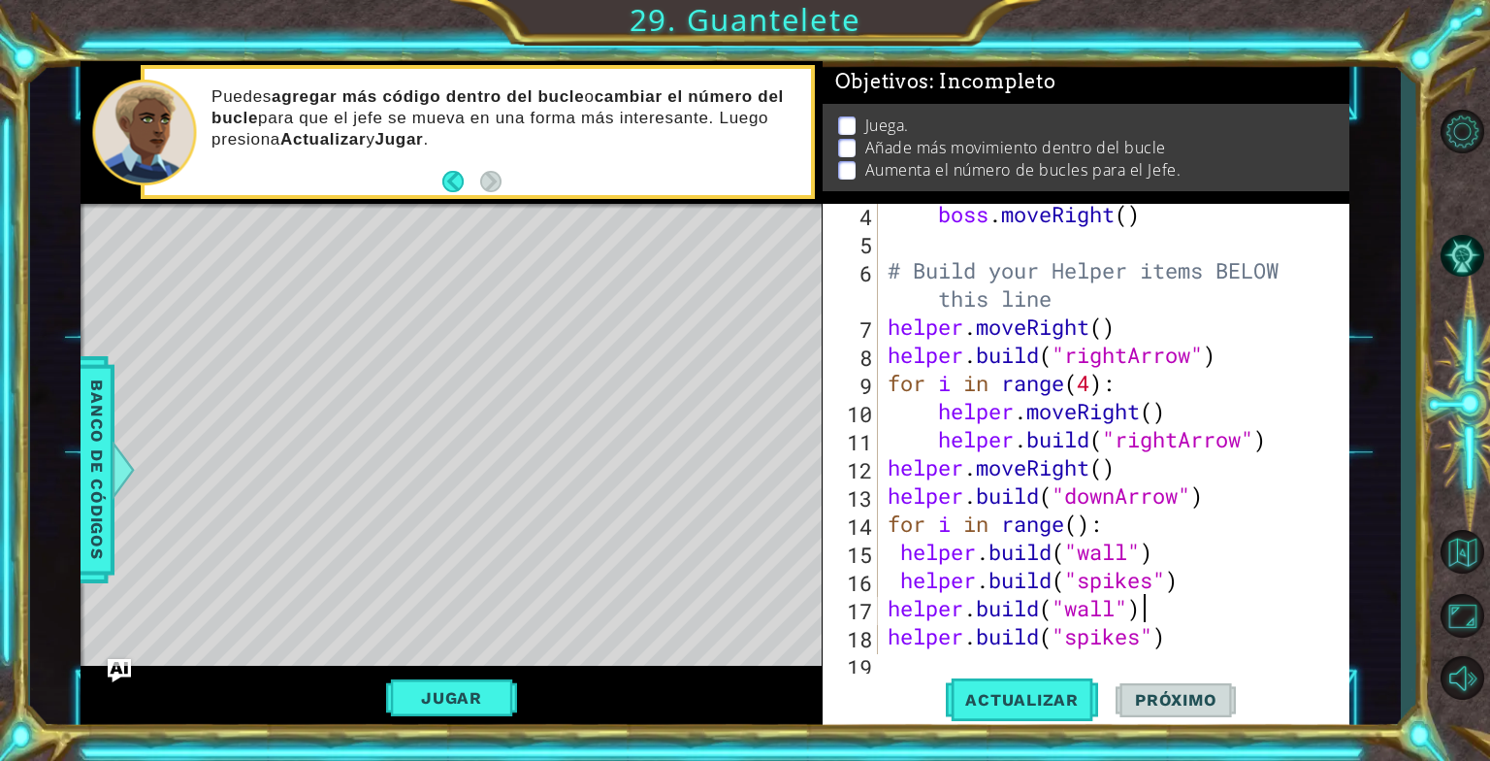
scroll to position [291, 0]
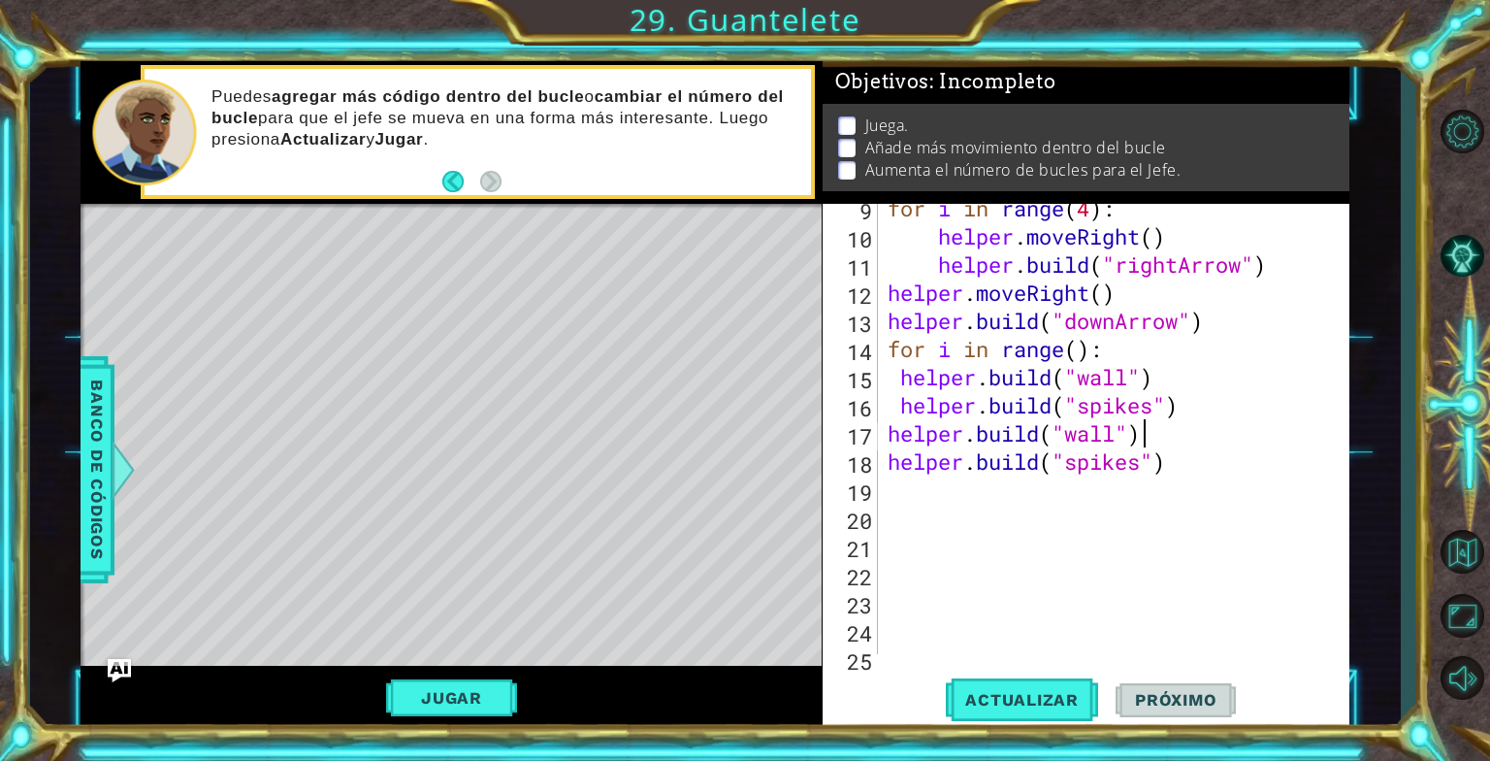
click at [905, 504] on div "for i in range ( 4 ) : helper . moveRight ( ) helper . build ( "rightArrow" ) h…" at bounding box center [1112, 447] width 456 height 507
click at [904, 493] on div "for i in range ( 4 ) : helper . moveRight ( ) helper . build ( "rightArrow" ) h…" at bounding box center [1112, 447] width 456 height 507
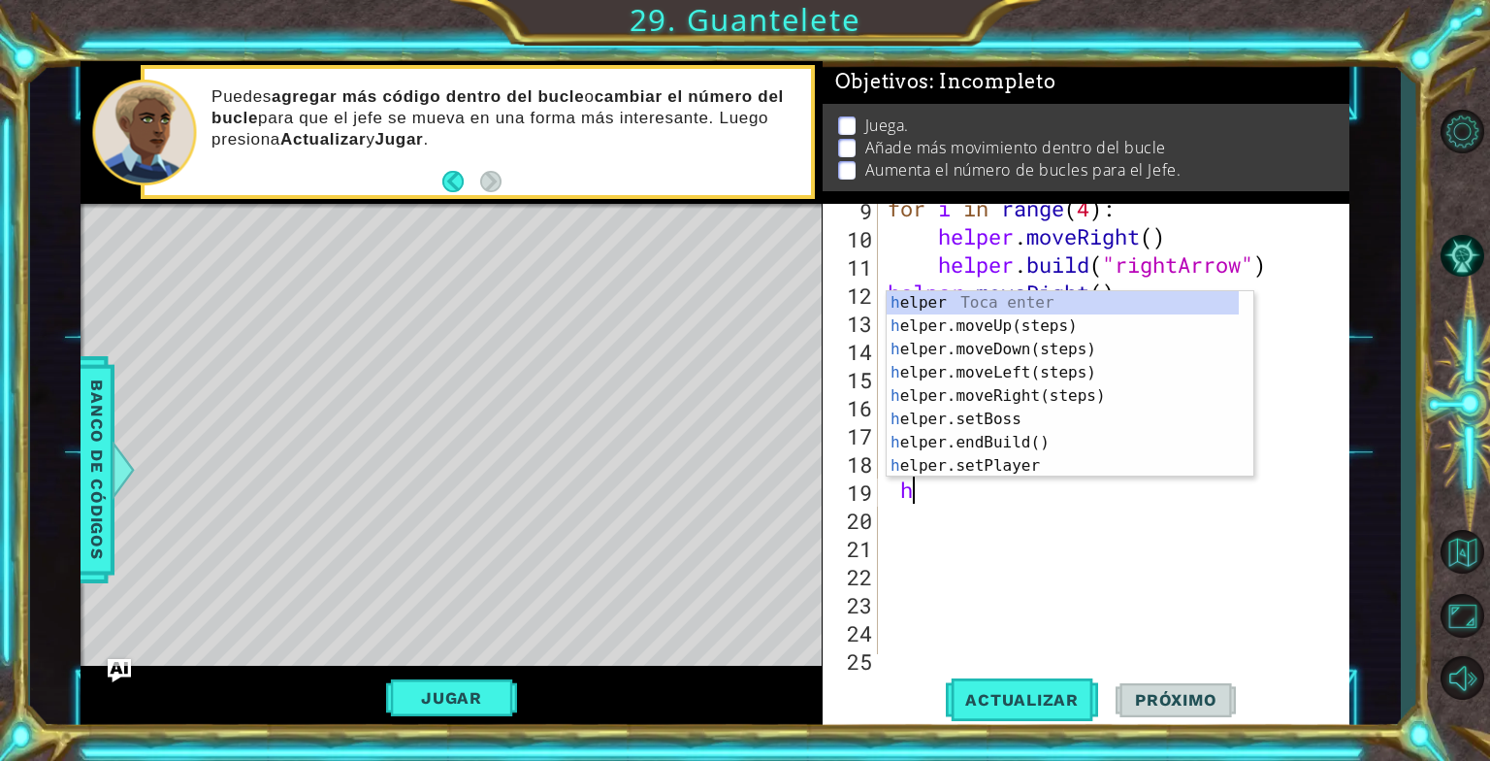
scroll to position [0, 0]
type textarea "he"
click at [1028, 418] on div "he lper Toca enter he lper.moveUp(steps) Toca enter he lper.moveDown(steps) Toc…" at bounding box center [1063, 407] width 352 height 233
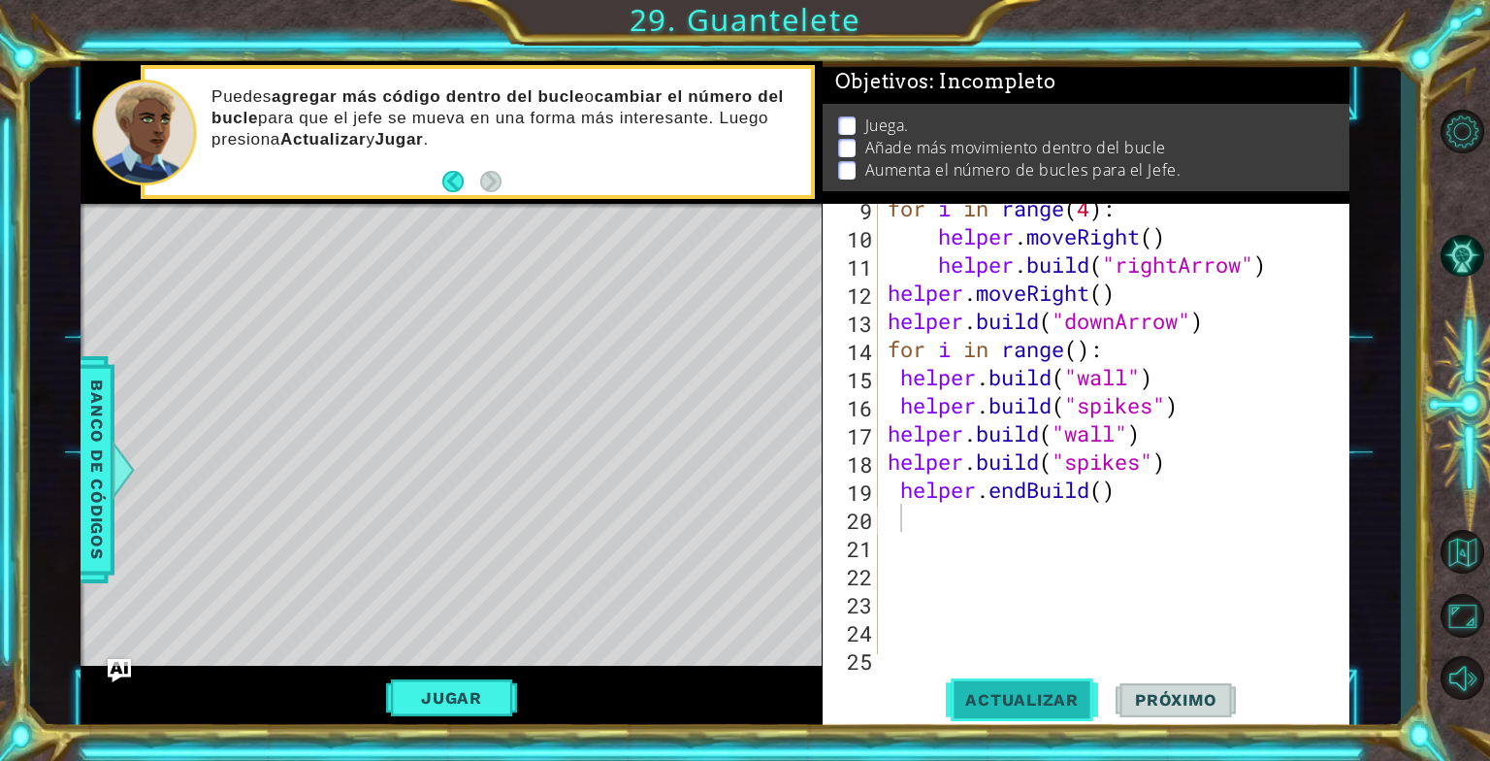
click at [1052, 712] on button "Actualizar" at bounding box center [1022, 699] width 152 height 52
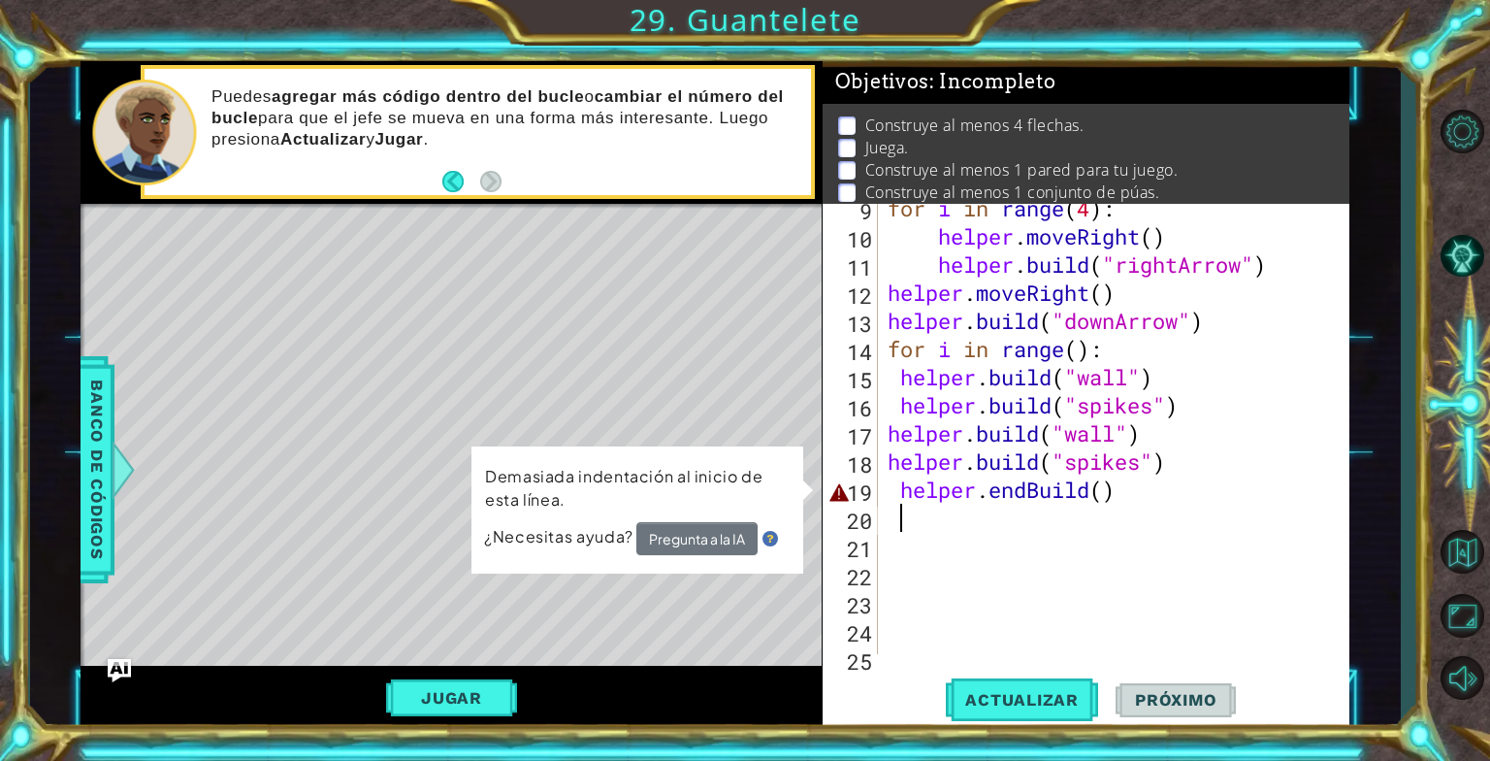
click at [891, 487] on div "for i in range ( 4 ) : helper . moveRight ( ) helper . build ( "rightArrow" ) h…" at bounding box center [1112, 447] width 456 height 507
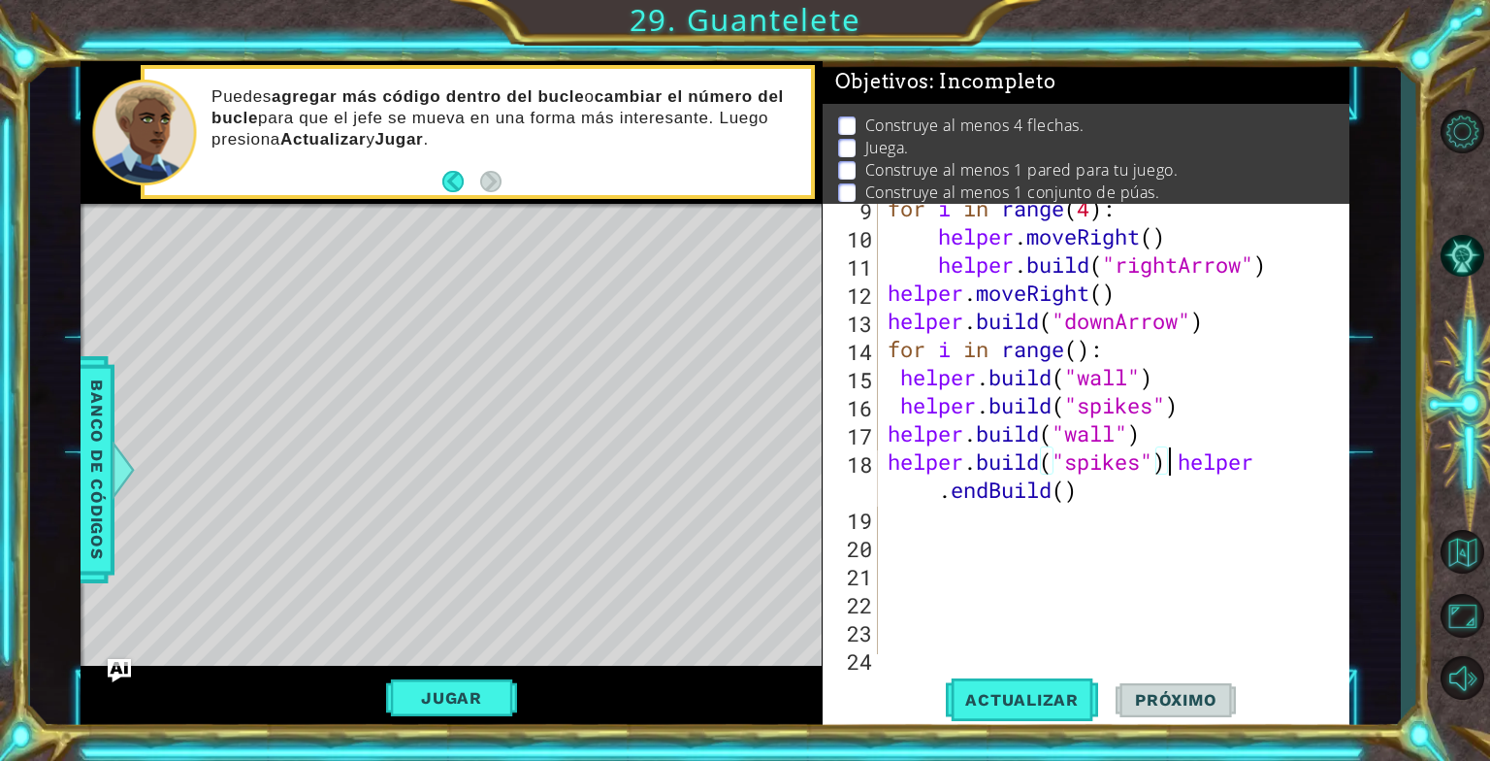
type textarea "helper.endBuild()"
click at [1032, 695] on span "Actualizar" at bounding box center [1022, 699] width 152 height 19
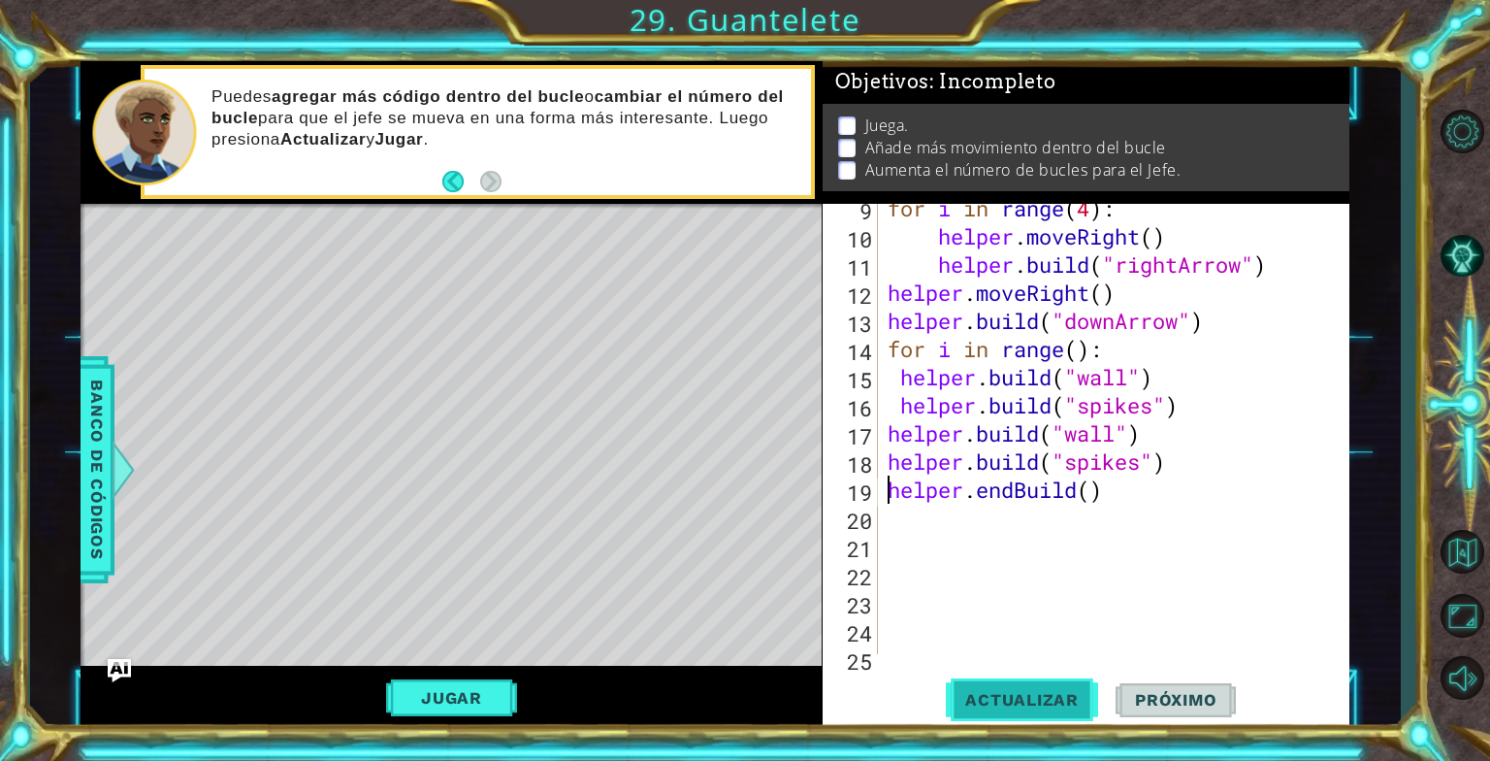
click at [1012, 695] on span "Actualizar" at bounding box center [1022, 699] width 152 height 19
click at [1013, 584] on div "for i in range ( 4 ) : helper . moveRight ( ) helper . build ( "rightArrow" ) h…" at bounding box center [1112, 447] width 456 height 507
drag, startPoint x: 1107, startPoint y: 482, endPoint x: 876, endPoint y: 479, distance: 231.0
click at [876, 479] on div "9 10 11 12 13 14 15 16 17 18 19 20 21 22 23 24 25 26 for i in range ( 4 ) : hel…" at bounding box center [1084, 429] width 522 height 450
type textarea "helper.endBuild()"
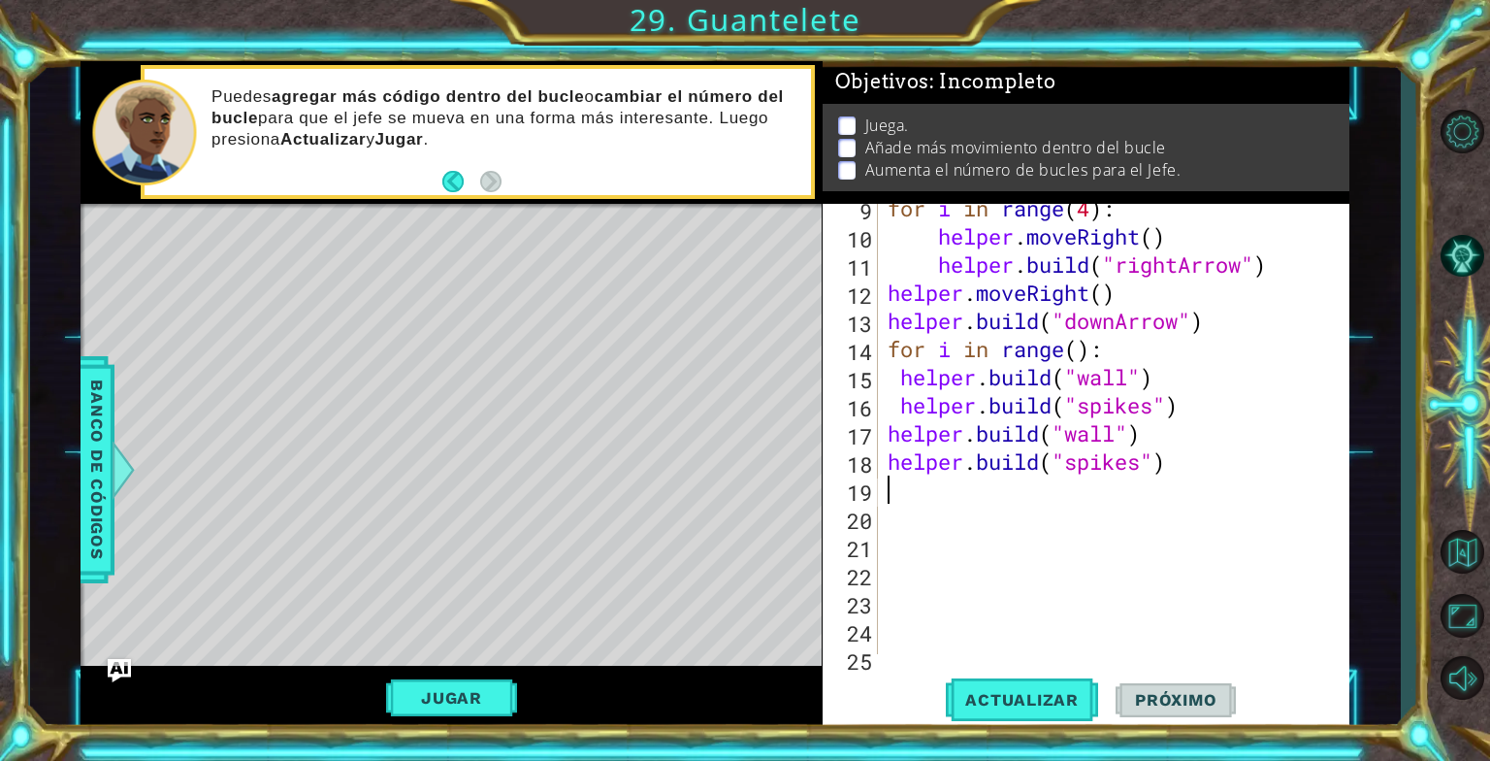
click at [938, 503] on div "for i in range ( 4 ) : helper . moveRight ( ) helper . build ( "rightArrow" ) h…" at bounding box center [1112, 447] width 456 height 507
type textarea "h"
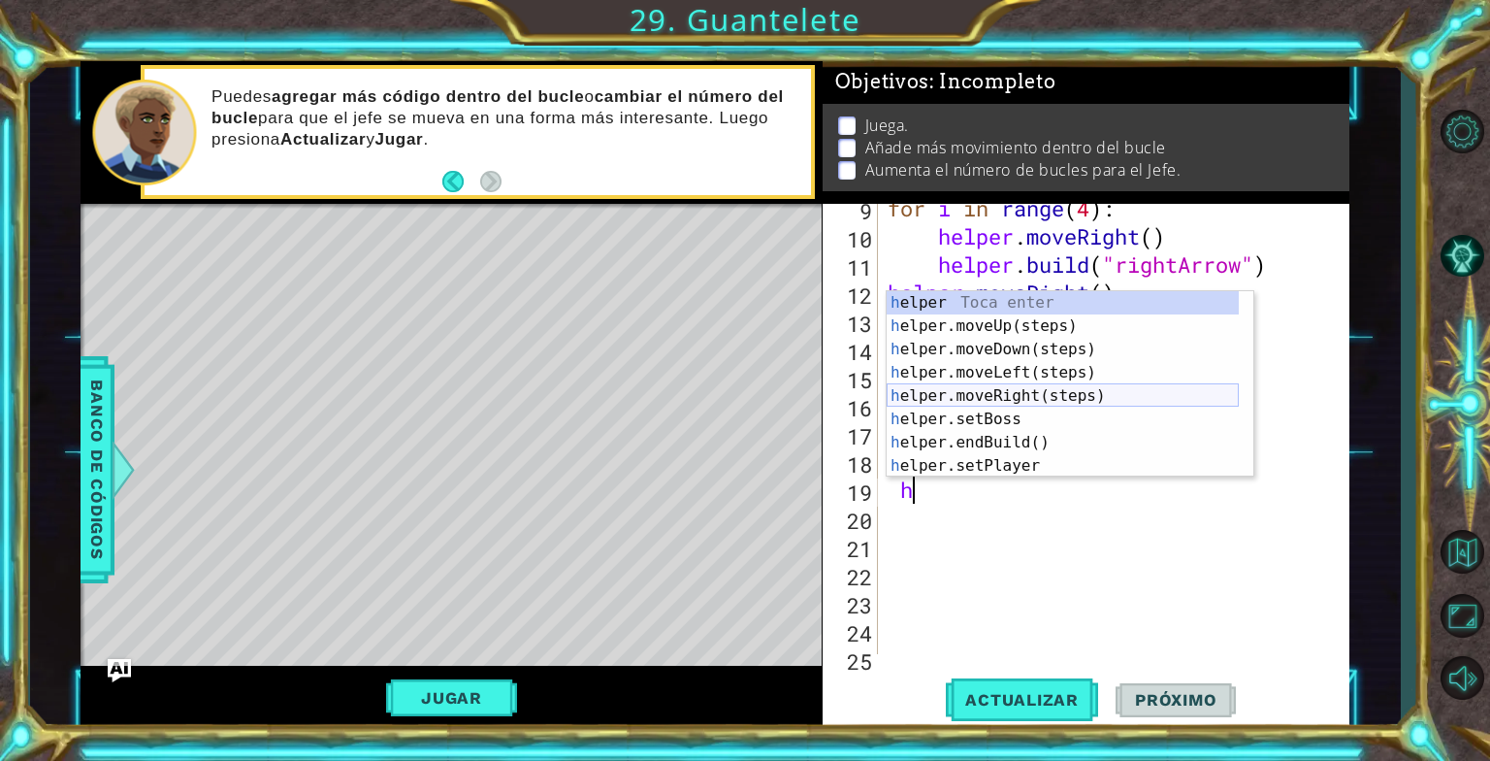
click at [982, 390] on div "h elper Toca enter h elper.moveUp(steps) Toca enter h elper.moveDown(steps) Toc…" at bounding box center [1063, 407] width 352 height 233
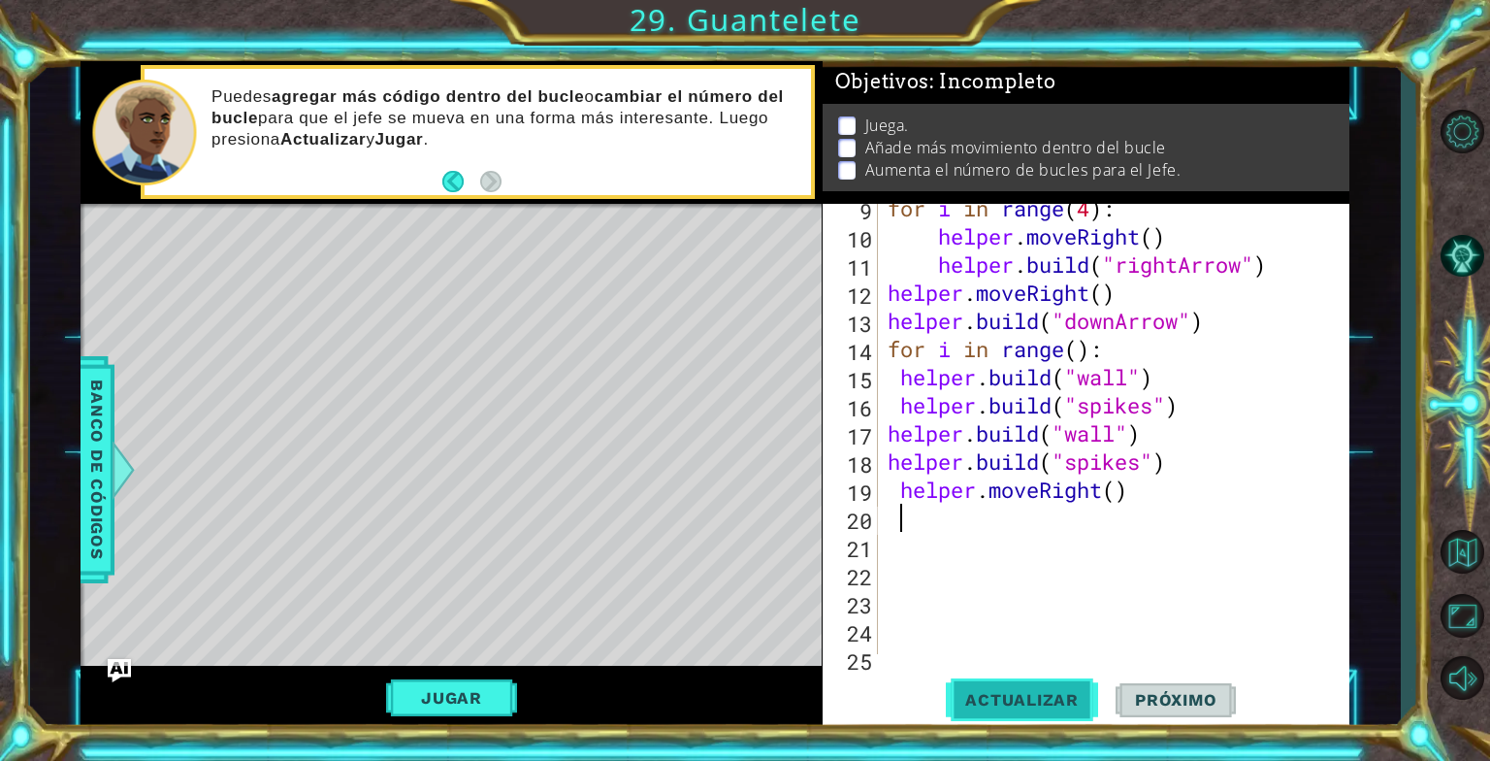
click at [1075, 692] on span "Actualizar" at bounding box center [1022, 699] width 152 height 19
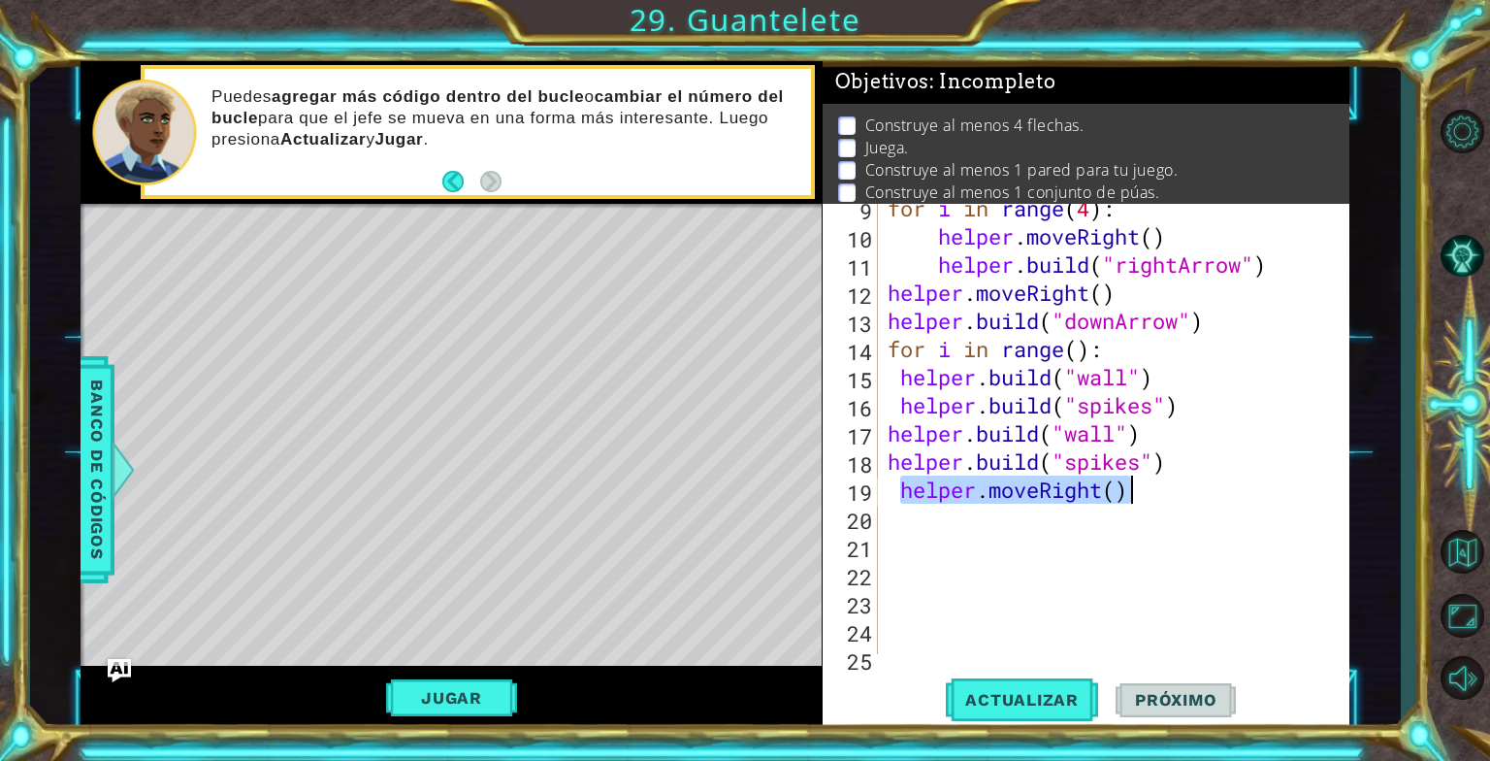
drag, startPoint x: 898, startPoint y: 494, endPoint x: 1191, endPoint y: 485, distance: 293.2
click at [1191, 485] on div "for i in range ( 4 ) : helper . moveRight ( ) helper . build ( "rightArrow" ) h…" at bounding box center [1112, 447] width 456 height 507
type textarea "helper.moveRight()"
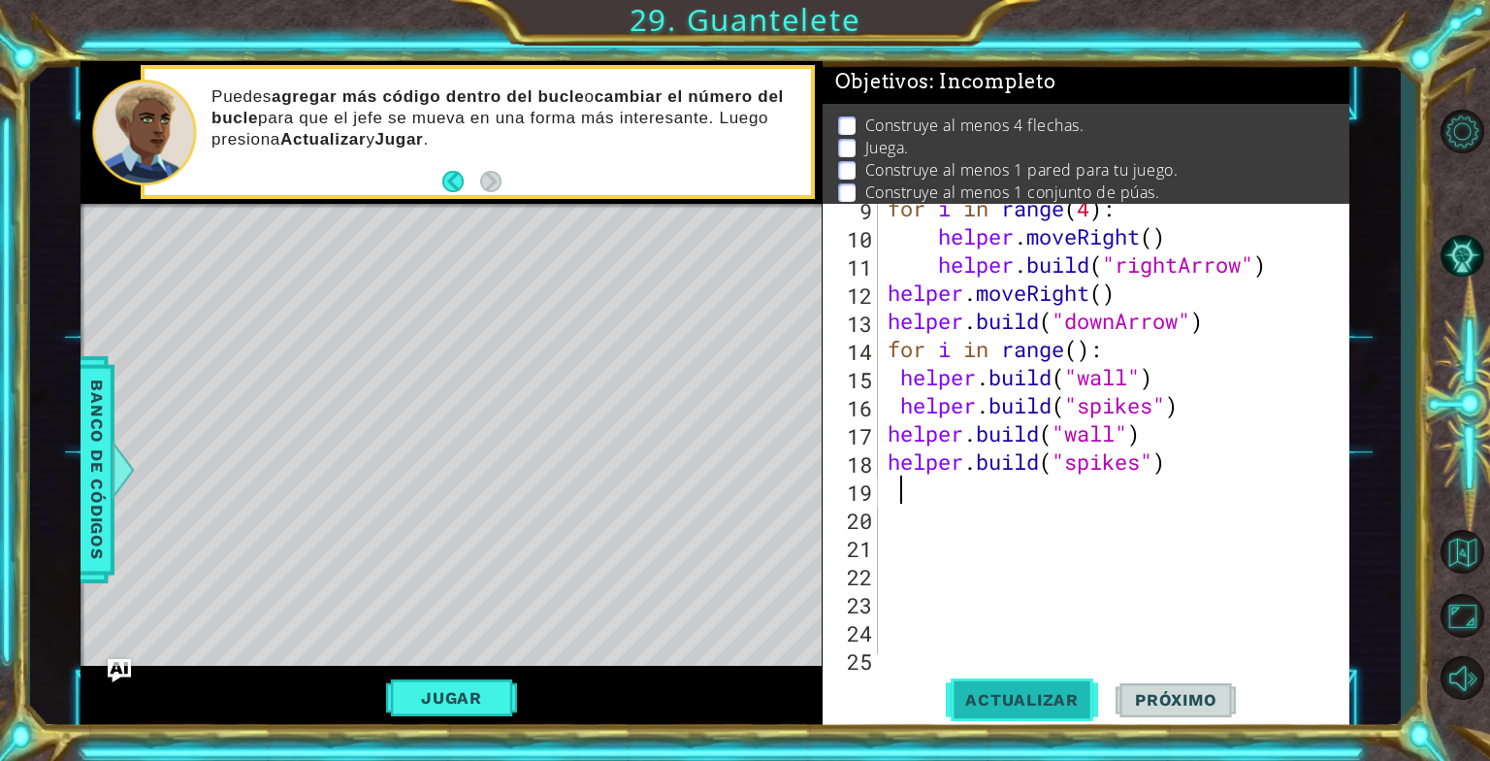
click at [1004, 691] on span "Actualizar" at bounding box center [1022, 699] width 152 height 19
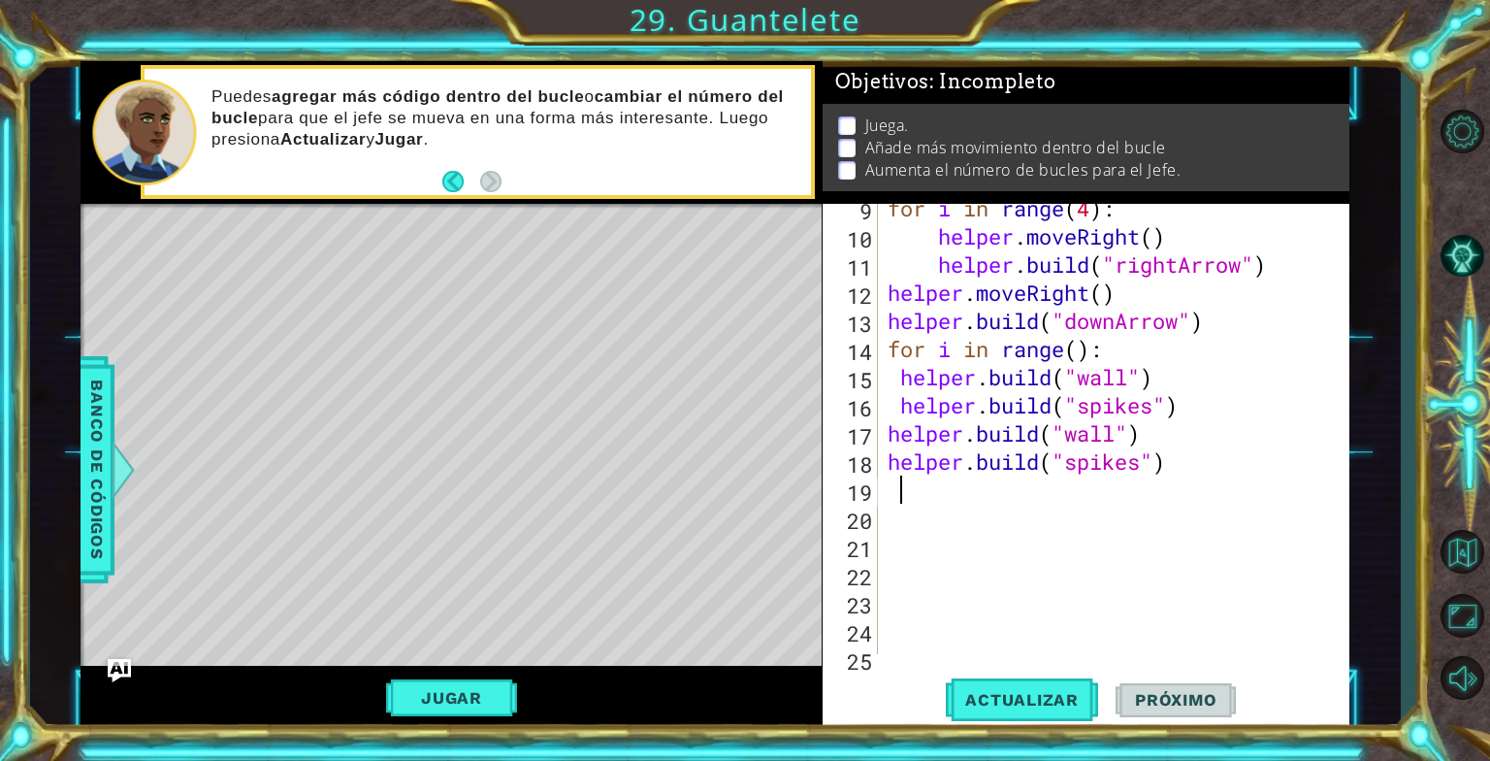
click at [851, 139] on p at bounding box center [846, 148] width 17 height 18
click at [903, 493] on div "for i in range ( 4 ) : helper . moveRight ( ) helper . build ( "rightArrow" ) h…" at bounding box center [1112, 447] width 456 height 507
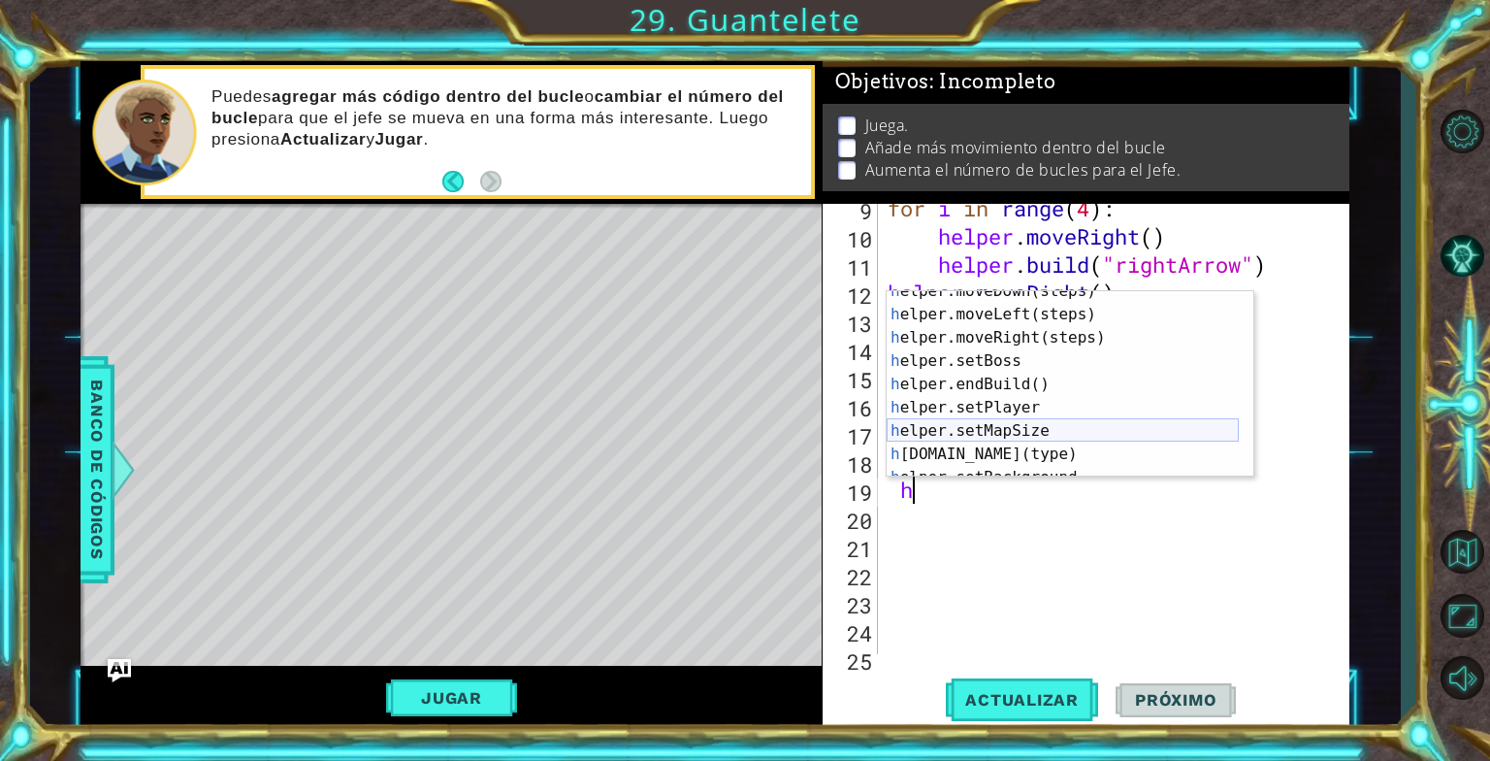
scroll to position [116, 0]
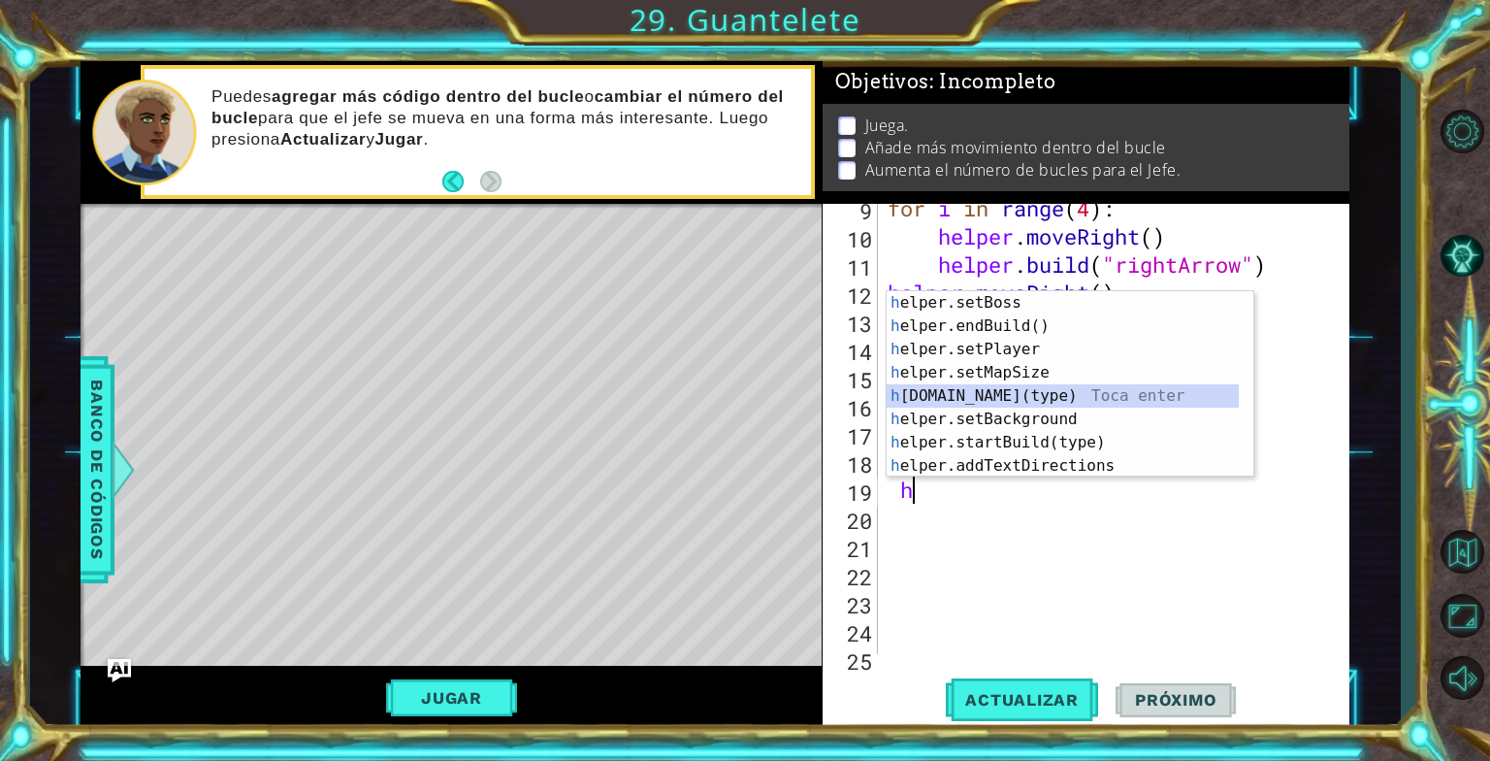
click at [1023, 397] on div "h elper.setBoss Toca enter h elper.endBuild() Toca enter h elper.setPlayer Toca…" at bounding box center [1063, 407] width 352 height 233
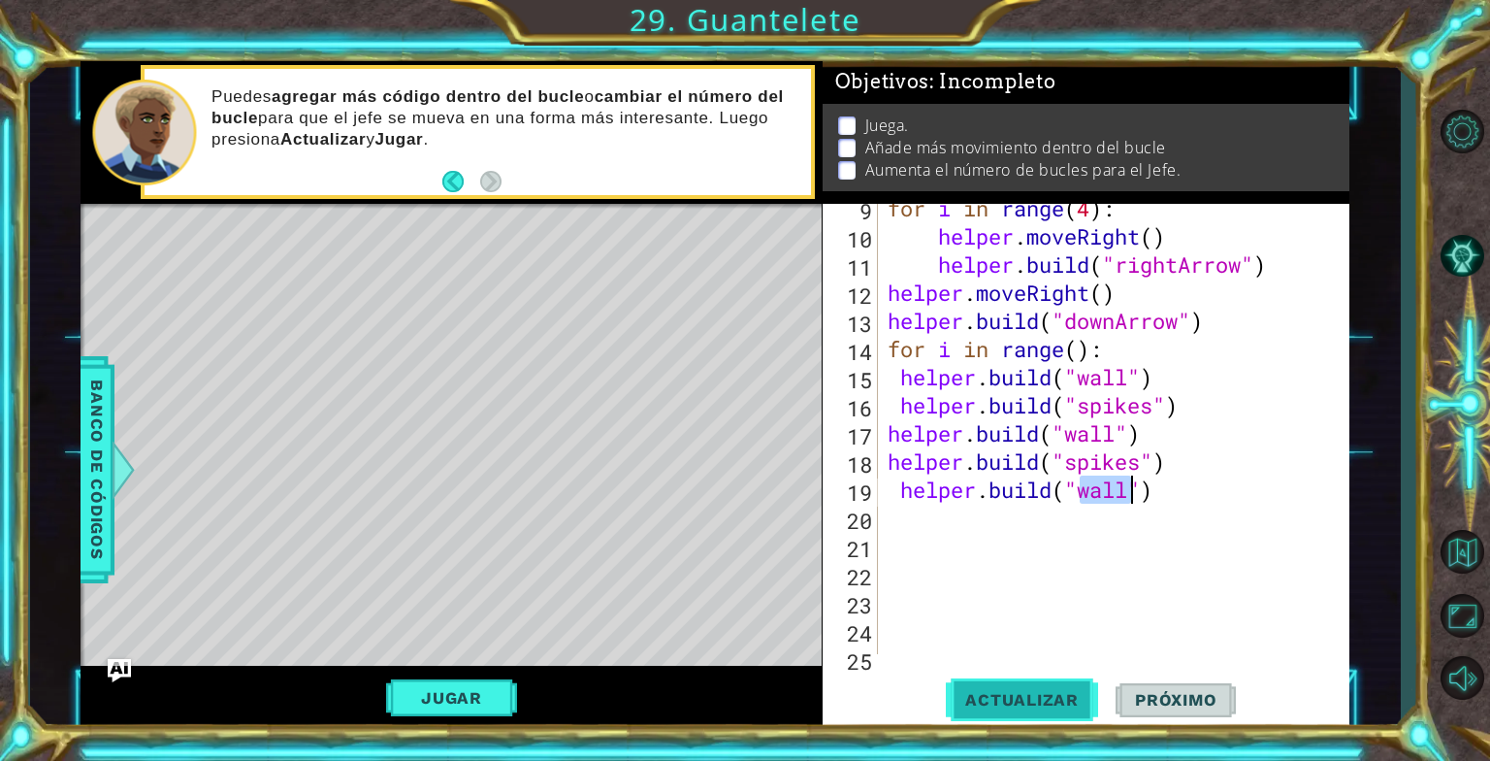
type textarea "[DOMAIN_NAME]("wall")"
click at [1063, 689] on button "Actualizar" at bounding box center [1022, 699] width 152 height 52
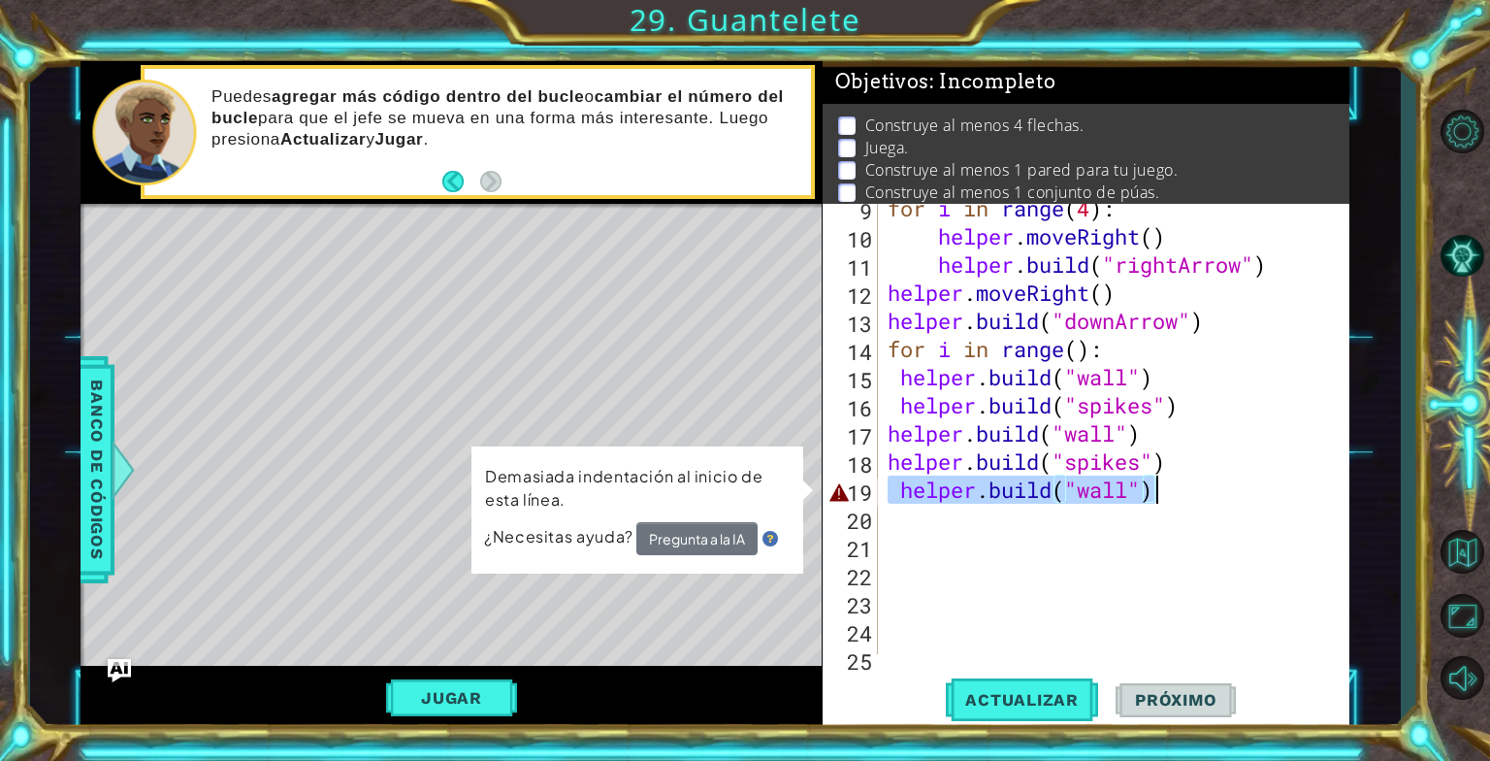
drag, startPoint x: 893, startPoint y: 489, endPoint x: 1242, endPoint y: 477, distance: 349.5
click at [1242, 477] on div "for i in range ( 4 ) : helper . moveRight ( ) helper . build ( "rightArrow" ) h…" at bounding box center [1112, 447] width 456 height 507
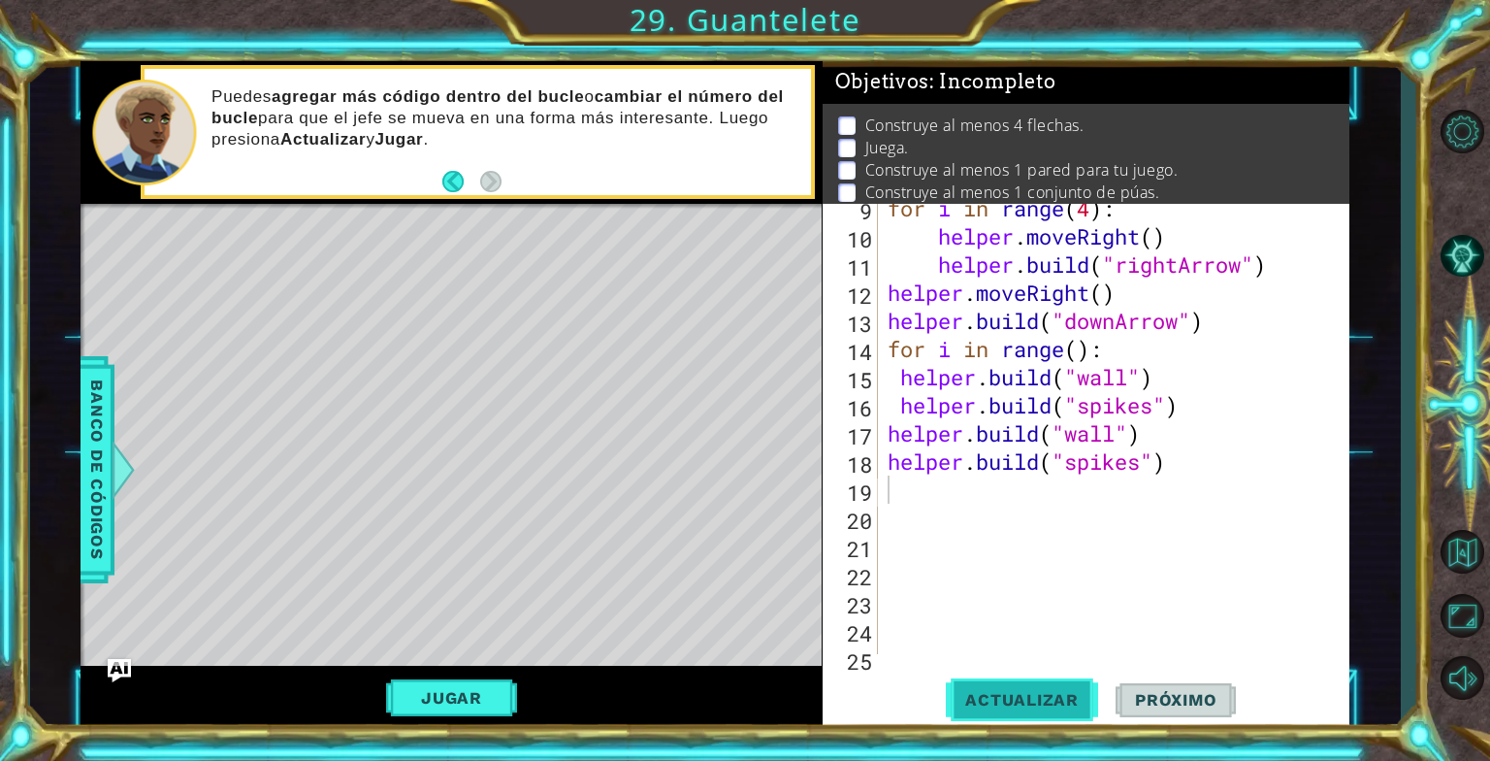
click at [999, 724] on button "Actualizar" at bounding box center [1022, 699] width 152 height 52
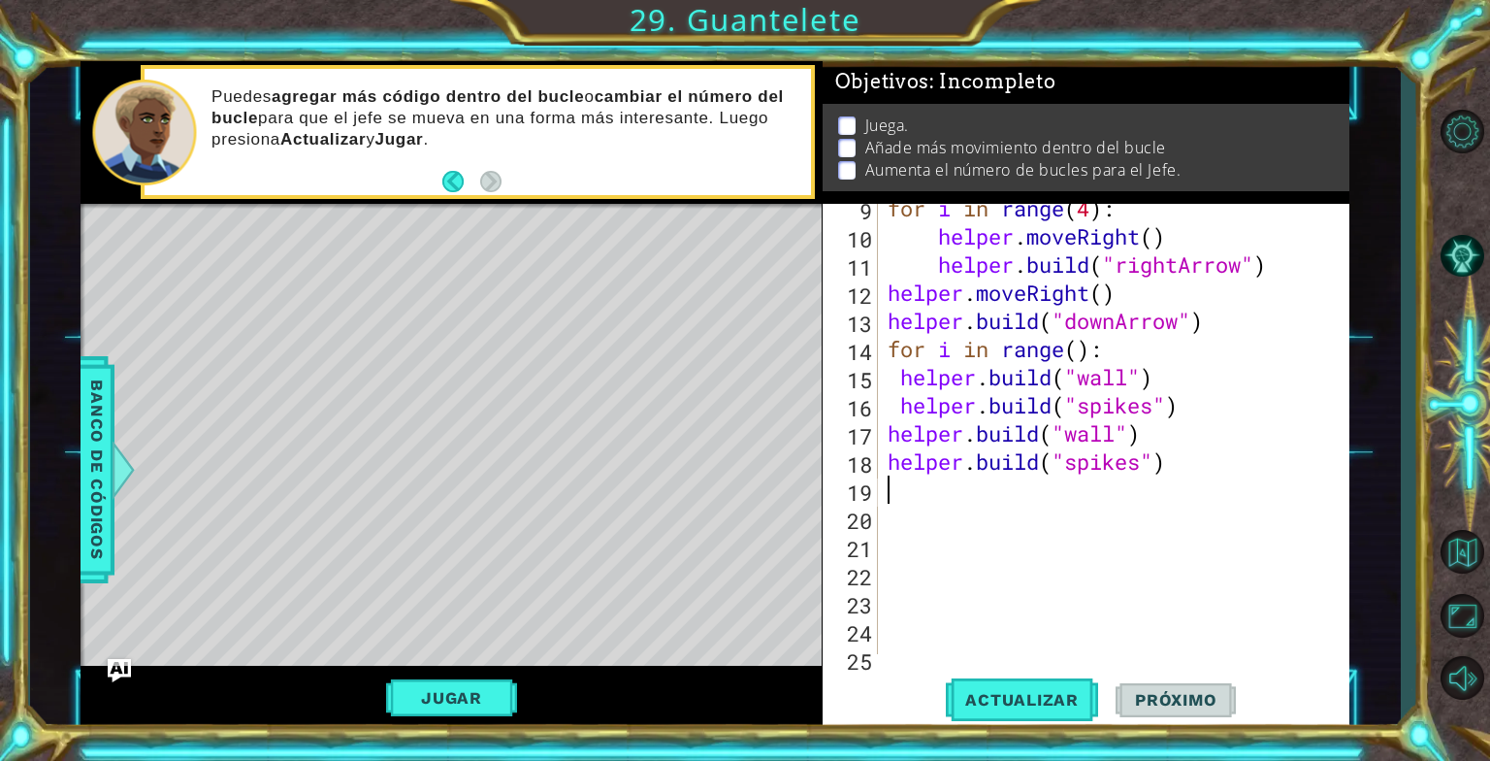
click at [921, 498] on div "for i in range ( 4 ) : helper . moveRight ( ) helper . build ( "rightArrow" ) h…" at bounding box center [1112, 447] width 456 height 507
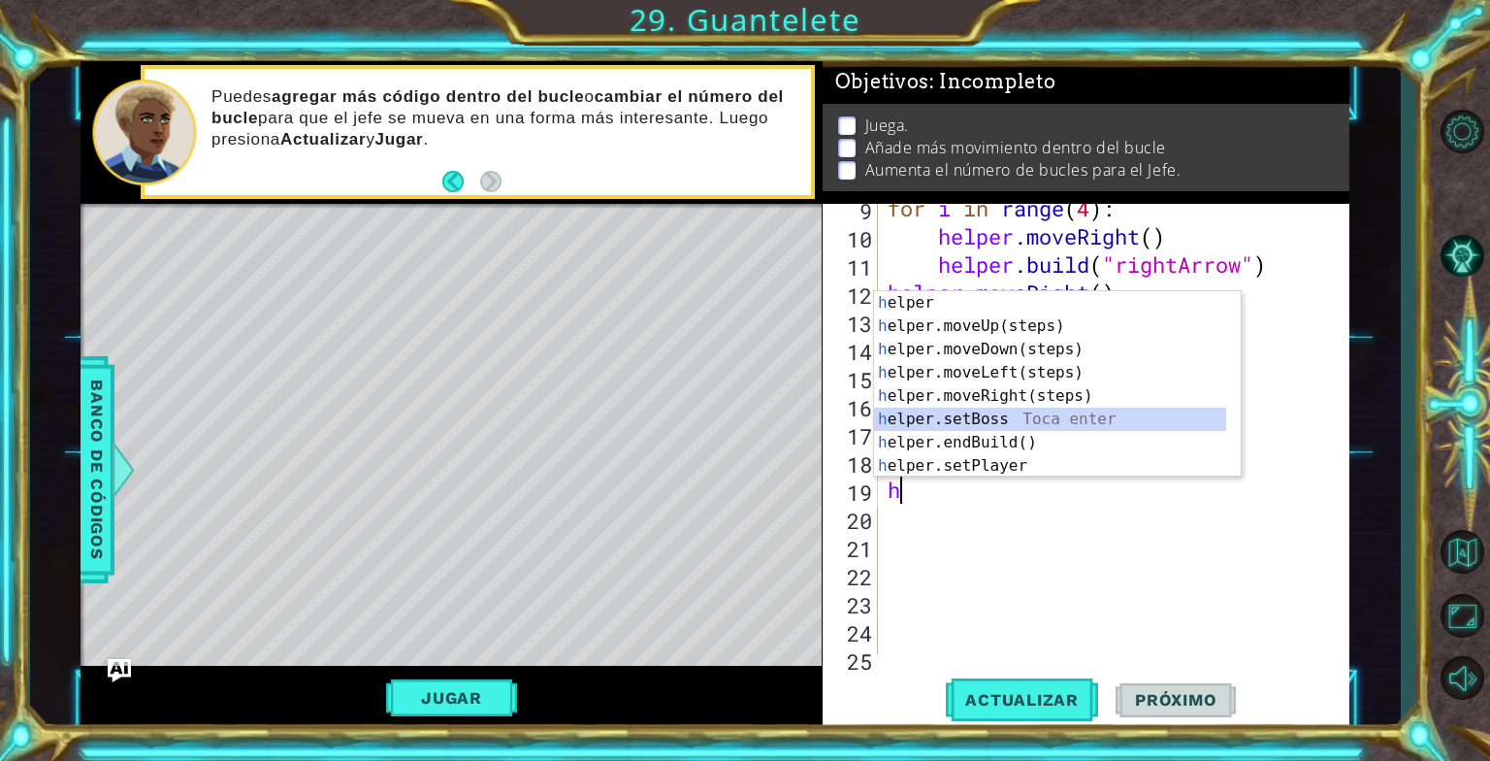
click at [951, 409] on div "h elper Toca enter h elper.moveUp(steps) Toca enter h elper.moveDown(steps) Toc…" at bounding box center [1050, 407] width 352 height 233
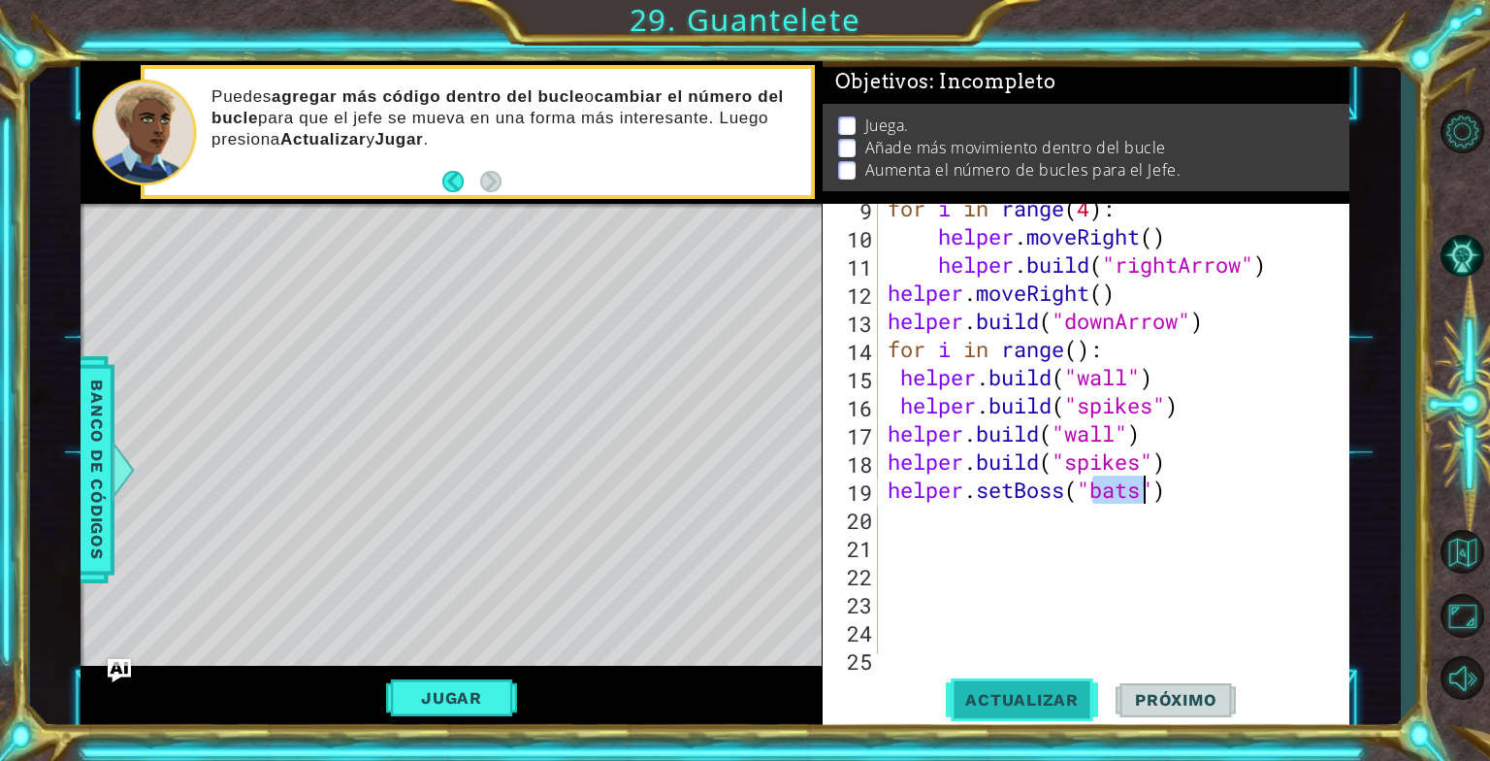
type textarea "helper.setBoss("bats")"
click at [1068, 702] on span "Actualizar" at bounding box center [1022, 699] width 152 height 19
drag, startPoint x: 1192, startPoint y: 509, endPoint x: 971, endPoint y: 536, distance: 221.8
click at [1056, 525] on div "for i in range ( 4 ) : helper . moveRight ( ) helper . build ( "rightArrow" ) h…" at bounding box center [1112, 447] width 456 height 507
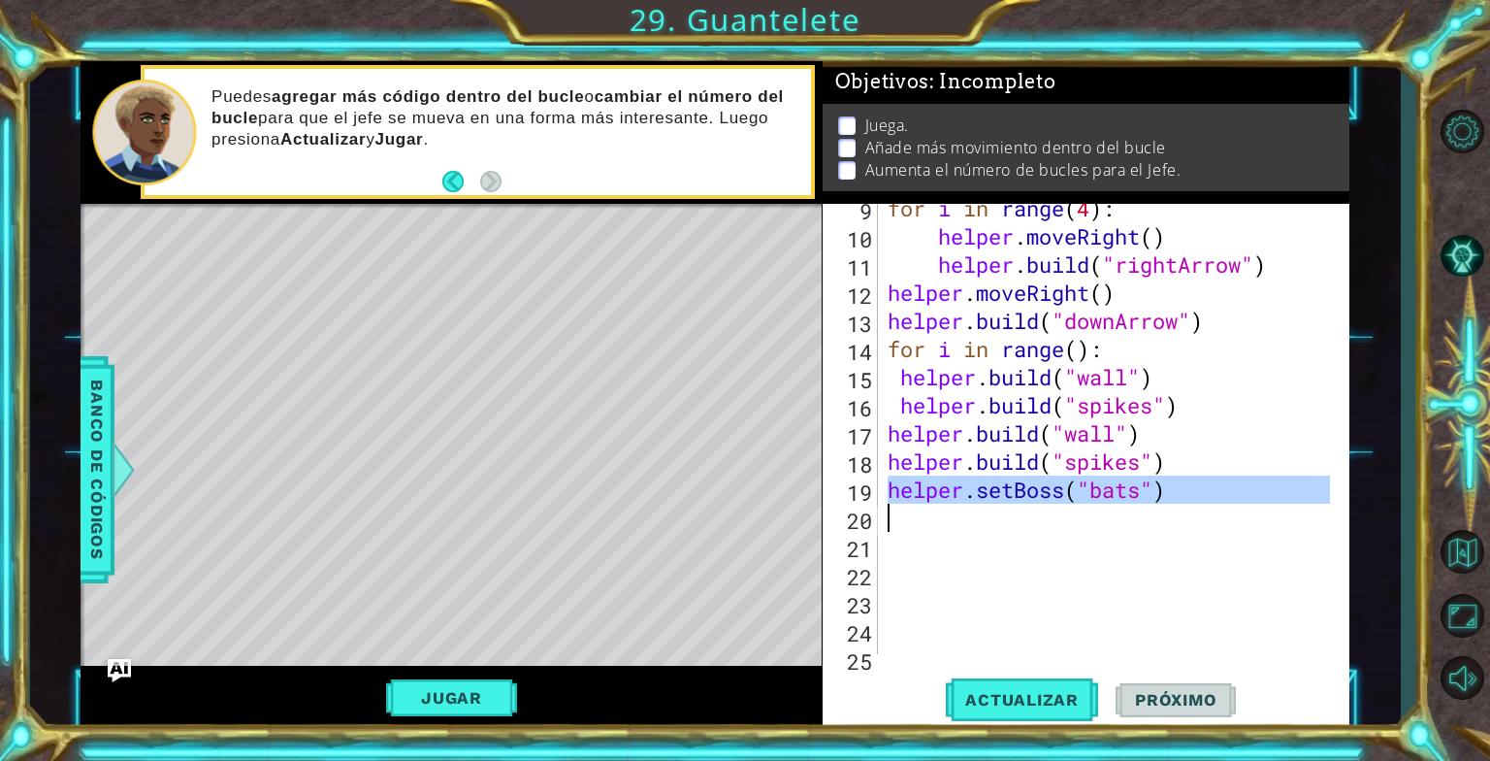
drag, startPoint x: 875, startPoint y: 484, endPoint x: 1178, endPoint y: 481, distance: 302.8
click at [1165, 481] on div "9 10 11 12 13 14 15 16 17 18 19 20 21 22 23 24 25 26 for i in range ( 4 ) : hel…" at bounding box center [1084, 429] width 522 height 450
type textarea "helper.setBoss("bats")"
